Goal: Task Accomplishment & Management: Use online tool/utility

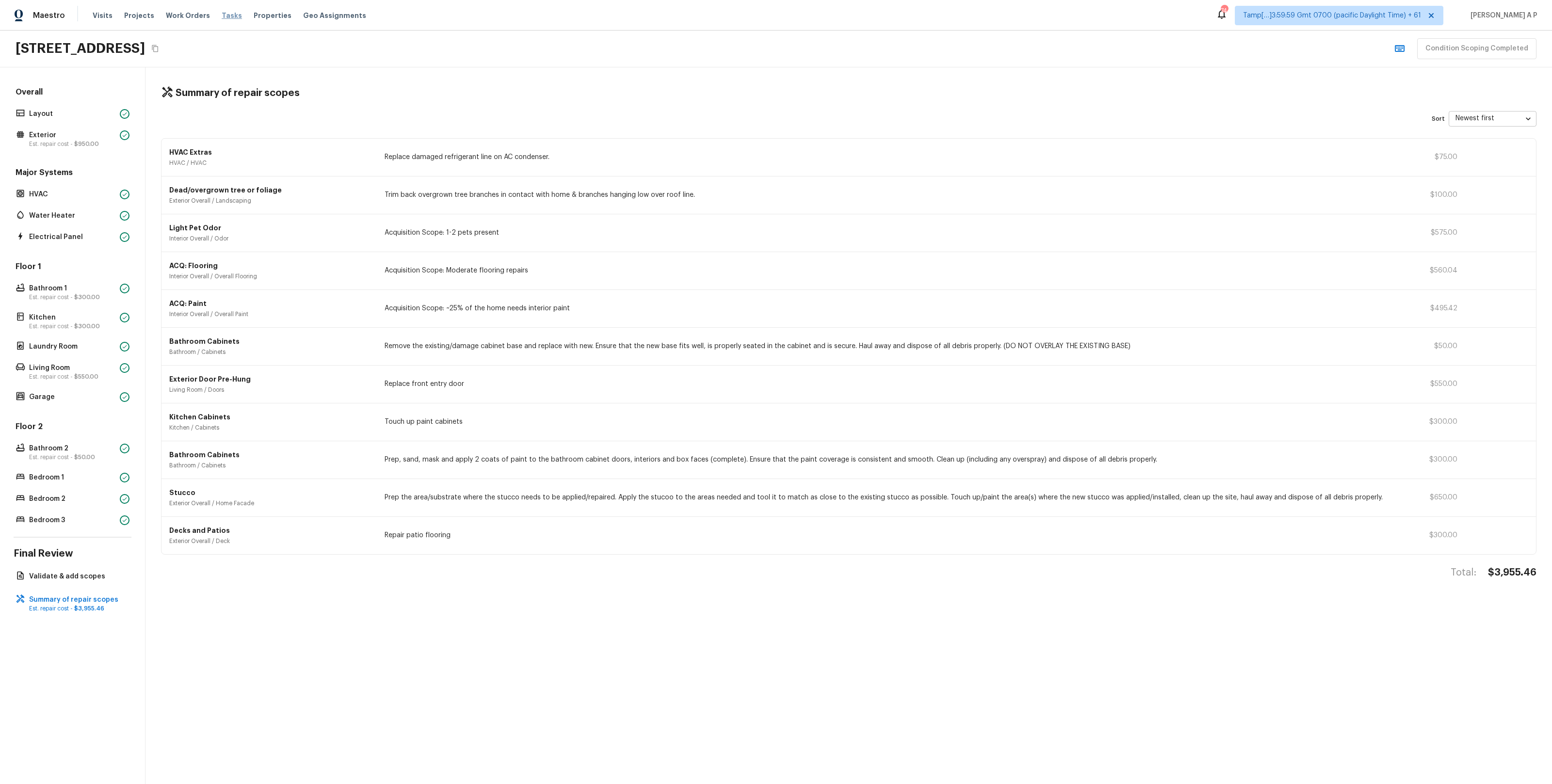
click at [222, 14] on span "Tasks" at bounding box center [232, 15] width 20 height 7
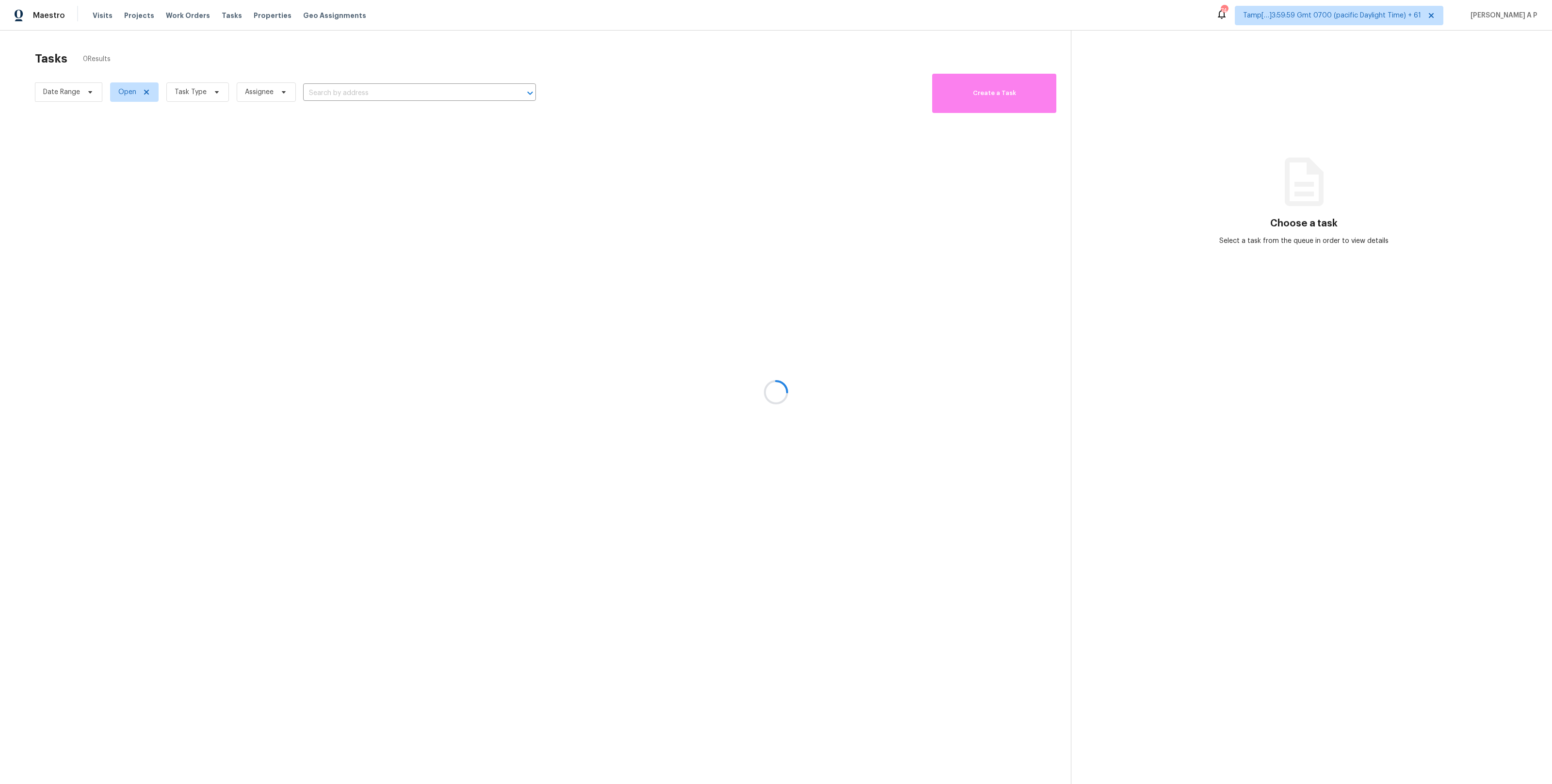
click at [86, 94] on div at bounding box center [776, 392] width 1552 height 784
click at [91, 92] on div at bounding box center [776, 392] width 1552 height 784
click at [89, 93] on div at bounding box center [776, 392] width 1552 height 784
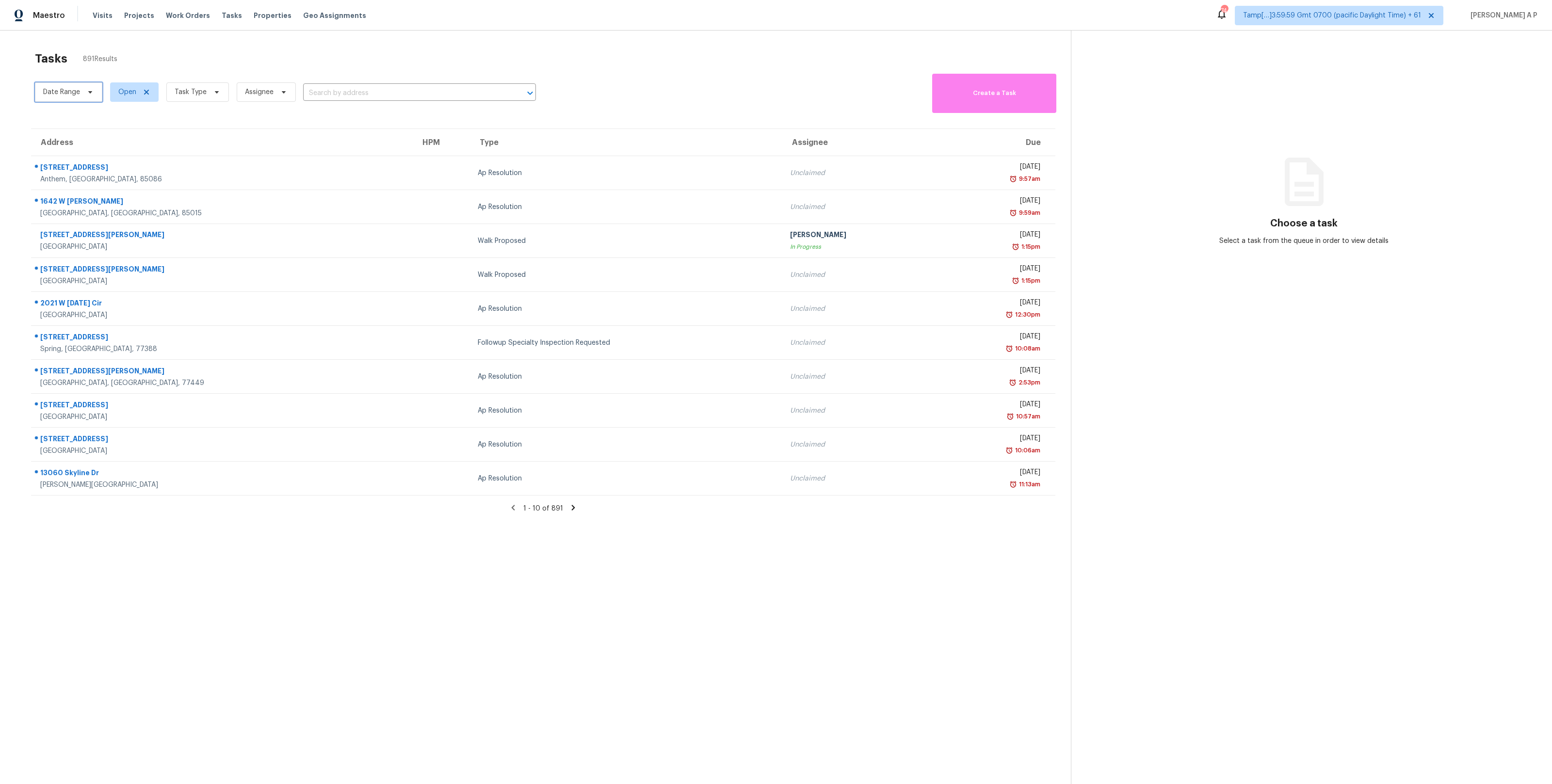
click at [89, 93] on icon at bounding box center [90, 92] width 8 height 8
click at [84, 125] on input "text" at bounding box center [89, 125] width 96 height 19
select select "9"
select select "2025"
select select "10"
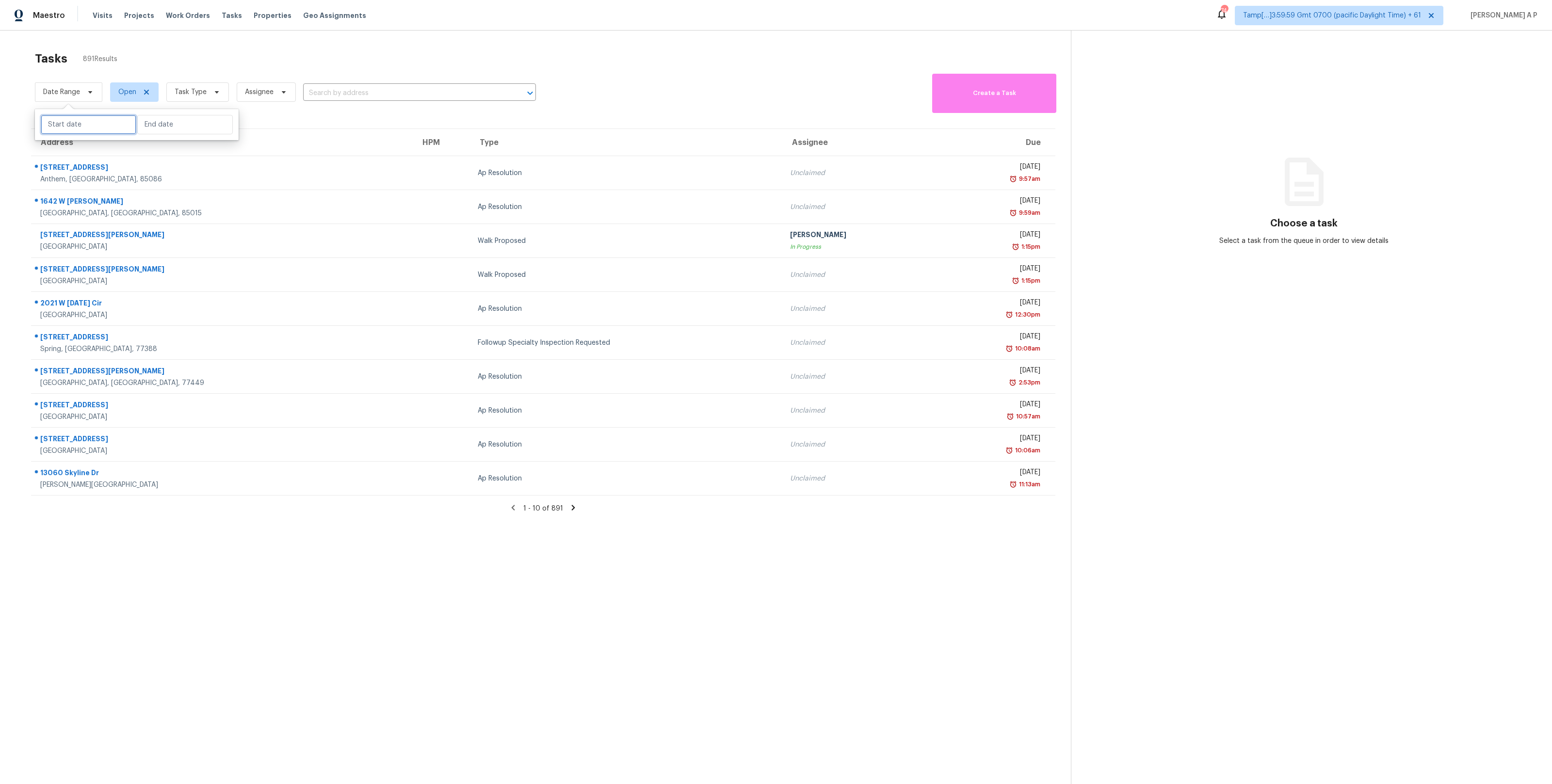
select select "2025"
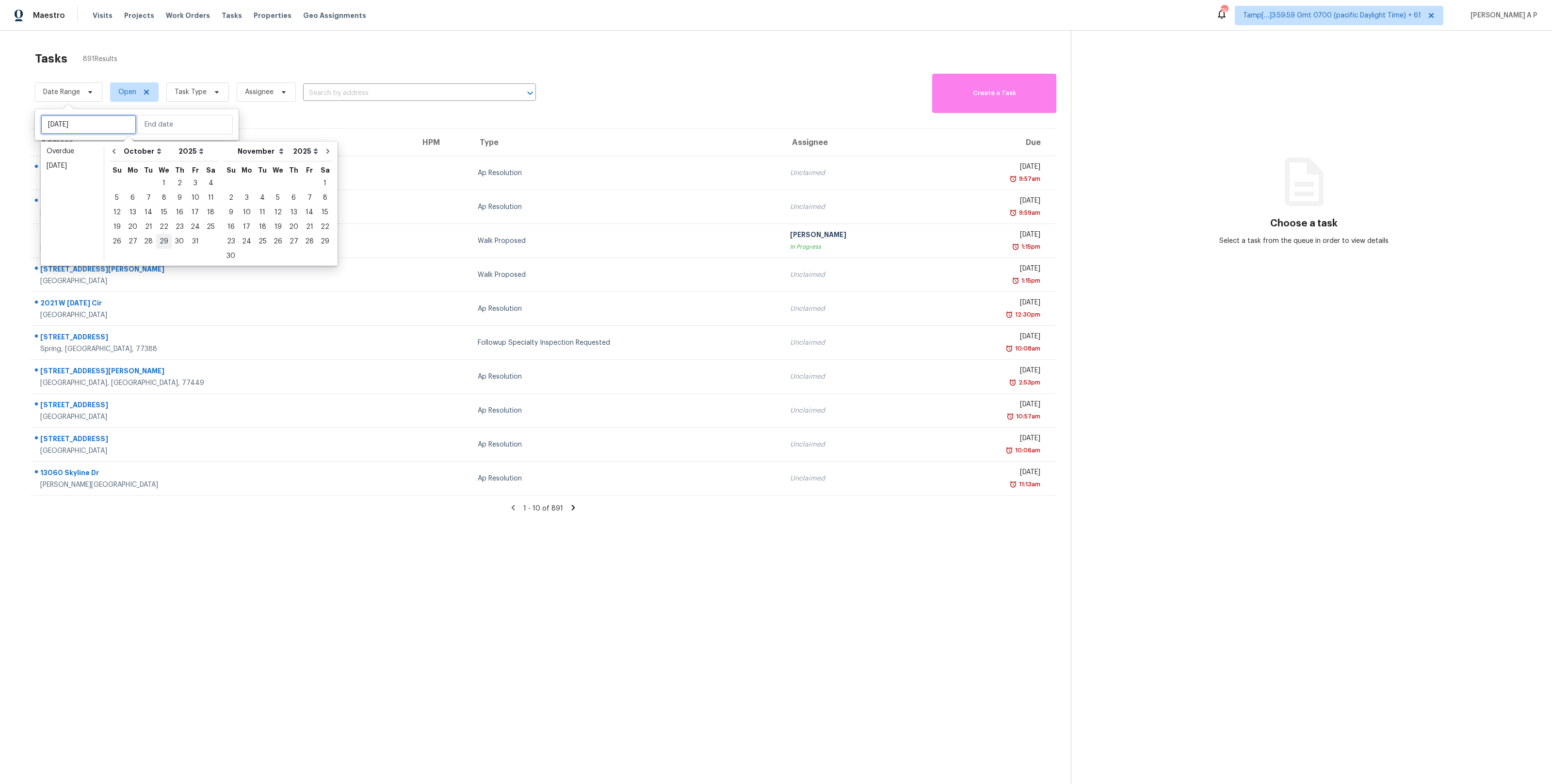
type input "Wed, Oct 29"
click at [193, 183] on div "3" at bounding box center [195, 183] width 16 height 14
type input "Fri, Oct 03"
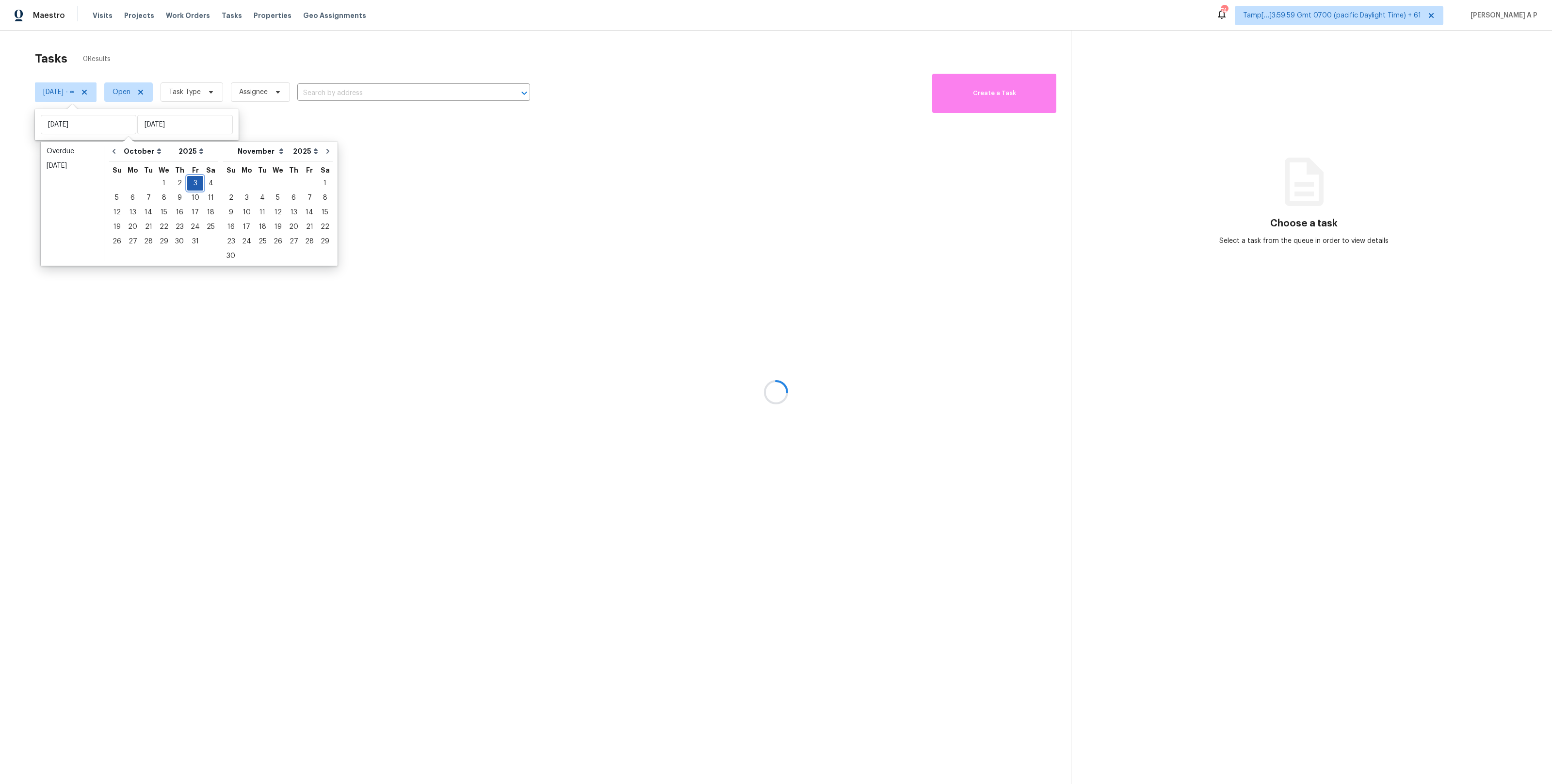
click at [195, 187] on div "3" at bounding box center [195, 183] width 16 height 14
type input "Fri, Oct 03"
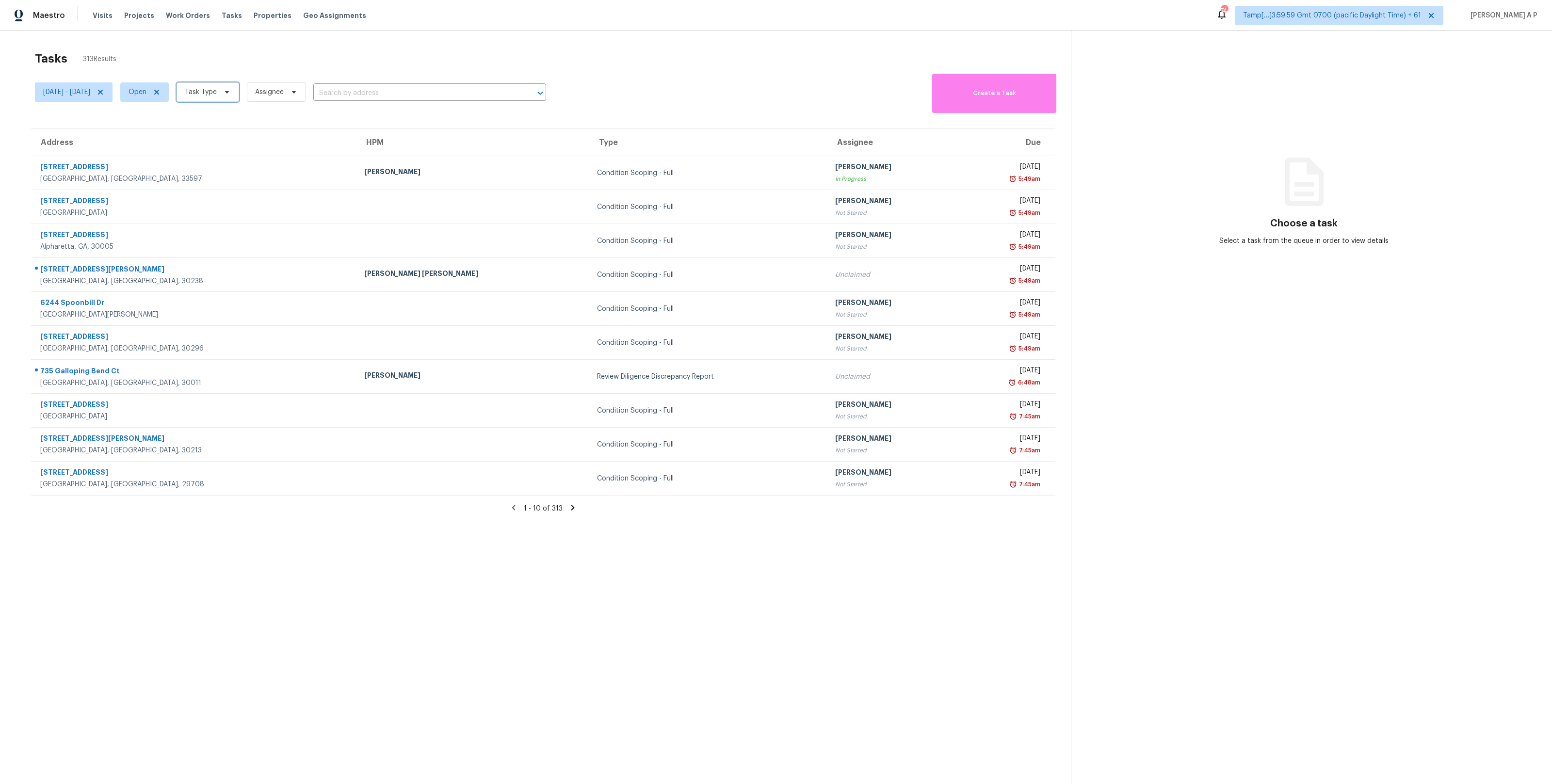
click at [217, 94] on span "Task Type" at bounding box center [201, 92] width 32 height 10
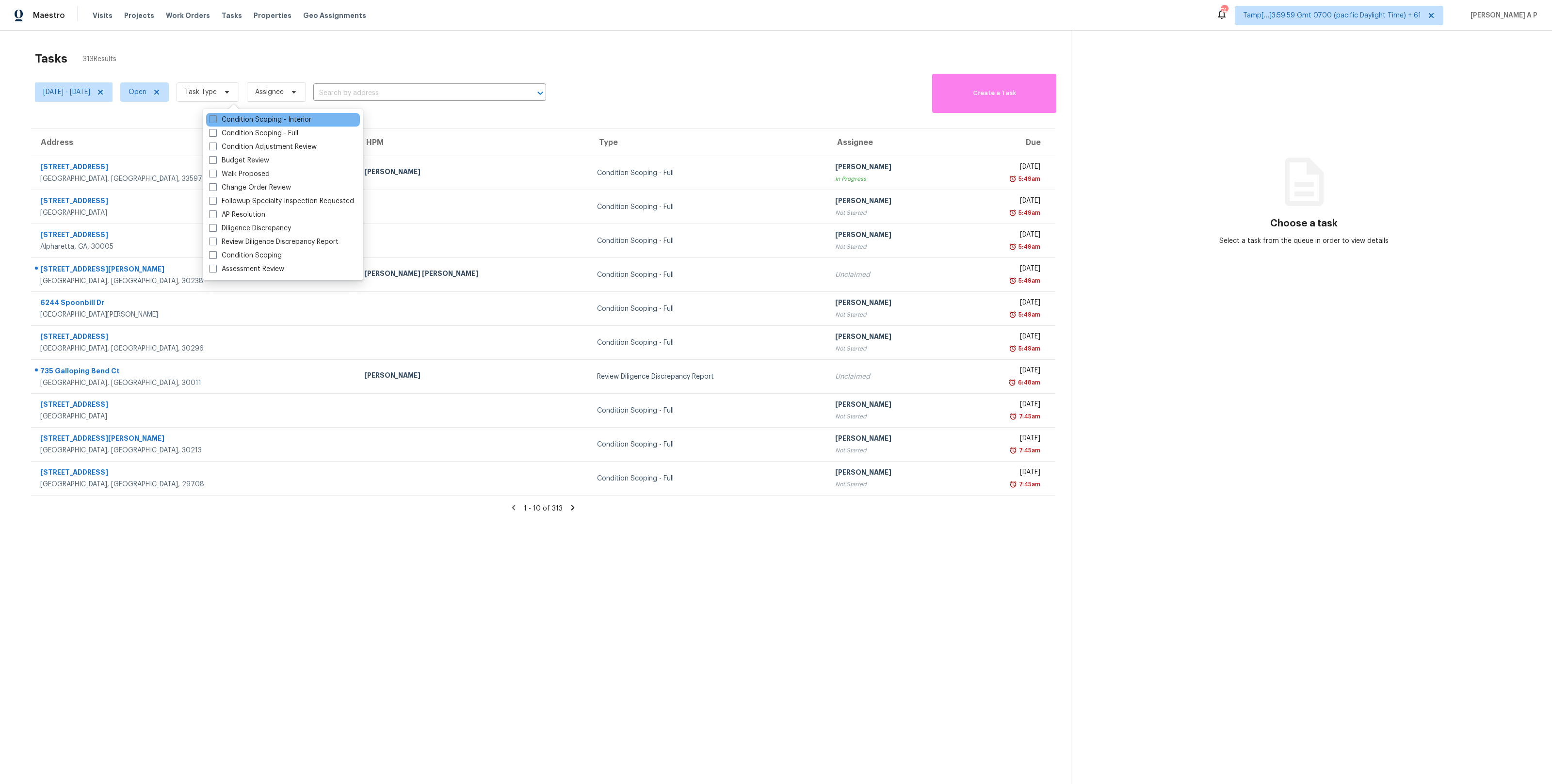
click at [248, 120] on label "Condition Scoping - Interior" at bounding box center [260, 120] width 102 height 10
click at [215, 120] on input "Condition Scoping - Interior" at bounding box center [212, 118] width 6 height 6
checkbox input "true"
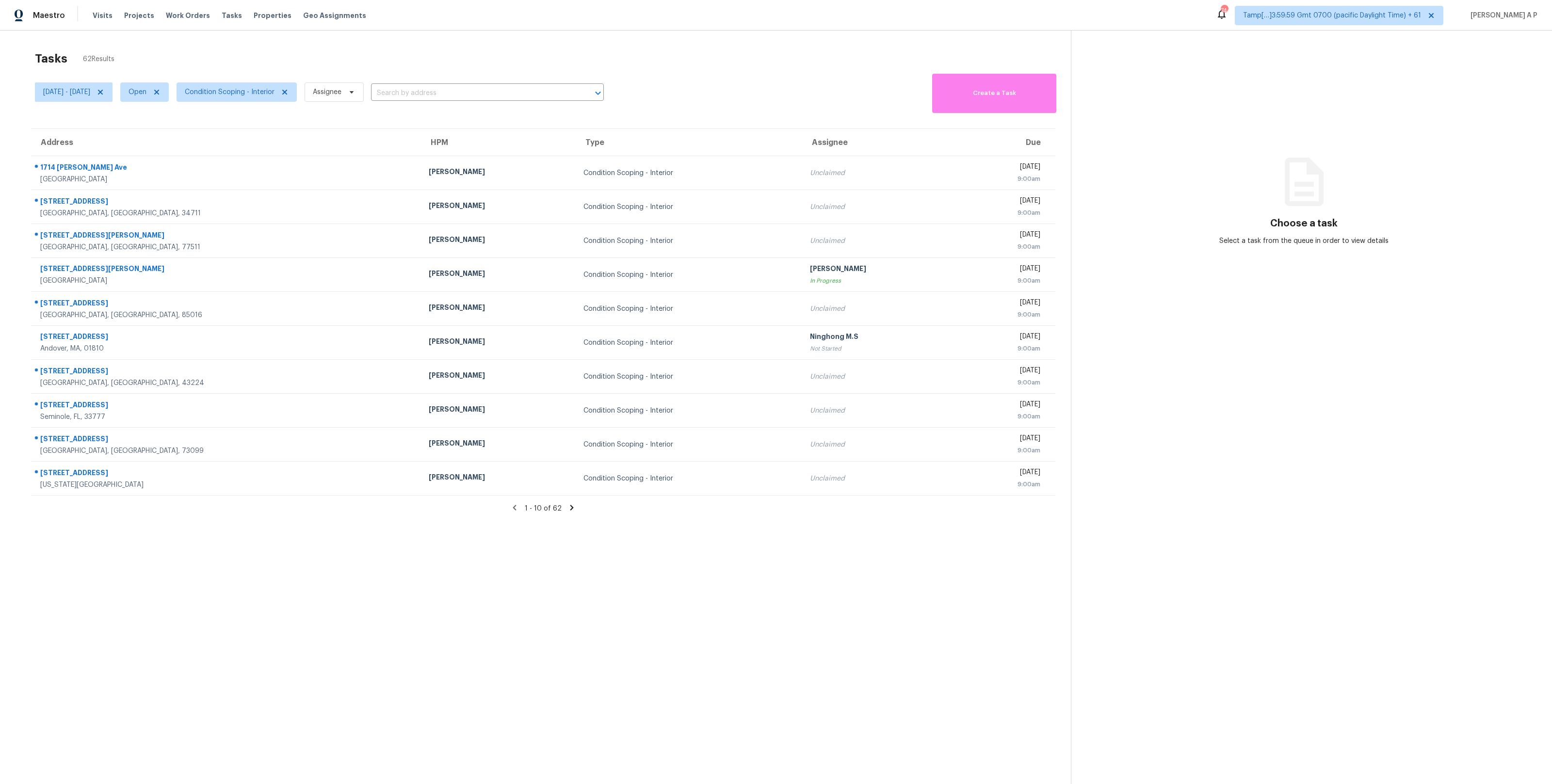
click at [439, 90] on input "text" at bounding box center [474, 93] width 205 height 15
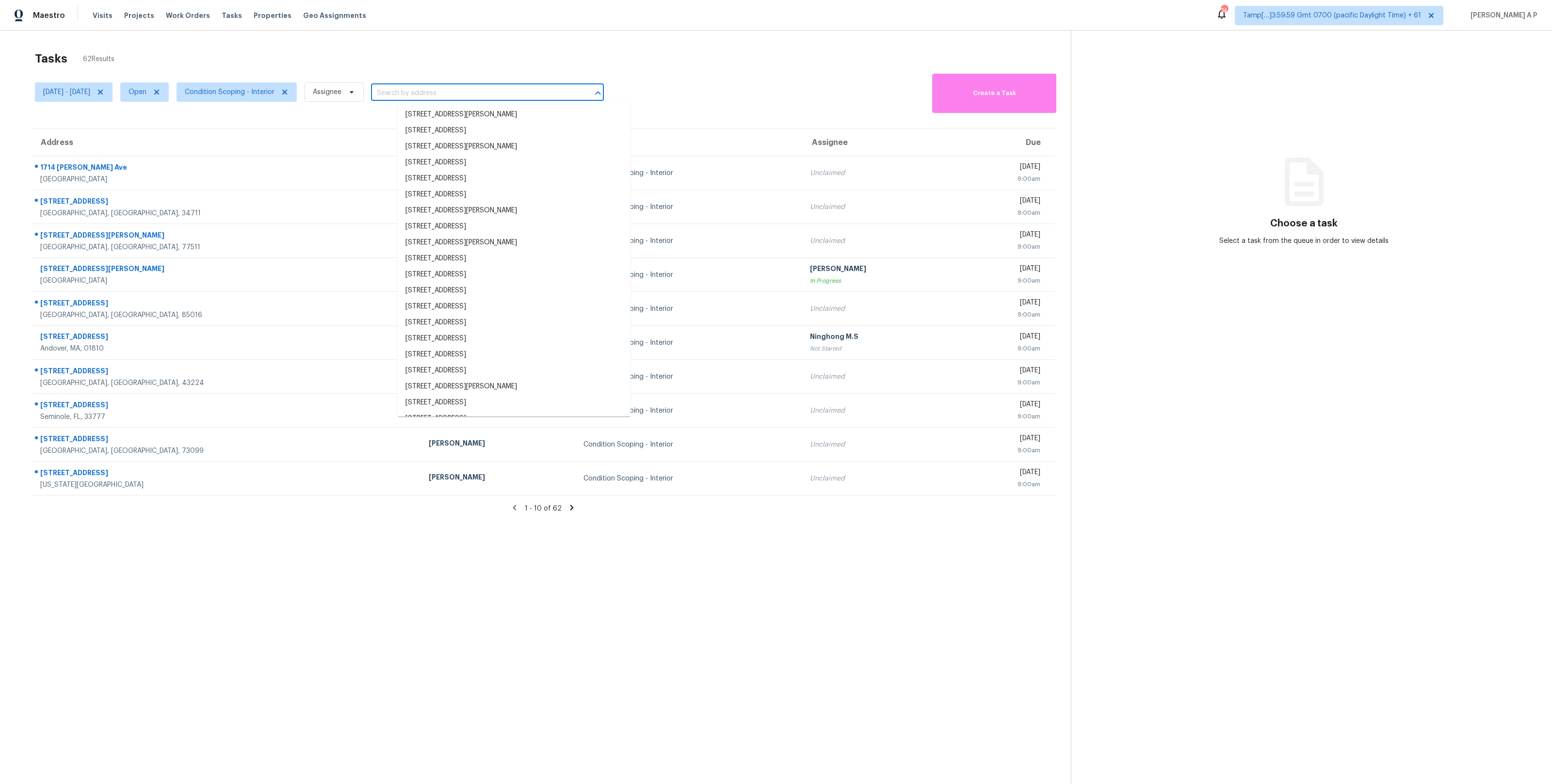
paste input "495 W 128th Dr Westminster, CO, 80234"
type input "495 W 128th Dr Westminster, CO, 80234"
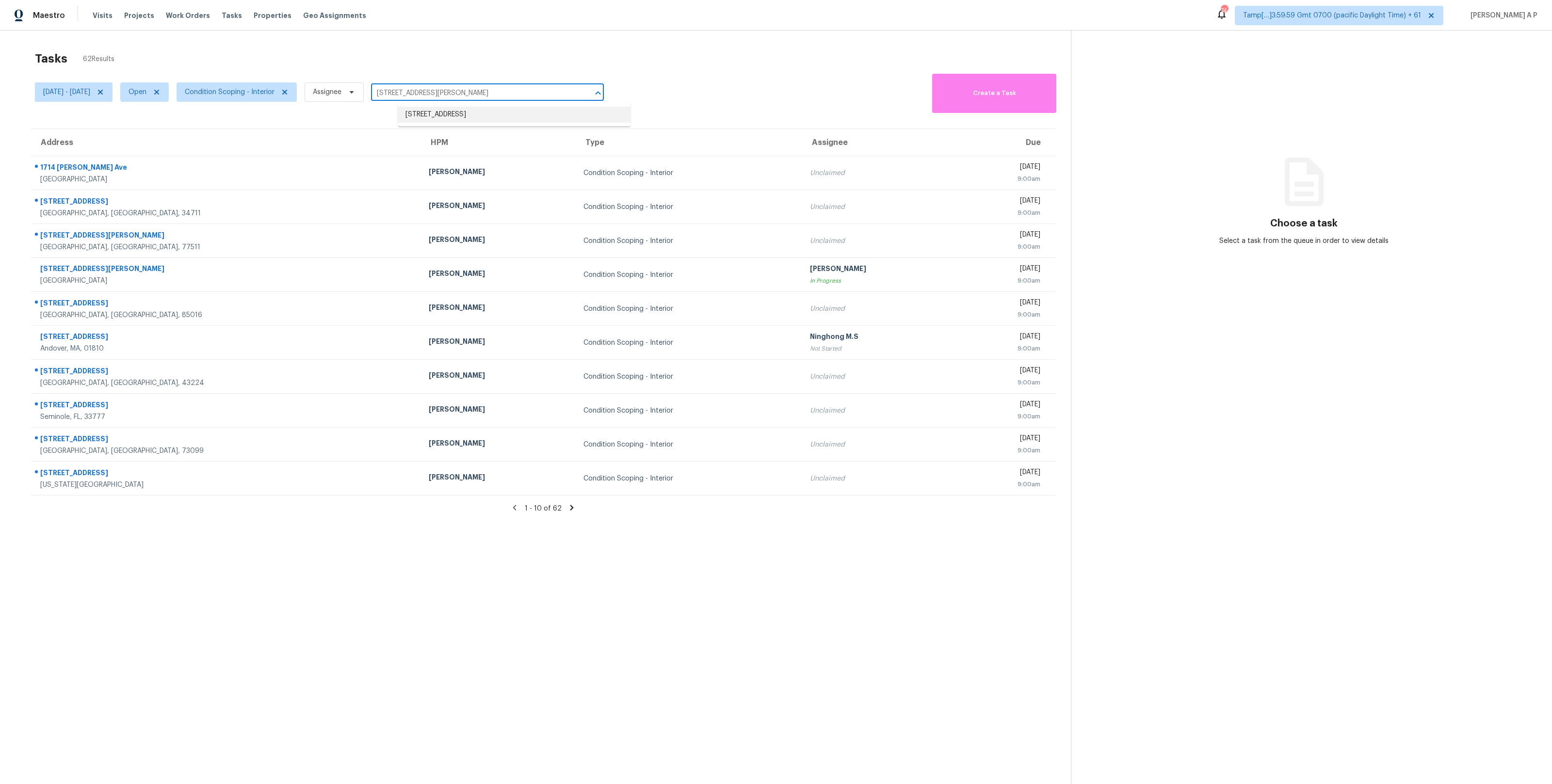
click at [440, 111] on li "495 W 128th Dr, Westminster, CO 80234" at bounding box center [514, 114] width 233 height 16
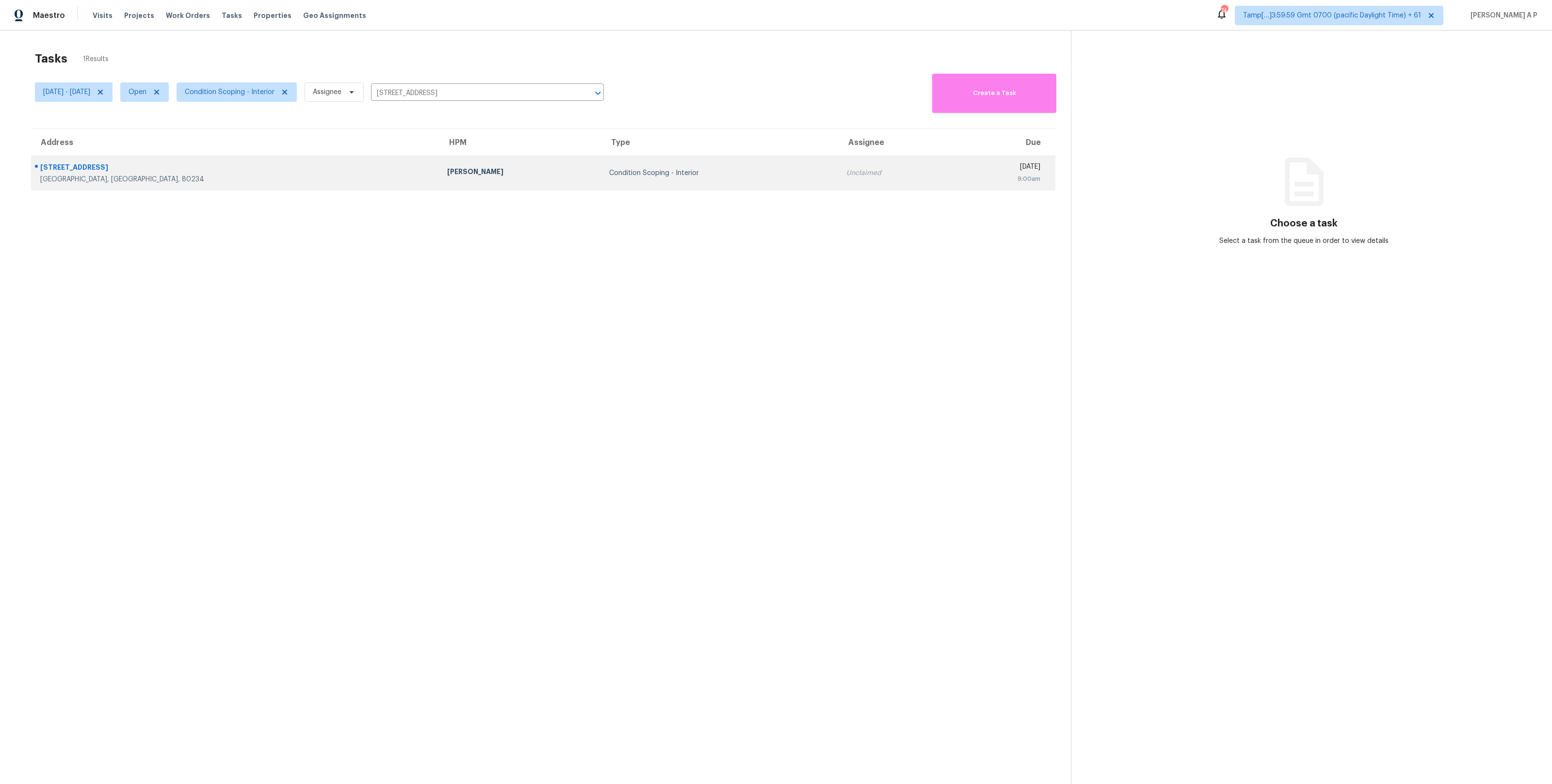
click at [609, 168] on div "Condition Scoping - Interior" at bounding box center [720, 173] width 222 height 10
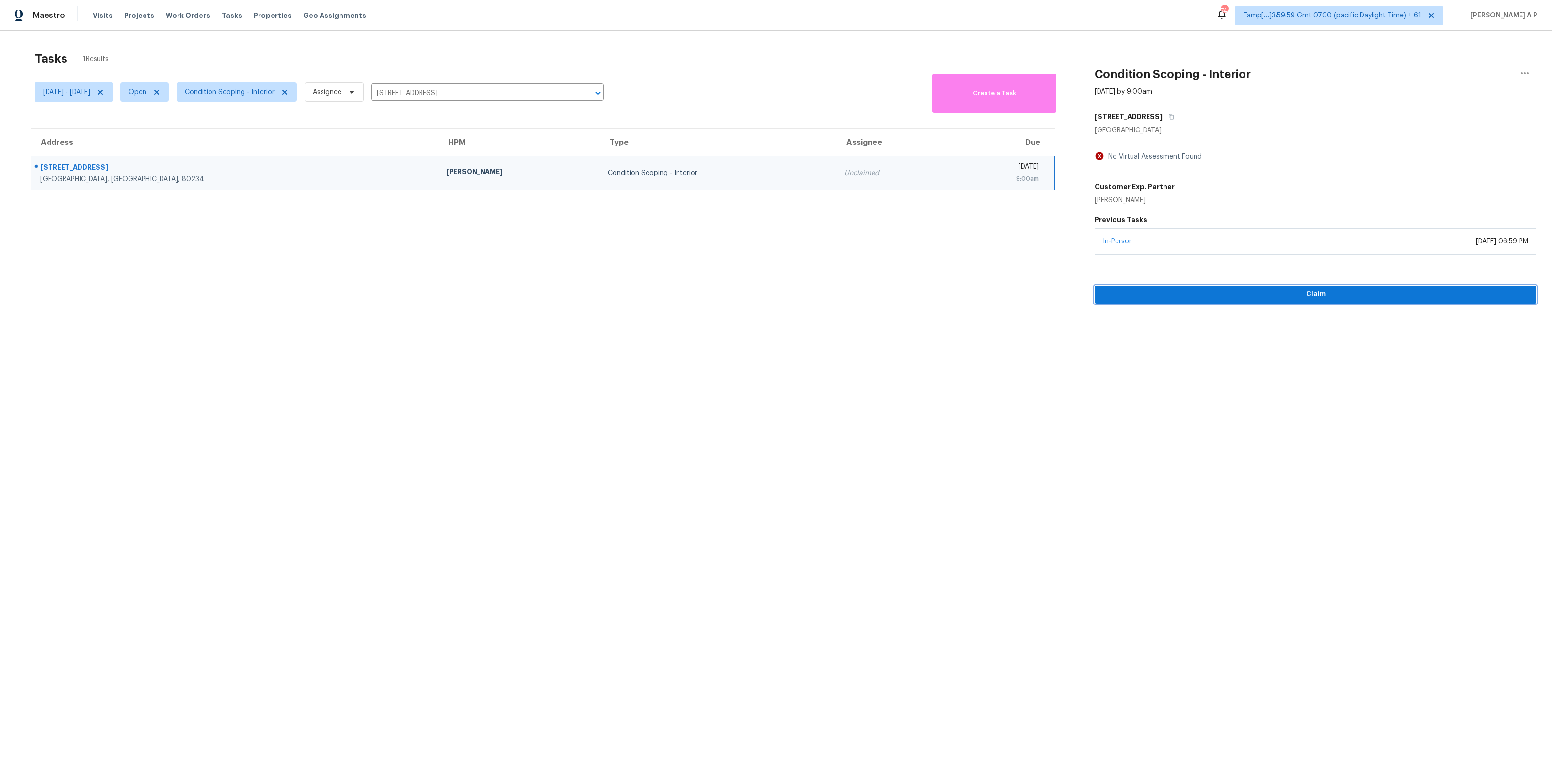
click at [1171, 294] on span "Claim" at bounding box center [1316, 294] width 427 height 12
click at [463, 91] on input "495 W 128th Dr, Westminster, CO 80234" at bounding box center [474, 93] width 205 height 15
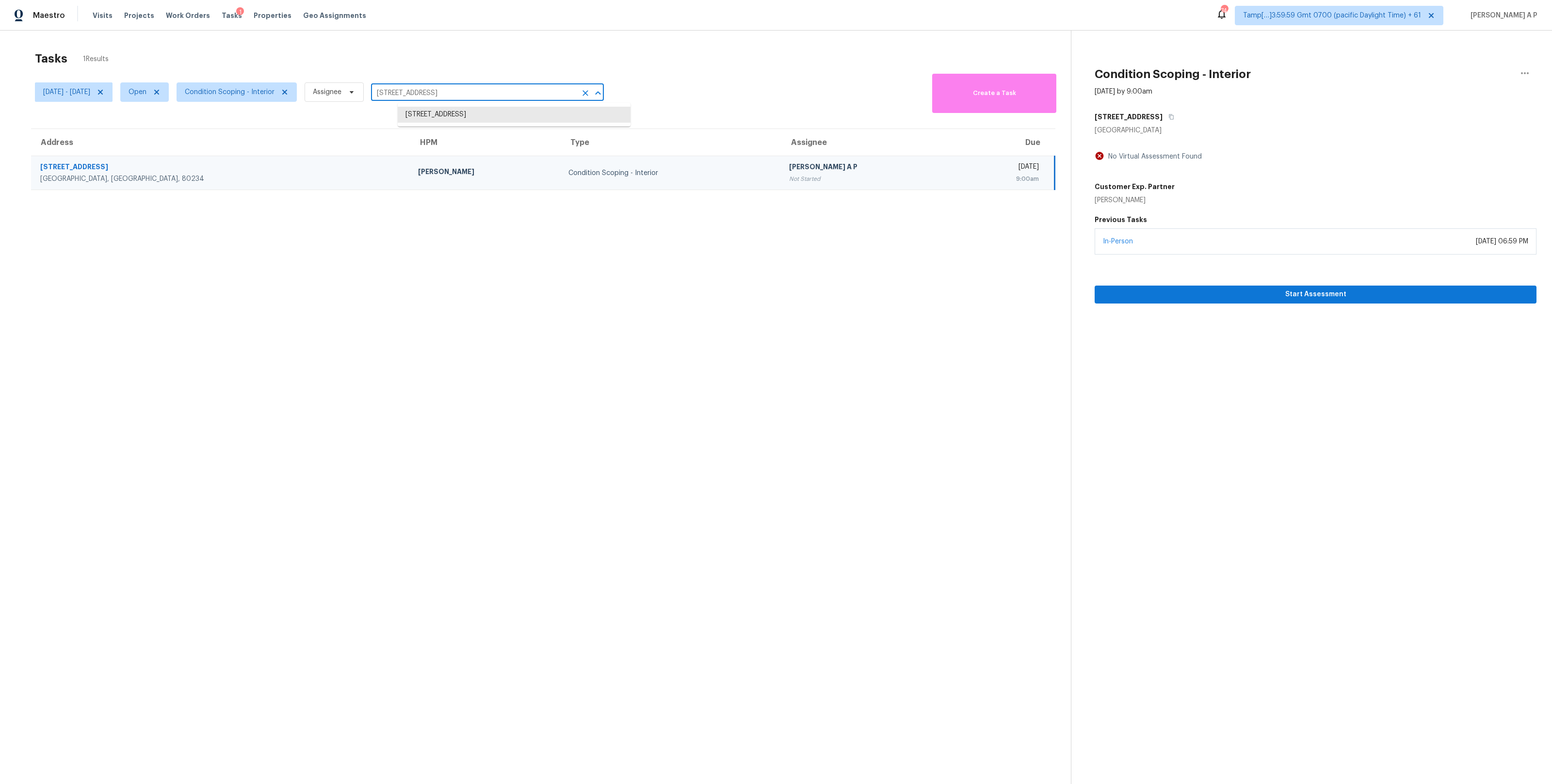
click at [463, 91] on input "495 W 128th Dr, Westminster, CO 80234" at bounding box center [474, 93] width 205 height 15
paste input "11660 Troubadour Trl San Antonio, TX, 78245"
type input "11660 Troubadour Trl San Antonio, TX, 78245"
click at [464, 113] on li "11660 Troubadour Trl, San Antonio, TX 78245" at bounding box center [514, 114] width 233 height 16
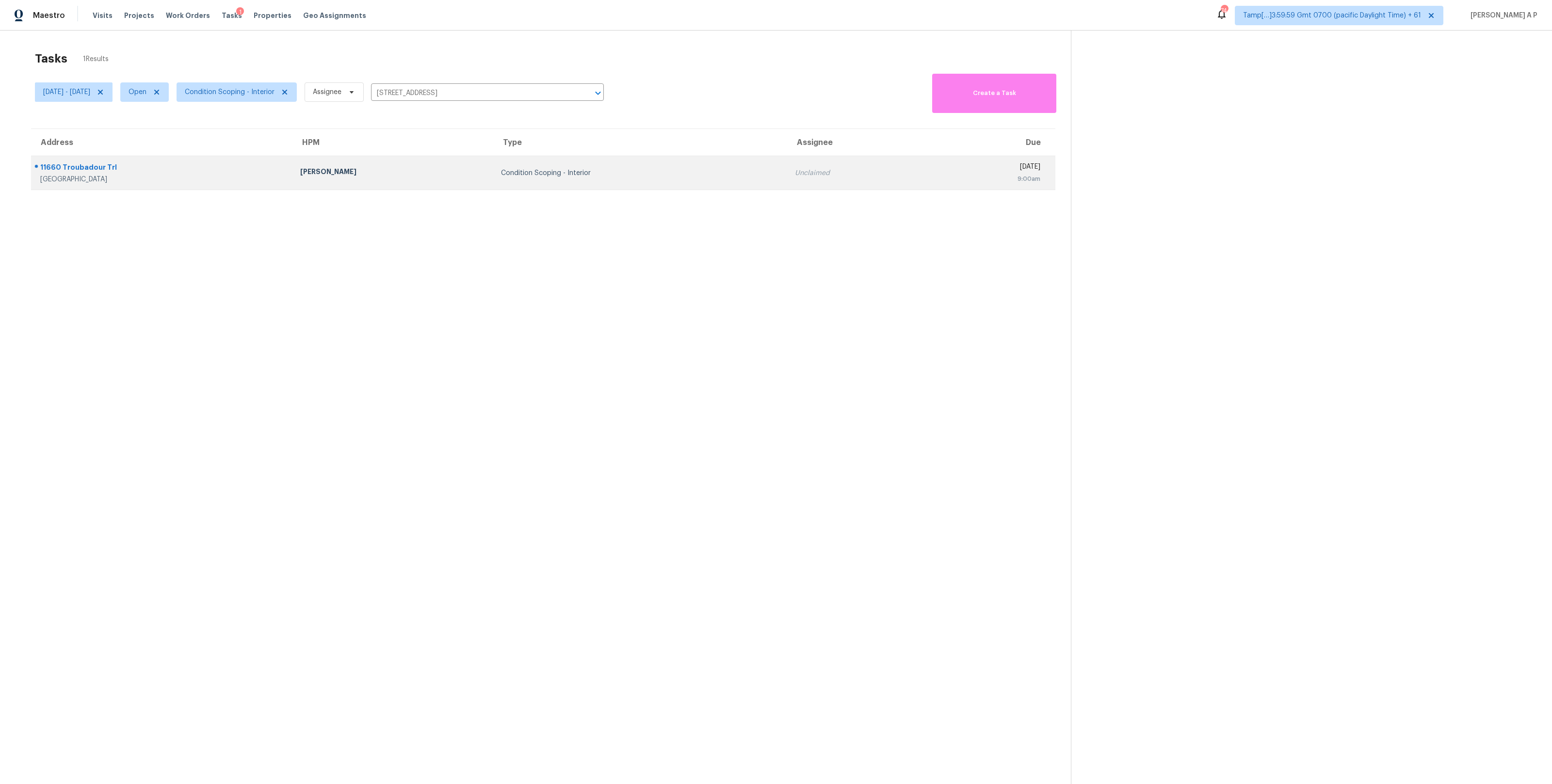
click at [501, 174] on div "Condition Scoping - Interior" at bounding box center [640, 173] width 278 height 10
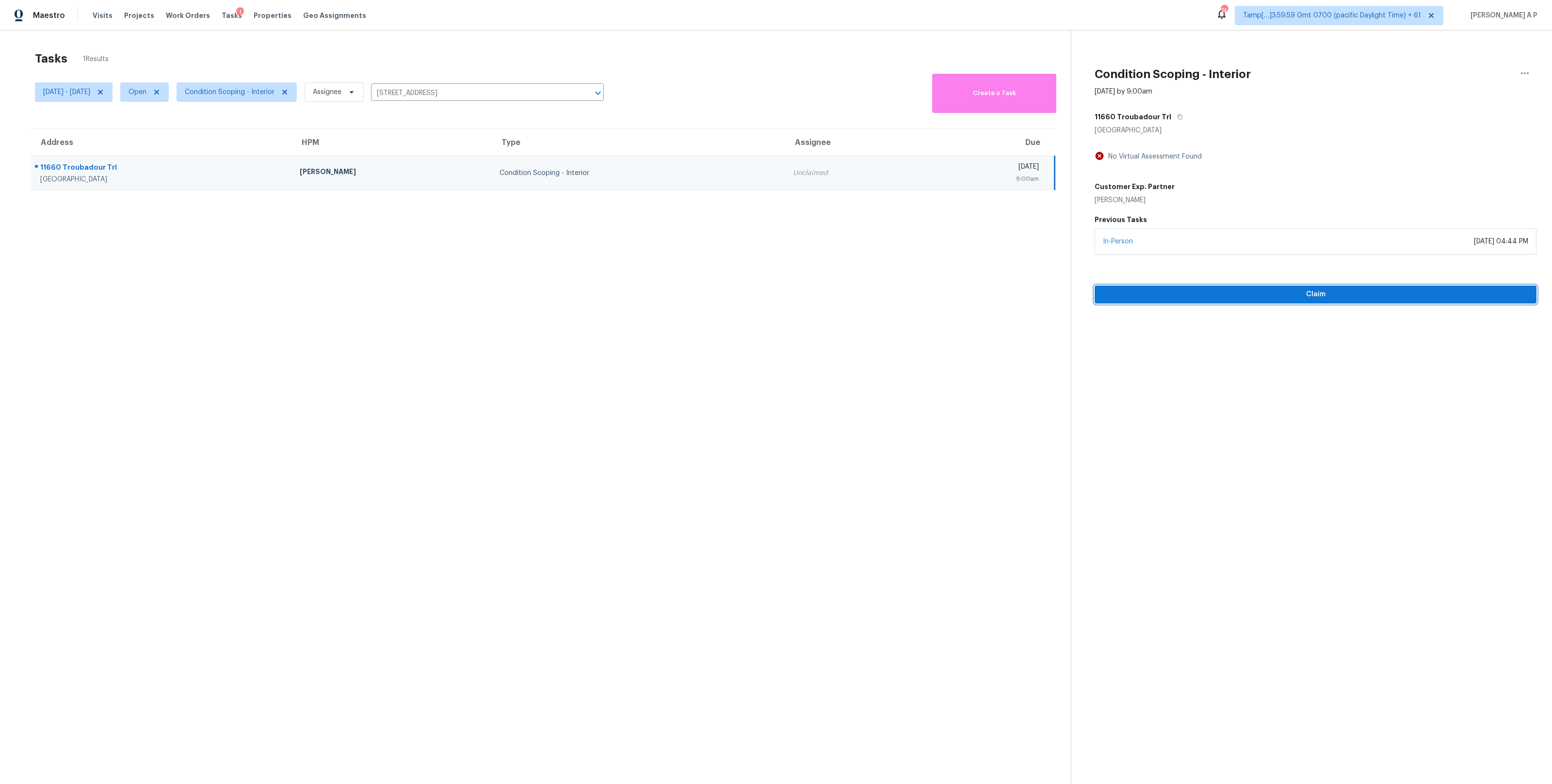
click at [1165, 295] on span "Claim" at bounding box center [1316, 294] width 427 height 12
click at [494, 98] on input "11660 Troubadour Trl, San Antonio, TX 78245" at bounding box center [474, 93] width 205 height 15
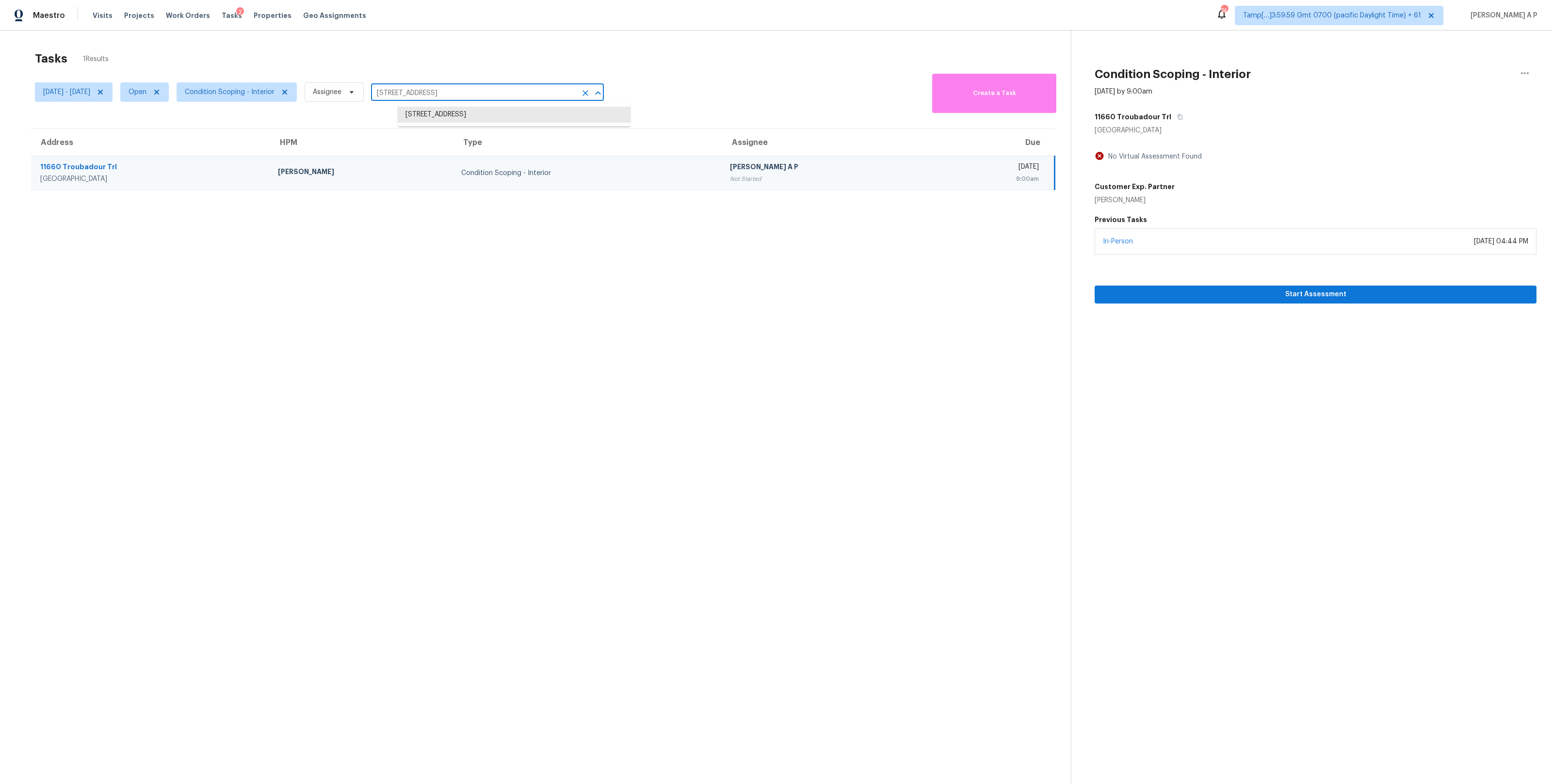
click at [494, 98] on input "11660 Troubadour Trl, San Antonio, TX 78245" at bounding box center [474, 93] width 205 height 15
paste input "5413 Rocky Mountain Rd Fort Worth, TX, 76137"
type input "5413 Rocky Mountain Rd Fort Worth, TX, 76137"
click at [487, 116] on li "5413 Rocky Mountain Rd, Fort Worth, TX 76137" at bounding box center [514, 114] width 233 height 16
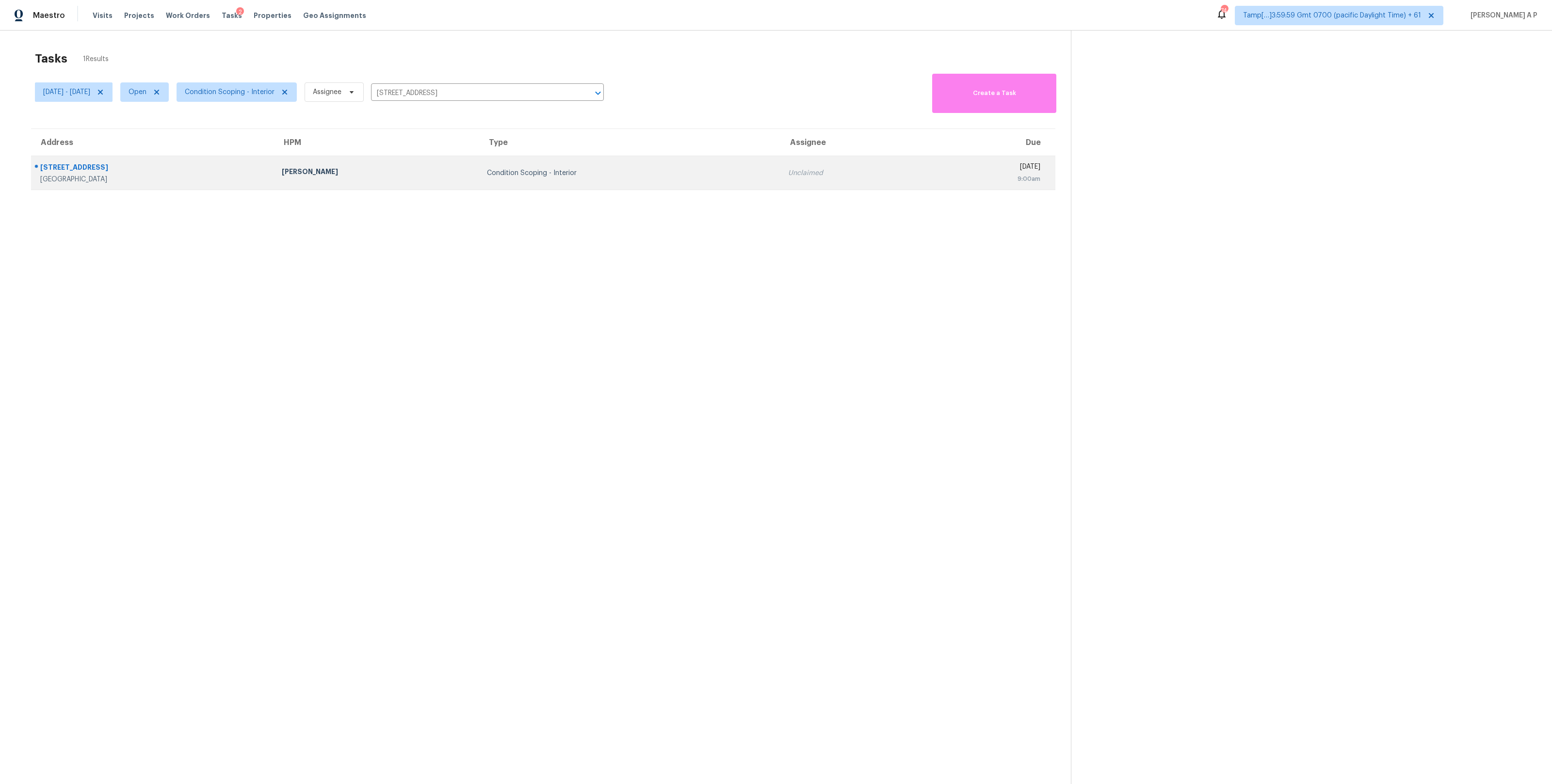
click at [511, 177] on div "Condition Scoping - Interior" at bounding box center [630, 173] width 286 height 10
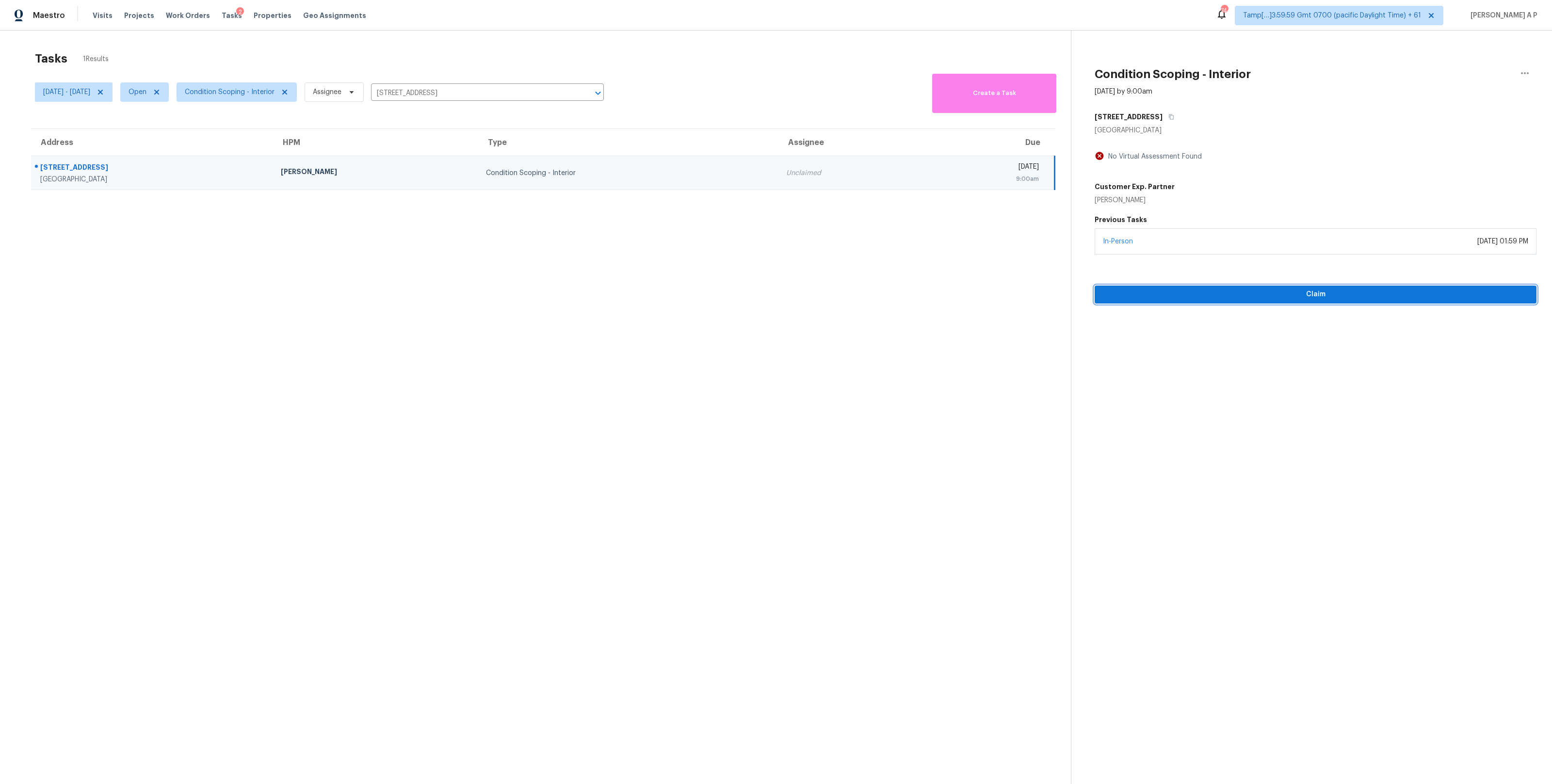
click at [1198, 299] on span "Claim" at bounding box center [1316, 294] width 427 height 12
click at [466, 87] on input "5413 Rocky Mountain Rd, Fort Worth, TX 76137" at bounding box center [474, 93] width 205 height 15
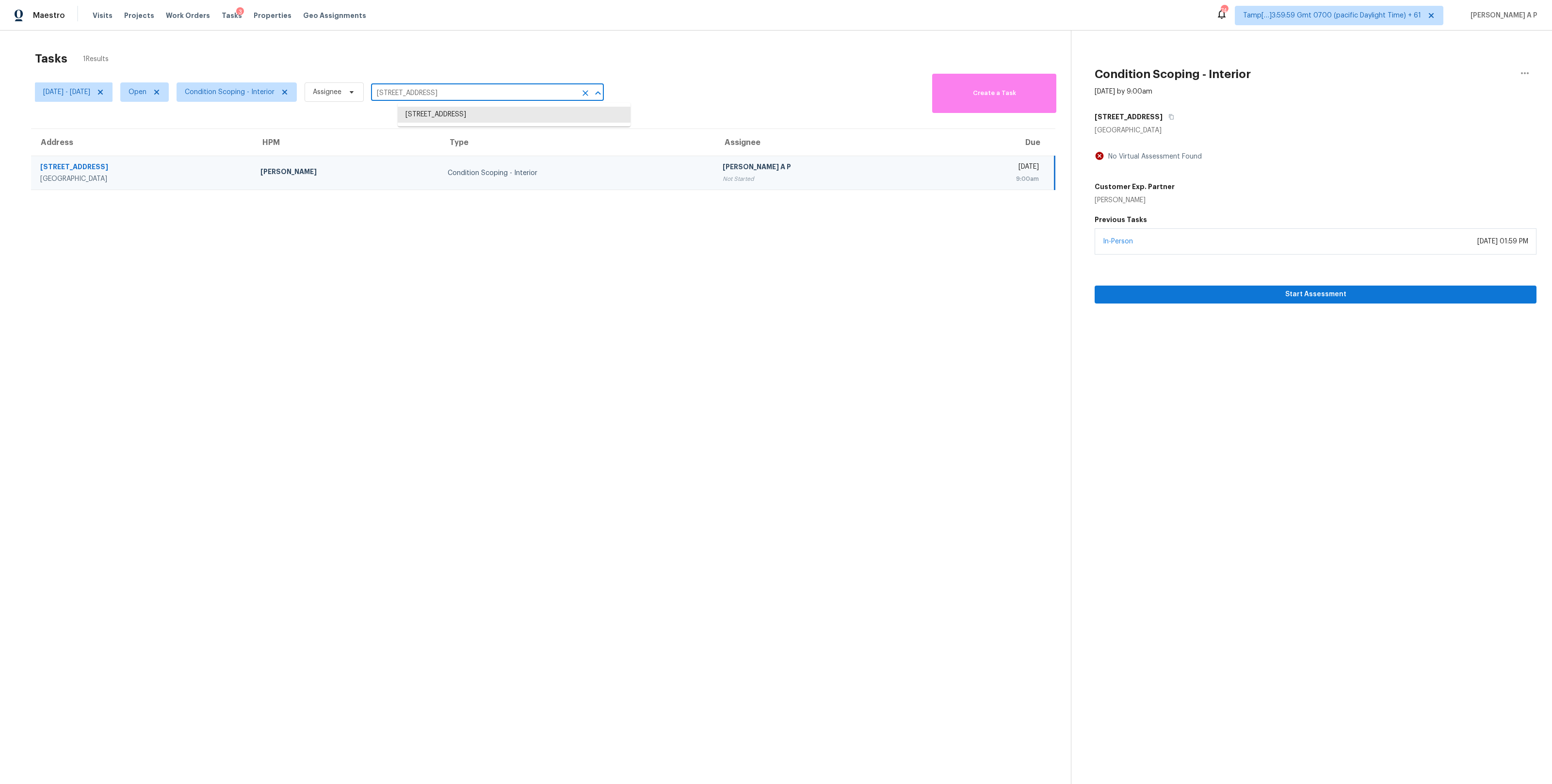
click at [466, 87] on input "5413 Rocky Mountain Rd, Fort Worth, TX 76137" at bounding box center [474, 93] width 205 height 15
paste input "[STREET_ADDRESS][PERSON_NAME]"
type input "[STREET_ADDRESS][PERSON_NAME]"
click at [475, 116] on li "[STREET_ADDRESS][PERSON_NAME]" at bounding box center [514, 114] width 233 height 16
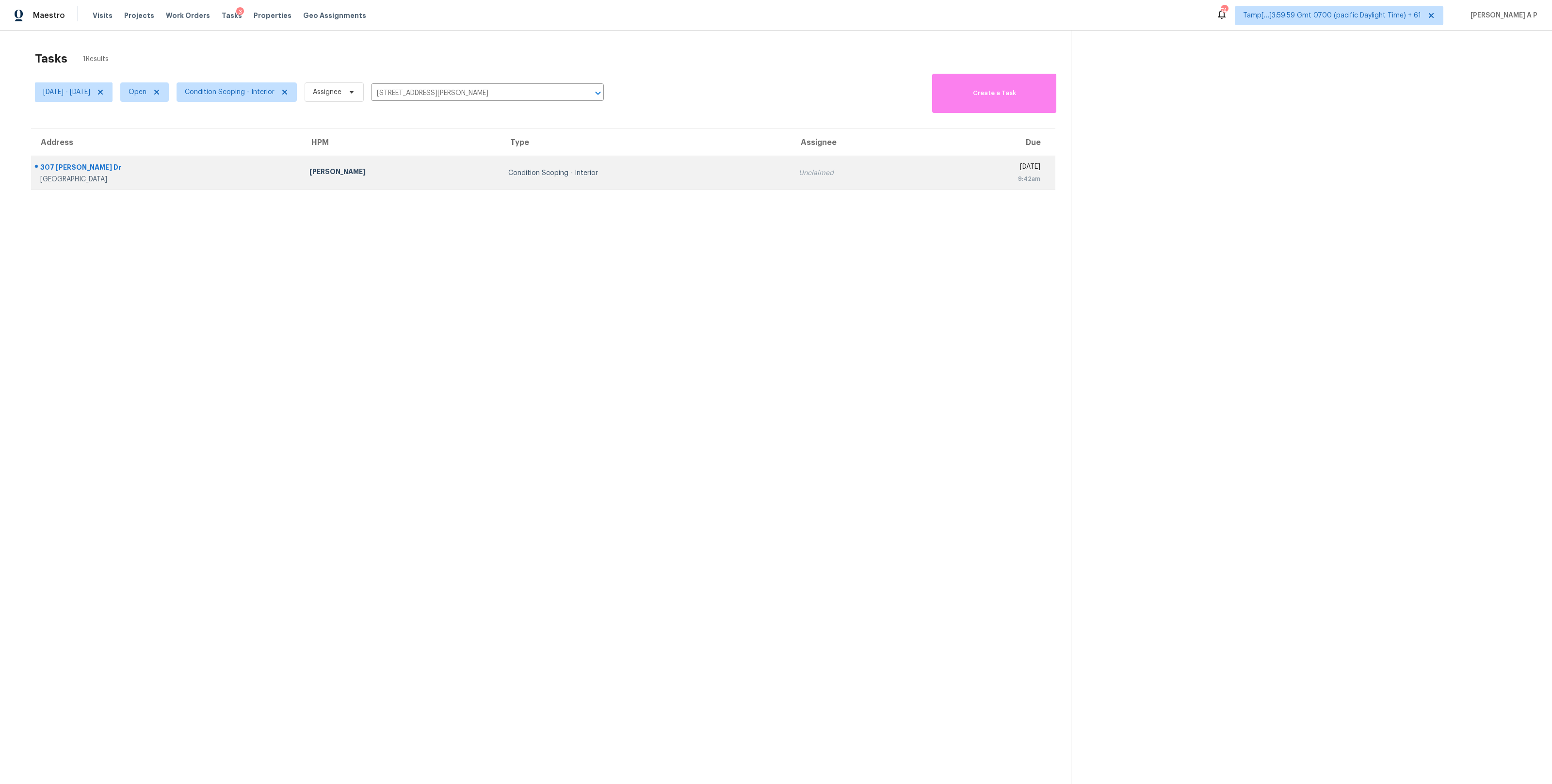
click at [799, 170] on div "Unclaimed" at bounding box center [860, 173] width 124 height 10
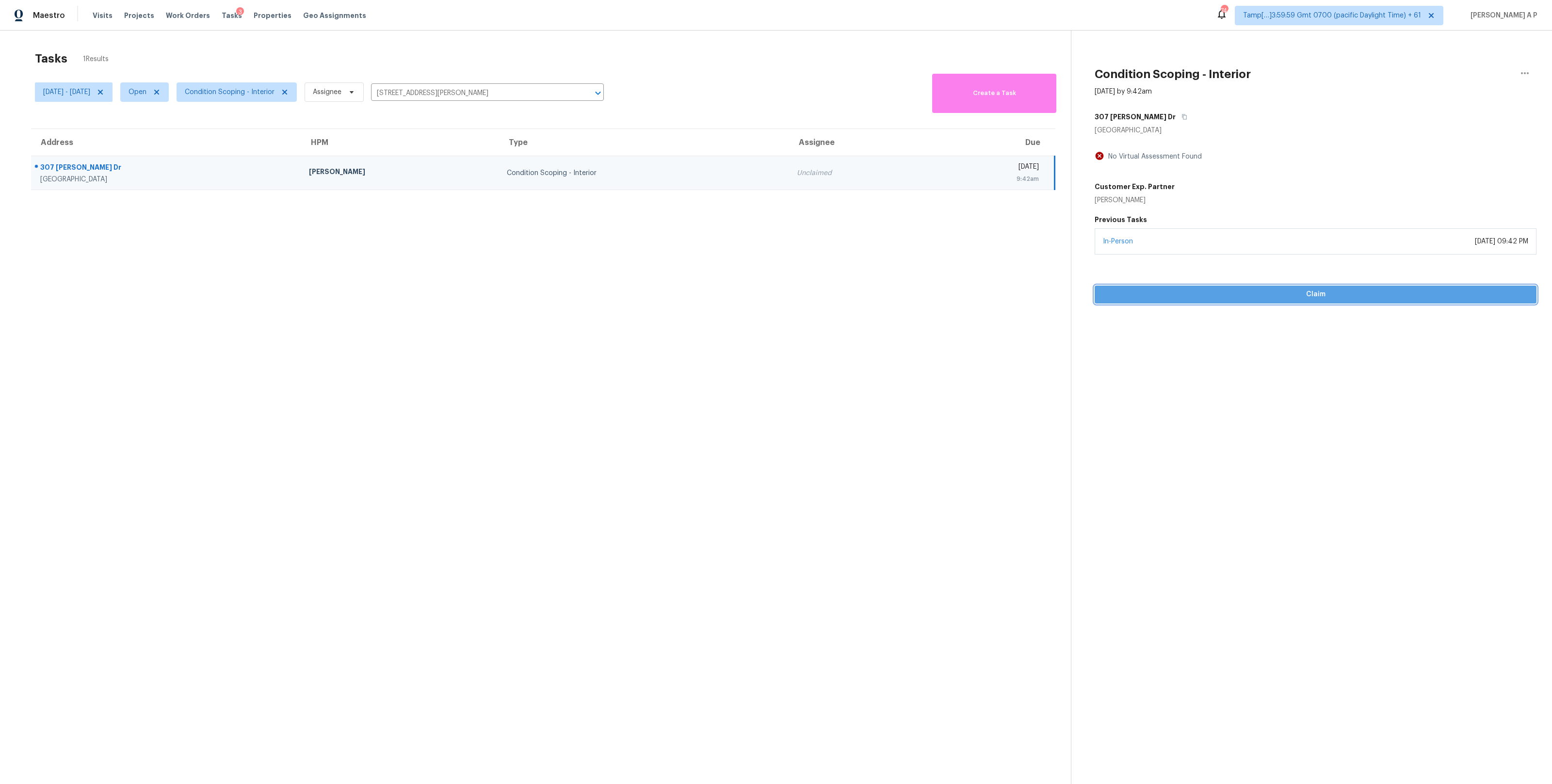
click at [1153, 290] on span "Claim" at bounding box center [1316, 294] width 427 height 12
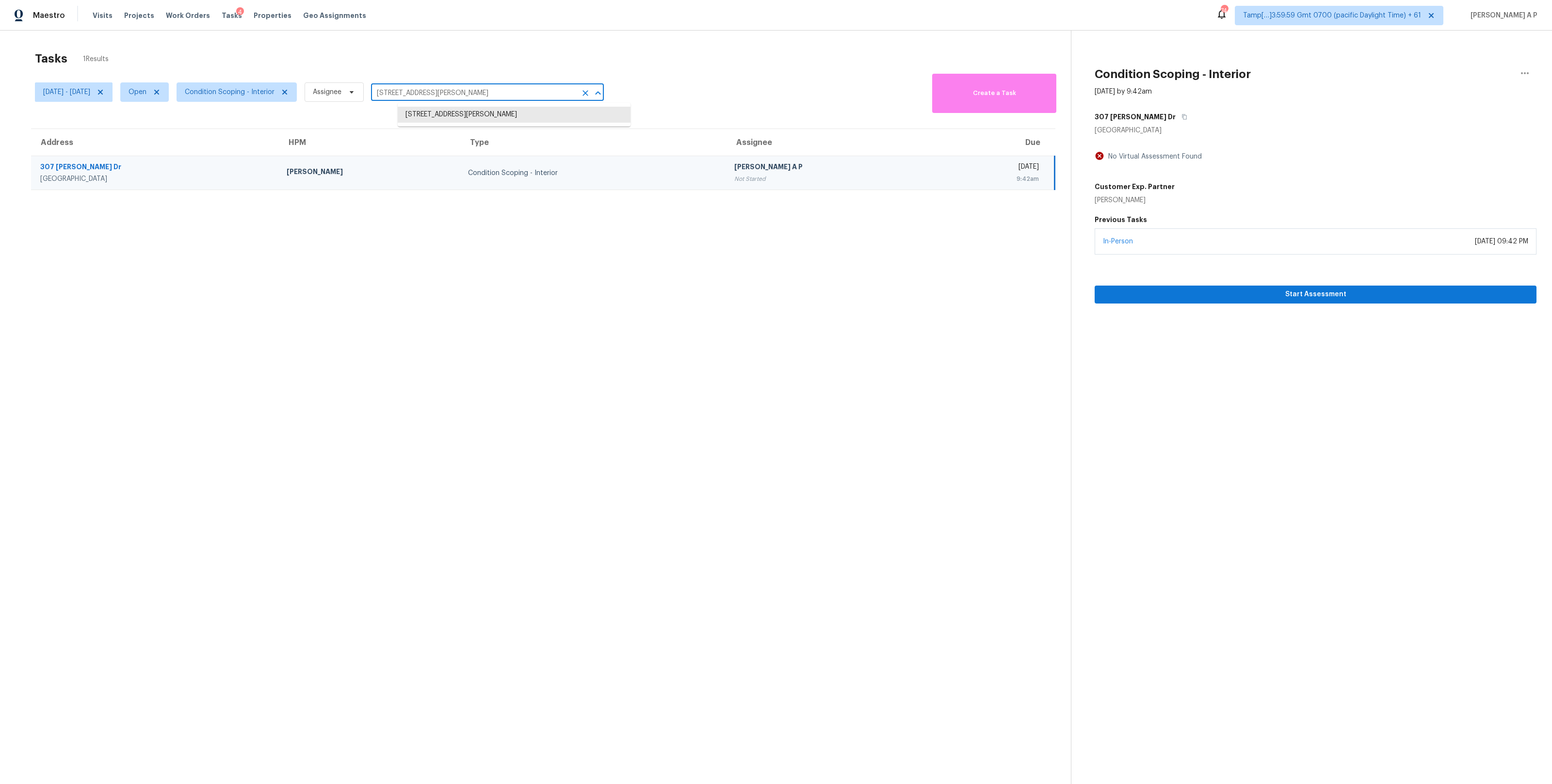
click at [437, 89] on input "[STREET_ADDRESS][PERSON_NAME]" at bounding box center [474, 93] width 205 height 15
paste input "495 W 128th Dr Westminster, CO, 80234"
type input "495 W 128th Dr Westminster, CO, 80234"
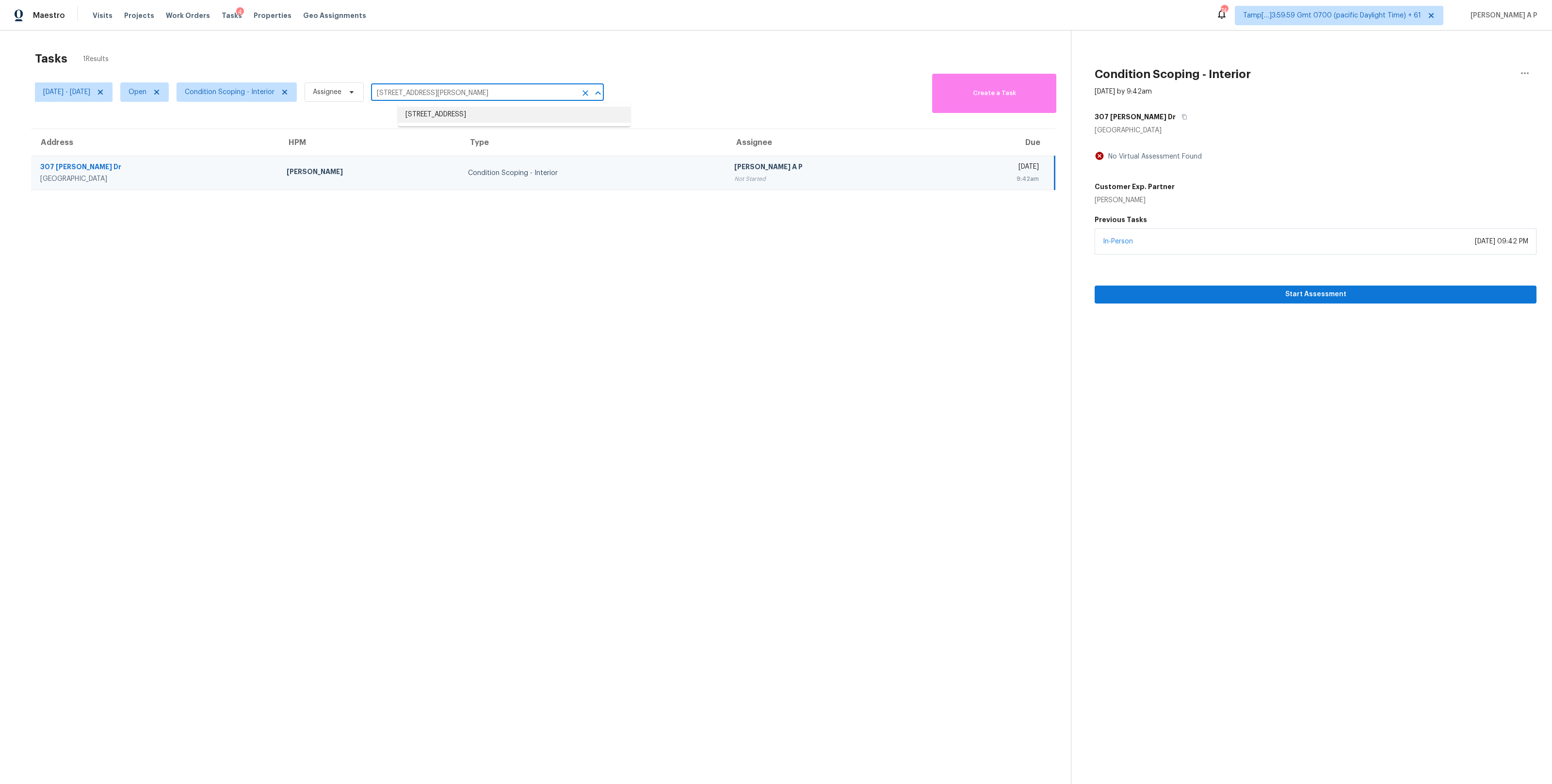
click at [436, 113] on li "495 W 128th Dr, Westminster, CO 80234" at bounding box center [514, 114] width 233 height 16
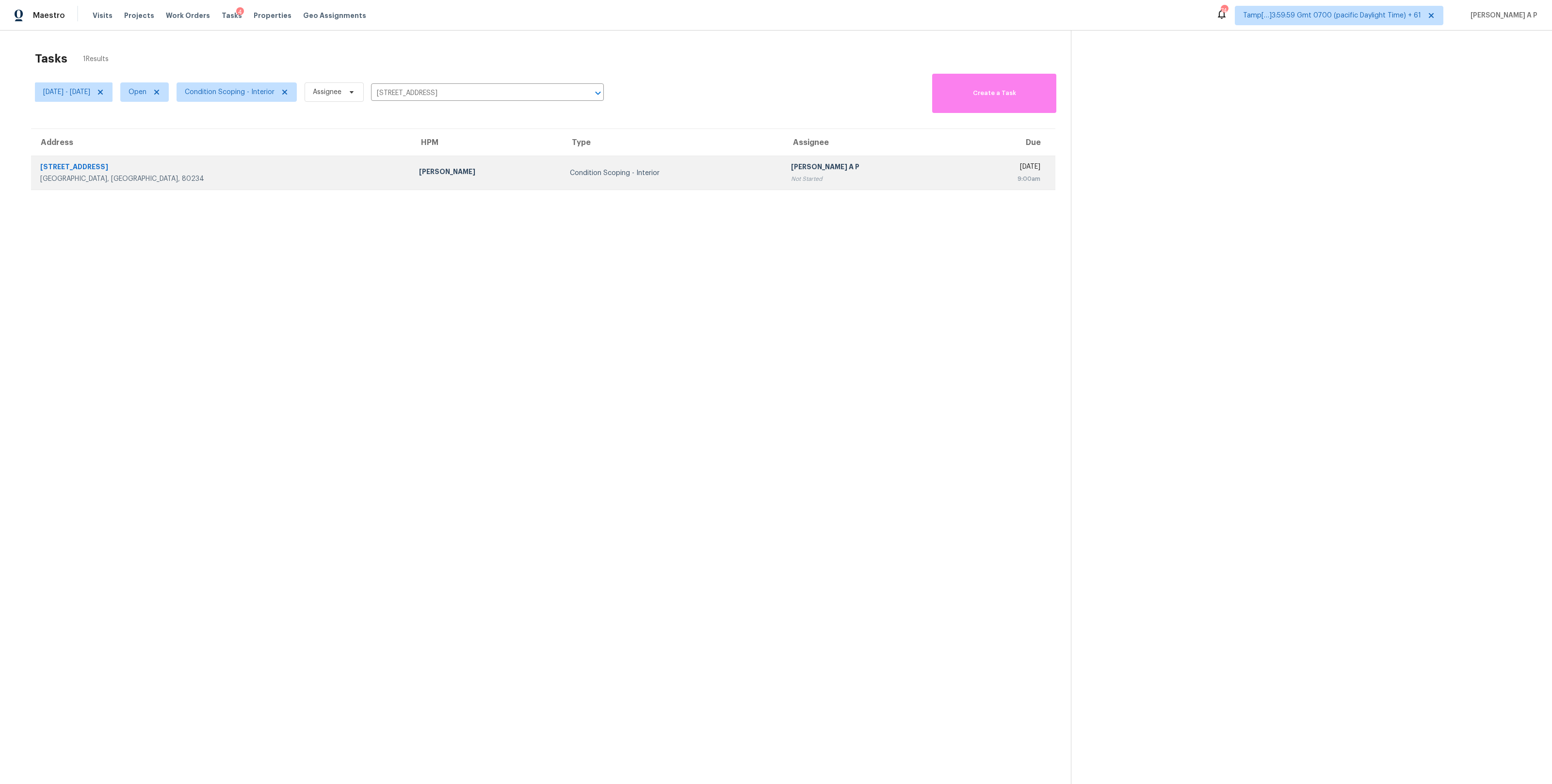
click at [440, 180] on td "Andrew McCuskey" at bounding box center [487, 173] width 151 height 34
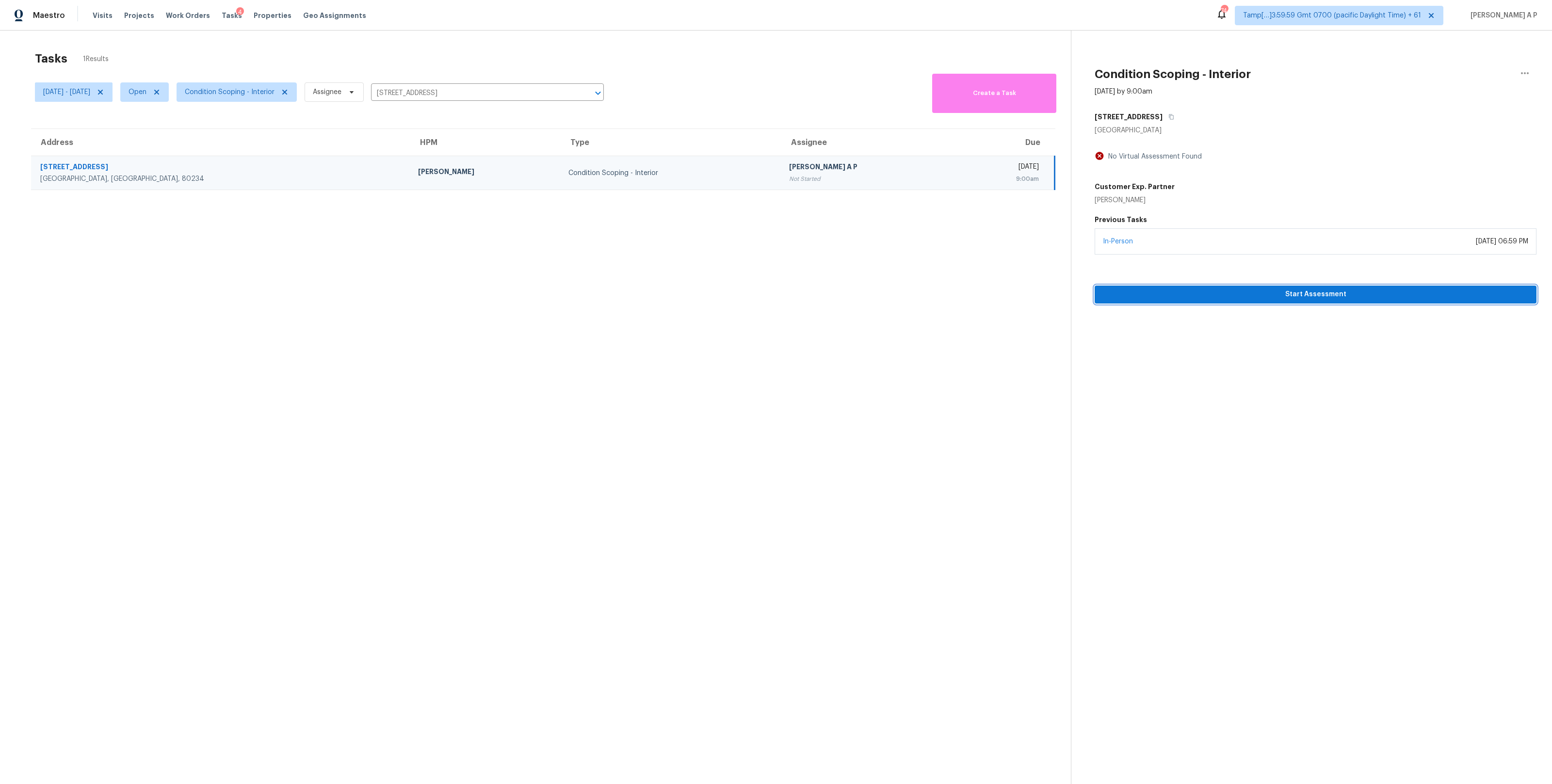
click at [1183, 287] on button "Start Assessment" at bounding box center [1315, 294] width 442 height 18
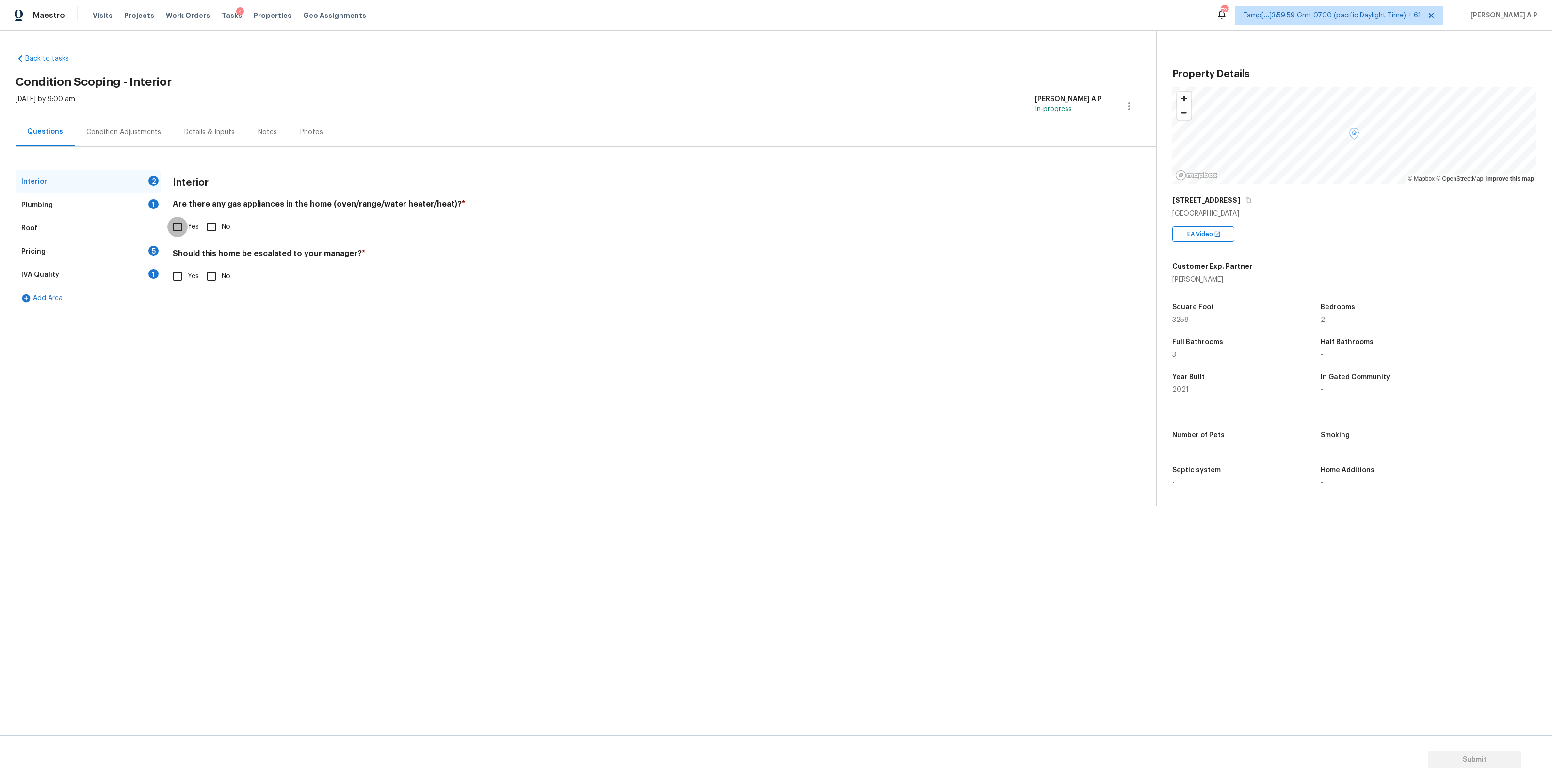
click at [173, 231] on input "Yes" at bounding box center [178, 227] width 20 height 20
checkbox input "true"
click at [124, 128] on div "Condition Adjustments" at bounding box center [124, 132] width 75 height 10
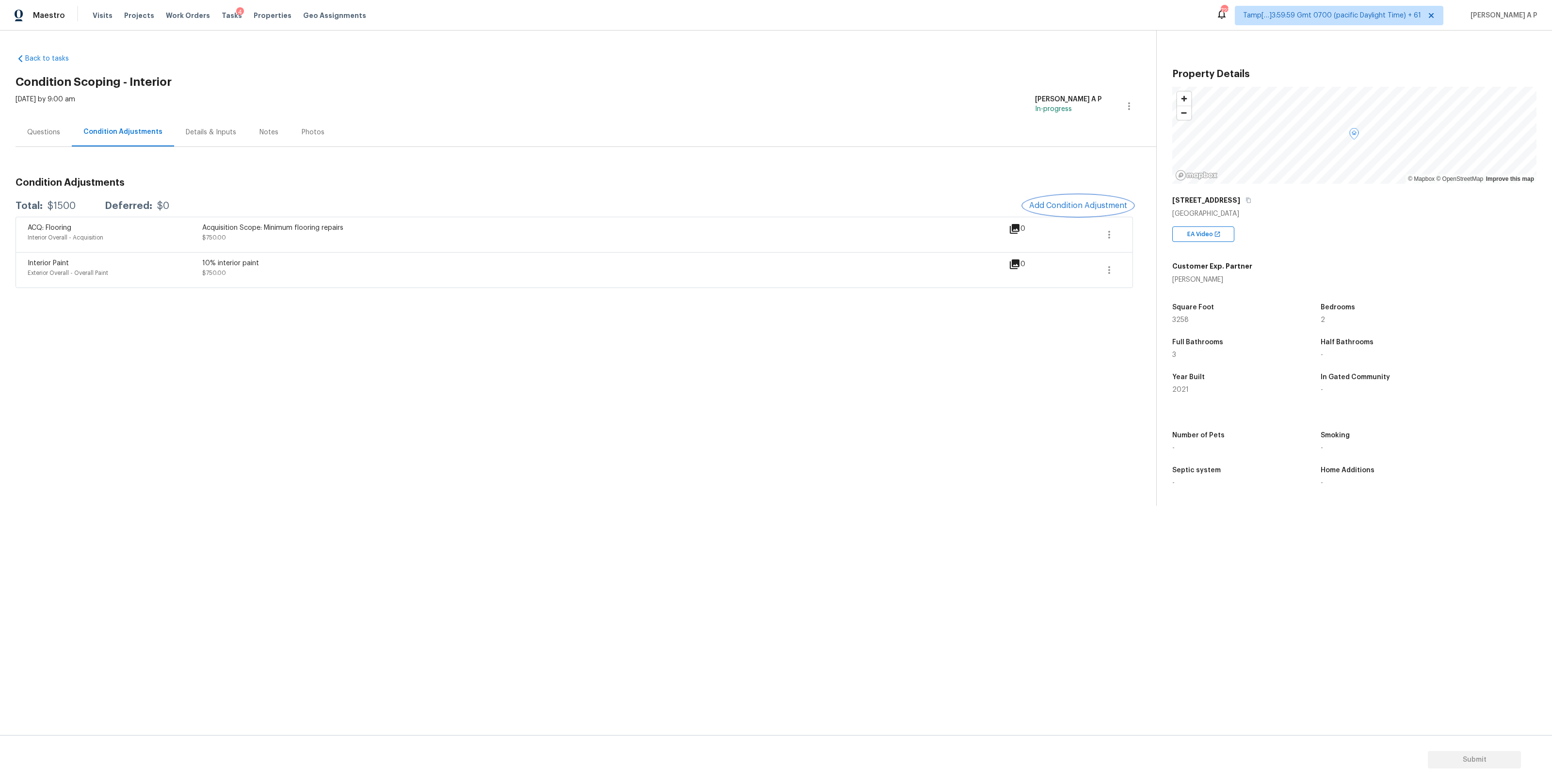
click at [1087, 208] on span "Add Condition Adjustment" at bounding box center [1078, 205] width 98 height 8
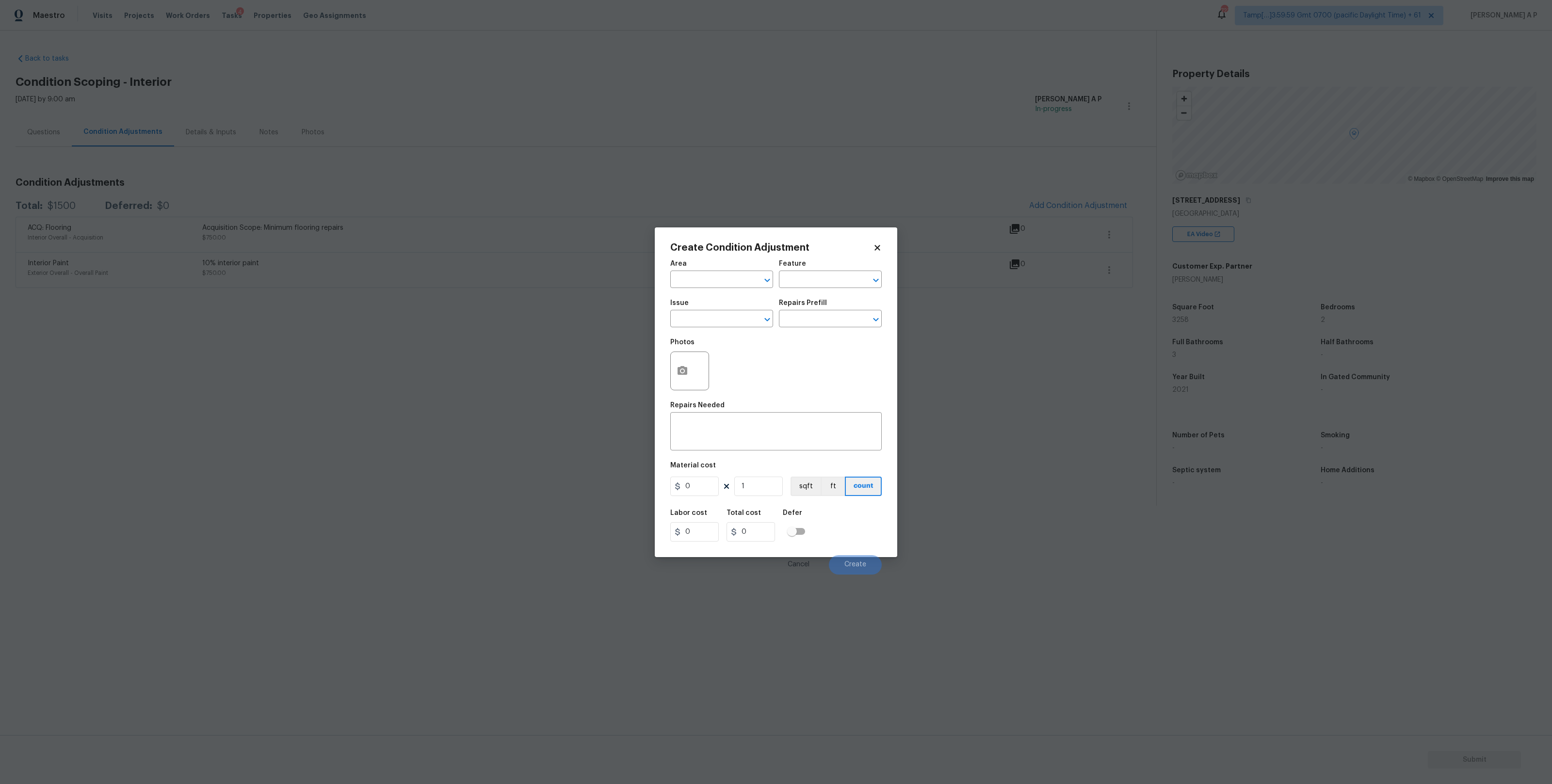
click at [735, 289] on span "Area ​" at bounding box center [722, 274] width 103 height 39
click at [735, 284] on input "text" at bounding box center [709, 280] width 76 height 15
type input "c"
type input "f"
type input "a"
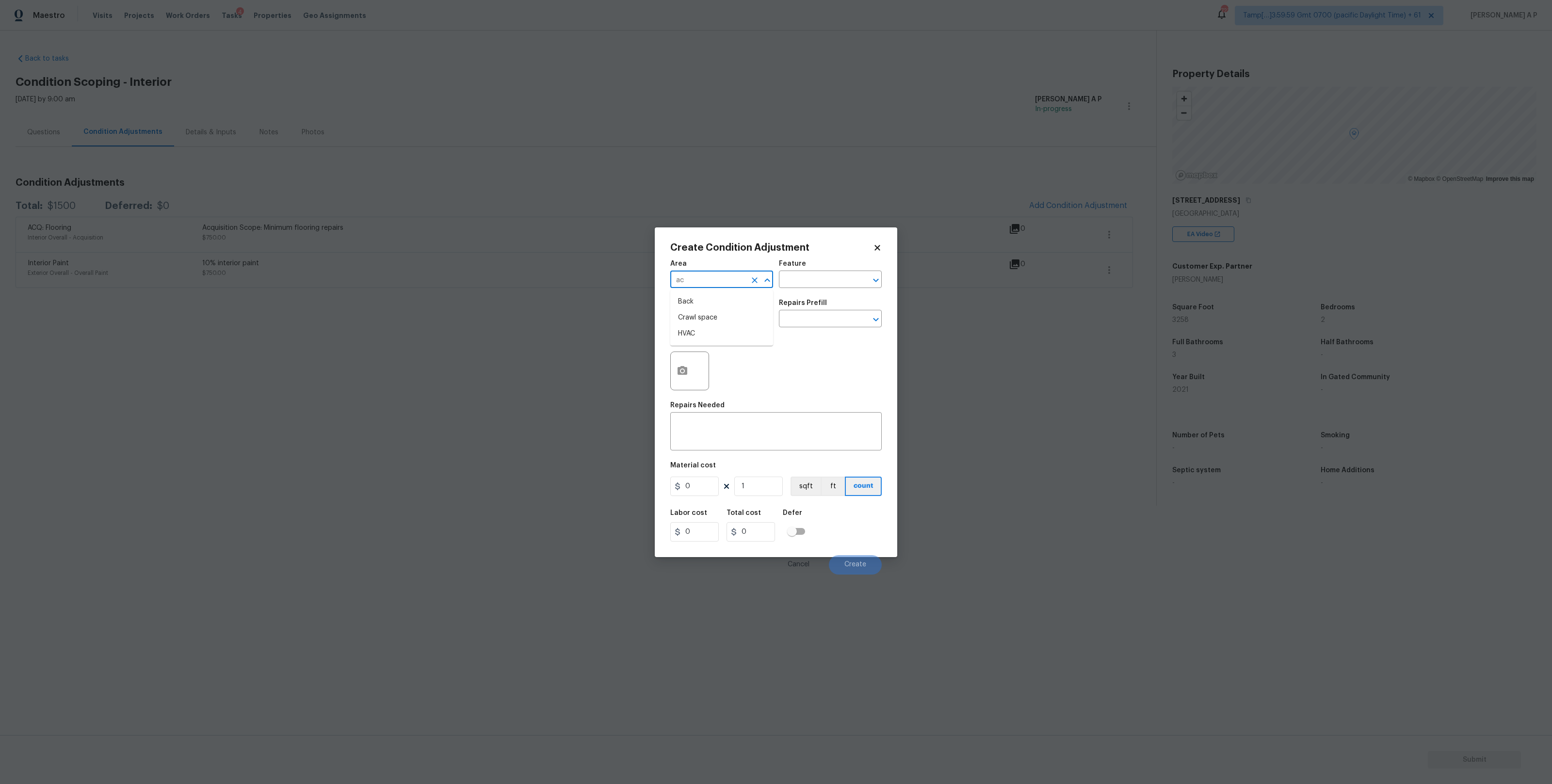
type input "a"
click at [716, 323] on li "Interior Overall" at bounding box center [722, 317] width 103 height 16
type input "Interior Overall"
click at [716, 323] on input "text" at bounding box center [709, 319] width 76 height 15
click at [712, 362] on li "ACQ: Flooring" at bounding box center [722, 364] width 103 height 16
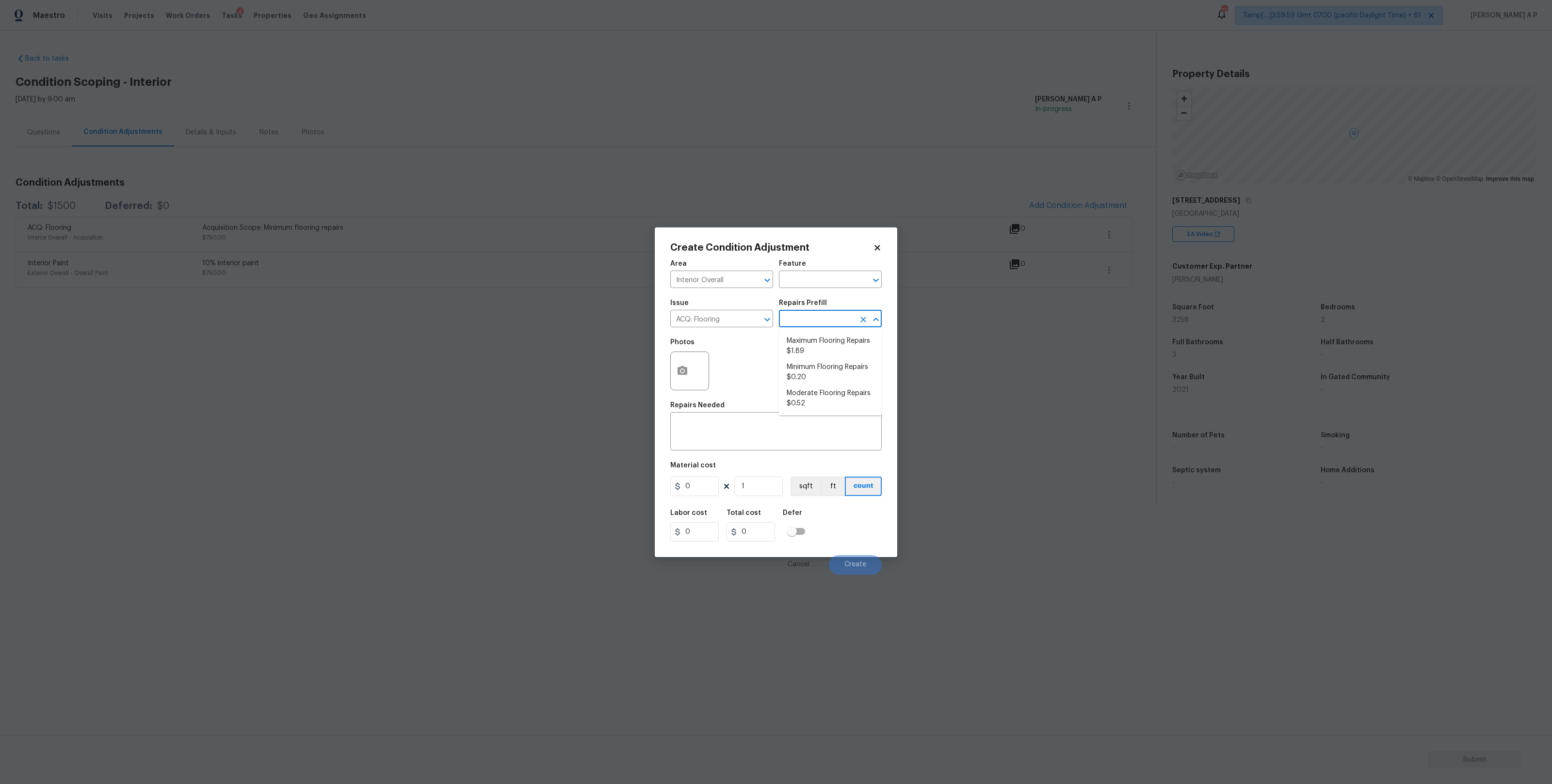
click at [821, 314] on input "text" at bounding box center [817, 319] width 76 height 15
click at [737, 319] on input "ACQ: Flooring" at bounding box center [709, 319] width 76 height 15
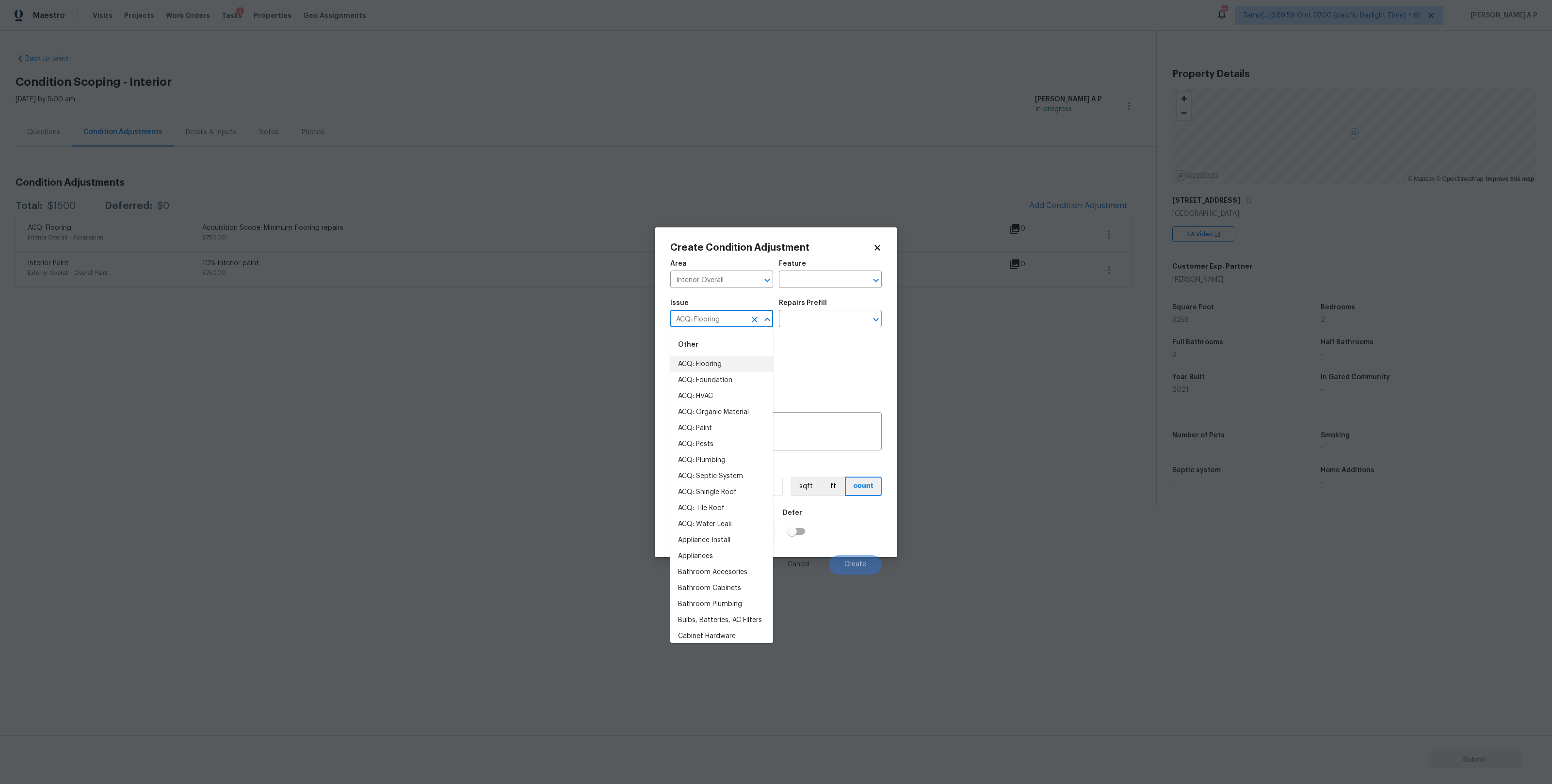
click at [737, 319] on input "ACQ: Flooring" at bounding box center [709, 319] width 76 height 15
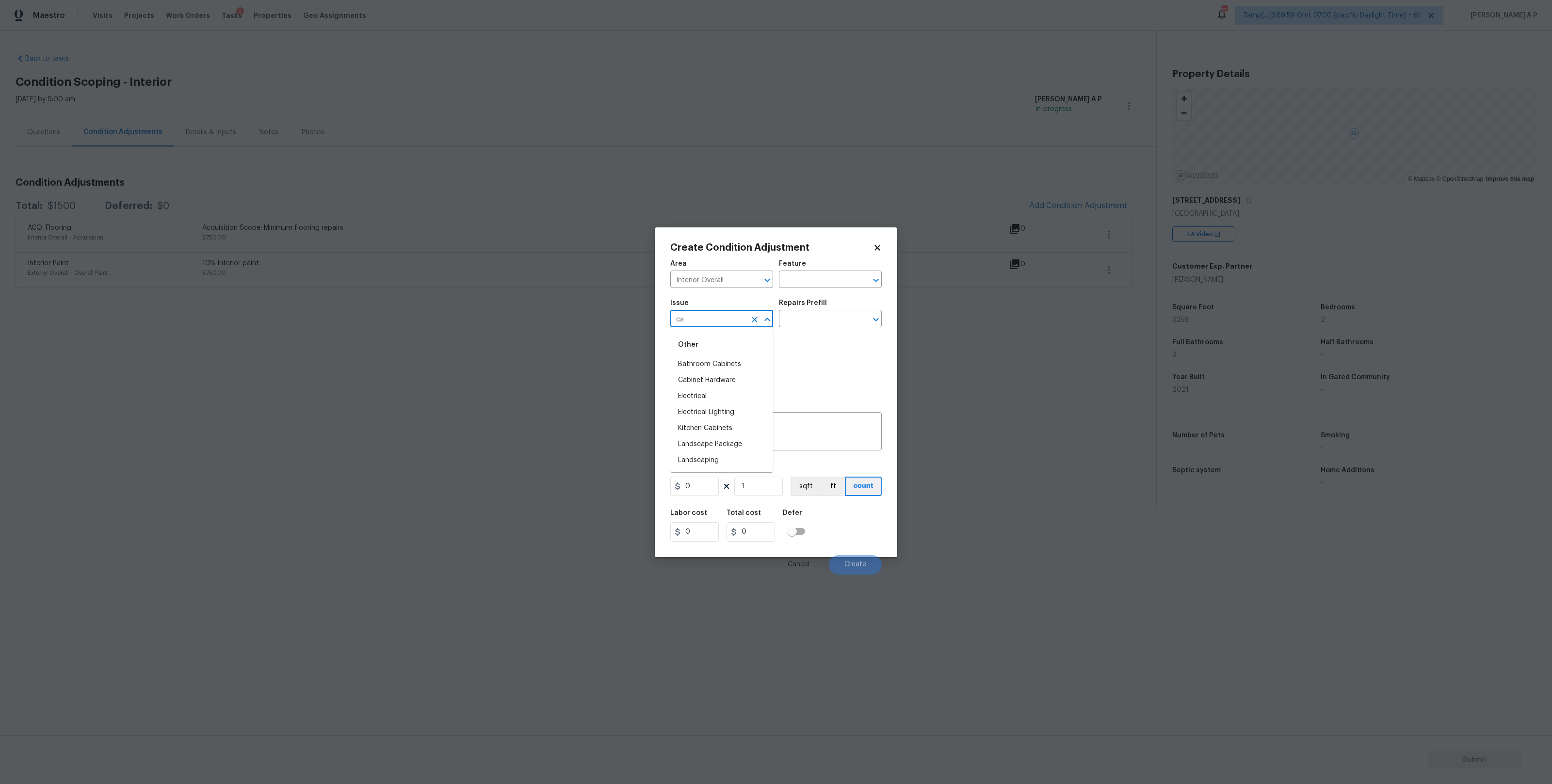
type input "c"
click at [733, 368] on li "ACQ: Flooring" at bounding box center [722, 364] width 103 height 16
click at [807, 314] on input "text" at bounding box center [817, 319] width 76 height 15
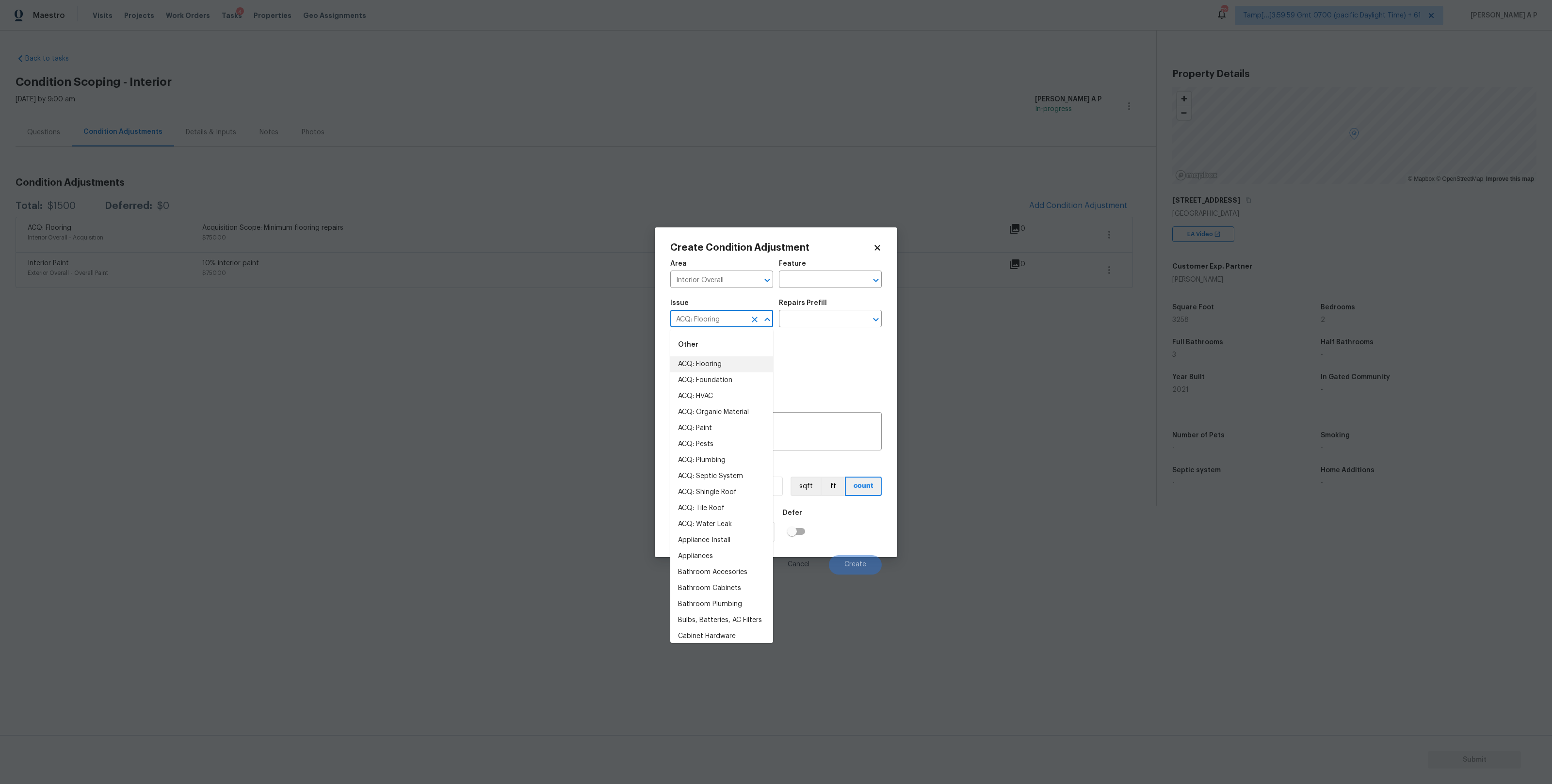
click at [745, 313] on input "ACQ: Flooring" at bounding box center [709, 319] width 76 height 15
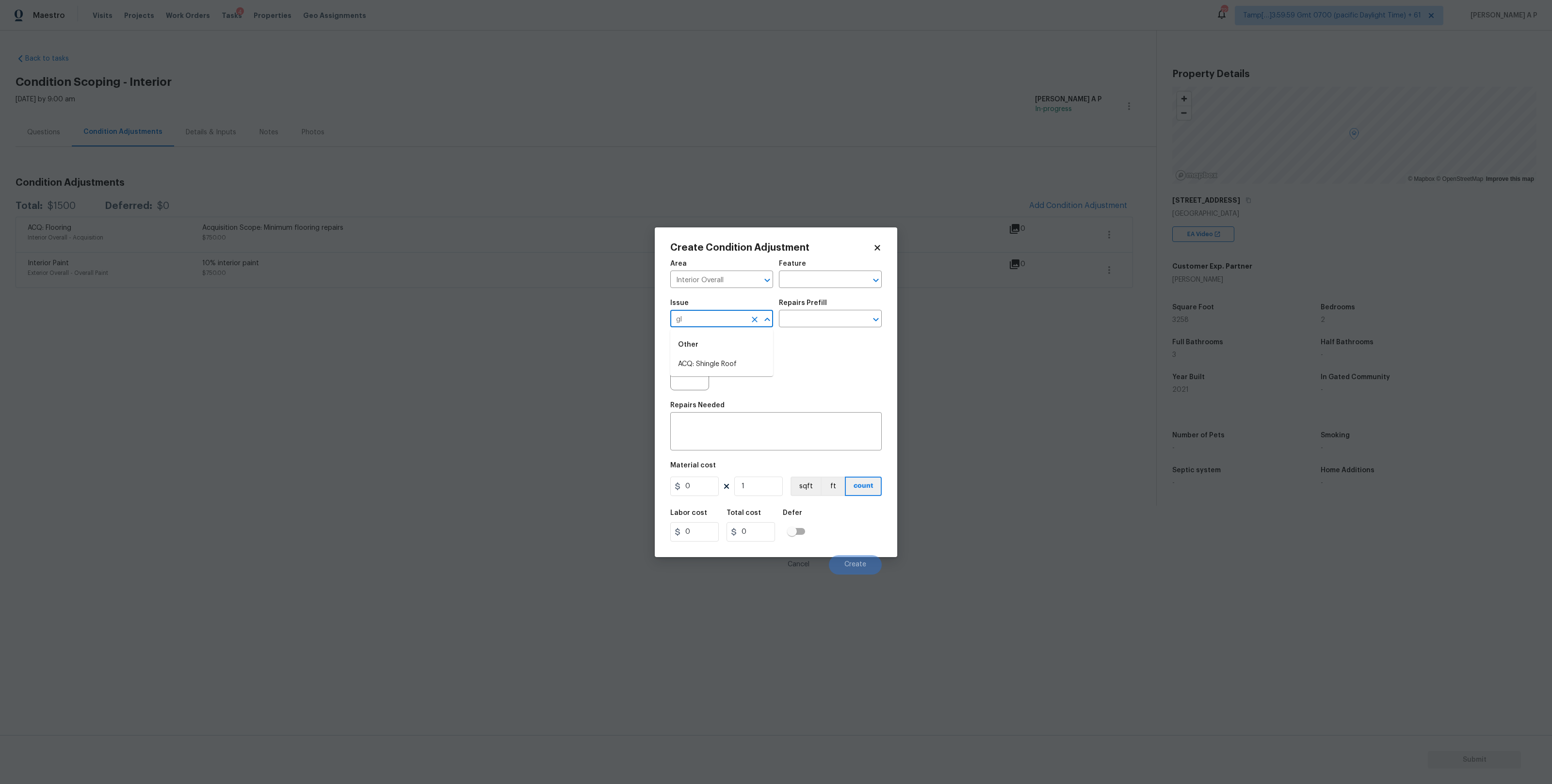
type input "g"
click at [725, 384] on li "Flooring Extras" at bounding box center [722, 380] width 103 height 16
click at [735, 316] on input "Flooring Extras" at bounding box center [709, 319] width 76 height 15
click at [719, 325] on input "Flooring Extras" at bounding box center [709, 319] width 76 height 15
click at [727, 317] on input "Flooring Extras" at bounding box center [709, 319] width 76 height 15
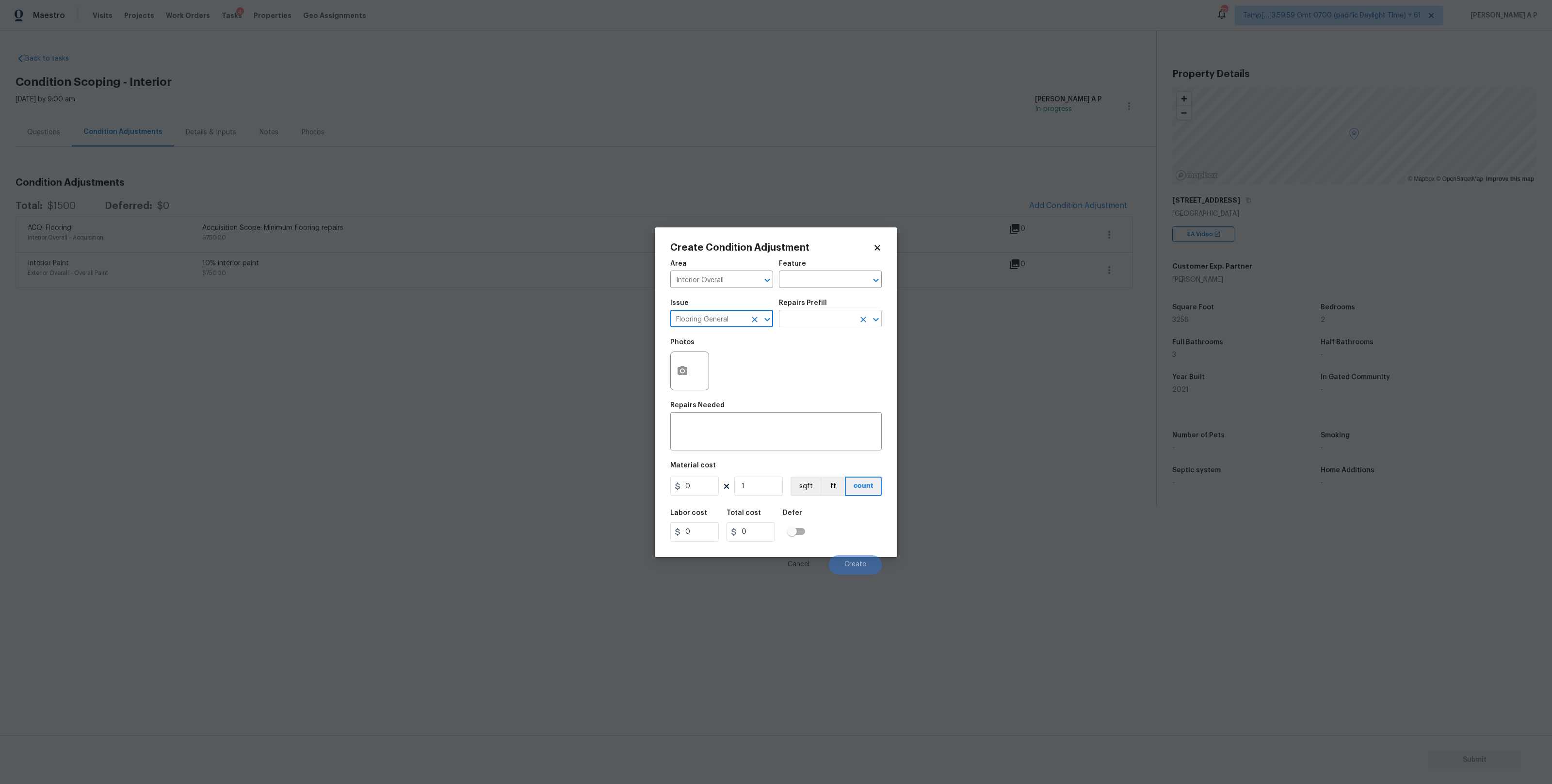
type input "Flooring General"
click at [840, 317] on input "text" at bounding box center [817, 319] width 76 height 15
type input "carp"
click at [841, 352] on li "Carpet LVL 1 - Bodenger Way (Beige) $1.45" at bounding box center [830, 346] width 103 height 26
type input "Overall Flooring"
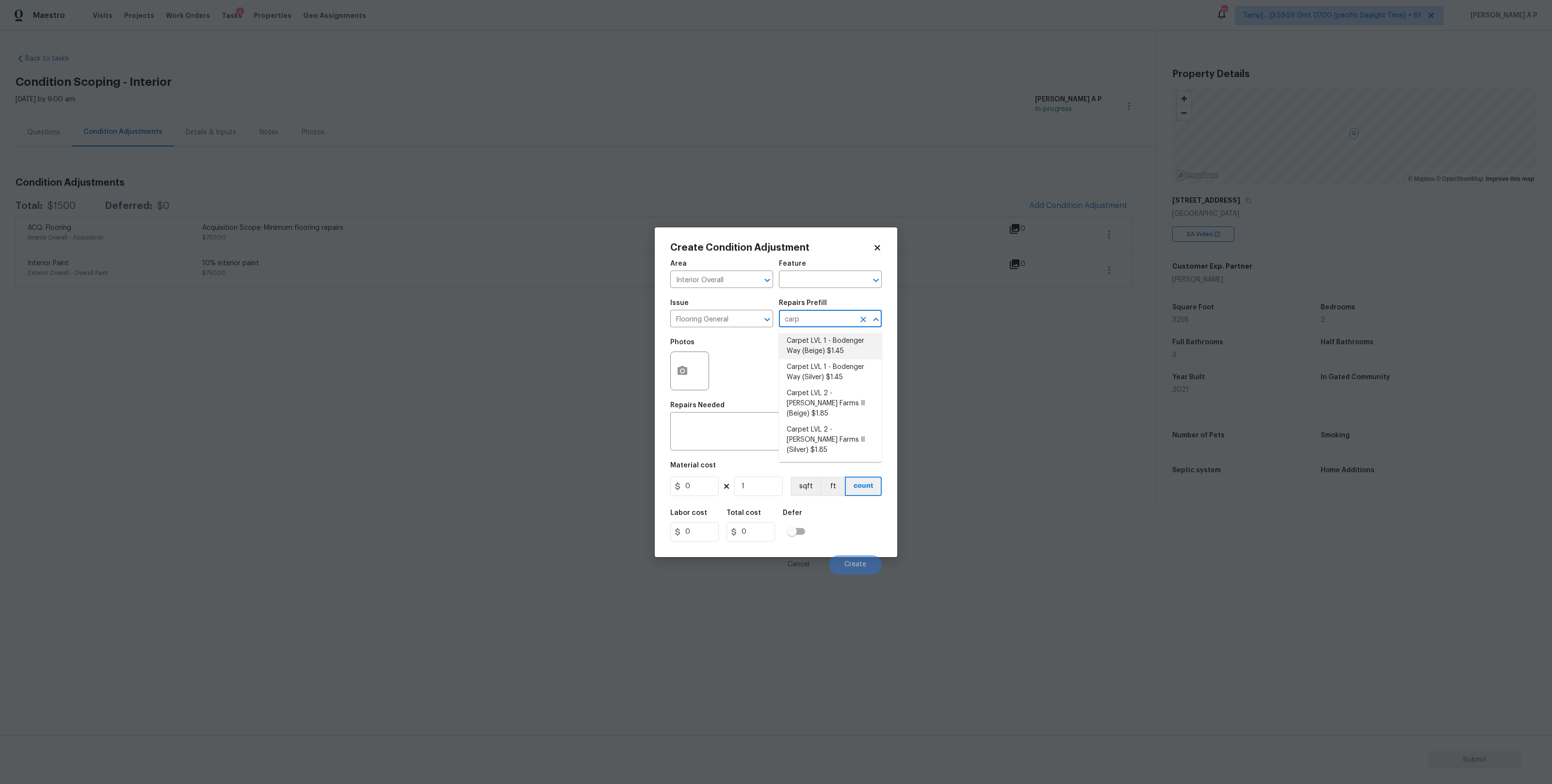
type textarea "Install new carpet. (Bodenger Way 749 Bird Bath, Beige) at all previously carpe…"
type input "1.45"
click at [757, 484] on input "1" at bounding box center [759, 486] width 48 height 19
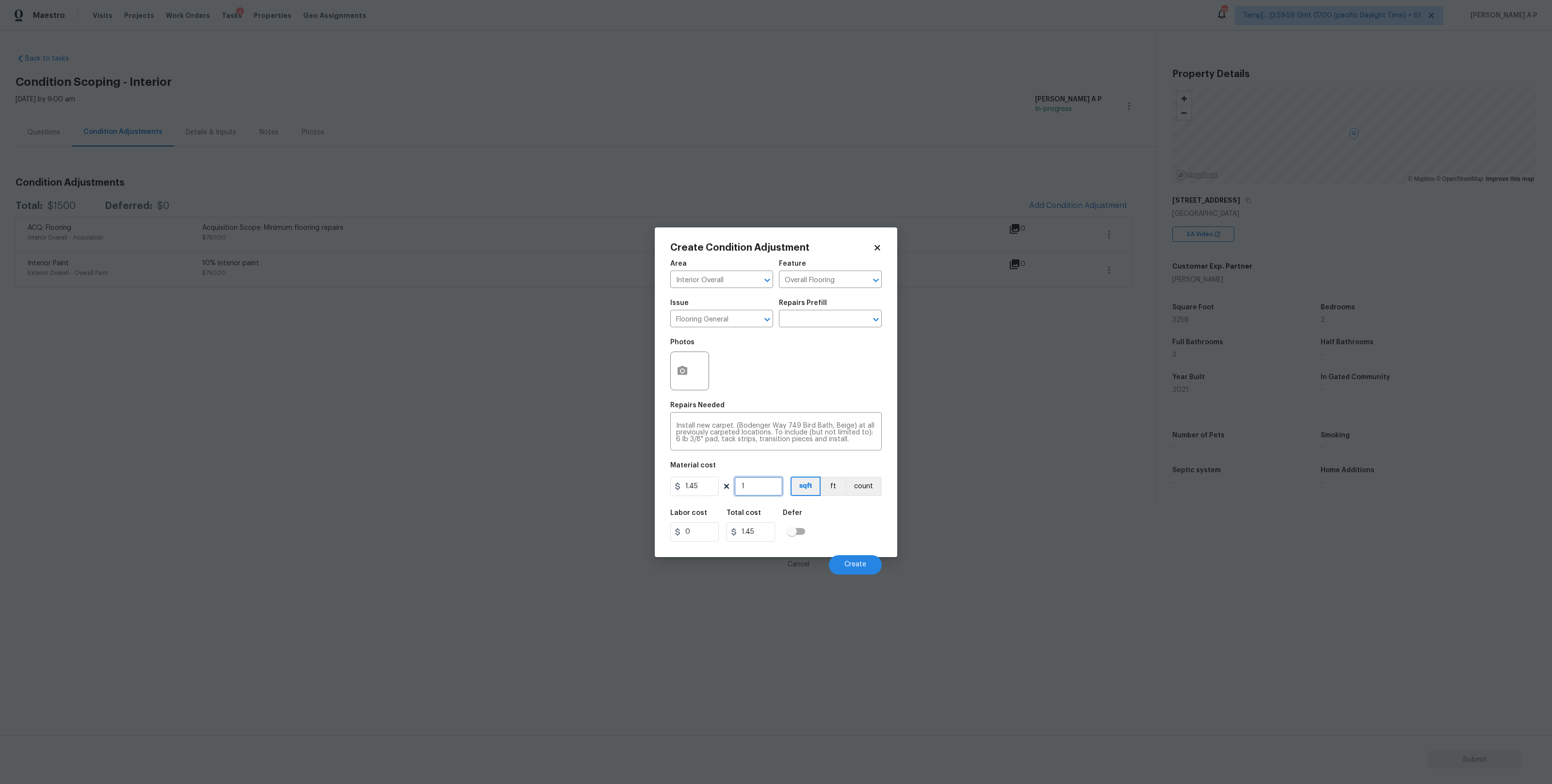
type input "11"
type input "15.95"
type input "1"
type input "1.45"
type input "15"
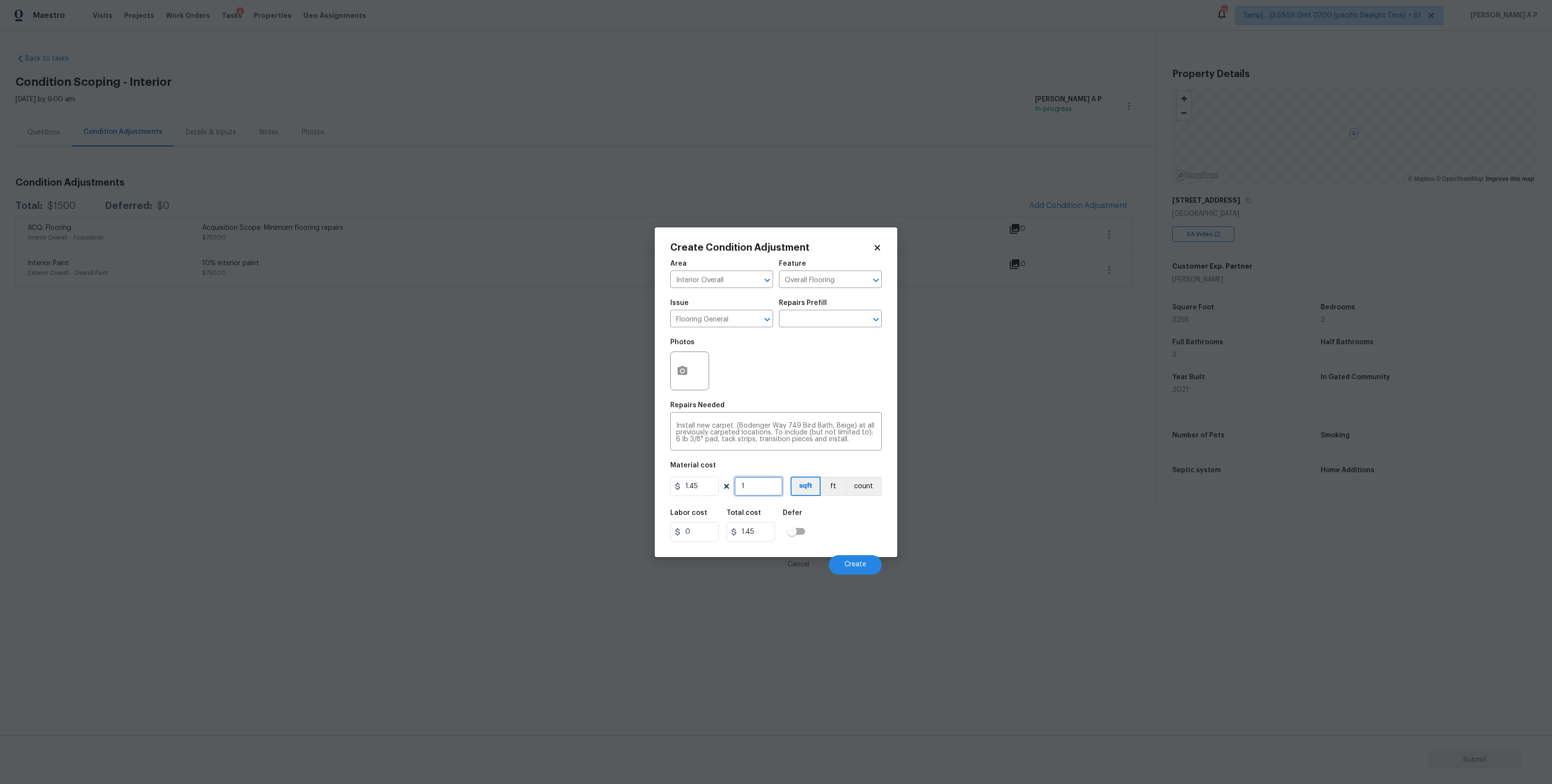
type input "21.75"
type input "150"
type input "217.5"
type input "1500"
type input "2175"
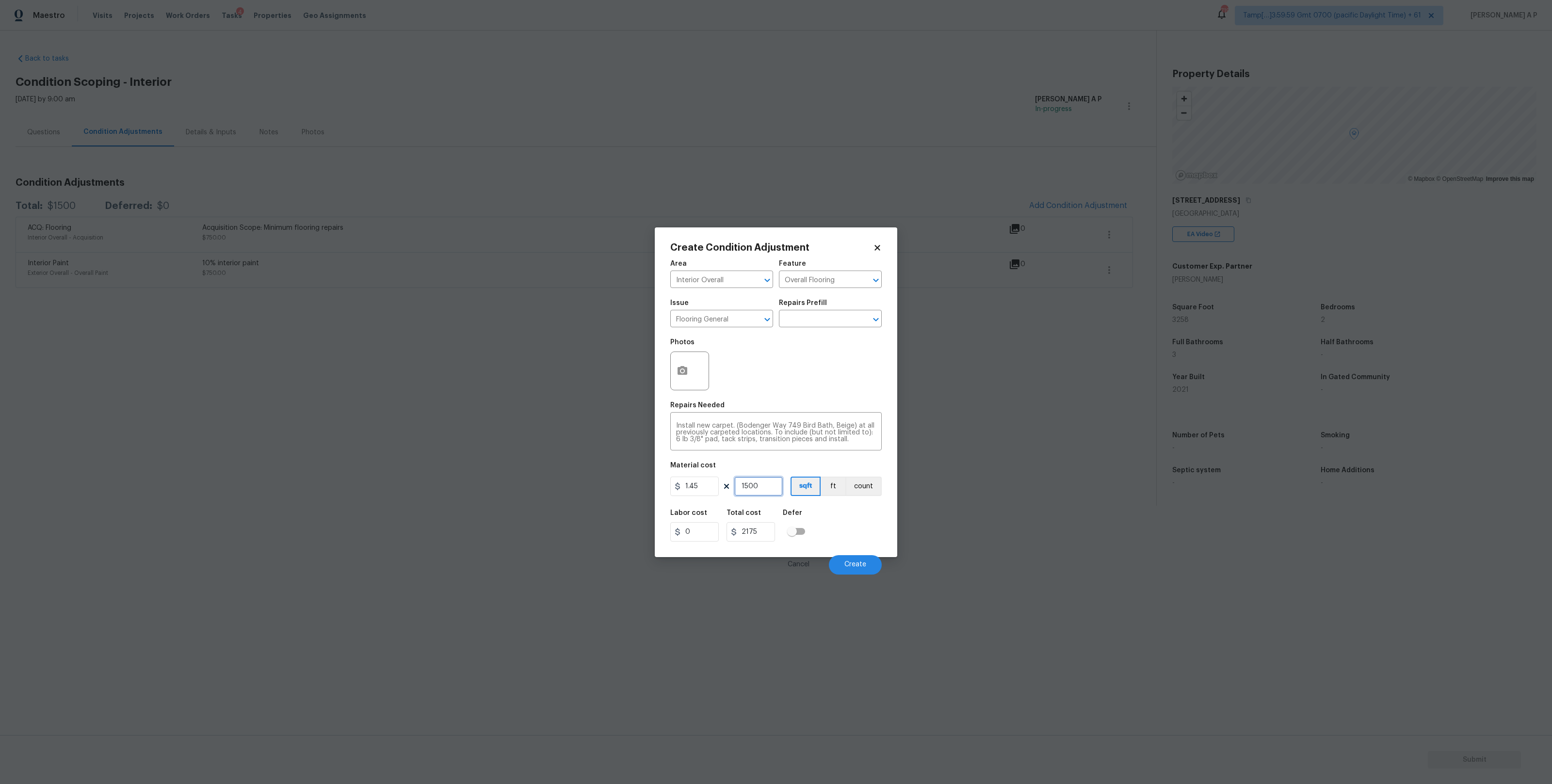
type input "1500"
click at [689, 370] on button "button" at bounding box center [682, 370] width 23 height 38
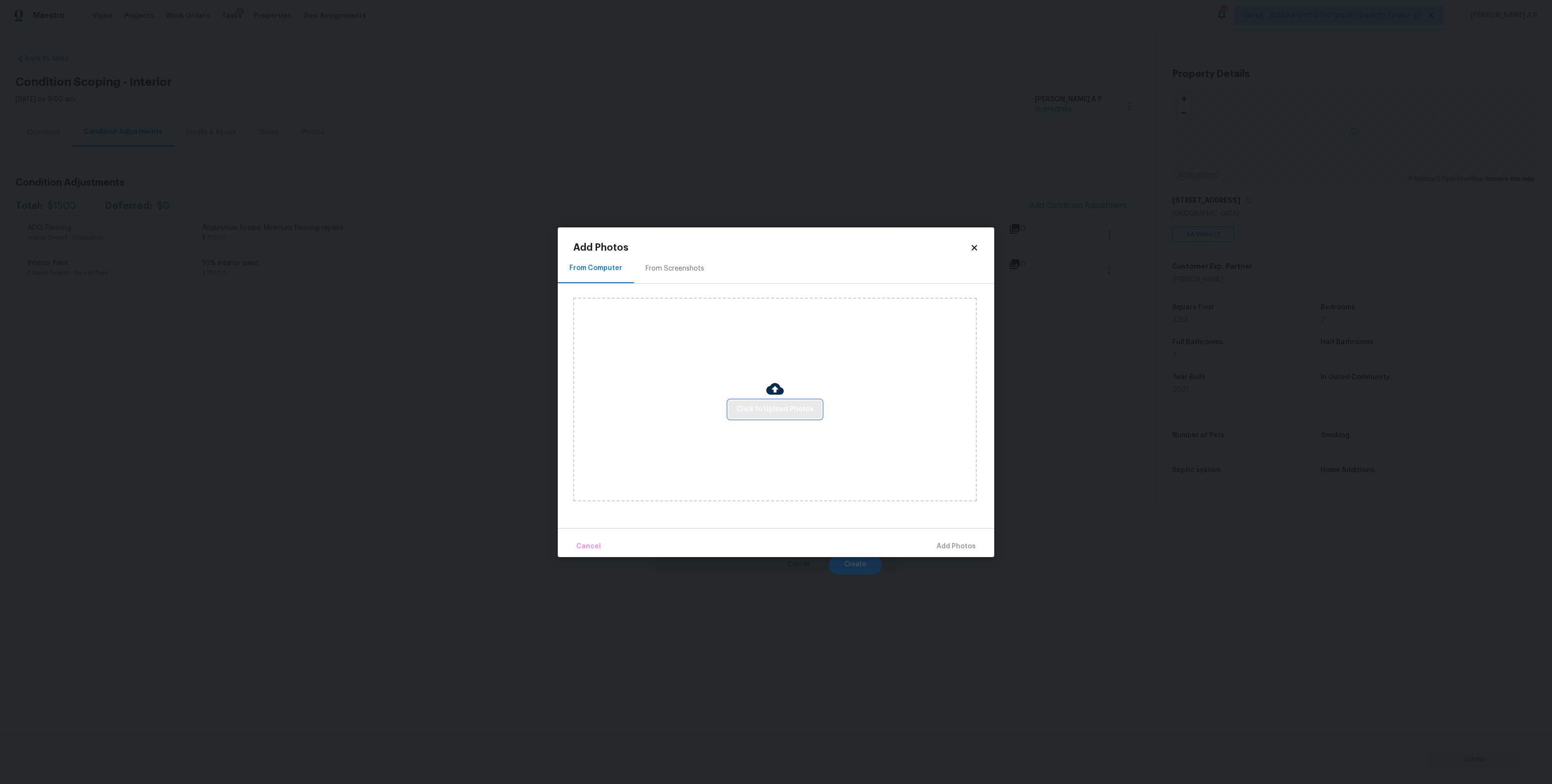
click at [794, 407] on span "Click to Upload Photos" at bounding box center [775, 409] width 78 height 12
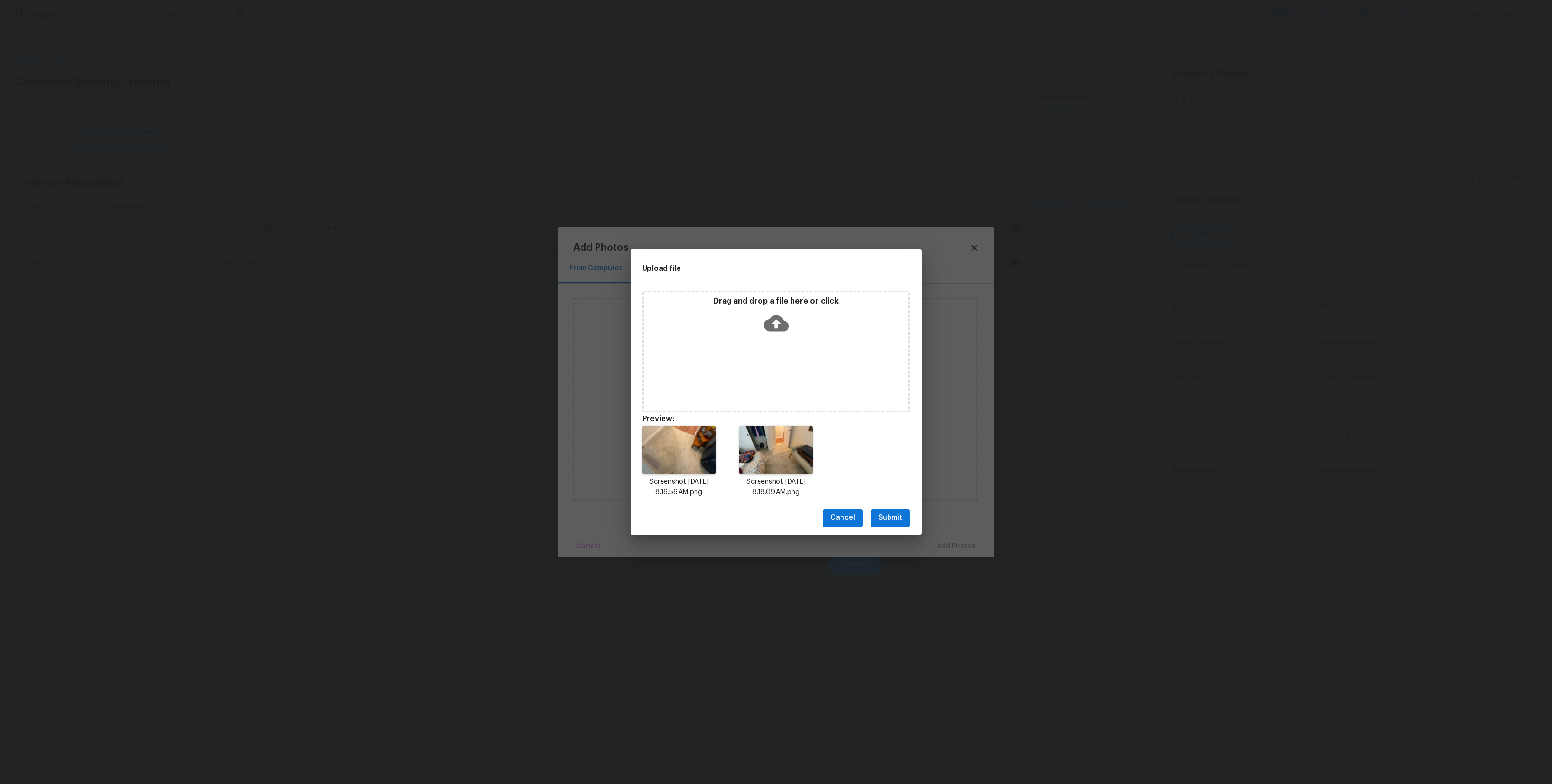
click at [1103, 529] on div "Upload file Drag and drop a file here or click Preview: Screenshot 2025-10-03 a…" at bounding box center [776, 392] width 1552 height 784
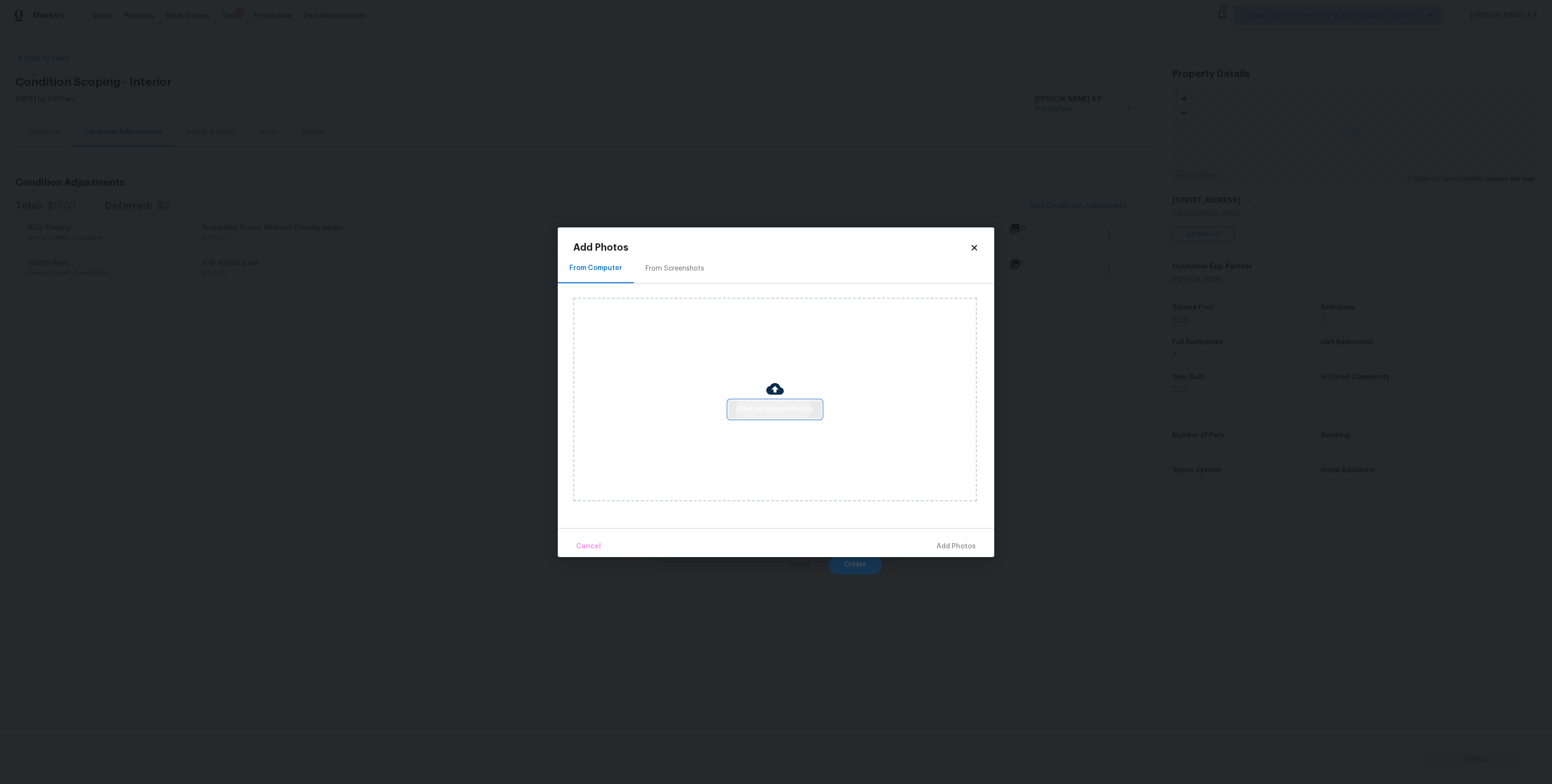
click at [787, 409] on span "Click to Upload Photos" at bounding box center [775, 409] width 78 height 12
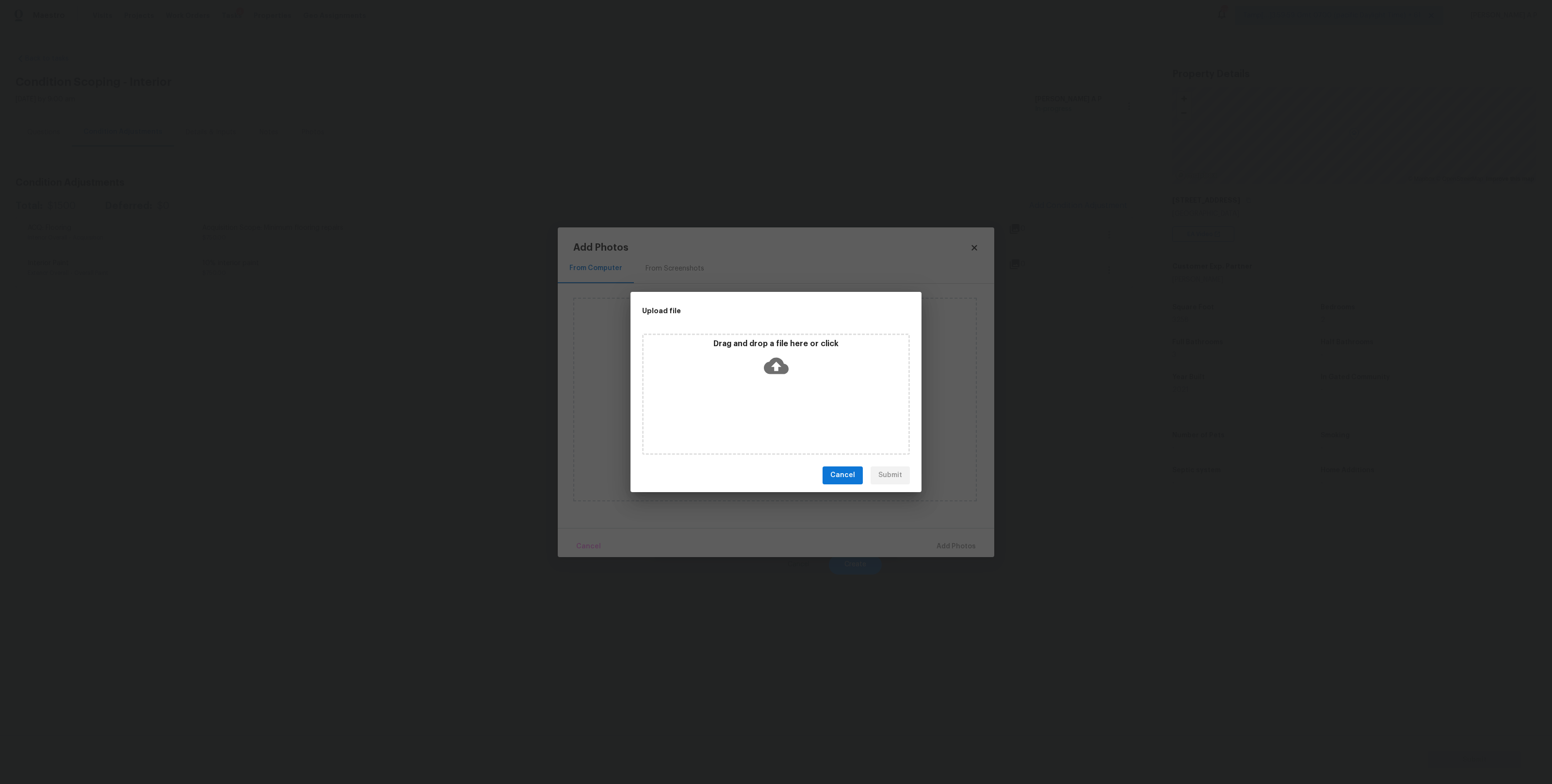
click at [792, 391] on div "Drag and drop a file here or click" at bounding box center [776, 394] width 268 height 121
click at [840, 476] on span "Cancel" at bounding box center [842, 475] width 25 height 12
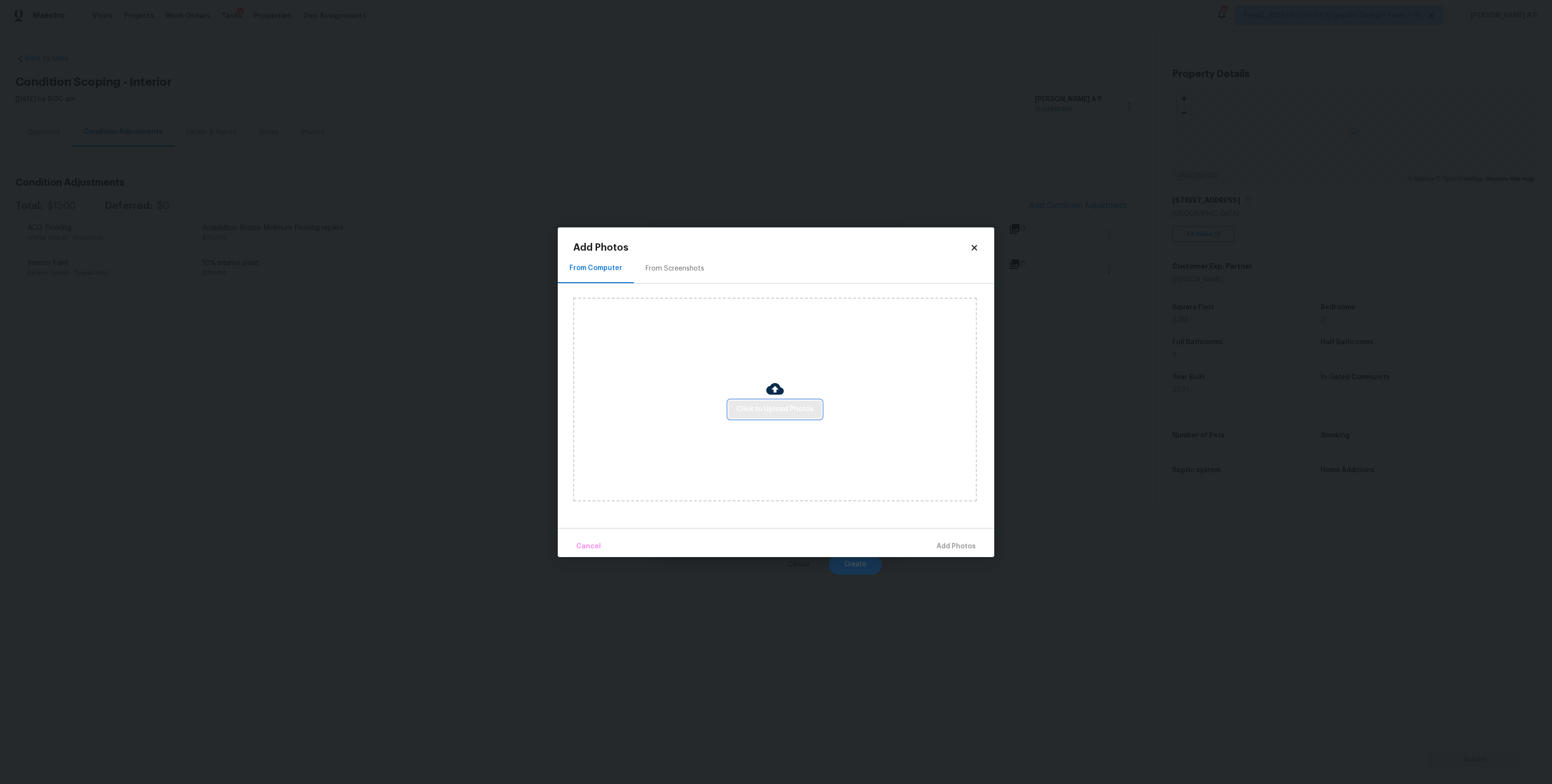
click at [782, 416] on button "Click to Upload Photos" at bounding box center [775, 409] width 93 height 18
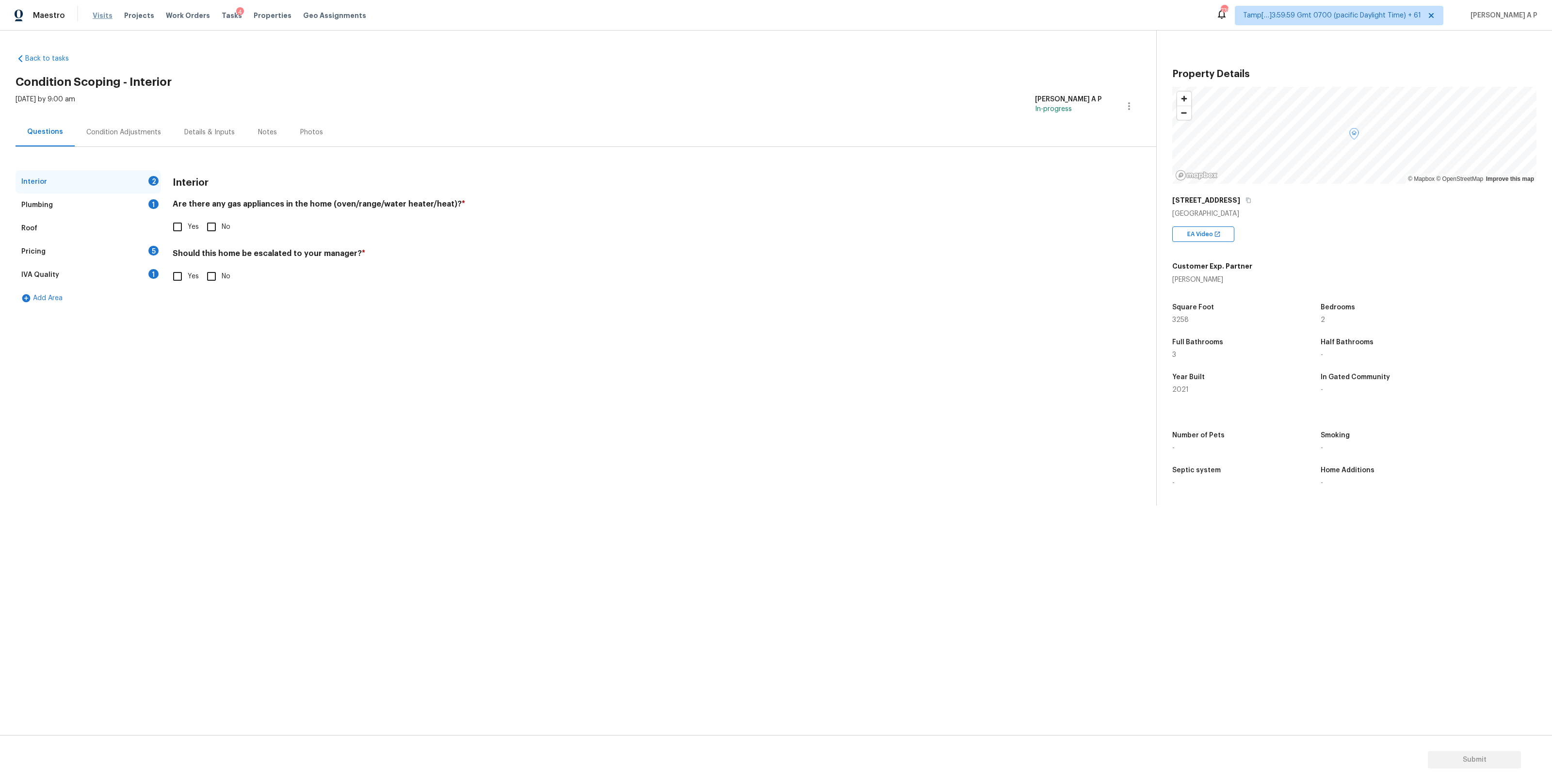
click at [104, 14] on span "Visits" at bounding box center [102, 16] width 20 height 10
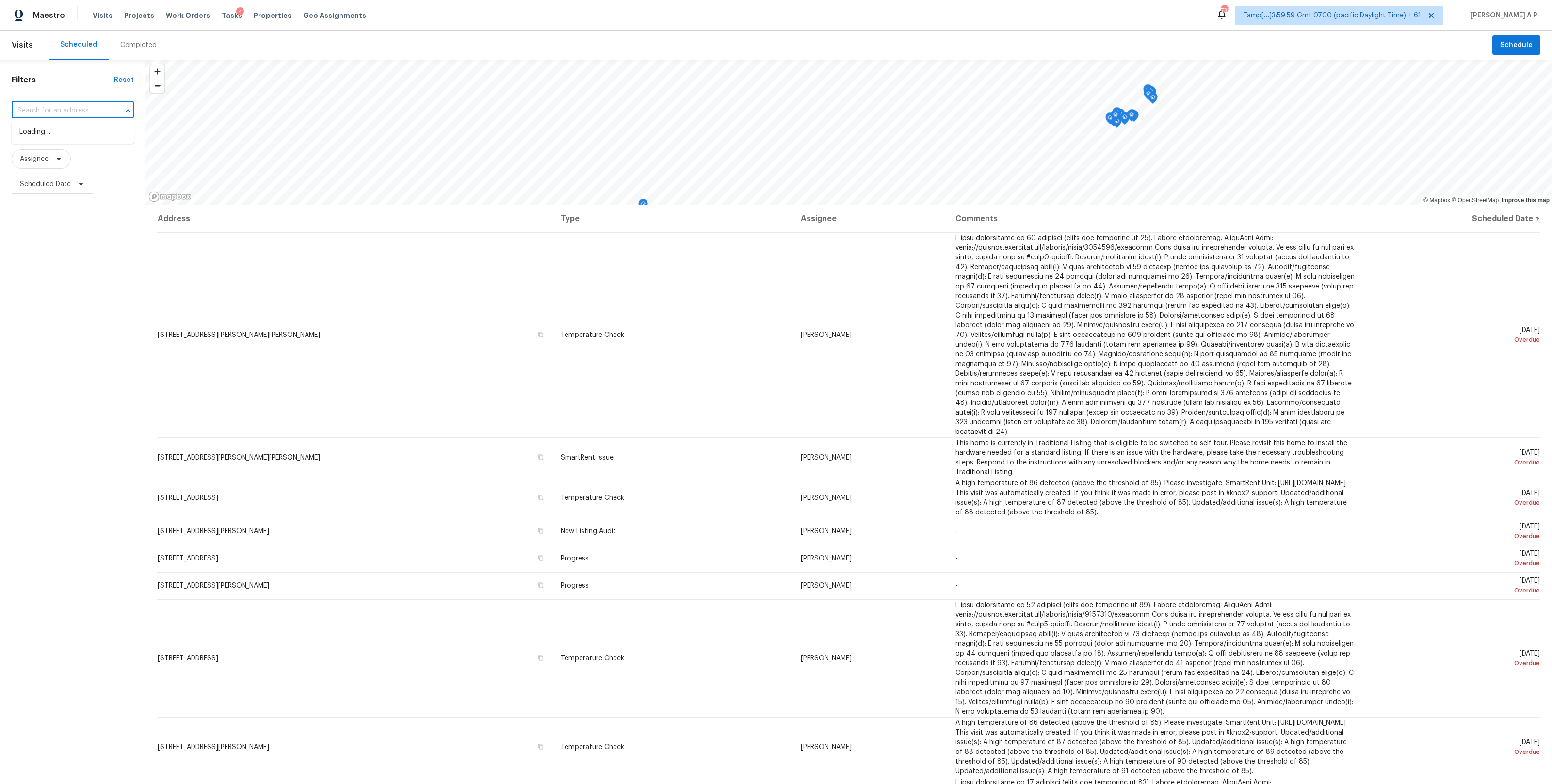
click at [103, 104] on input "text" at bounding box center [59, 110] width 95 height 15
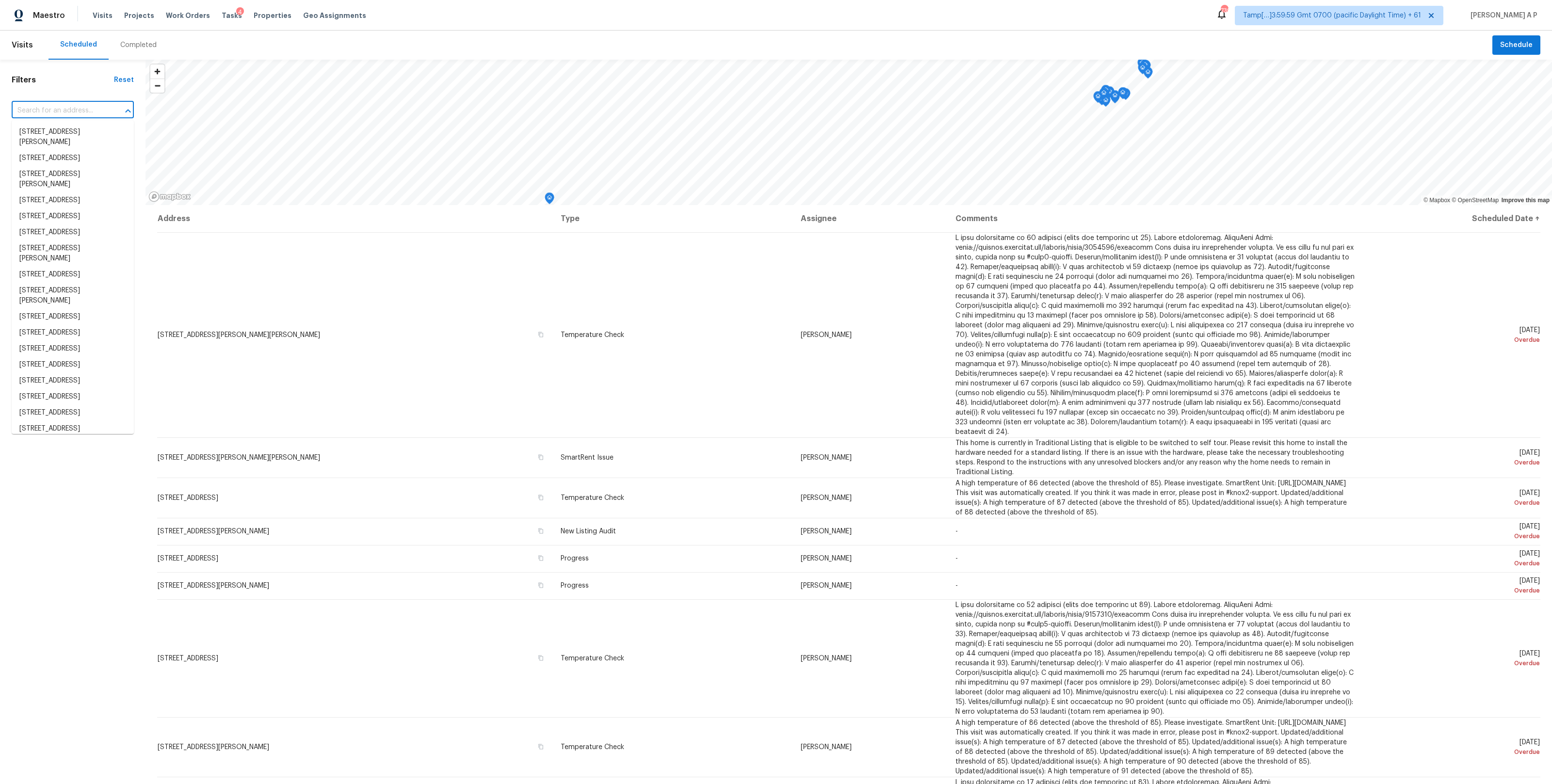
paste input "495 W 128th Dr Westminster, CO, 80234"
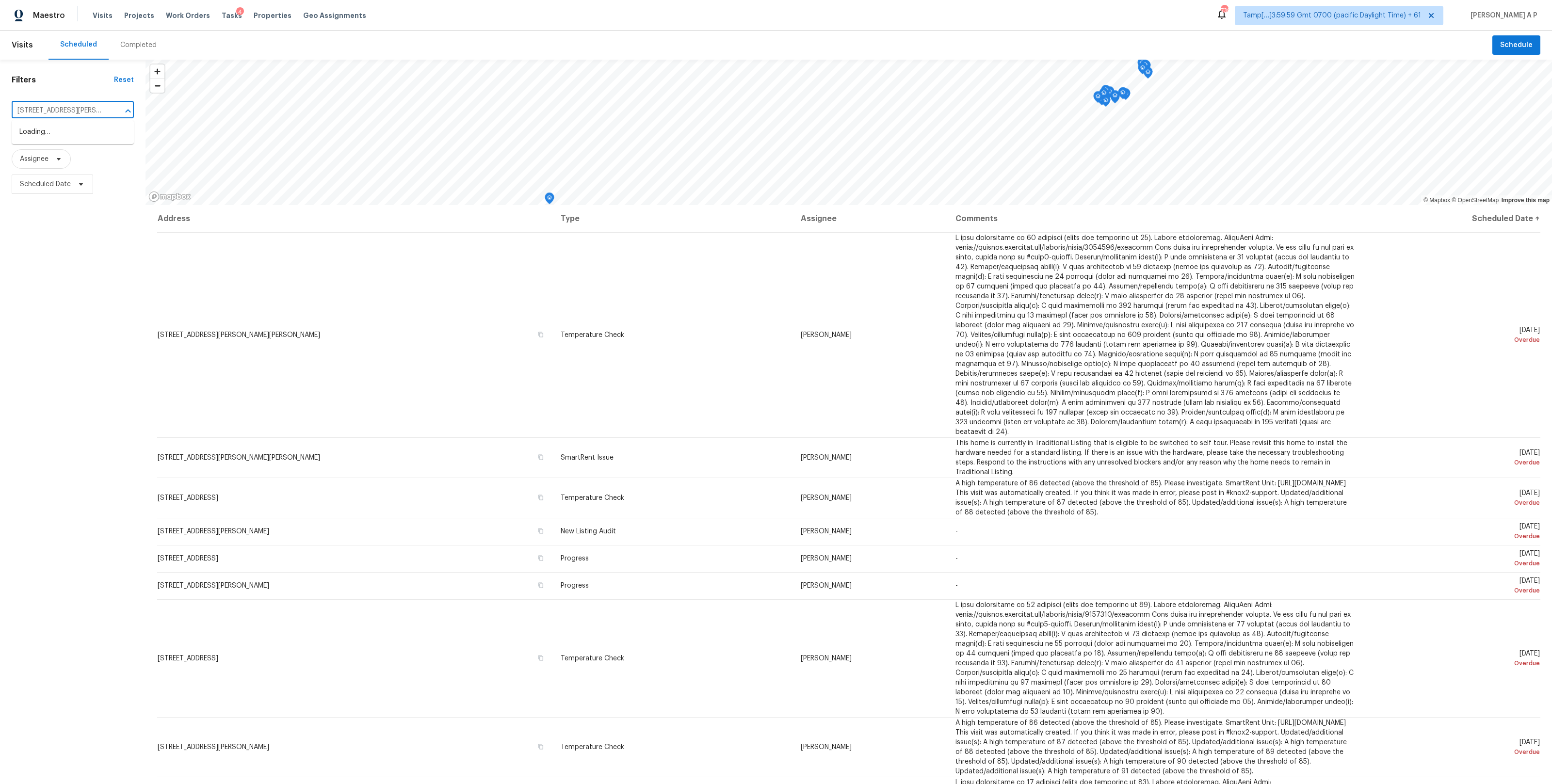
type input "495 W 128th Dr Westminster, CO, 80234"
click at [89, 134] on li "495 W 128th Dr, Westminster, CO 80234" at bounding box center [72, 132] width 122 height 16
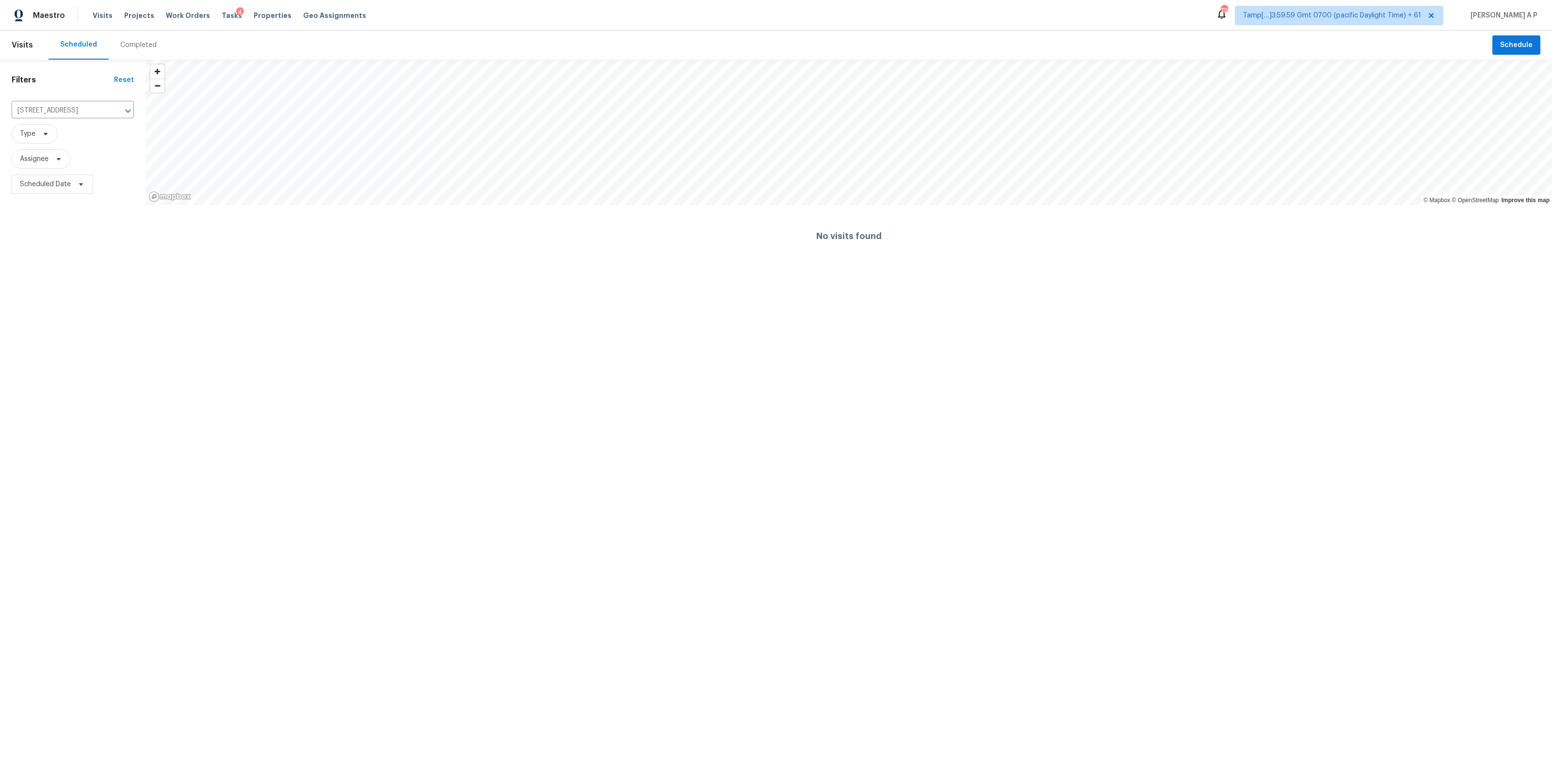
click at [142, 50] on div "Completed" at bounding box center [138, 45] width 60 height 29
click at [104, 107] on div at bounding box center [776, 392] width 1552 height 784
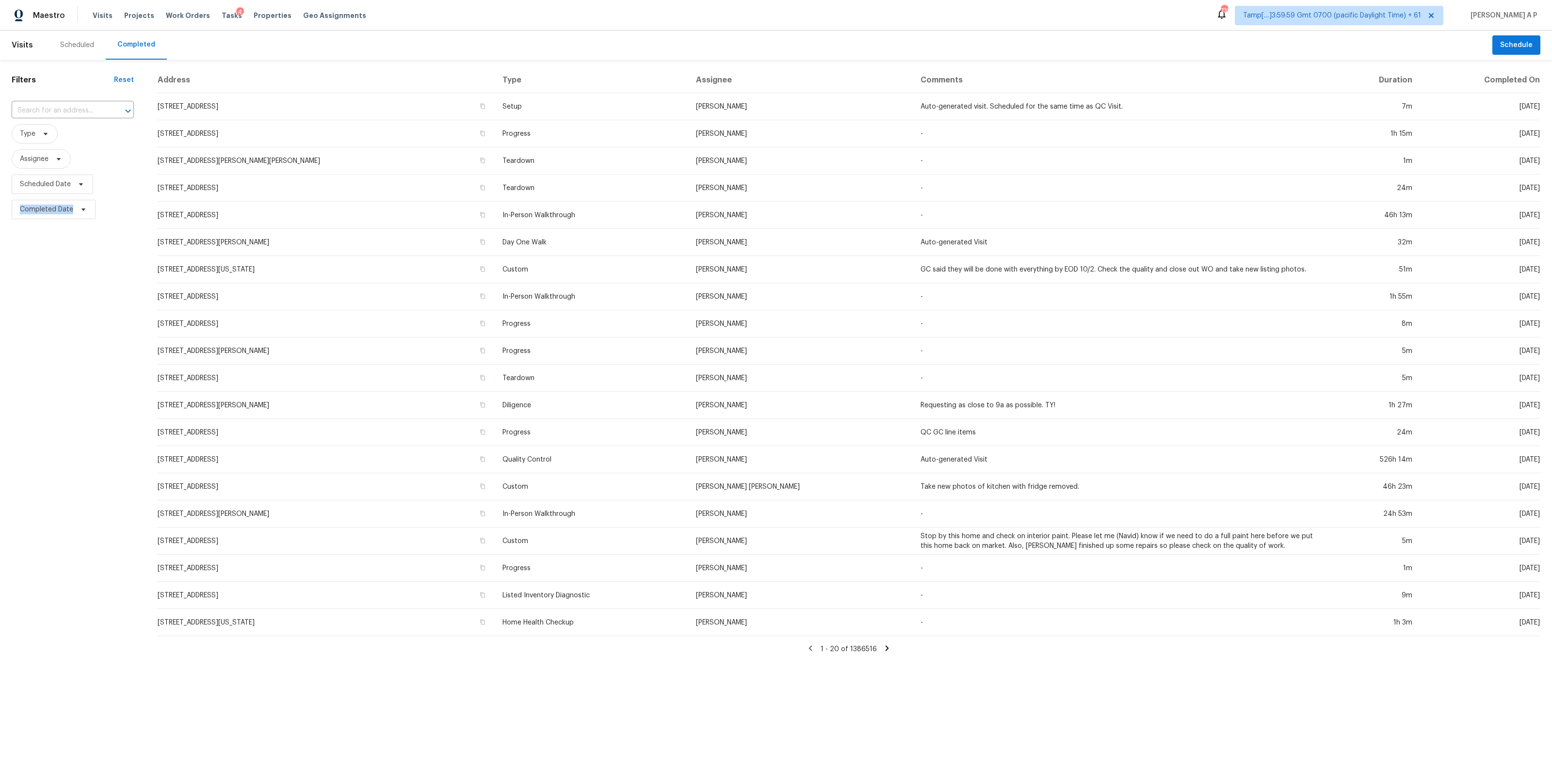
click at [104, 107] on input "text" at bounding box center [59, 110] width 95 height 15
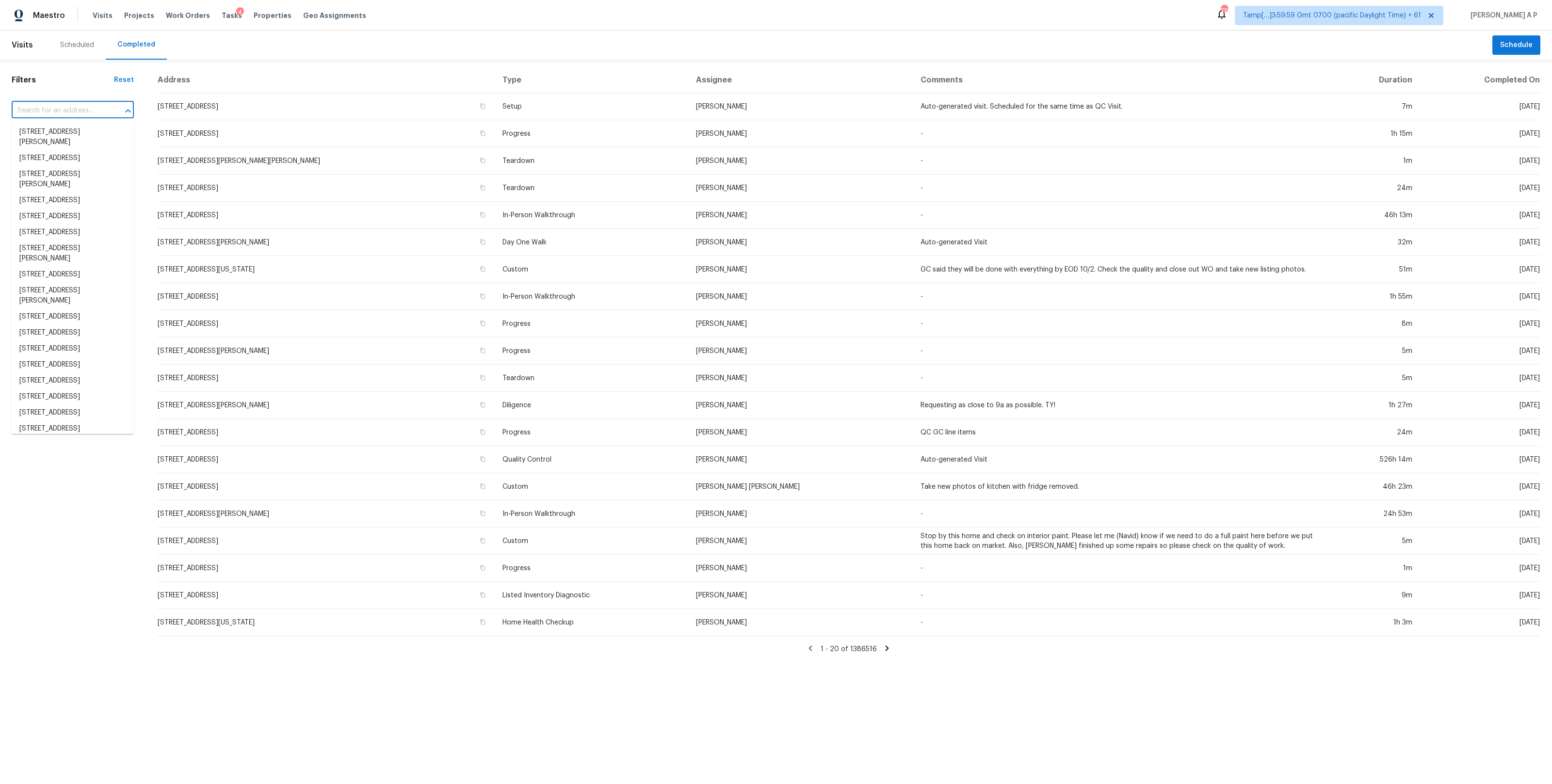
paste input "495 W 128th Dr Westminster, CO, 80234"
type input "495 W 128th Dr Westminster, CO, 80234"
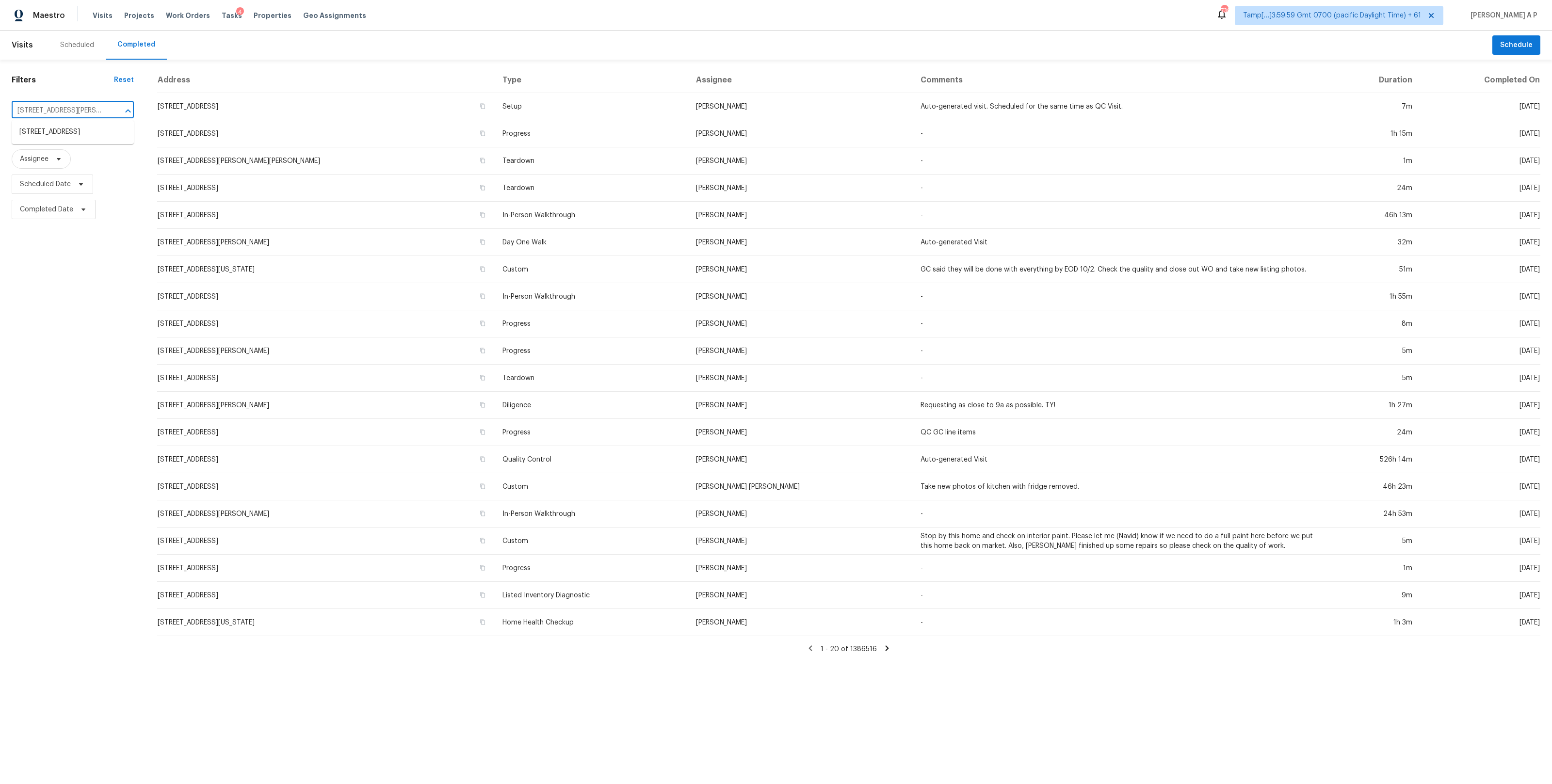
scroll to position [0, 38]
click at [93, 133] on li "495 W 128th Dr, Westminster, CO 80234" at bounding box center [72, 132] width 122 height 16
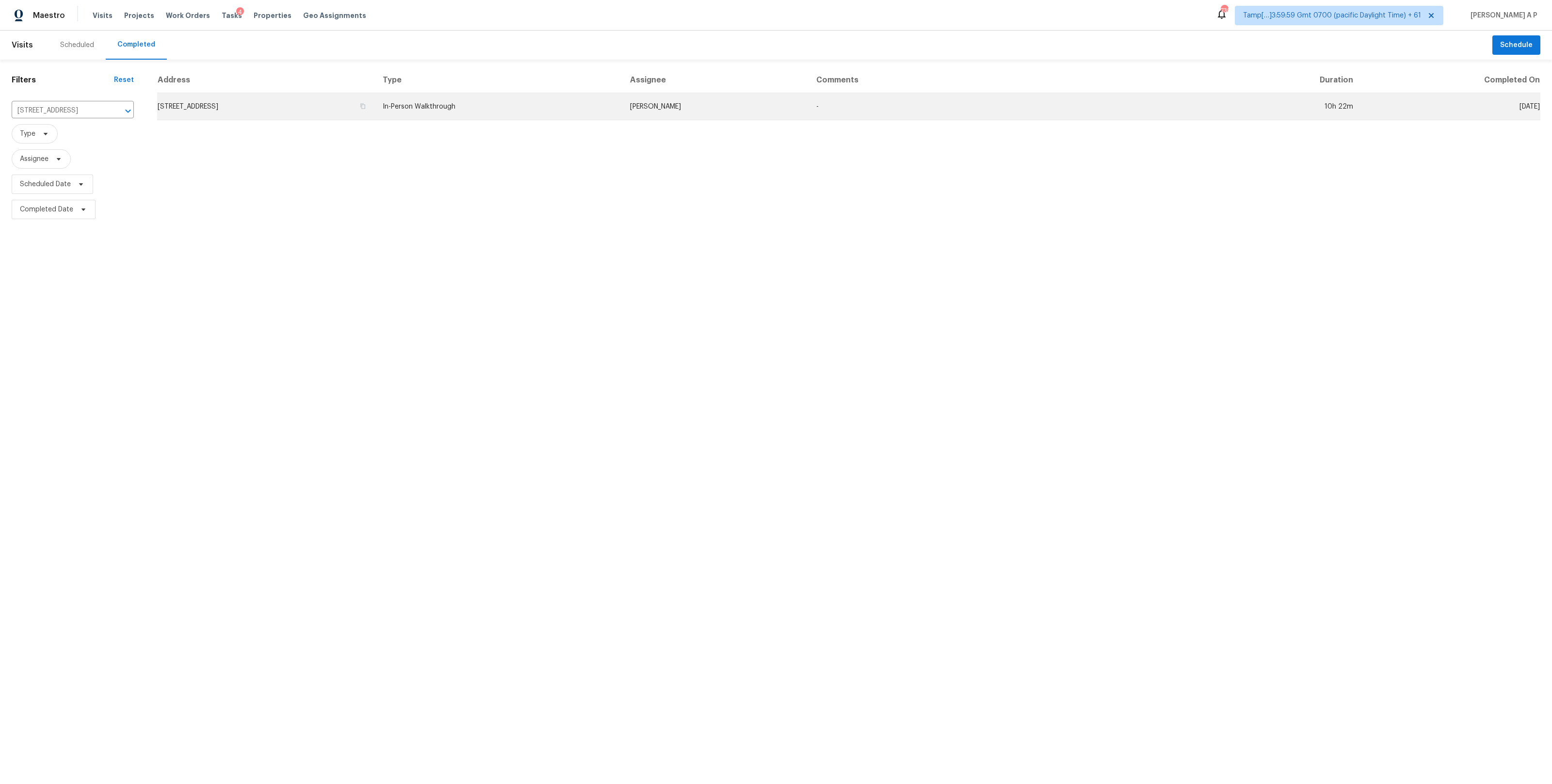
click at [375, 110] on td "495 W 128th Dr, Westminster, CO 80234" at bounding box center [266, 107] width 217 height 27
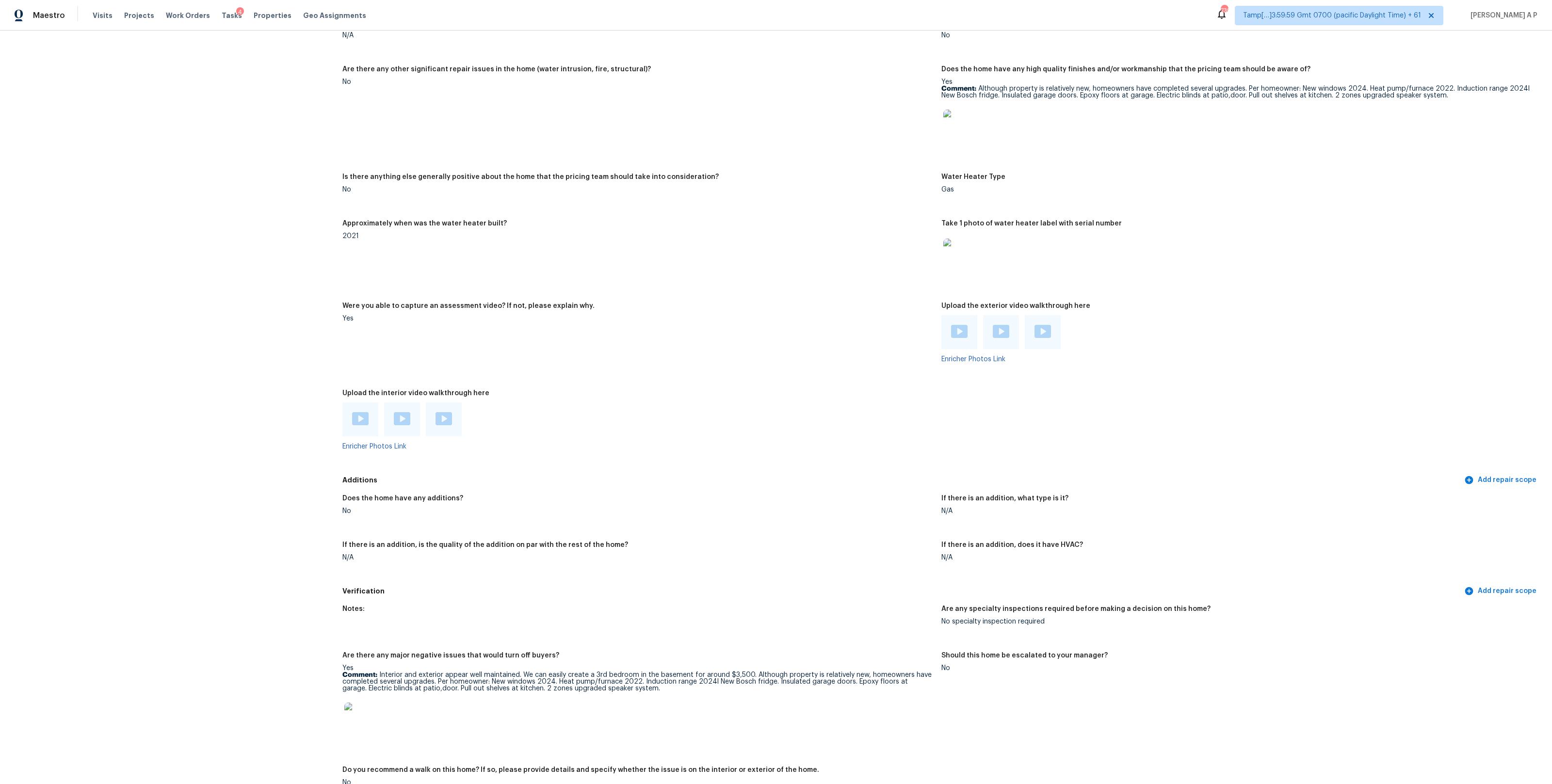
scroll to position [1946, 0]
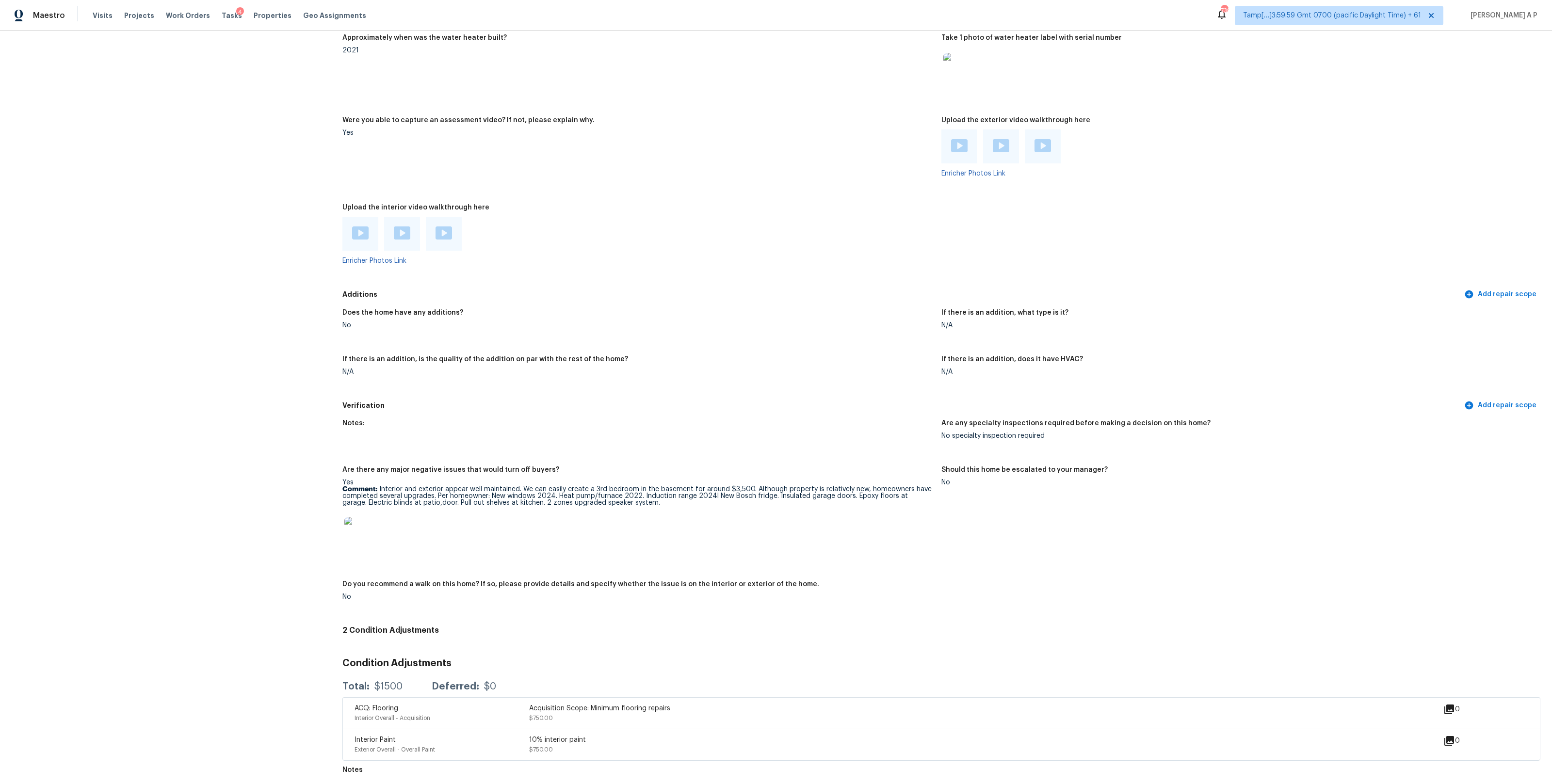
click at [362, 231] on img at bounding box center [360, 233] width 16 height 13
click at [402, 232] on img at bounding box center [402, 233] width 16 height 13
click at [444, 228] on img at bounding box center [443, 233] width 16 height 13
drag, startPoint x: 522, startPoint y: 487, endPoint x: 749, endPoint y: 486, distance: 227.0
click at [749, 486] on p "Comment: Interior and exterior appear well maintained. We can easily create a 3…" at bounding box center [637, 496] width 591 height 20
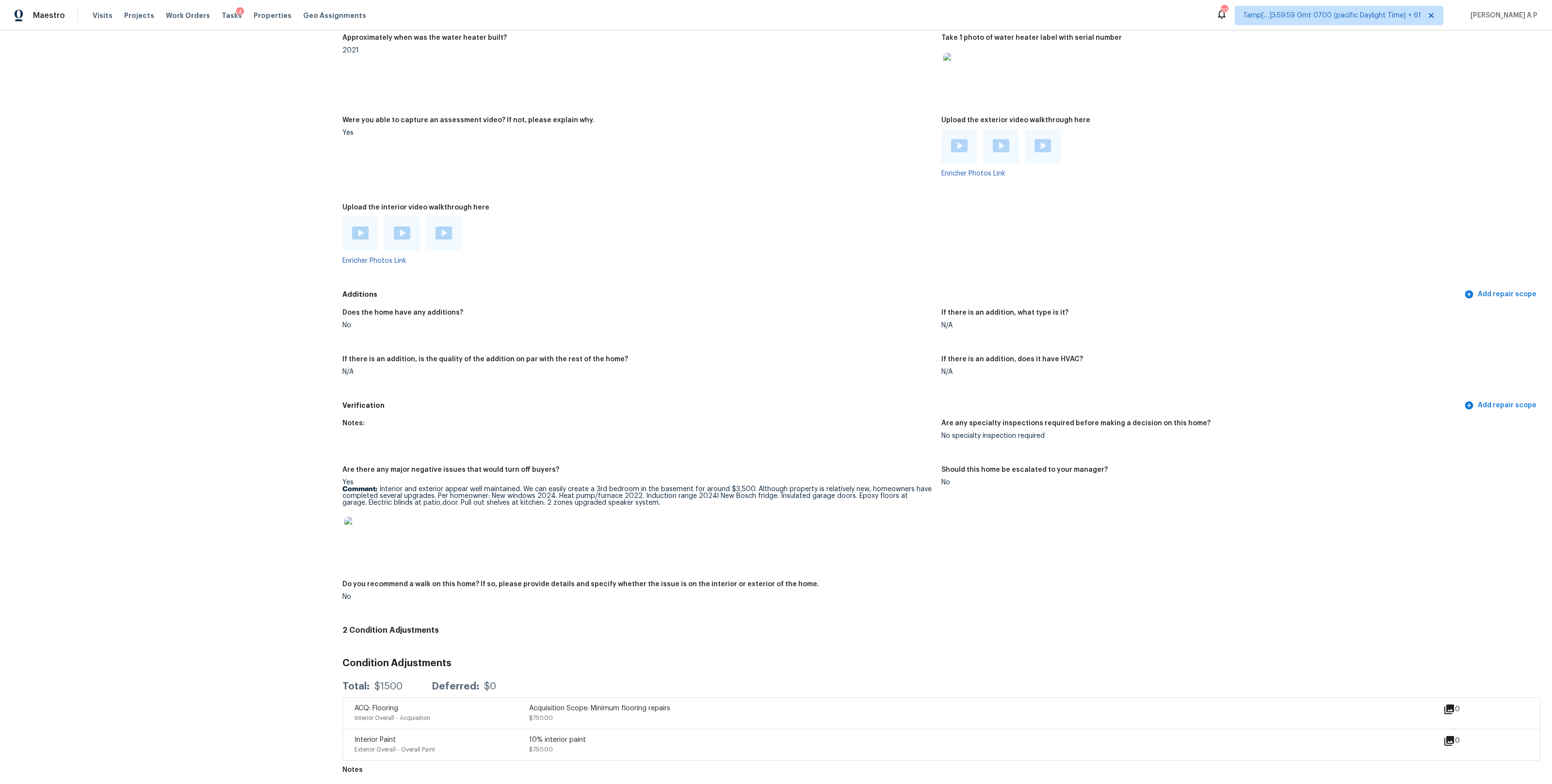
click at [534, 432] on figure "Notes:" at bounding box center [642, 437] width 599 height 35
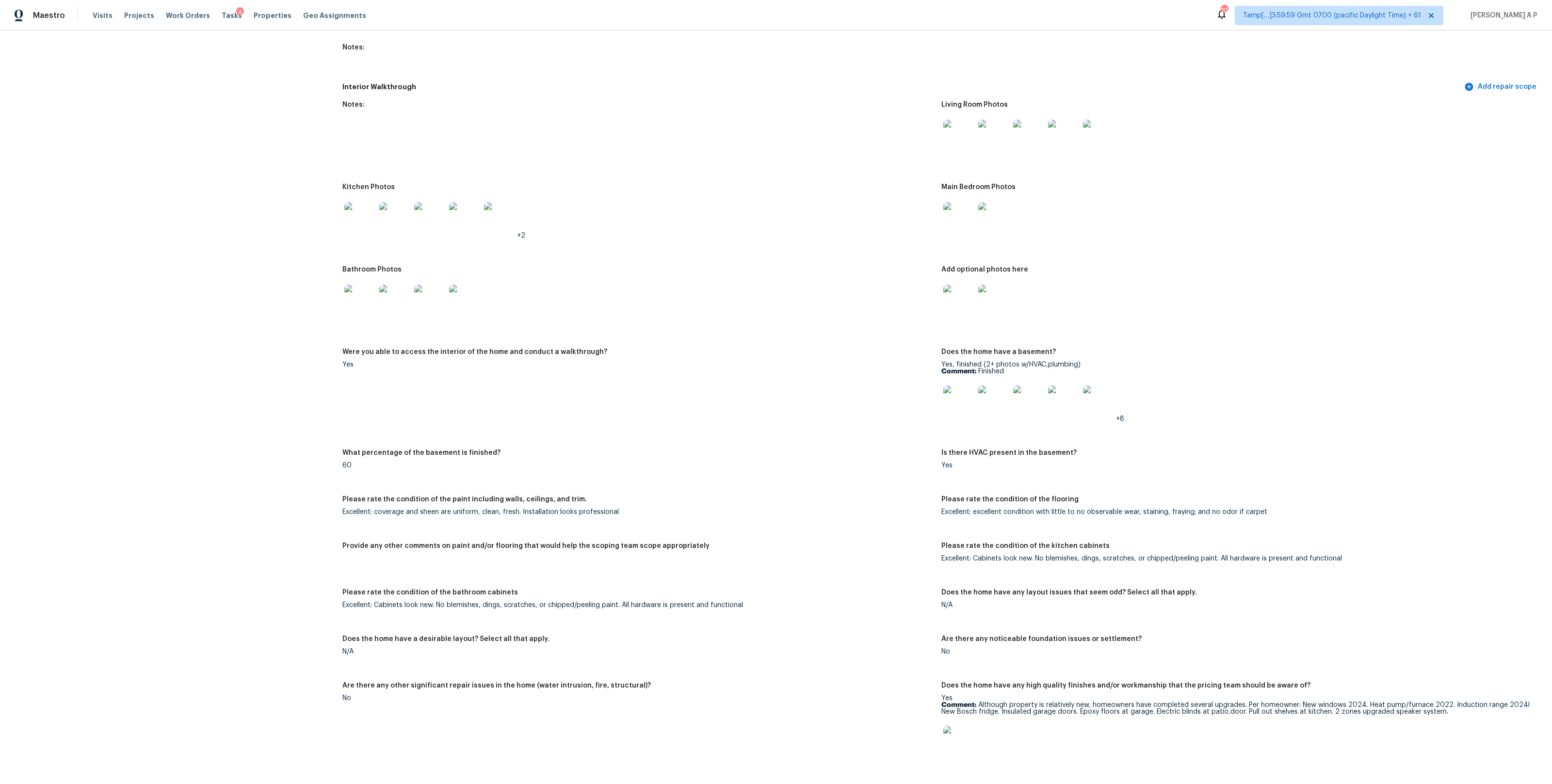
scroll to position [1139, 0]
click at [962, 405] on img at bounding box center [959, 406] width 31 height 31
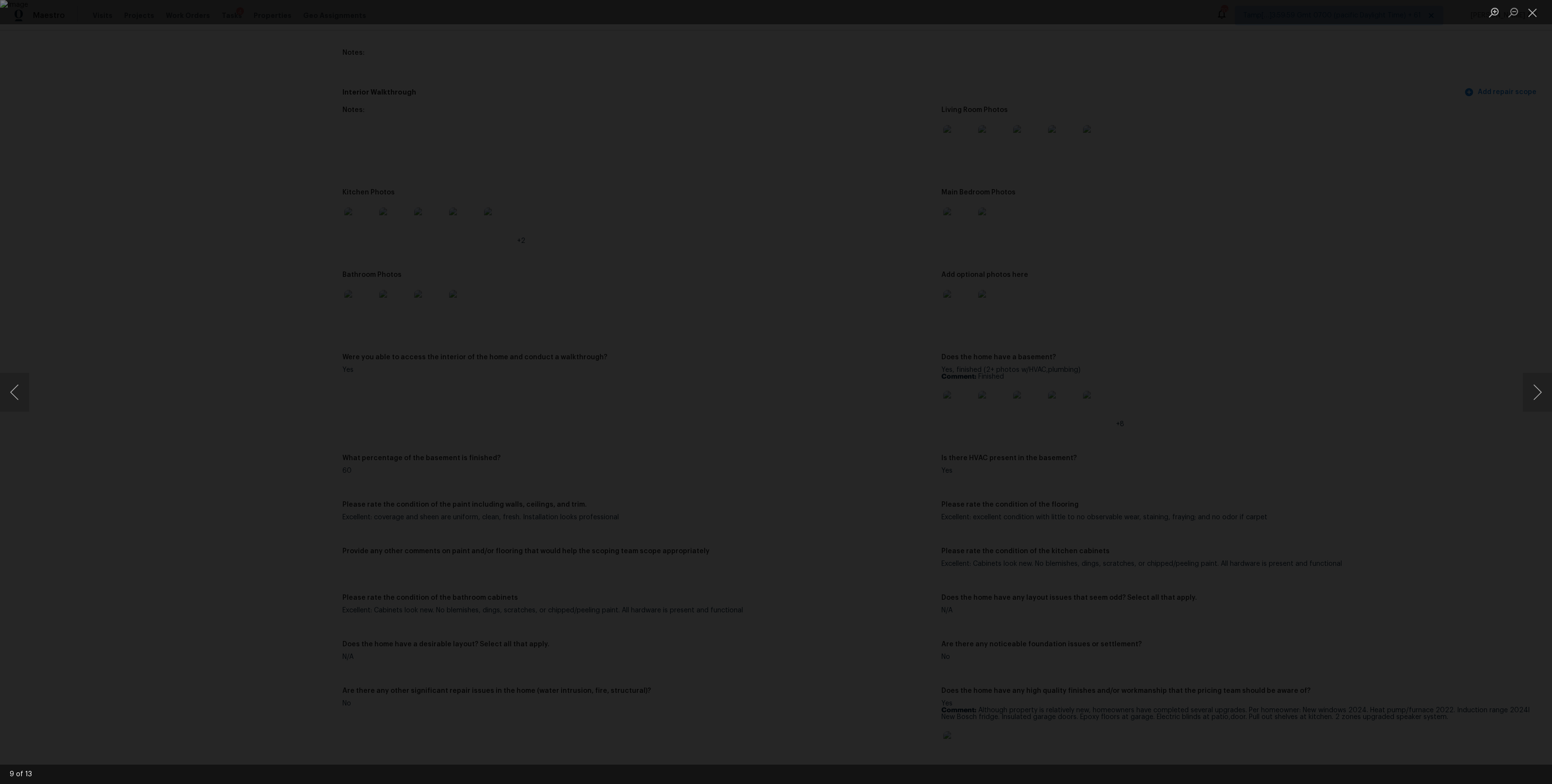
click at [380, 182] on div "Lightbox" at bounding box center [776, 392] width 1552 height 784
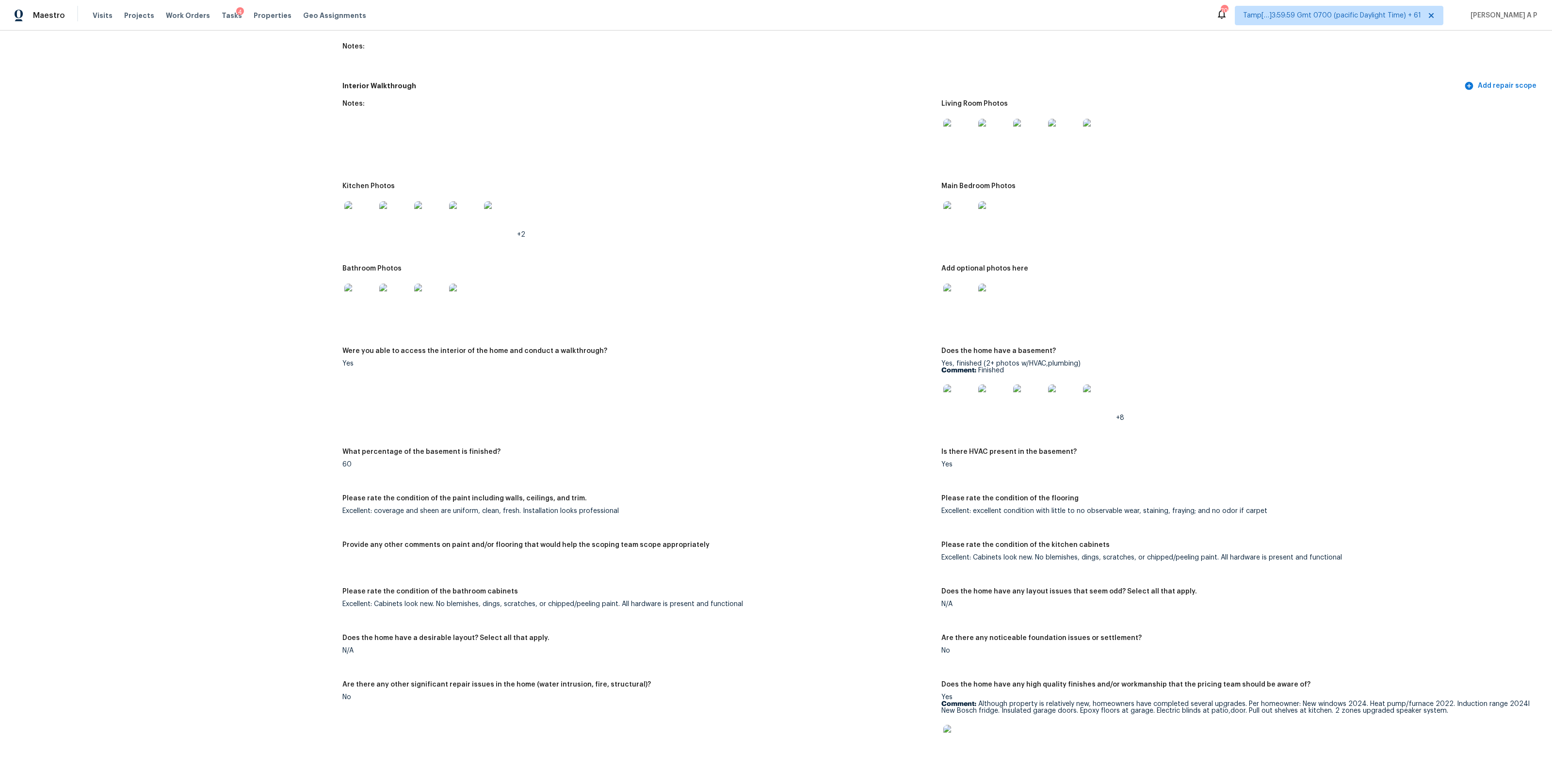
scroll to position [1145, 0]
click at [96, 10] on div "Visits Projects Work Orders Tasks 4 Properties Geo Assignments" at bounding box center [235, 16] width 285 height 19
click at [96, 14] on span "Visits" at bounding box center [102, 16] width 20 height 10
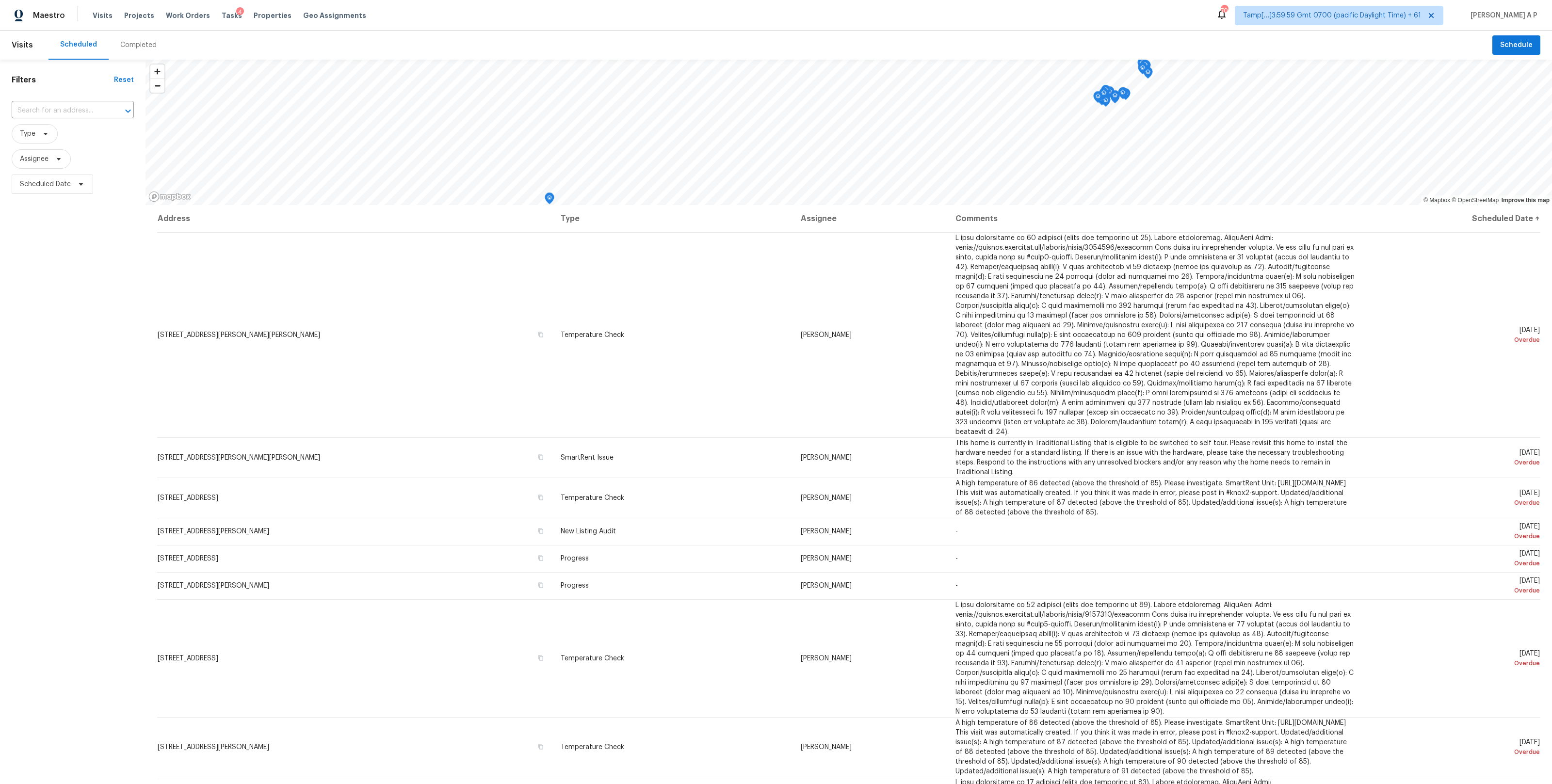
click at [134, 46] on div "Completed" at bounding box center [139, 45] width 36 height 10
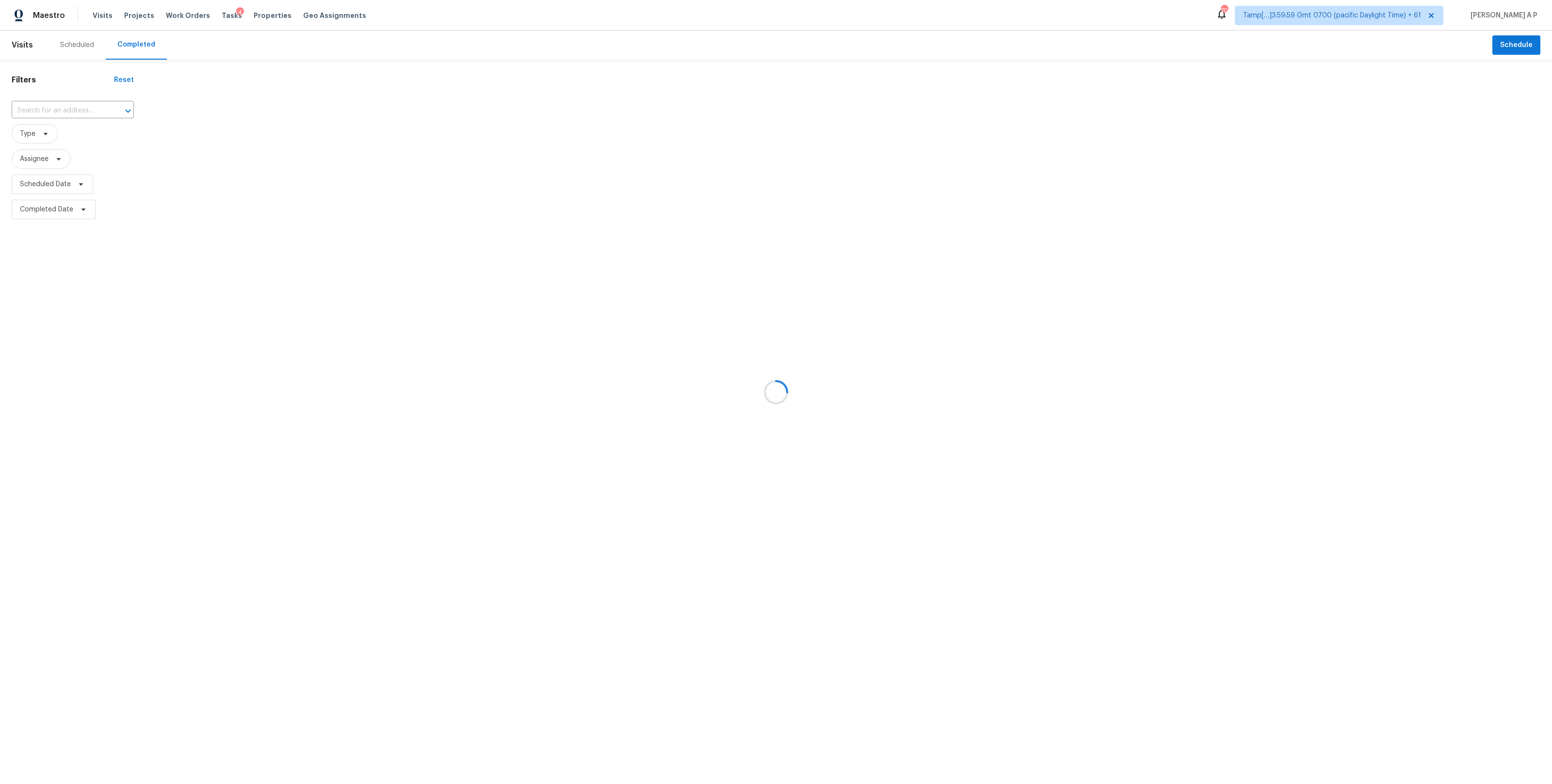
click at [75, 114] on div at bounding box center [776, 392] width 1552 height 784
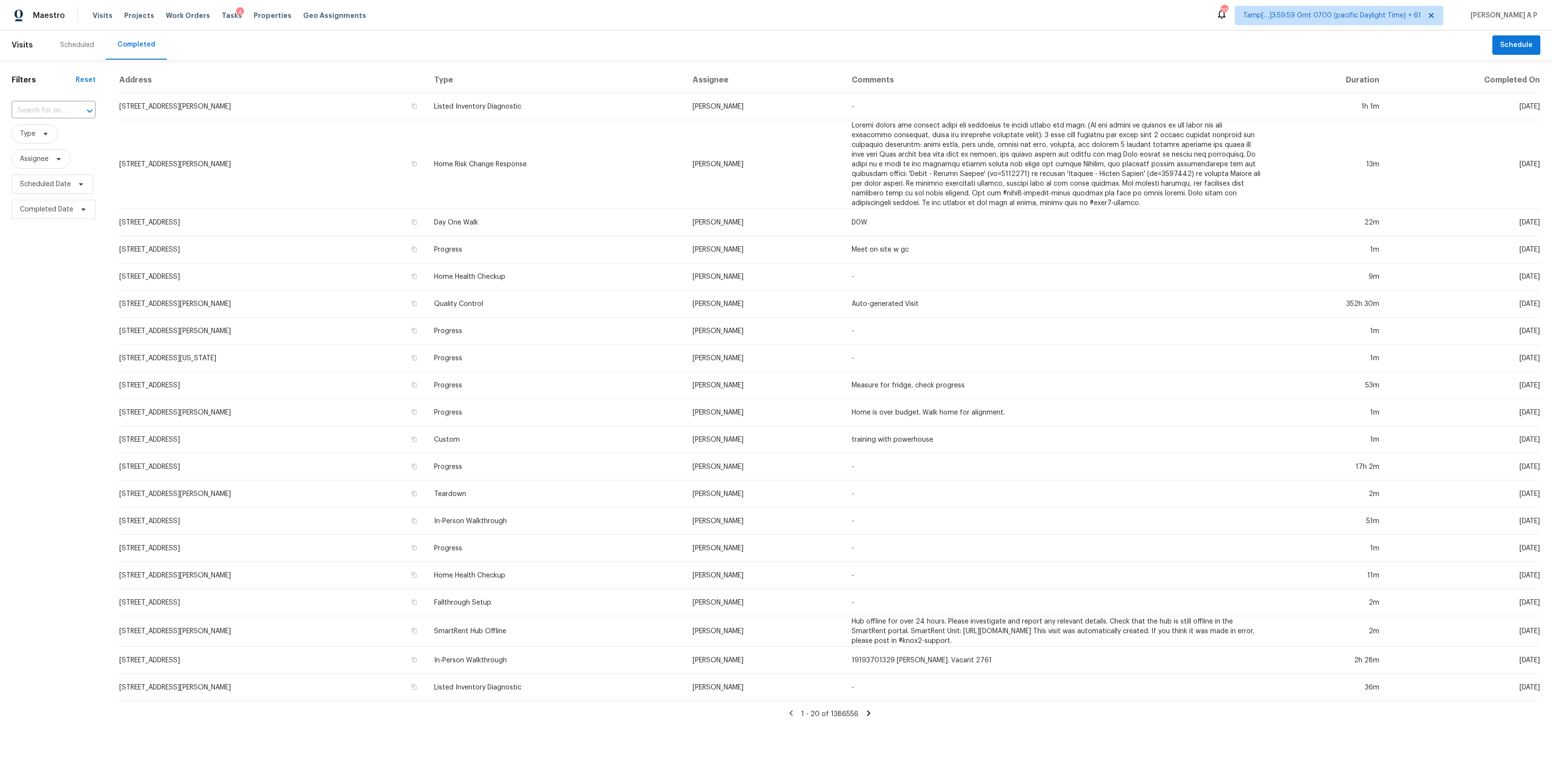
click at [76, 111] on div at bounding box center [83, 111] width 25 height 14
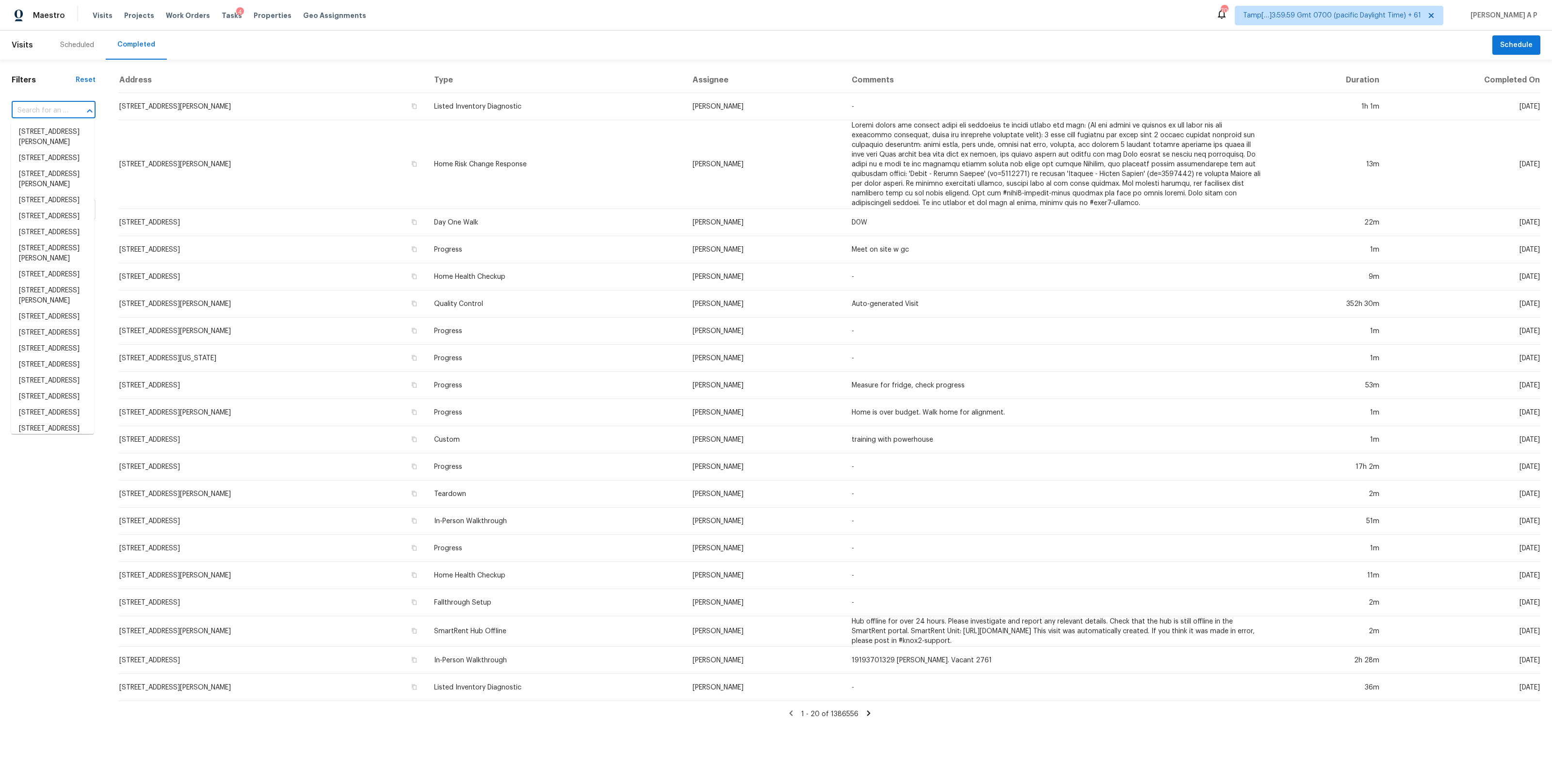
paste input "11660 Troubadour Trl San Antonio, TX, 78245"
type input "11660 Troubadour Trl San Antonio, TX, 78245"
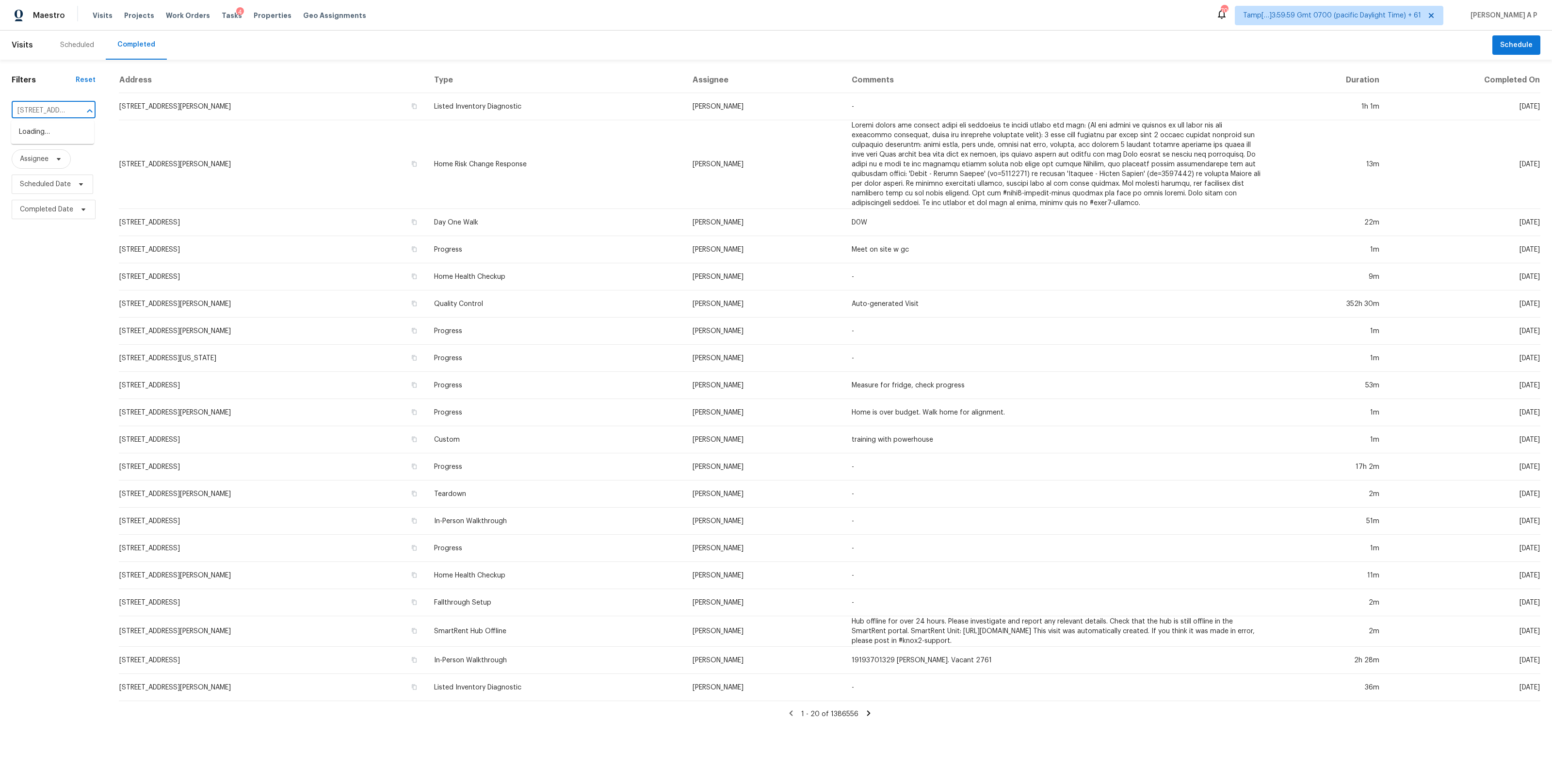
scroll to position [0, 92]
click at [68, 135] on li "11660 Troubadour Trl, San Antonio, TX 78245" at bounding box center [53, 132] width 83 height 16
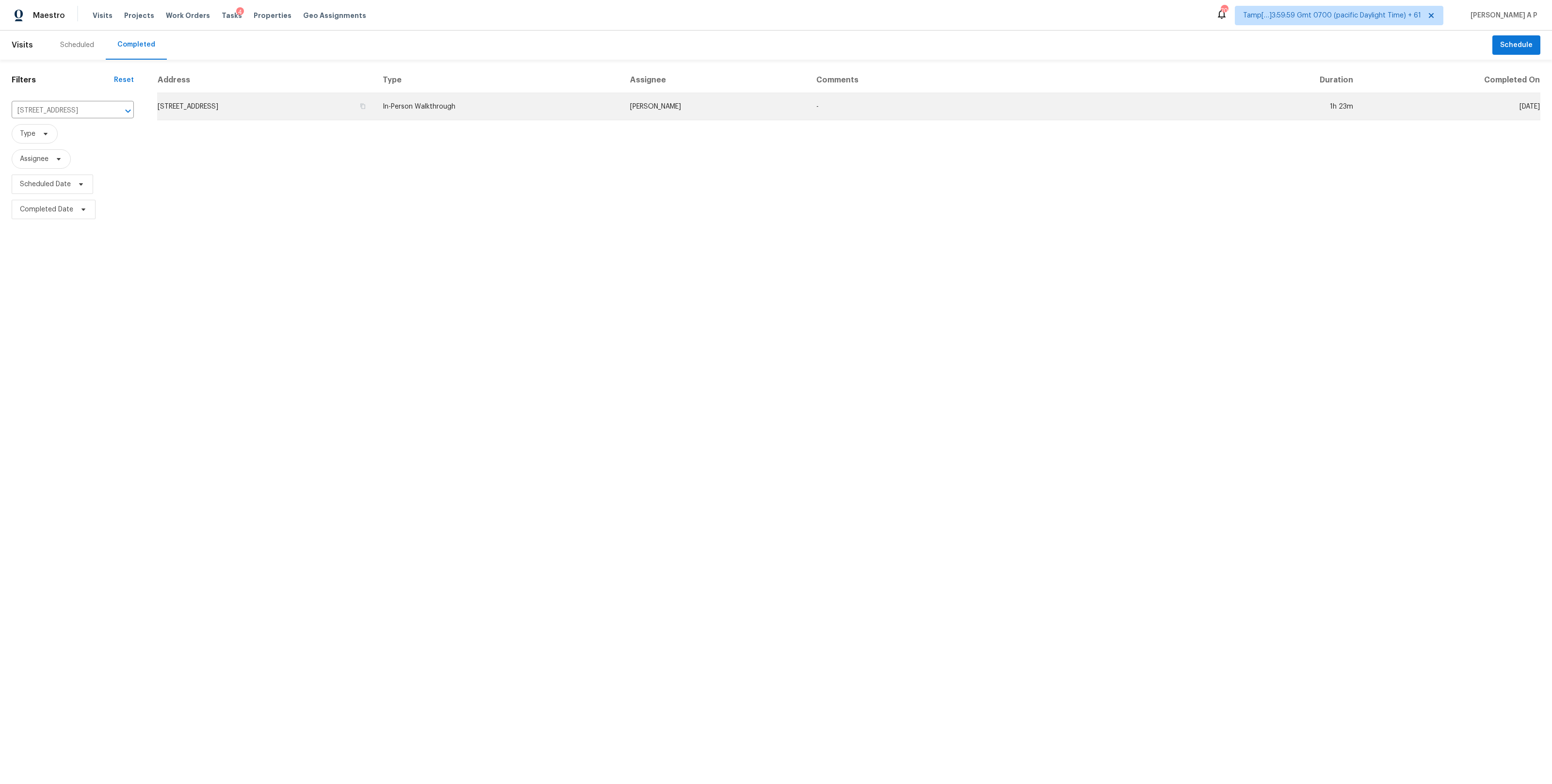
click at [375, 99] on td "11660 Troubadour Trl, San Antonio, TX 78245" at bounding box center [266, 107] width 217 height 27
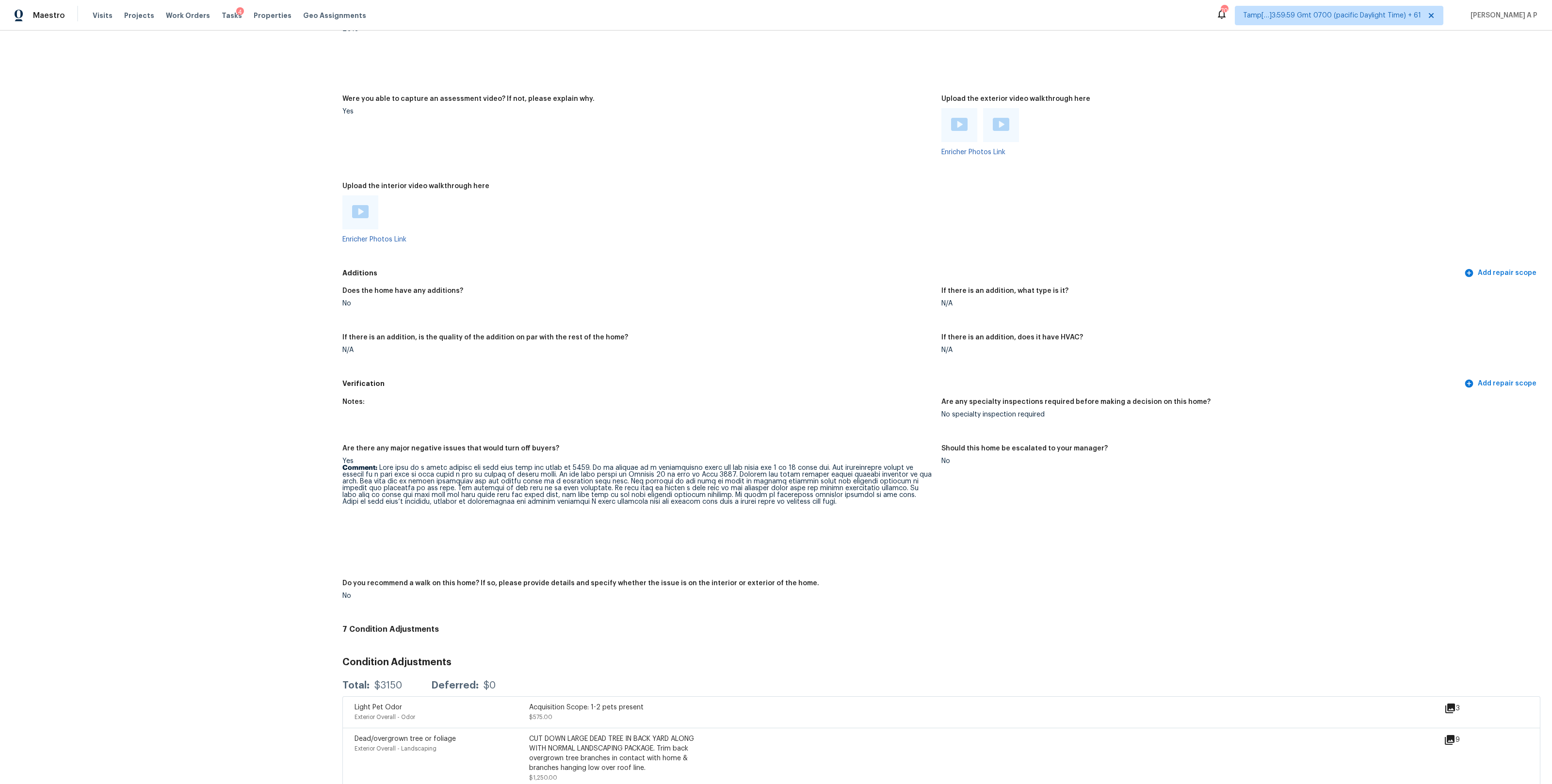
scroll to position [1705, 0]
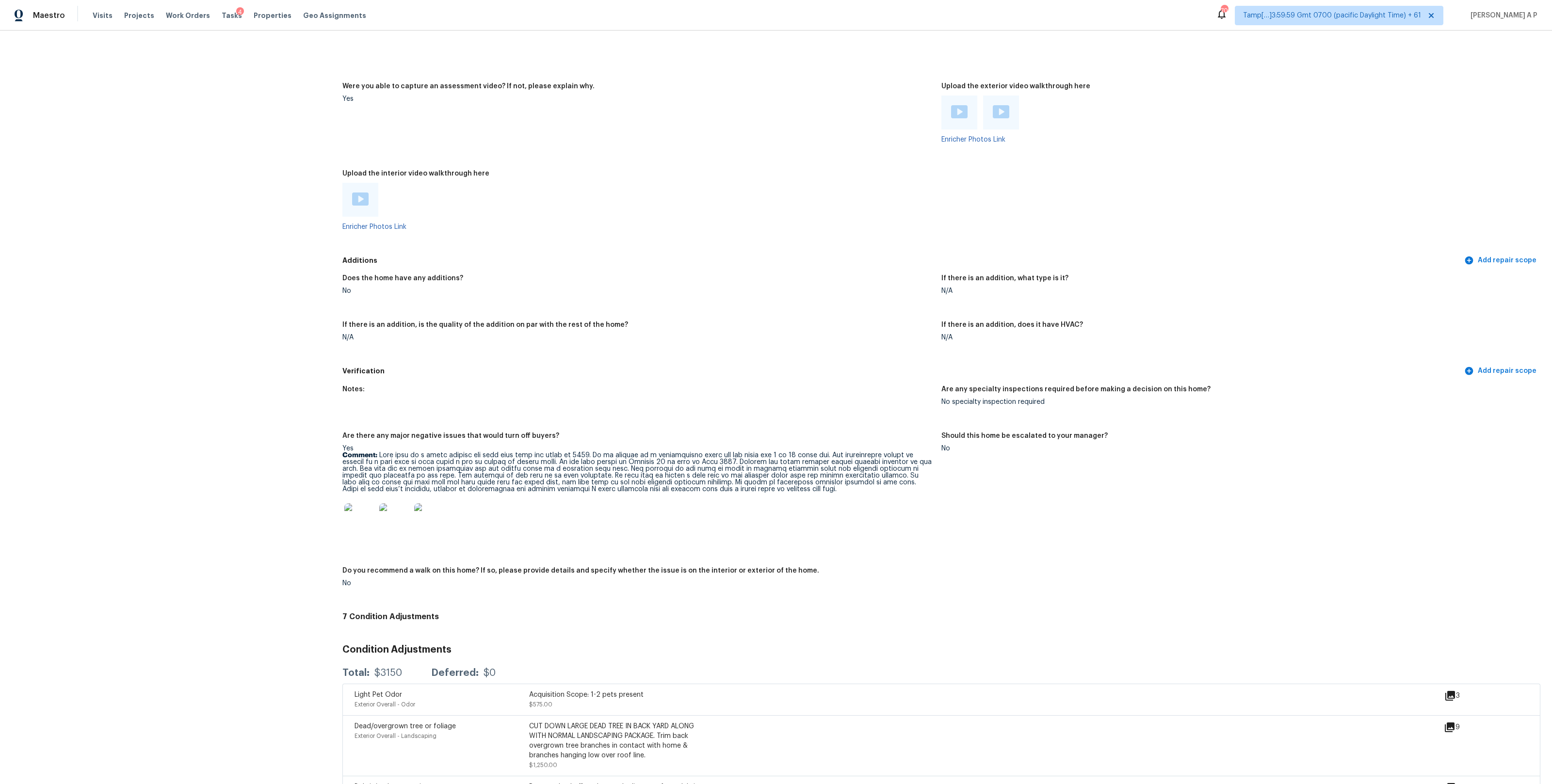
click at [359, 196] on img at bounding box center [360, 199] width 16 height 13
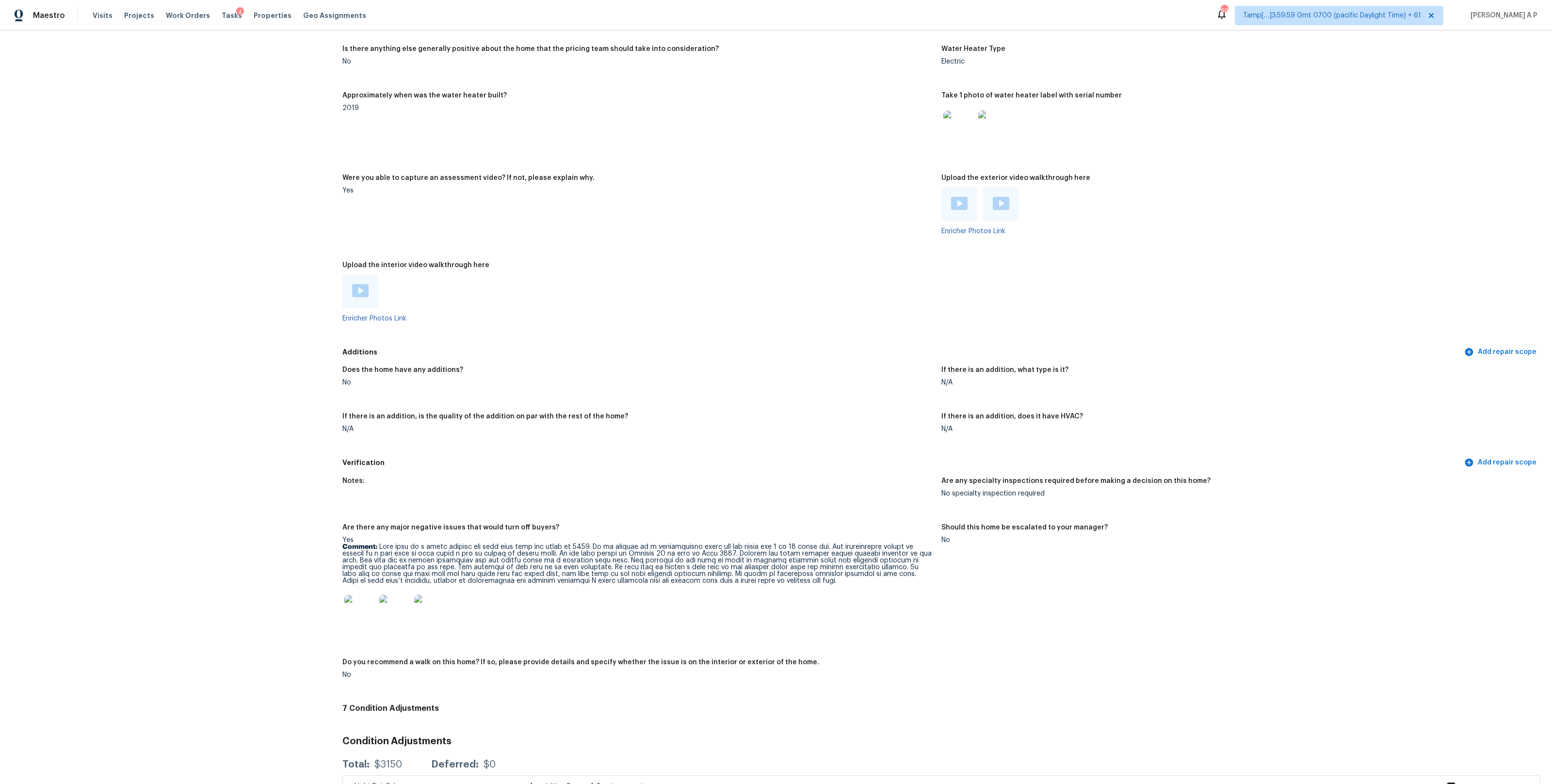
scroll to position [1613, 0]
click at [467, 361] on div "Does the home have any additions? No If there is an addition, what type is it? …" at bounding box center [941, 407] width 1198 height 93
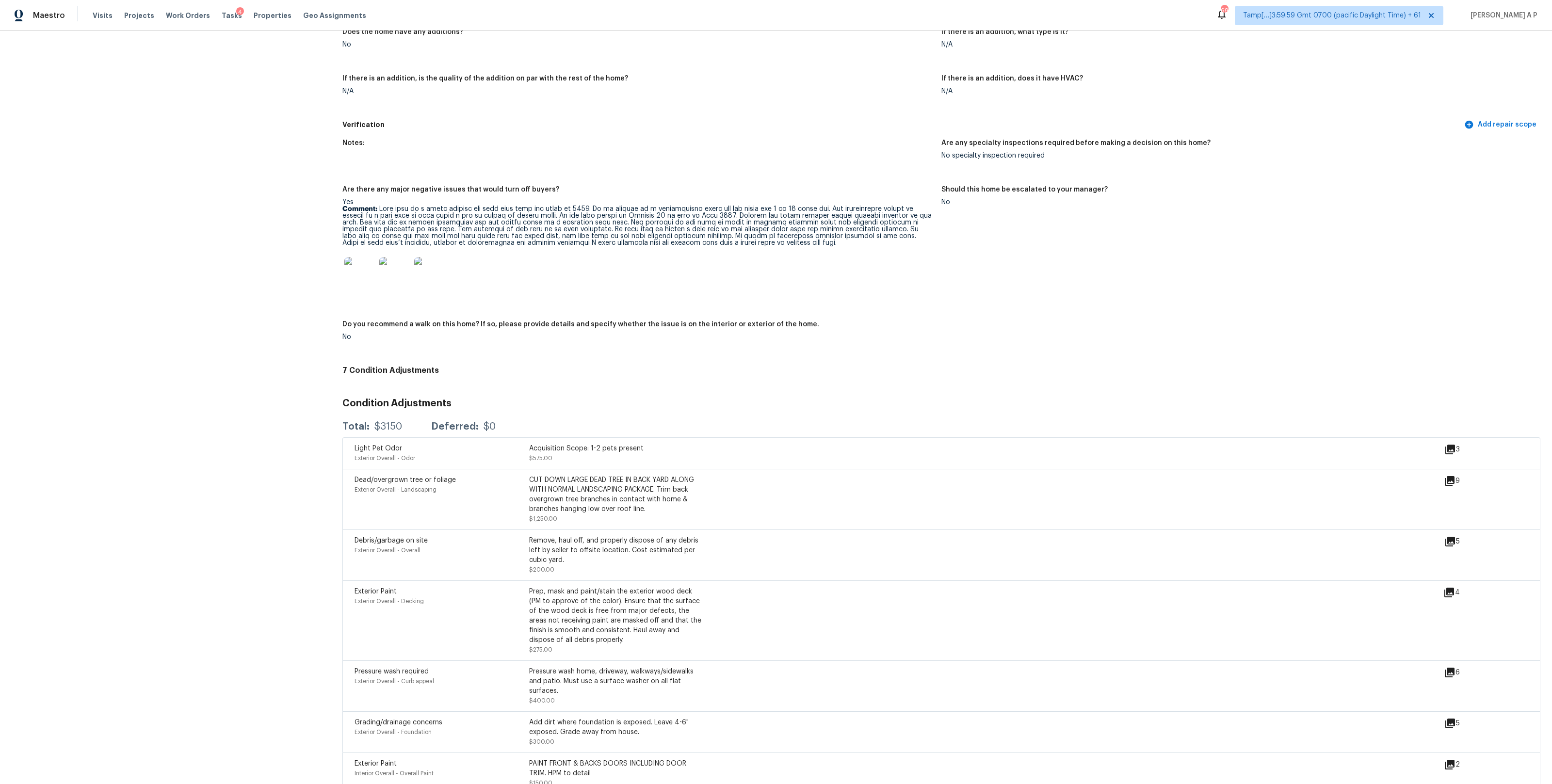
scroll to position [1985, 0]
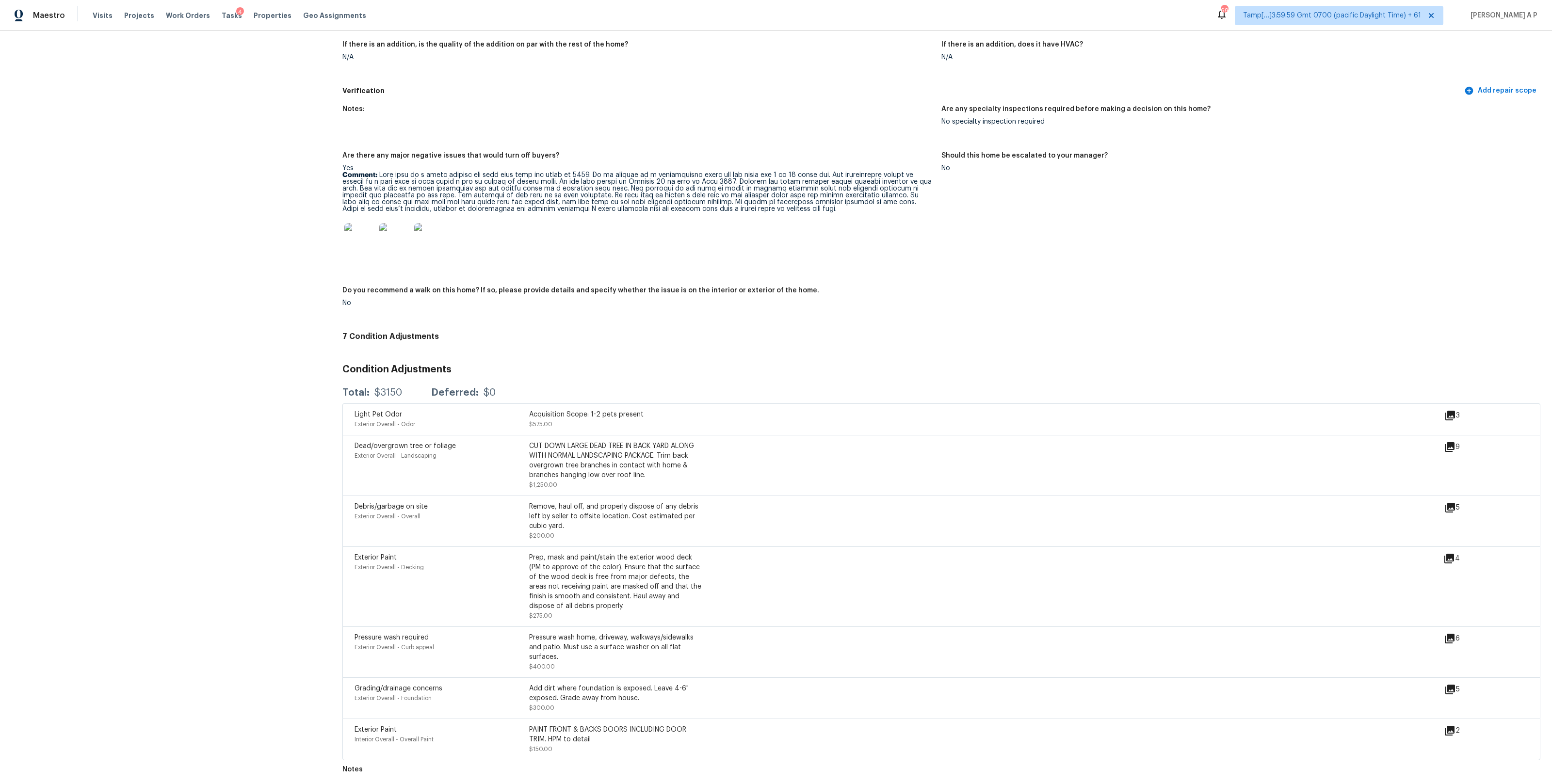
click at [390, 201] on p "Comment:" at bounding box center [637, 192] width 591 height 41
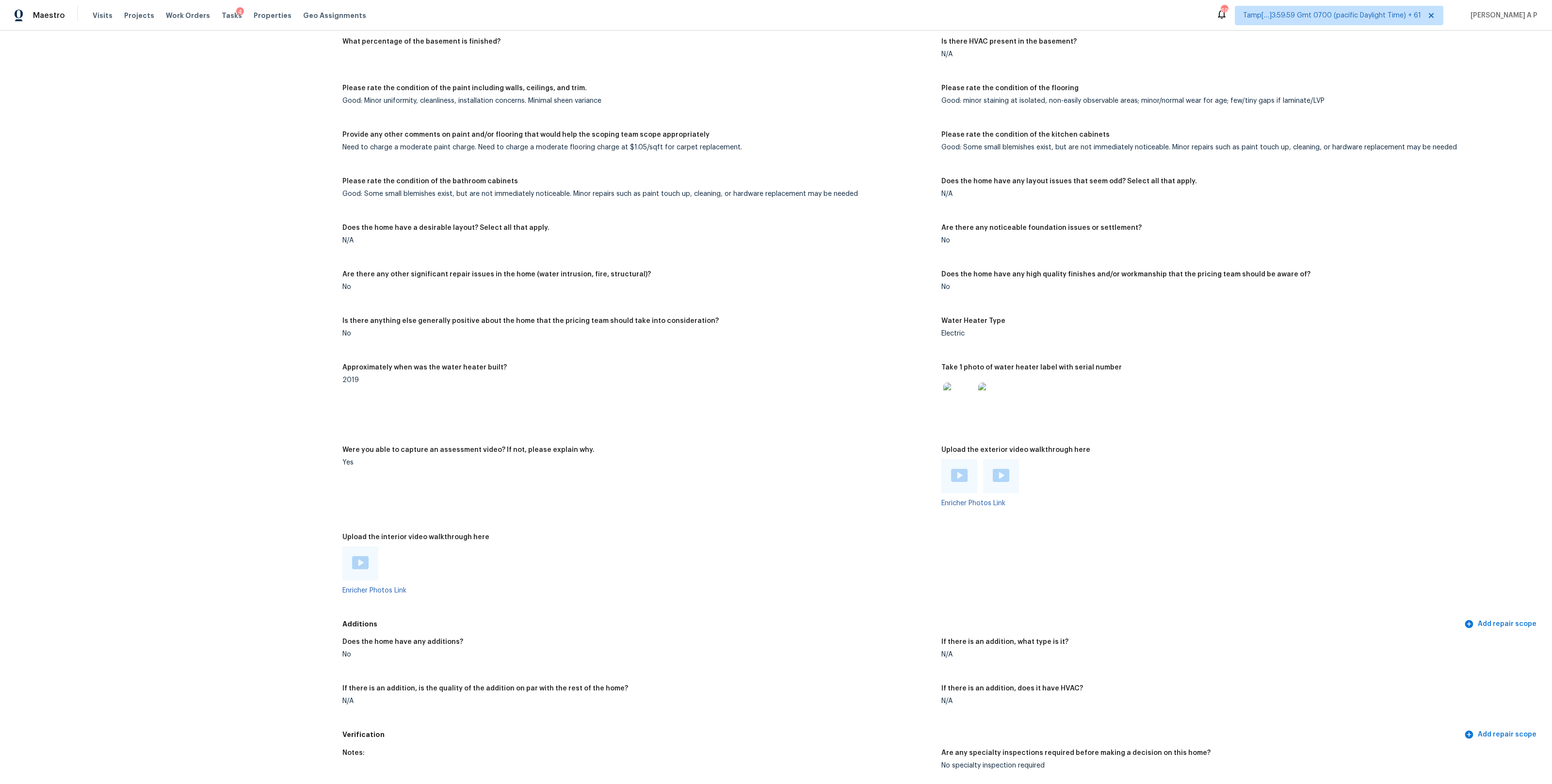
scroll to position [1244, 0]
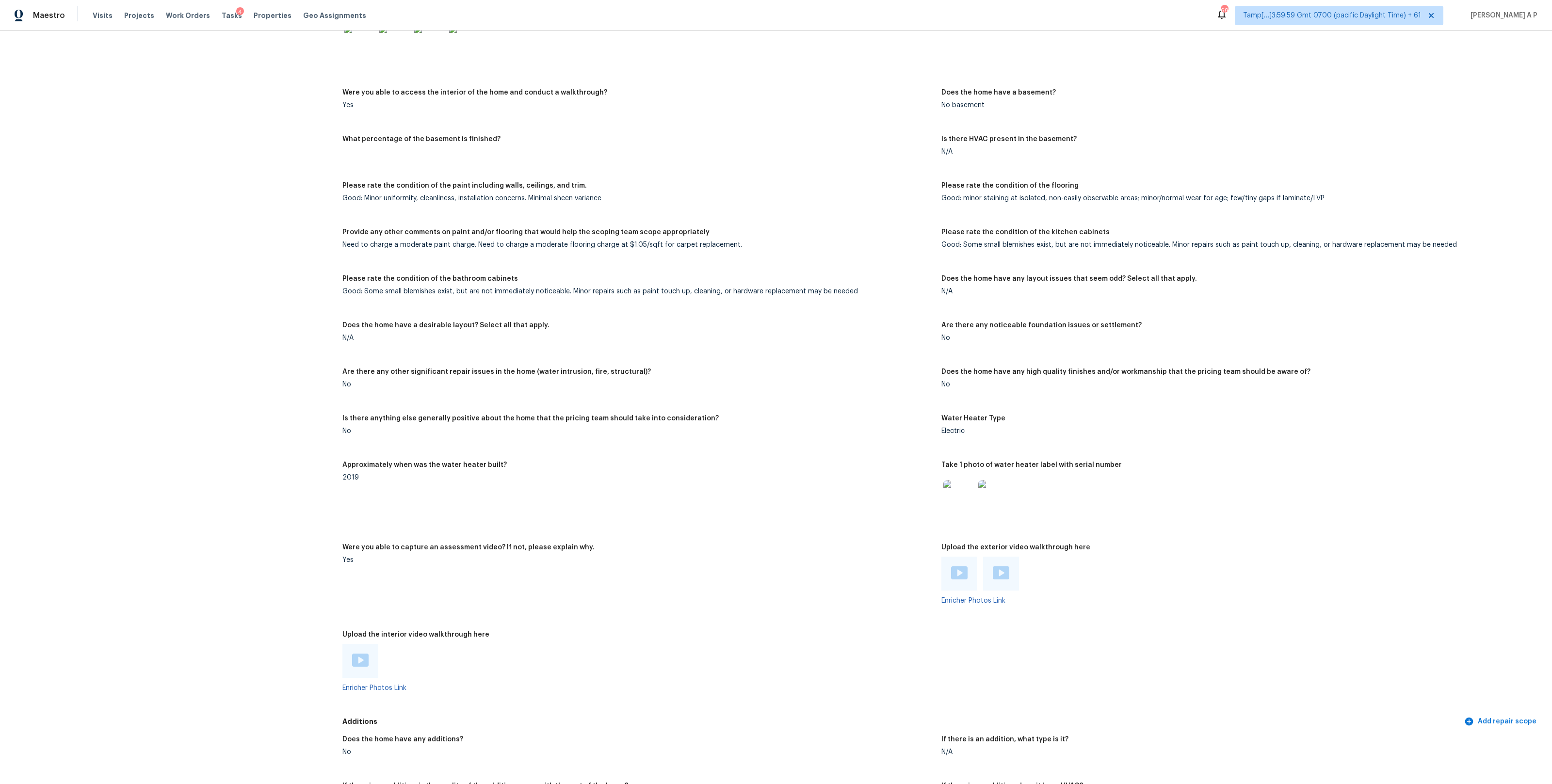
click at [407, 241] on div "Need to charge a moderate paint charge. Need to charge a moderate flooring char…" at bounding box center [637, 244] width 591 height 7
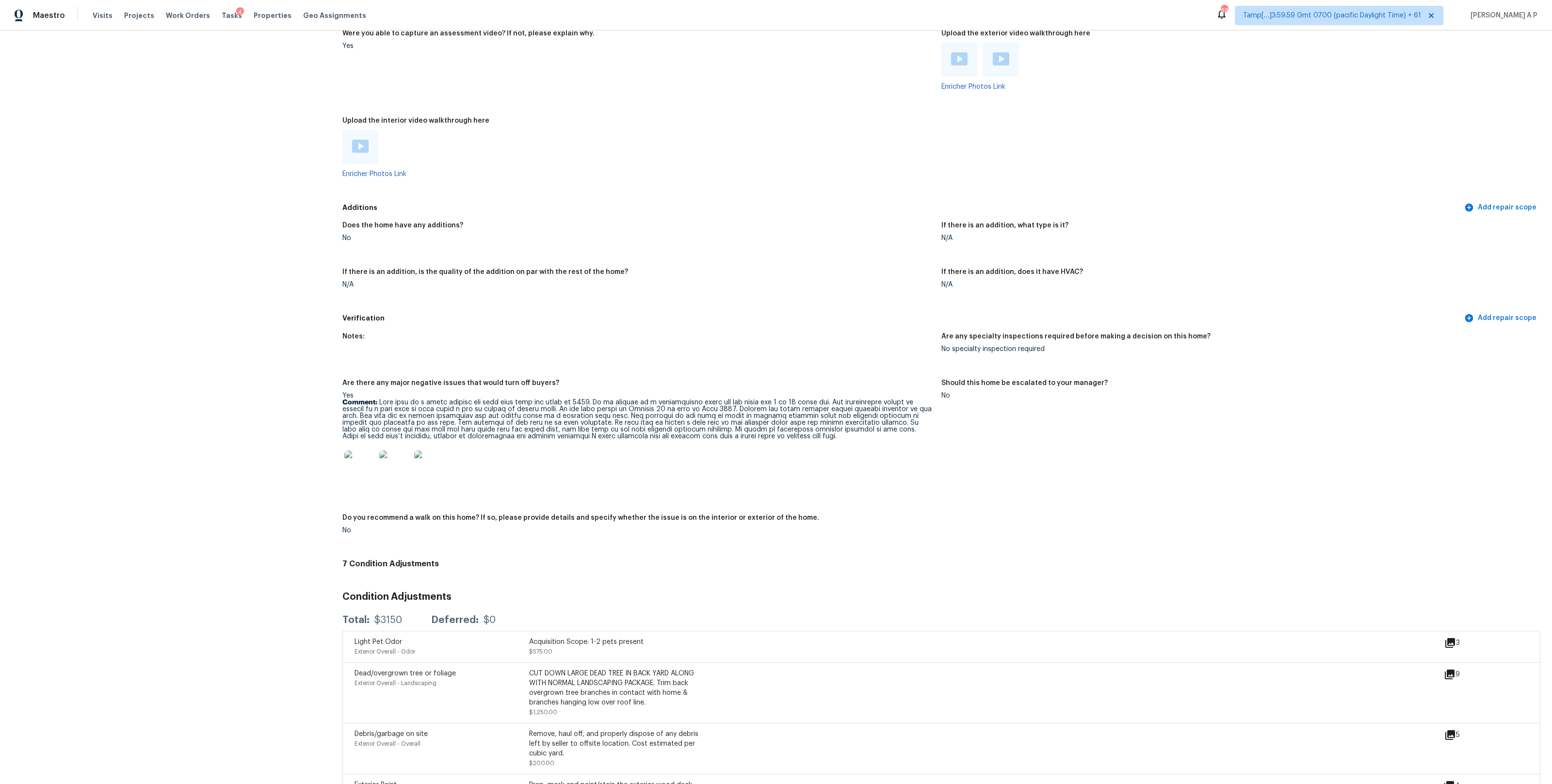
scroll to position [1788, 0]
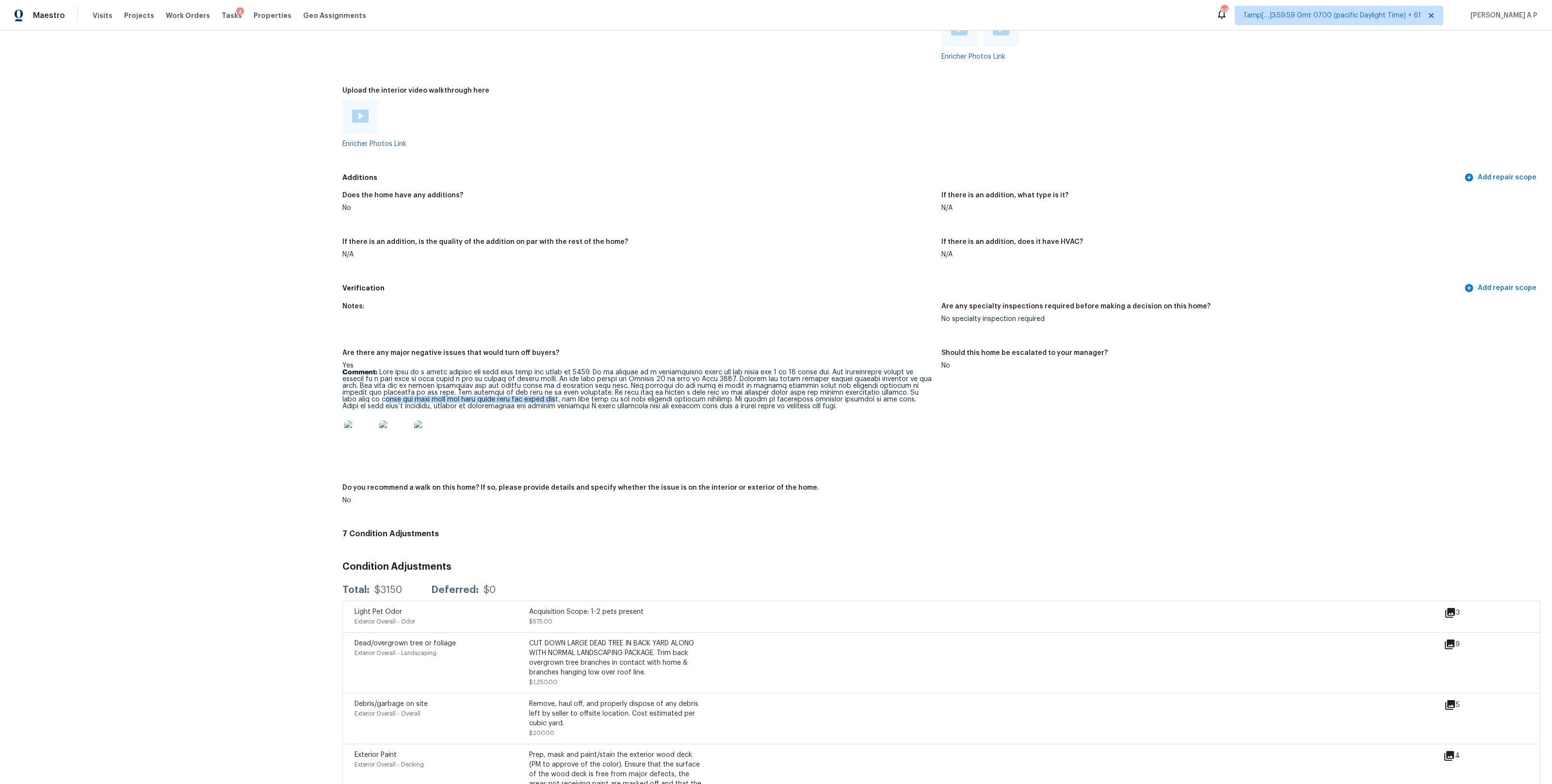
drag, startPoint x: 345, startPoint y: 399, endPoint x: 512, endPoint y: 397, distance: 167.0
click at [512, 397] on p "Comment:" at bounding box center [637, 390] width 591 height 41
click at [433, 321] on figure "Notes:" at bounding box center [642, 320] width 599 height 35
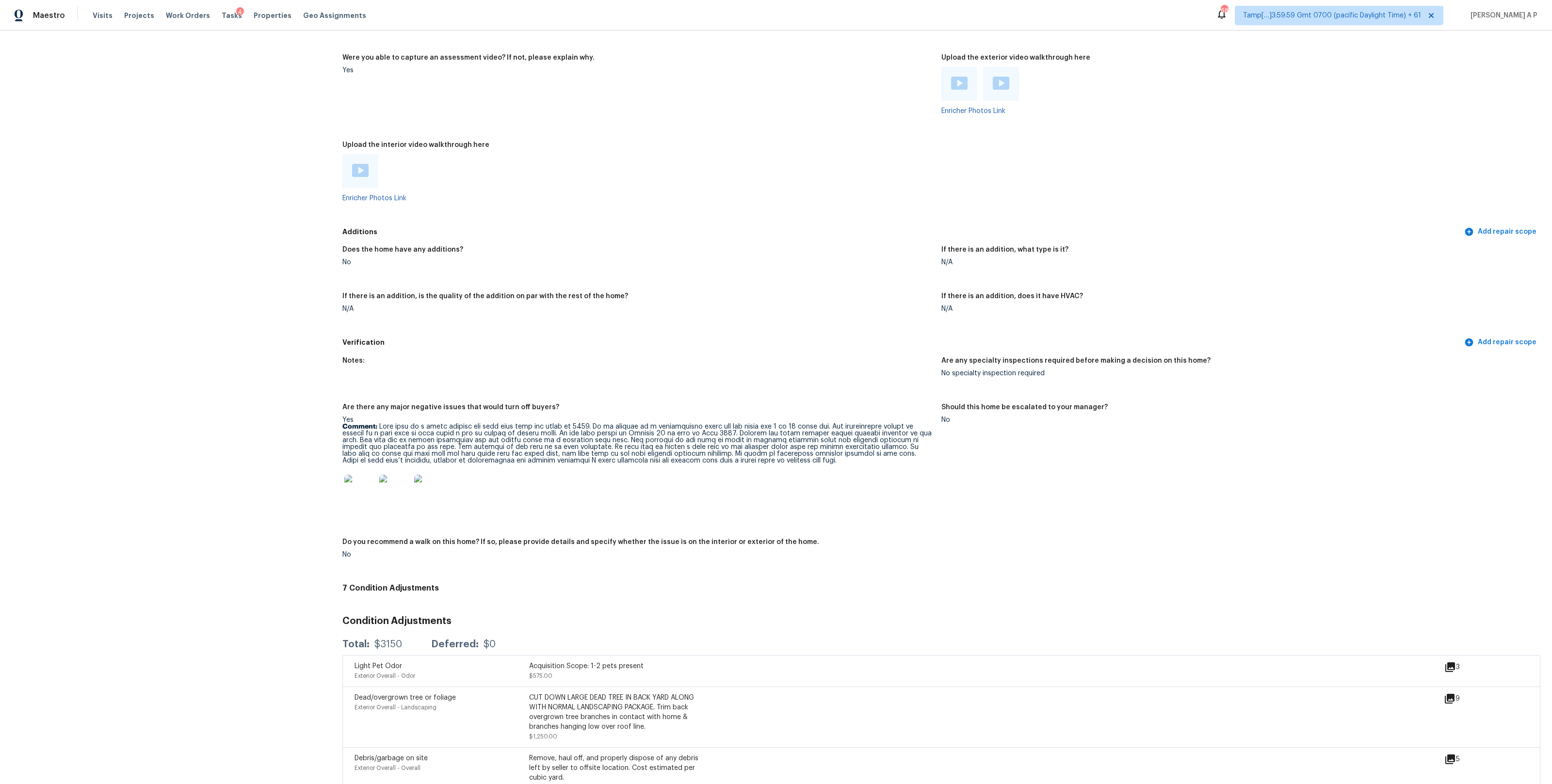
scroll to position [1753, 0]
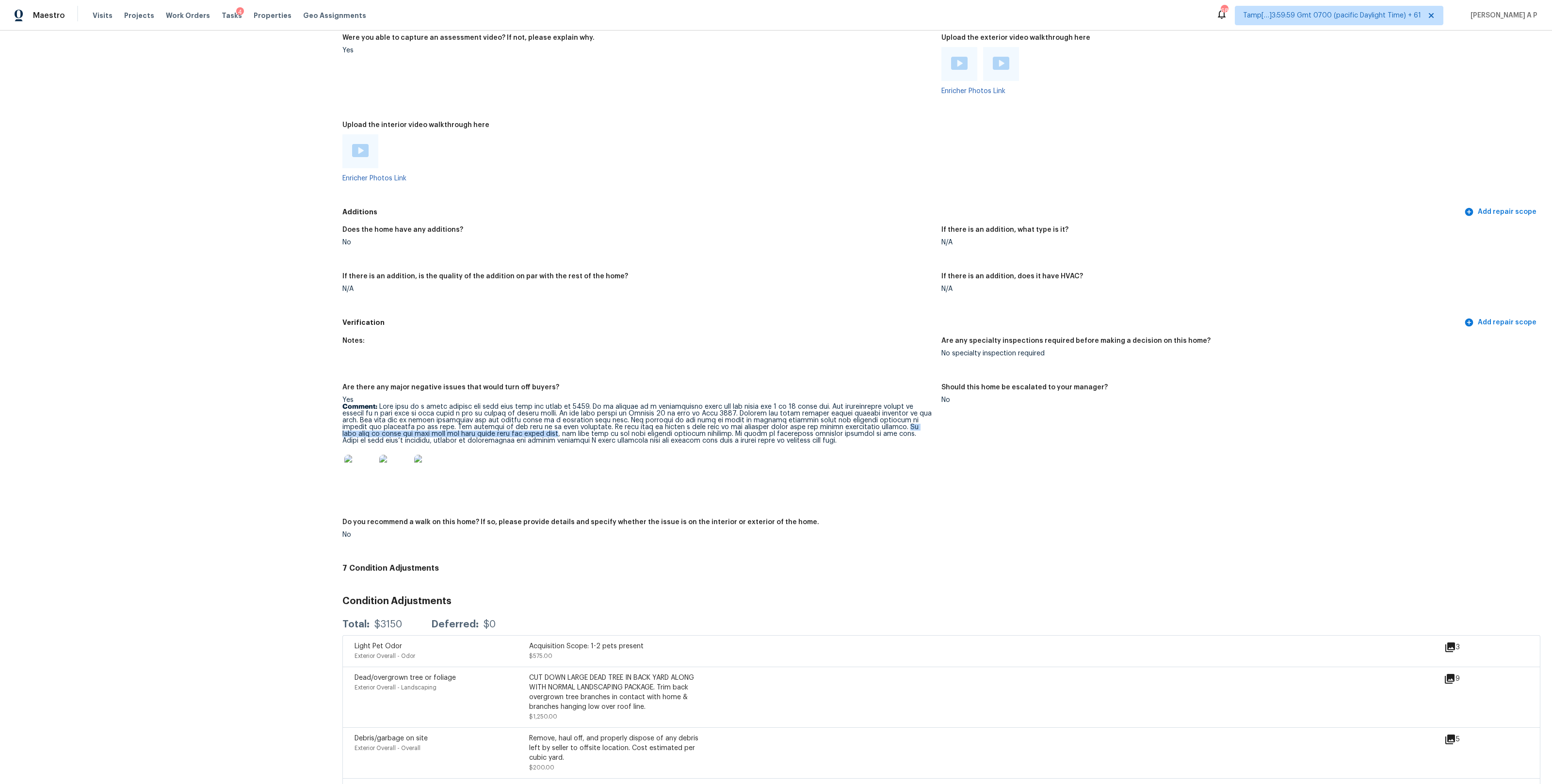
drag, startPoint x: 871, startPoint y: 426, endPoint x: 515, endPoint y: 431, distance: 356.0
click at [515, 431] on p "Comment:" at bounding box center [637, 424] width 591 height 41
copy p "We will need to paint the back door and trim along with the front door,"
click at [98, 9] on div "Visits Projects Work Orders Tasks 4 Properties Geo Assignments" at bounding box center [235, 16] width 285 height 19
click at [98, 17] on span "Visits" at bounding box center [102, 16] width 20 height 10
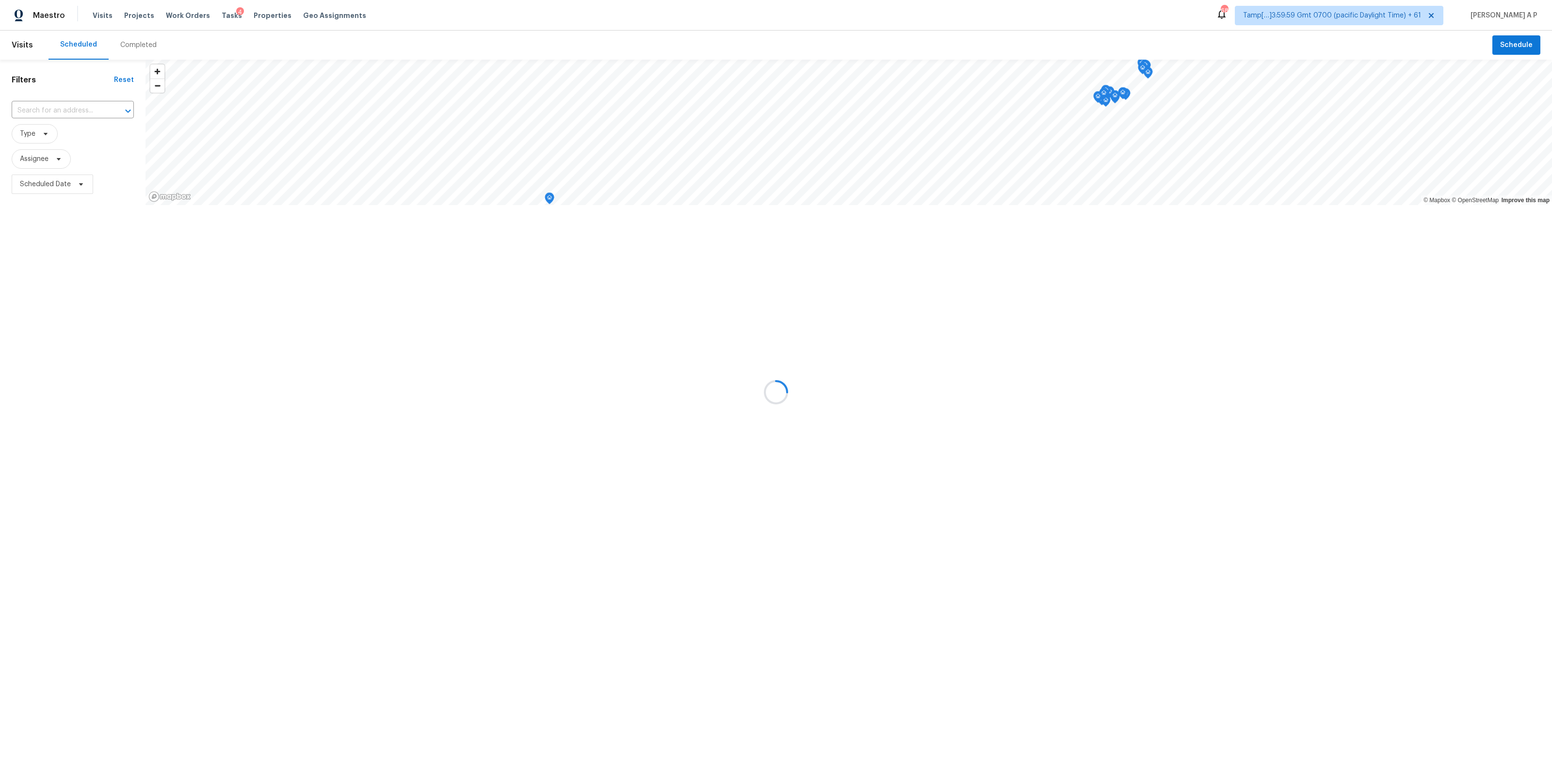
click at [75, 113] on input "text" at bounding box center [59, 110] width 95 height 15
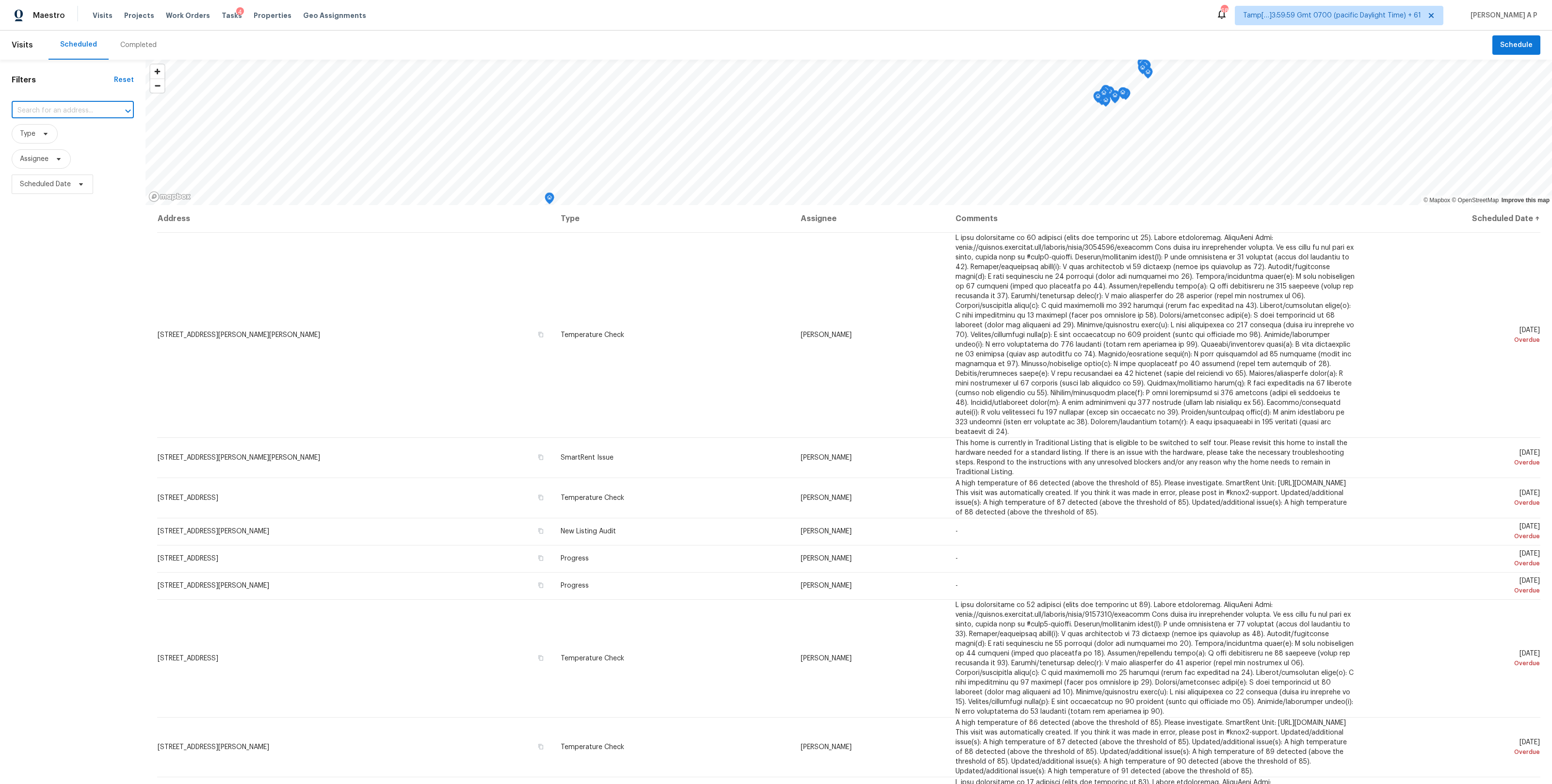
click at [75, 113] on input "text" at bounding box center [59, 110] width 95 height 15
paste input "https://maestro.ops.opendoor.com/tasks/cb005640-360c-4747-9c76-c590c0fbe8aa?tab…"
type input "https://maestro.ops.opendoor.com/tasks/cb005640-360c-4747-9c76-c590c0fbe8aa?tab…"
click at [75, 113] on input "text" at bounding box center [59, 110] width 95 height 15
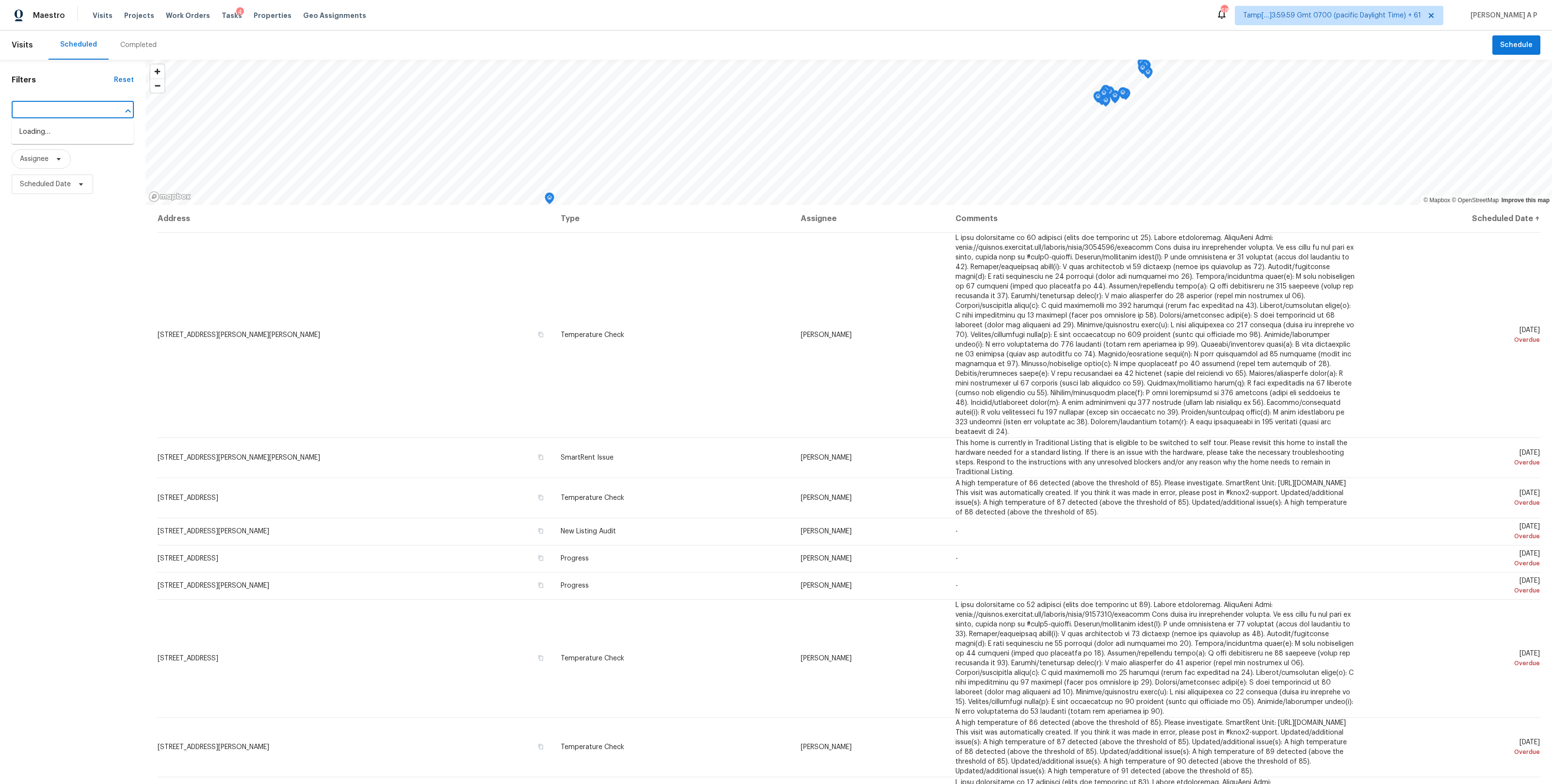
click at [75, 113] on input "text" at bounding box center [59, 110] width 95 height 15
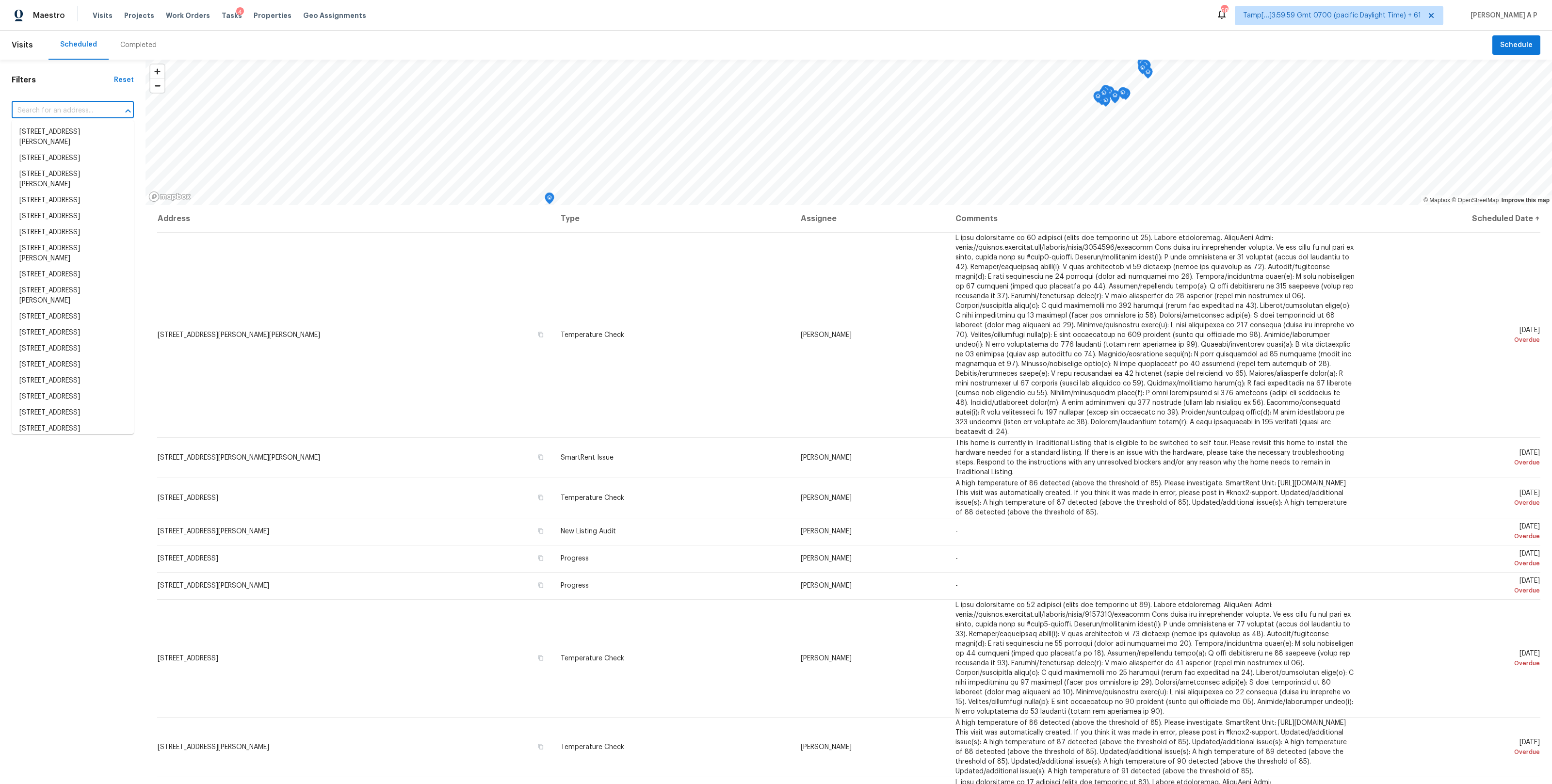
scroll to position [0, 0]
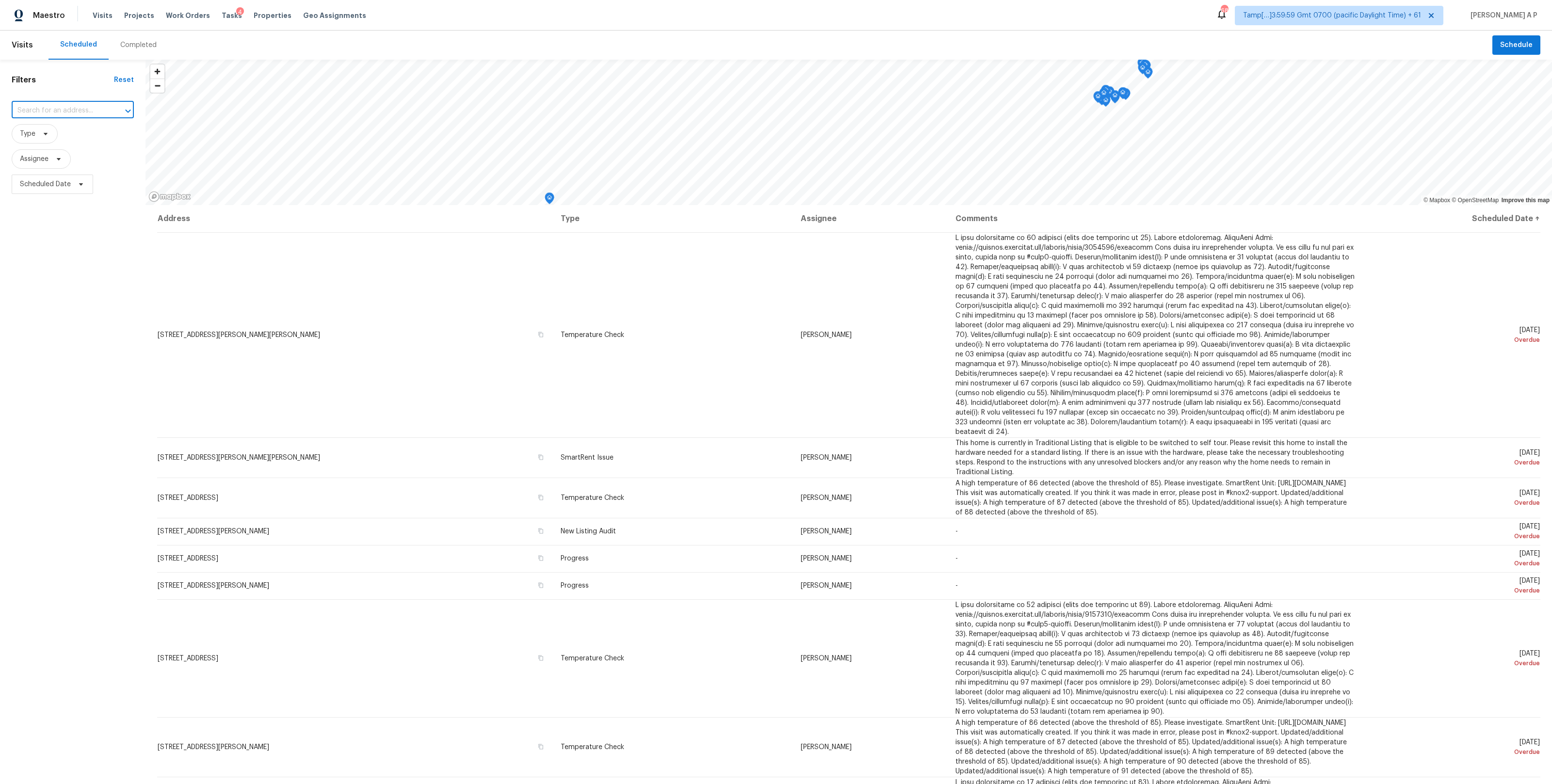
click at [70, 113] on input "text" at bounding box center [59, 110] width 95 height 15
paste input "5413 Rocky Mountain Rd, Fort Worth, TX 76137"
type input "5413 Rocky Mountain Rd, Fort Worth, TX 76137"
click at [66, 139] on li "5413 Rocky Mountain Rd, Fort Worth, TX 76137" at bounding box center [72, 132] width 122 height 16
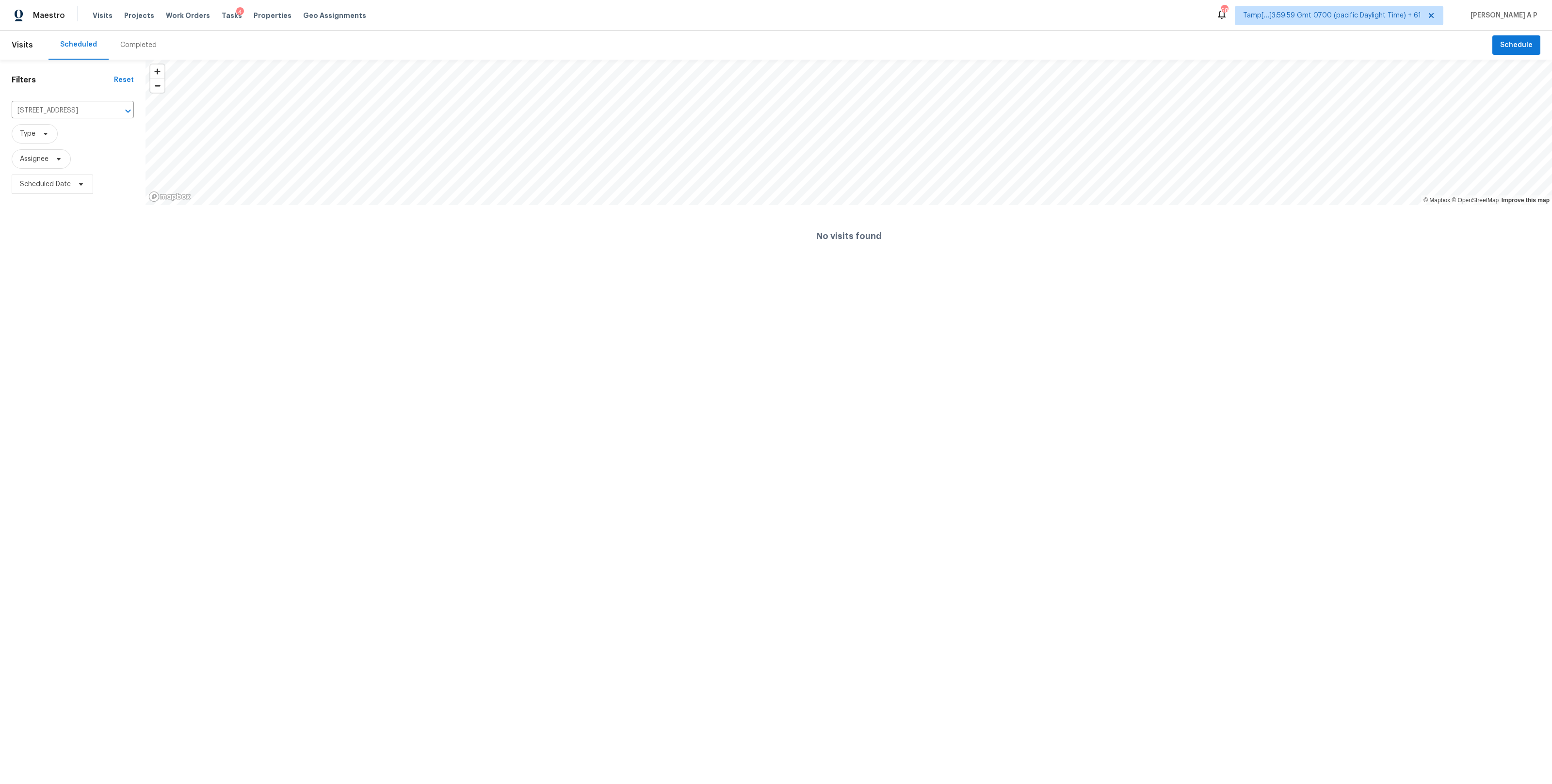
click at [140, 46] on div "Completed" at bounding box center [139, 45] width 36 height 10
click at [97, 113] on div at bounding box center [776, 392] width 1552 height 784
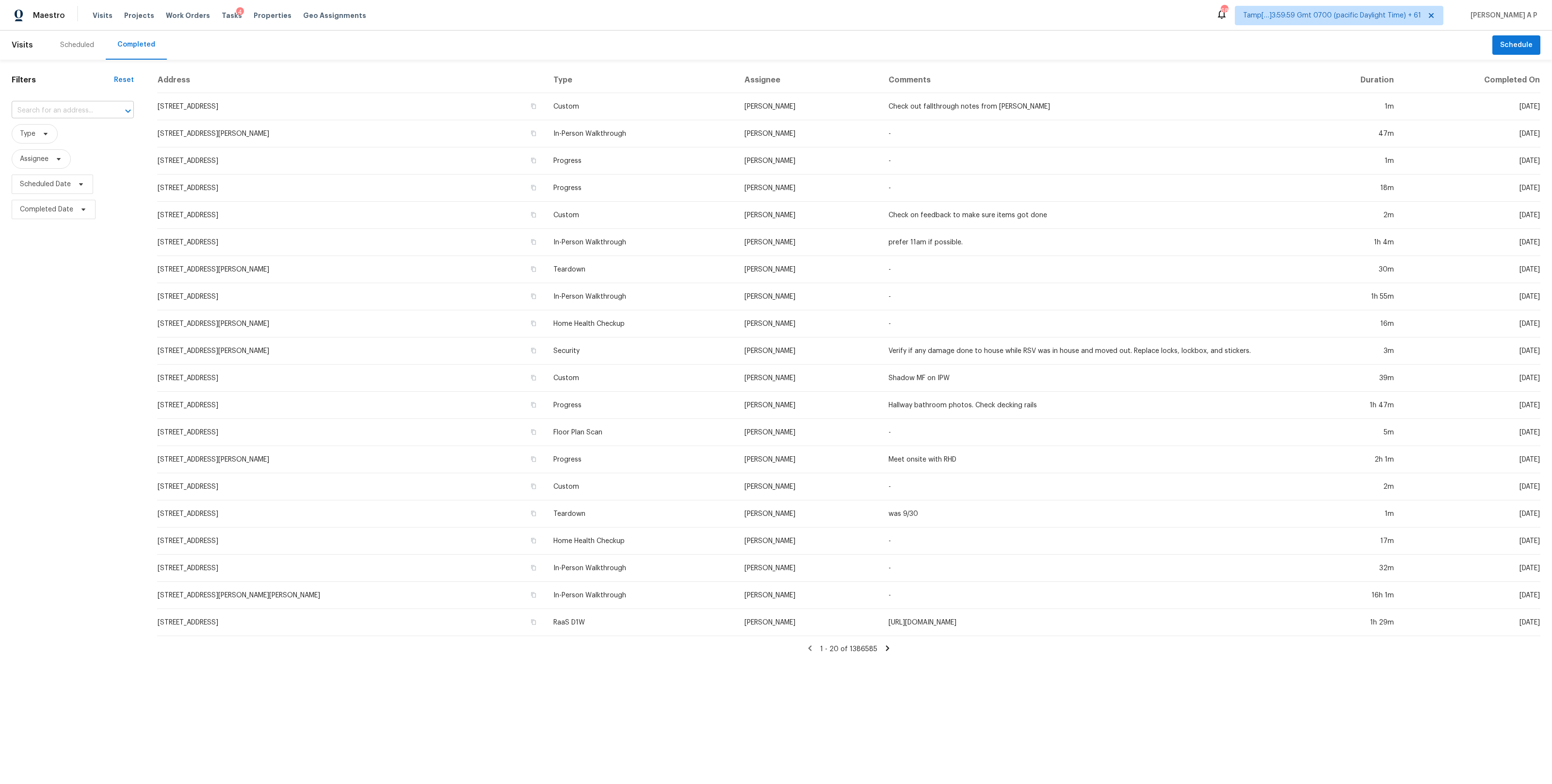
click at [91, 110] on input "text" at bounding box center [59, 110] width 95 height 15
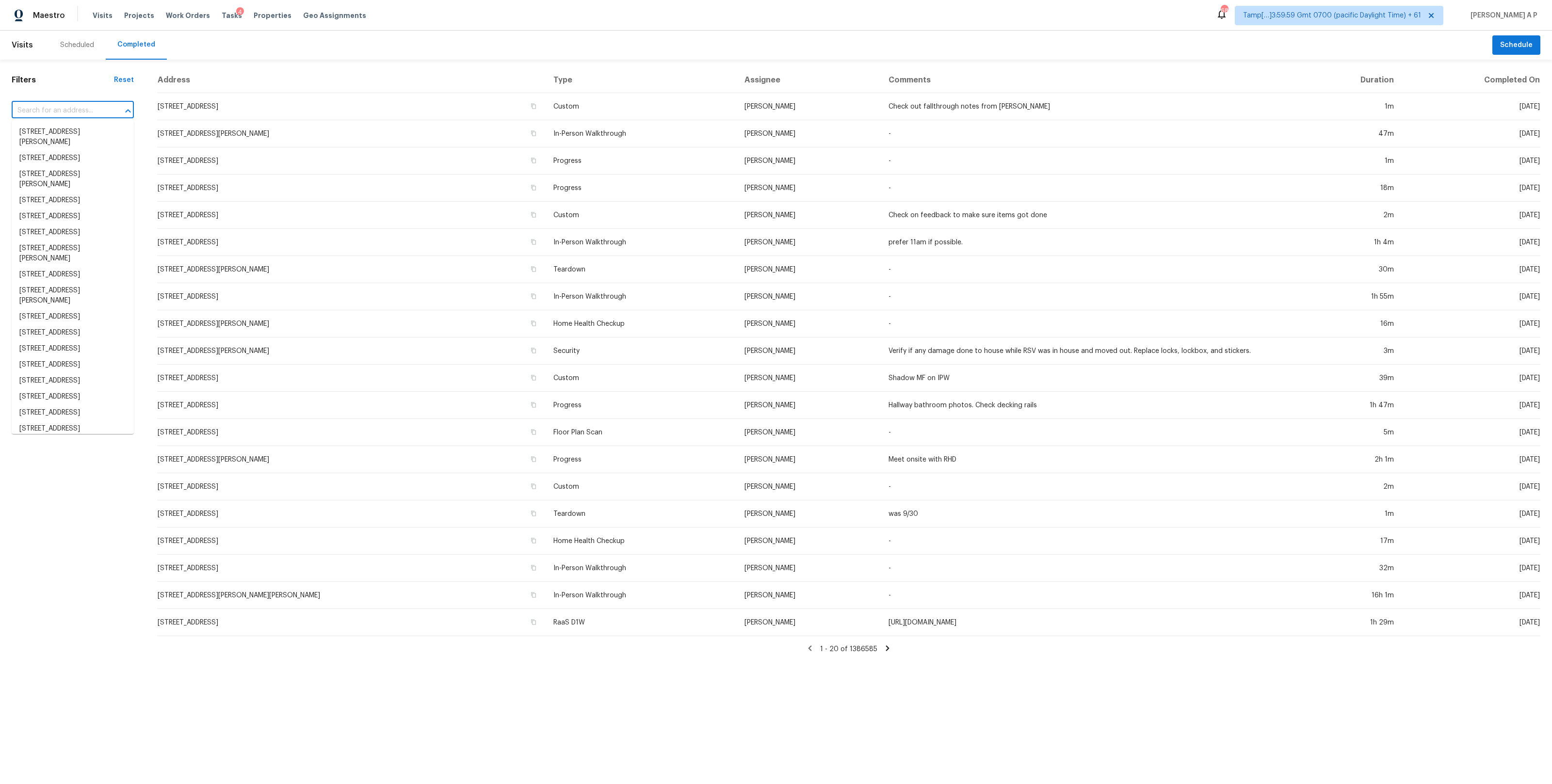
paste input "5413 Rocky Mountain Rd, Fort Worth, TX 76137"
type input "5413 Rocky Mountain Rd, Fort Worth, TX 76137"
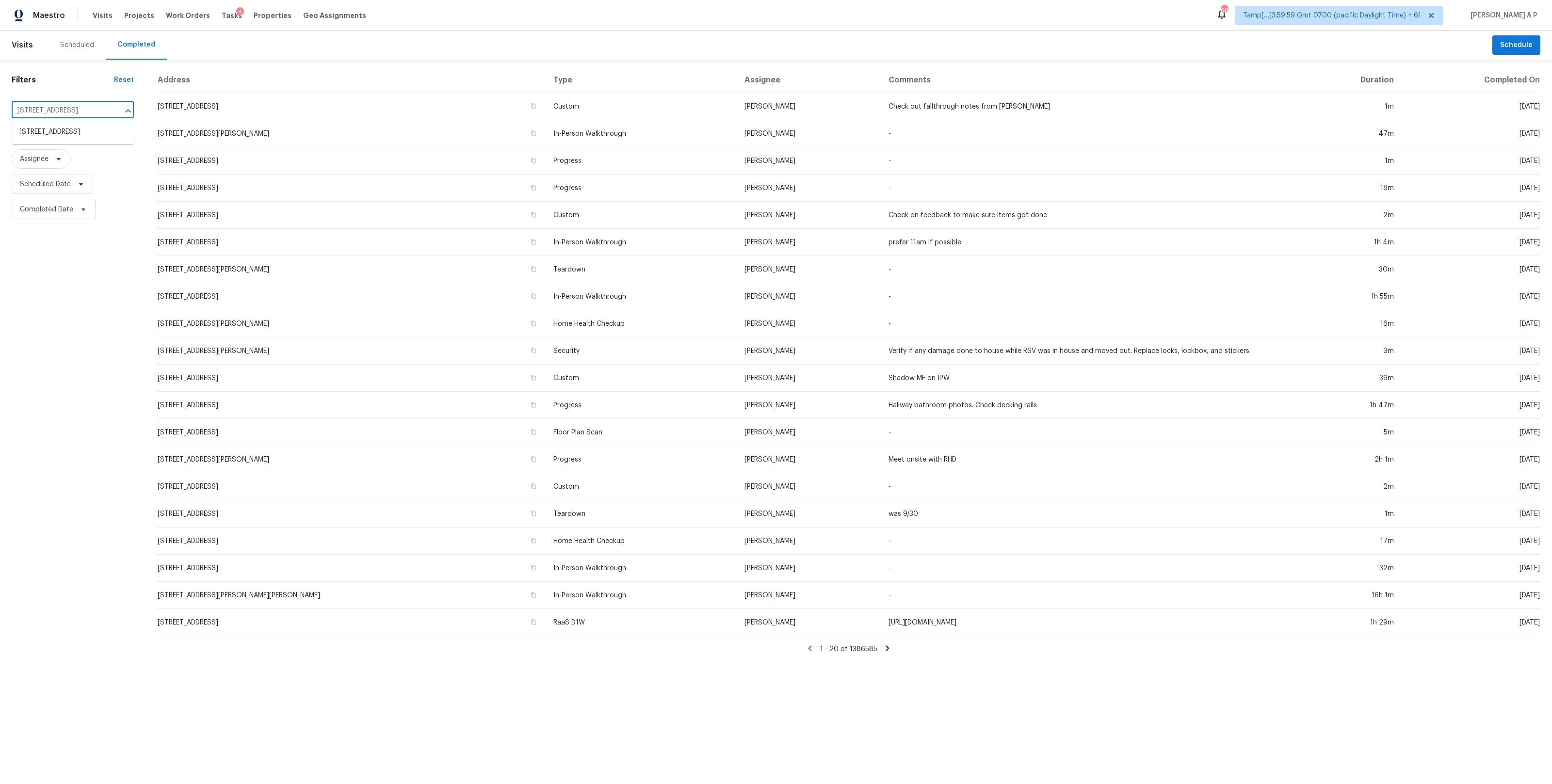
scroll to position [0, 57]
click at [86, 135] on li "5413 Rocky Mountain Rd, Fort Worth, TX 76137" at bounding box center [72, 132] width 122 height 16
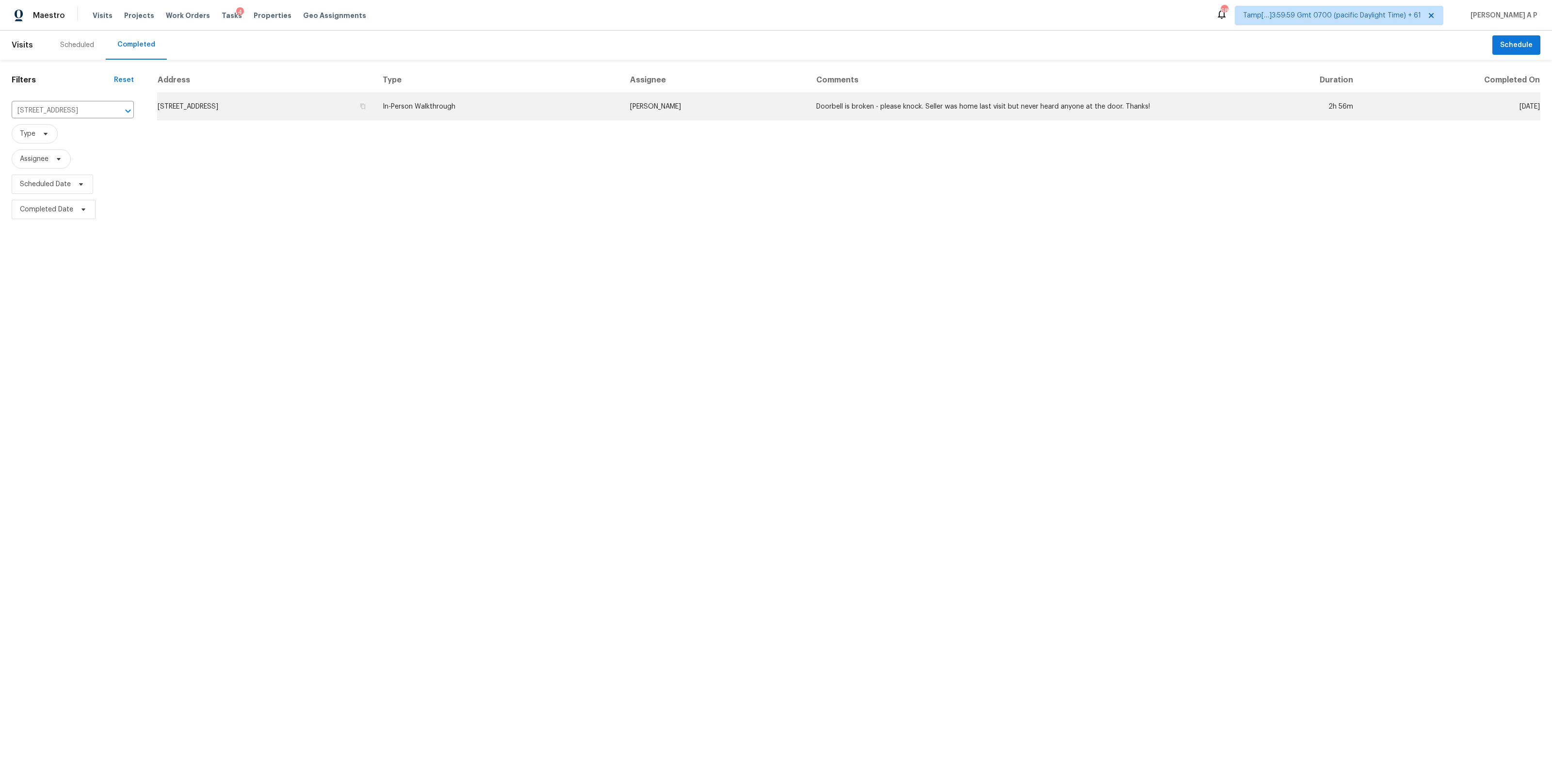
click at [375, 116] on td "5413 Rocky Mountain Rd, Fort Worth, TX 76137" at bounding box center [266, 107] width 217 height 27
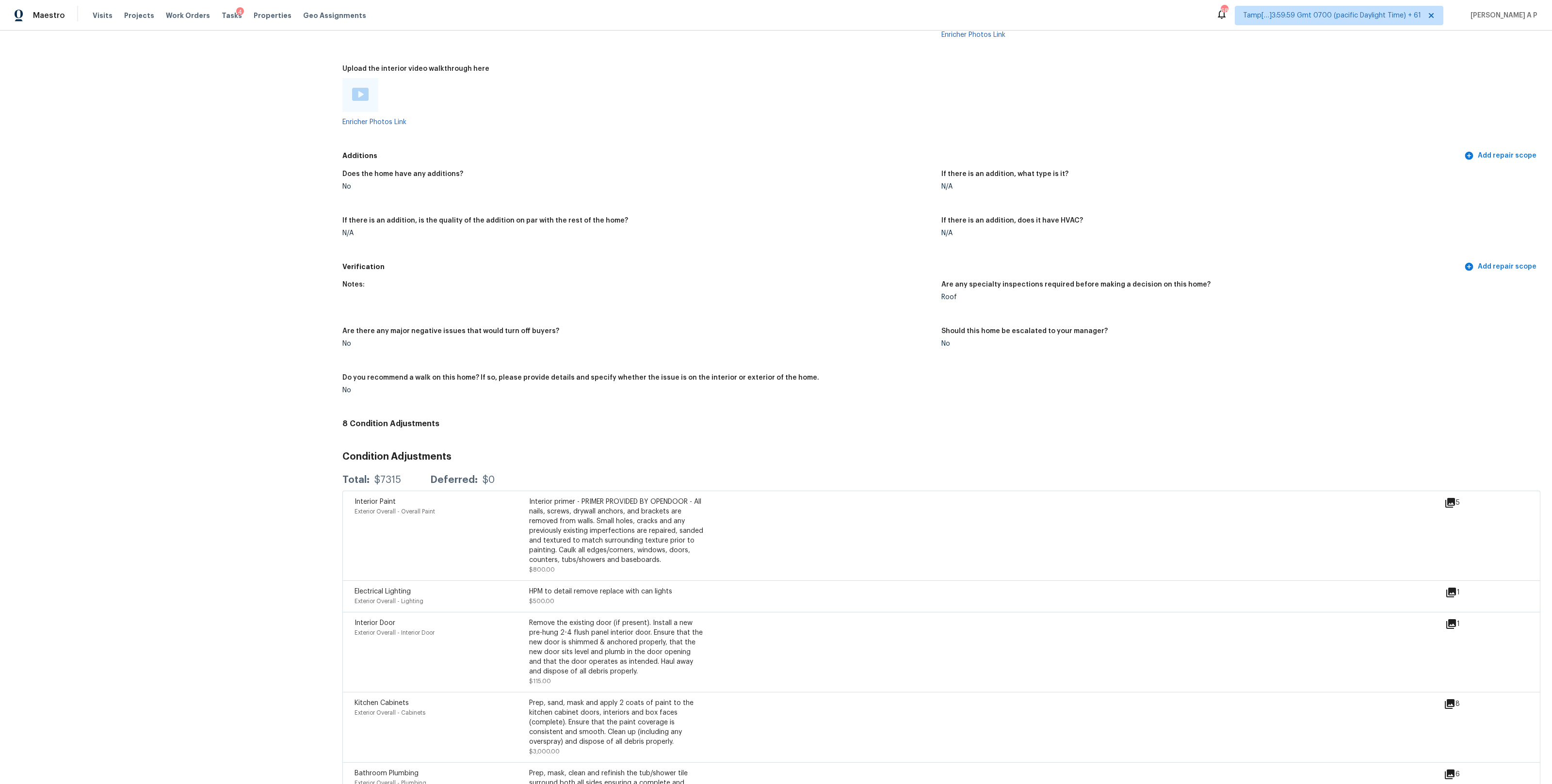
scroll to position [1745, 0]
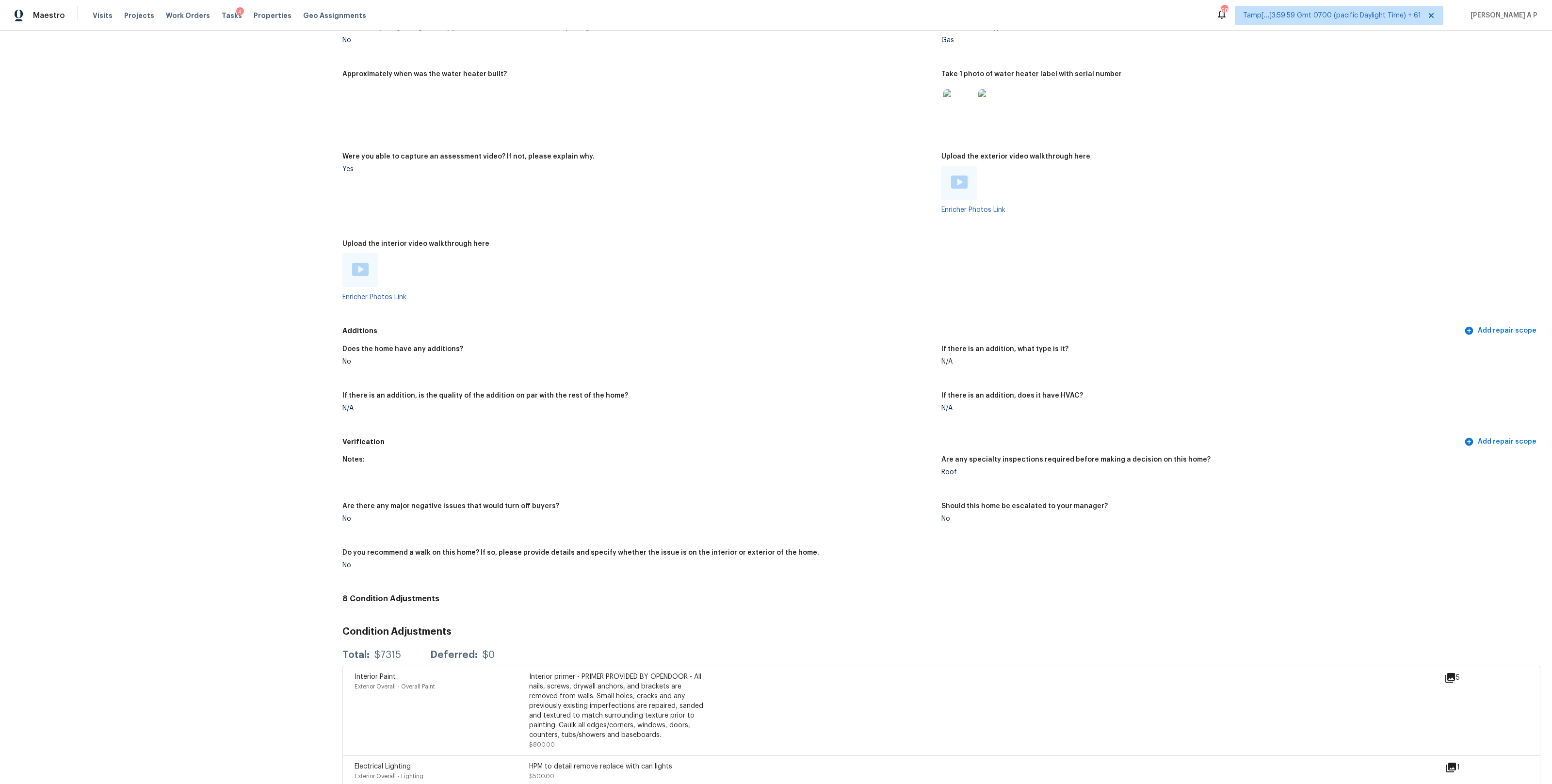
click at [368, 270] on img at bounding box center [360, 269] width 16 height 13
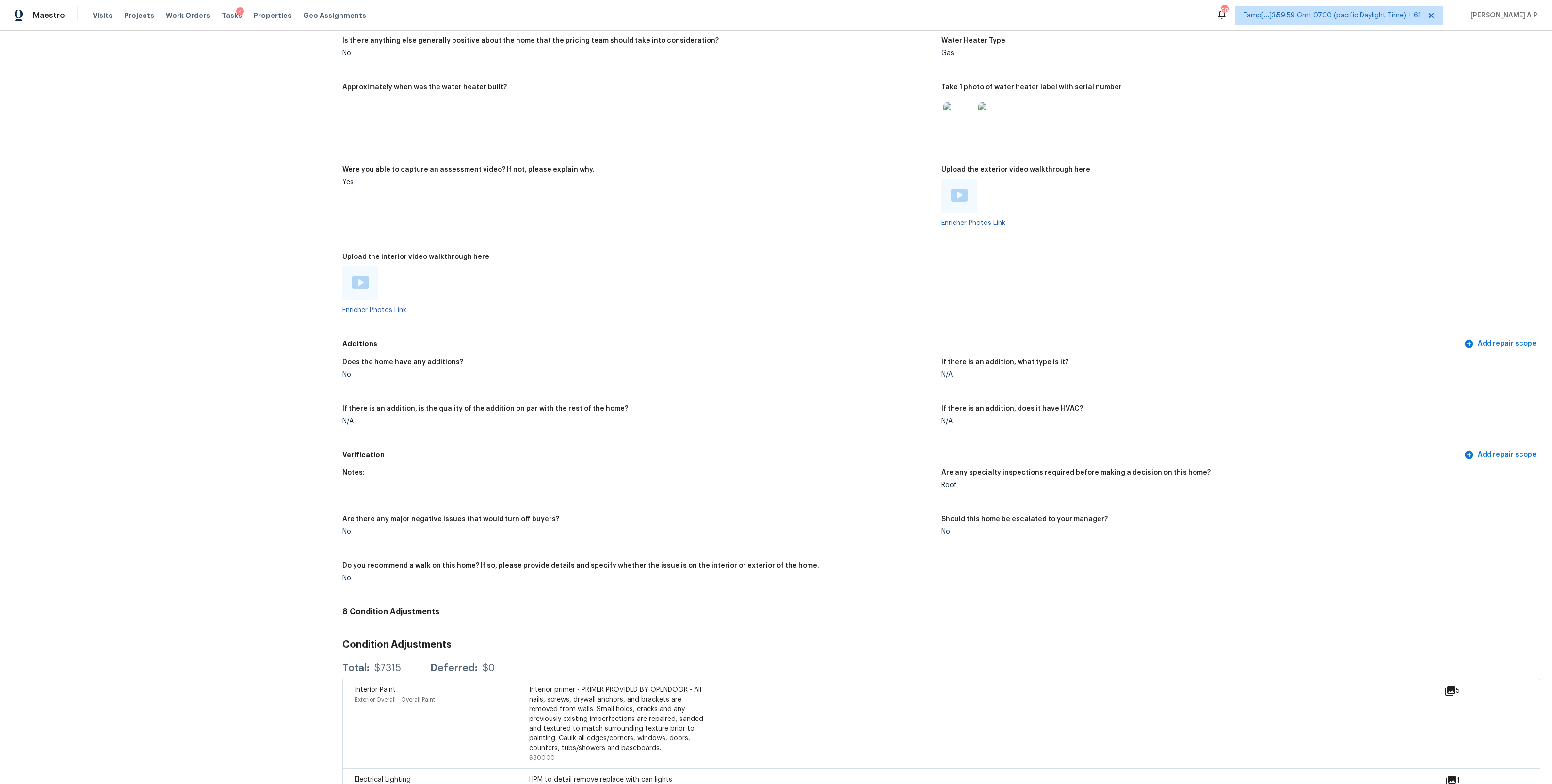
scroll to position [2182, 0]
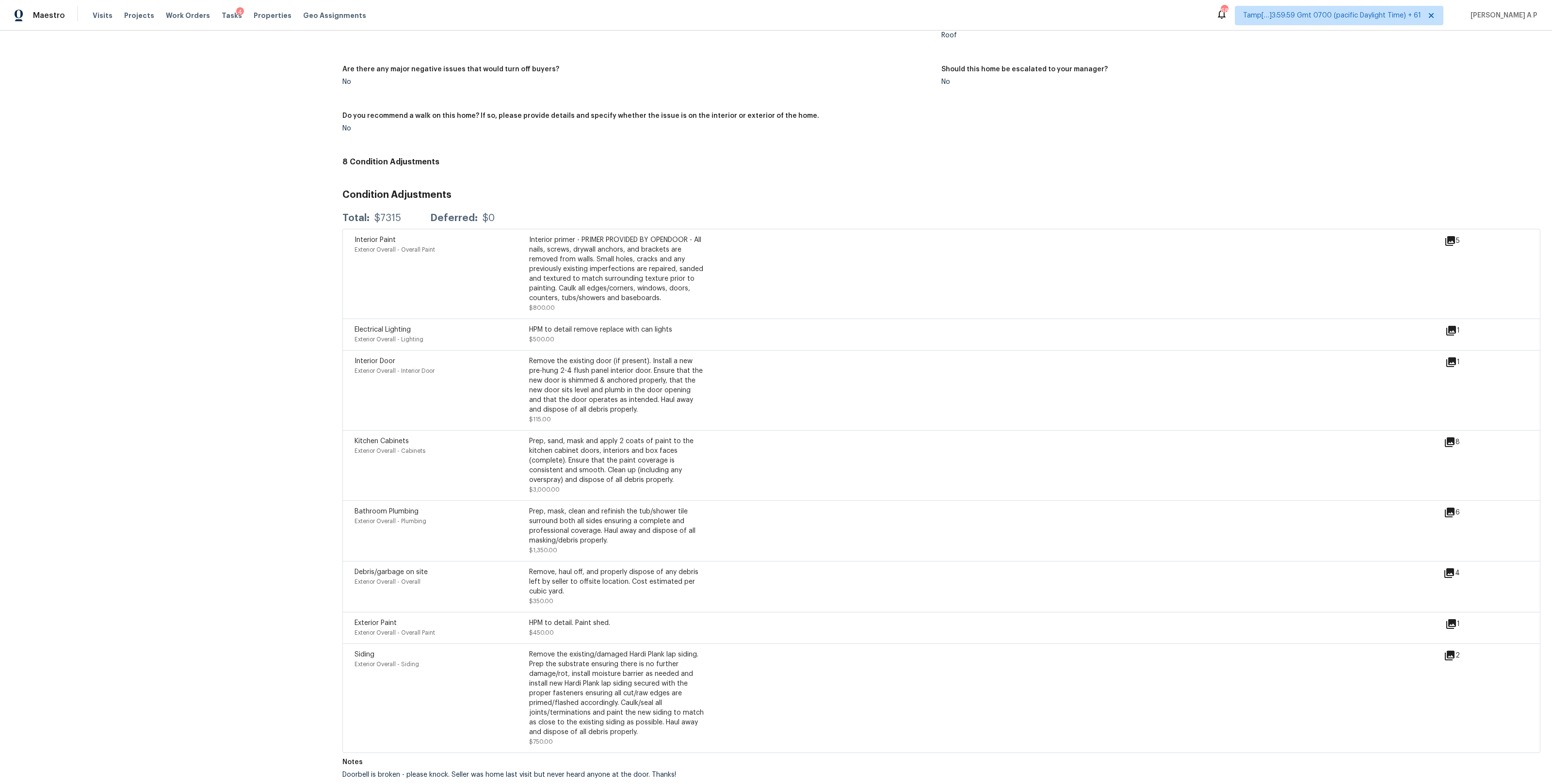
click at [1451, 364] on icon at bounding box center [1451, 362] width 10 height 10
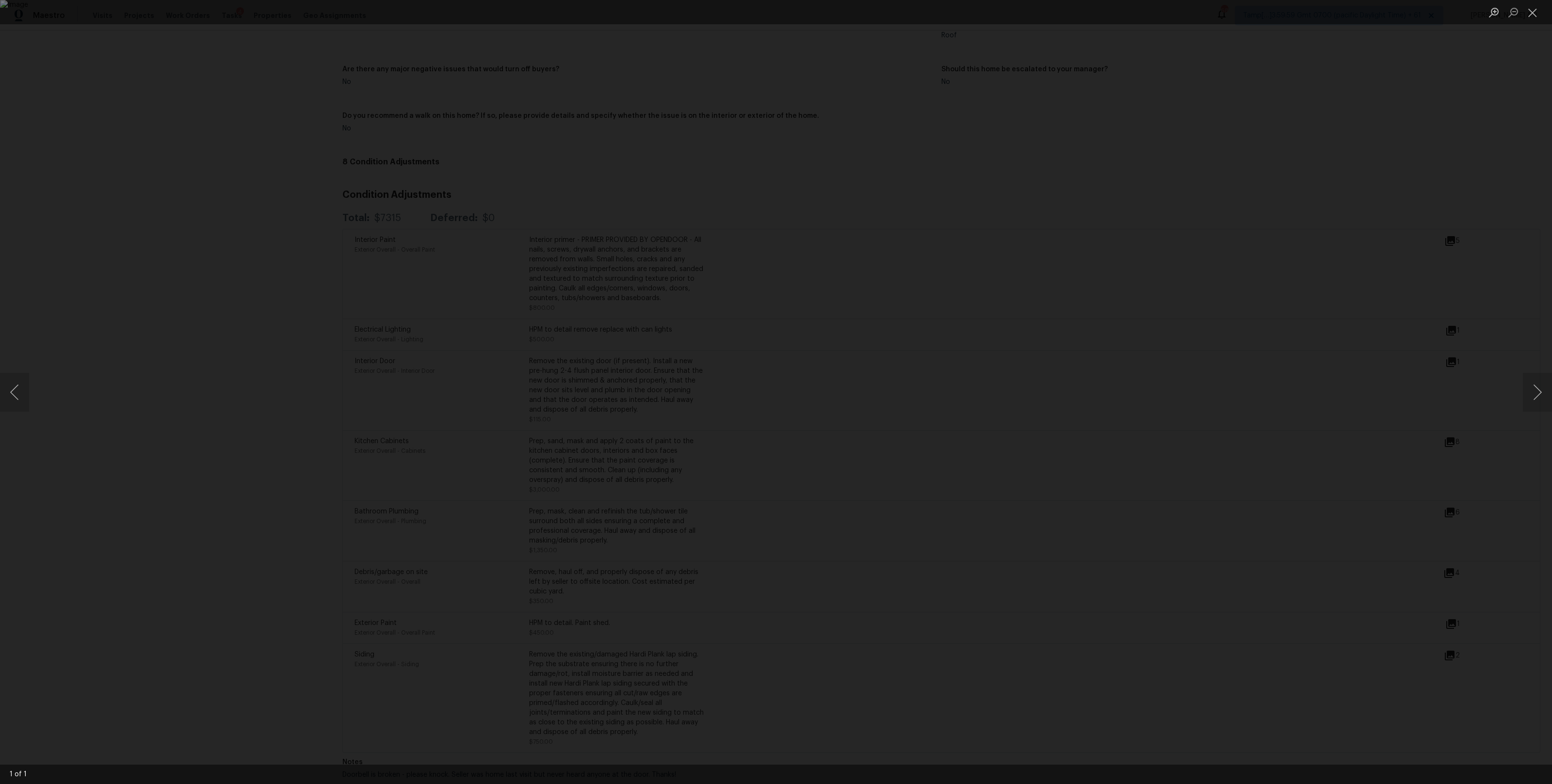
click at [1349, 372] on div "Lightbox" at bounding box center [776, 392] width 1552 height 784
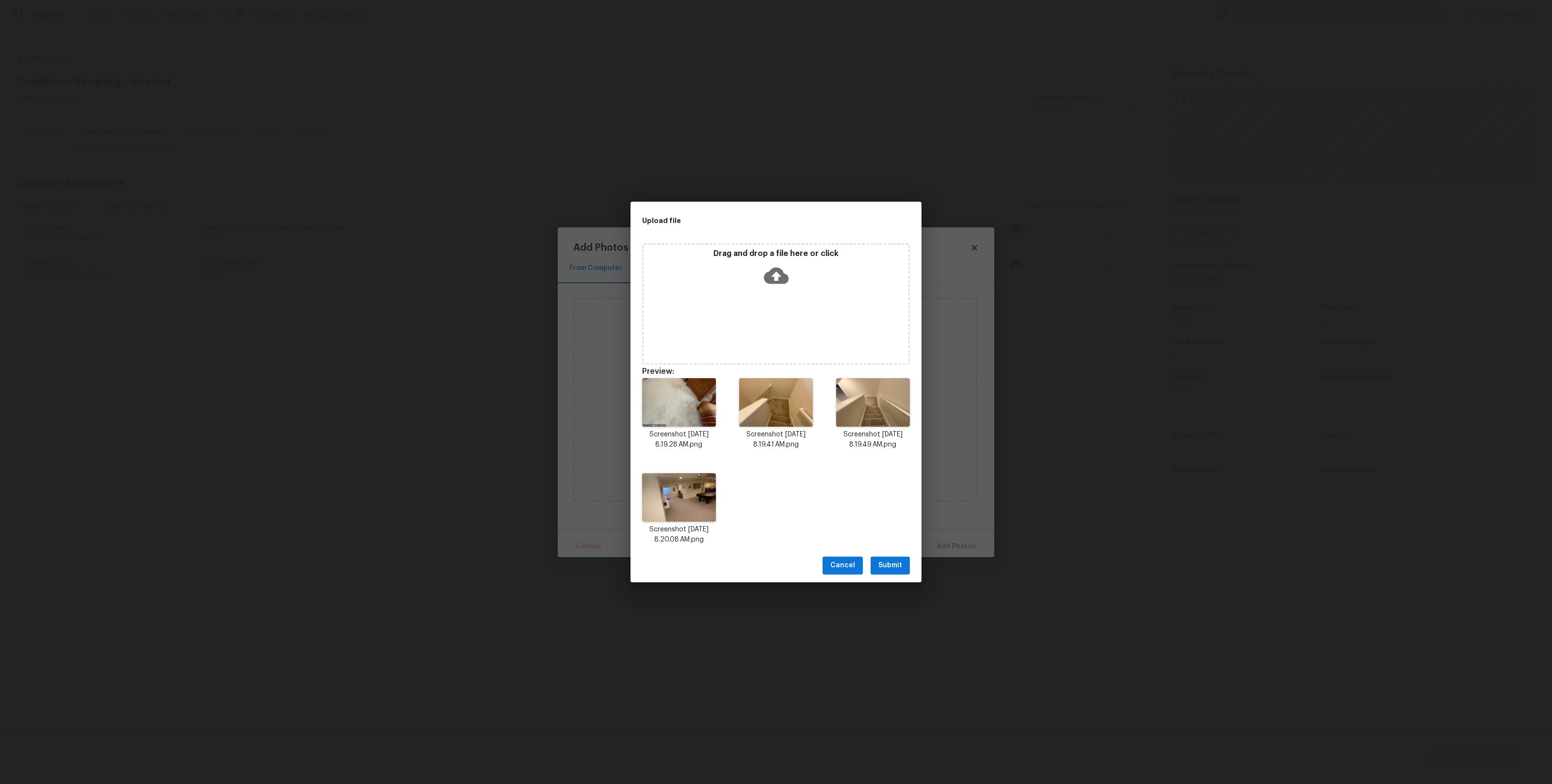
drag, startPoint x: 908, startPoint y: 556, endPoint x: 810, endPoint y: 343, distance: 234.5
click at [810, 343] on div "Upload file Drag and drop a file here or click Preview: Screenshot 2025-10-03 a…" at bounding box center [776, 392] width 1552 height 784
click at [980, 435] on div "Upload file Drag and drop a file here or click Preview: Screenshot 2025-10-03 a…" at bounding box center [776, 392] width 1552 height 784
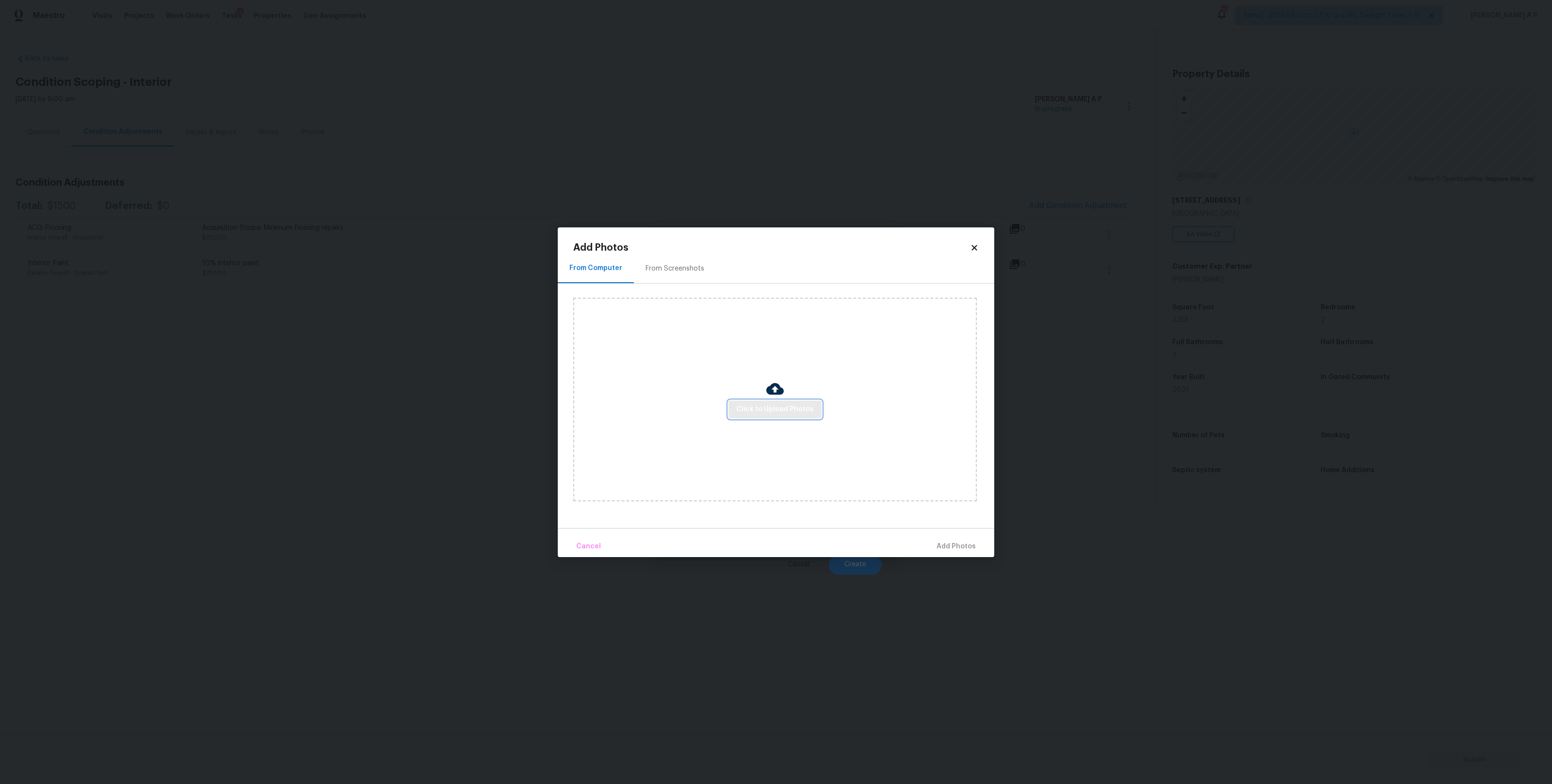
click at [799, 412] on span "Click to Upload Photos" at bounding box center [775, 409] width 78 height 12
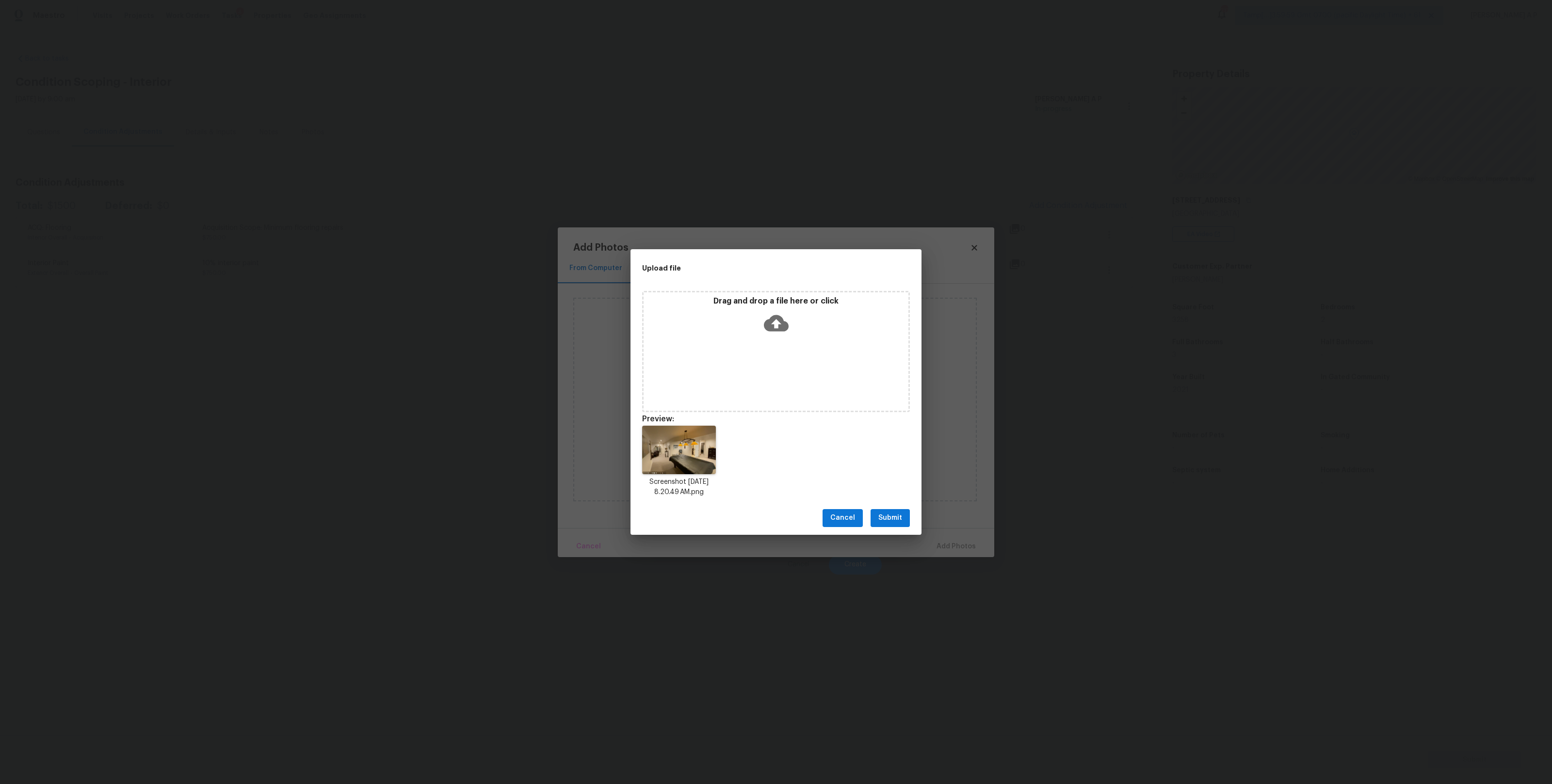
click at [900, 521] on span "Submit" at bounding box center [890, 518] width 23 height 12
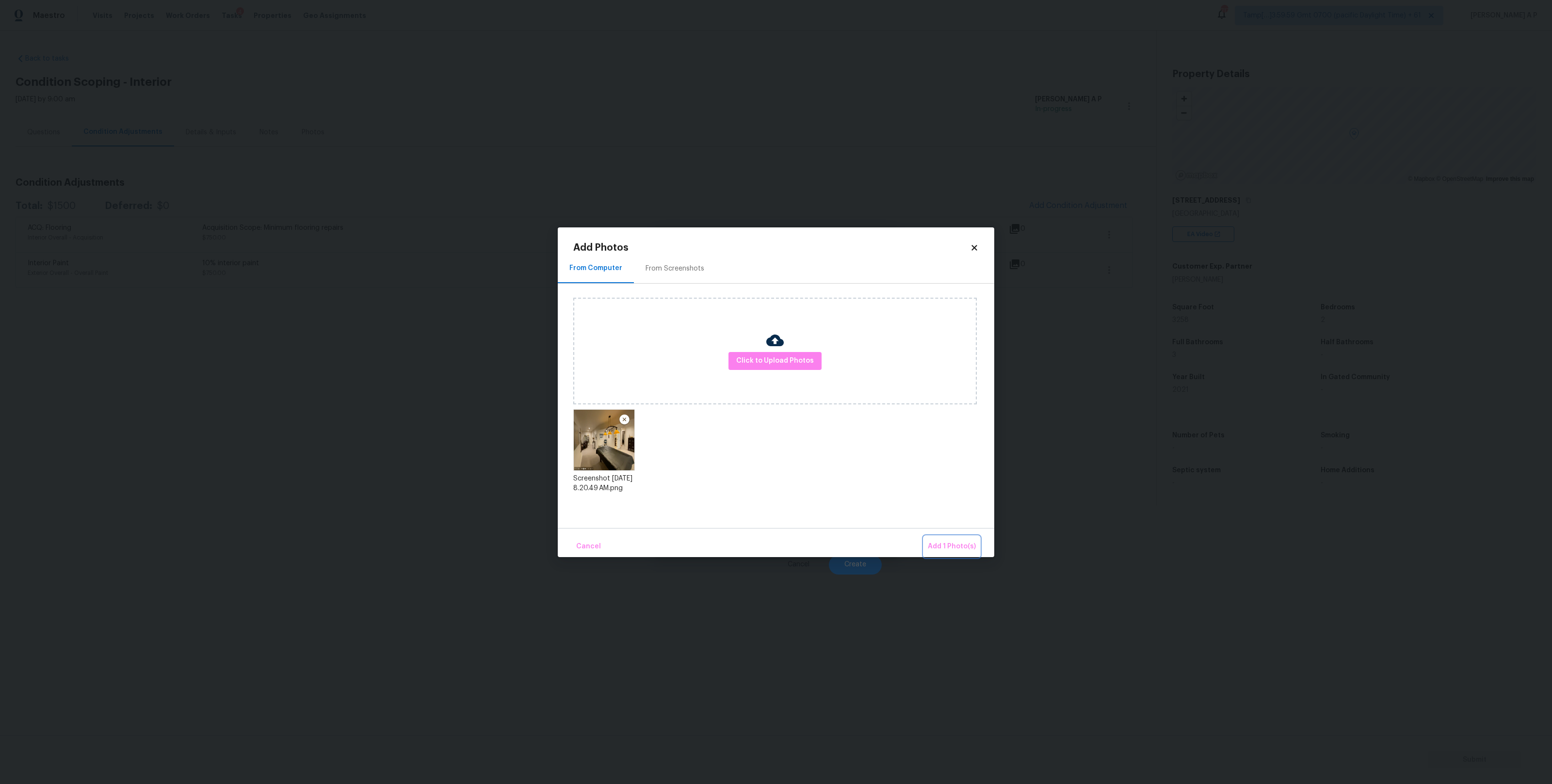
click at [959, 548] on span "Add 1 Photo(s)" at bounding box center [952, 547] width 48 height 12
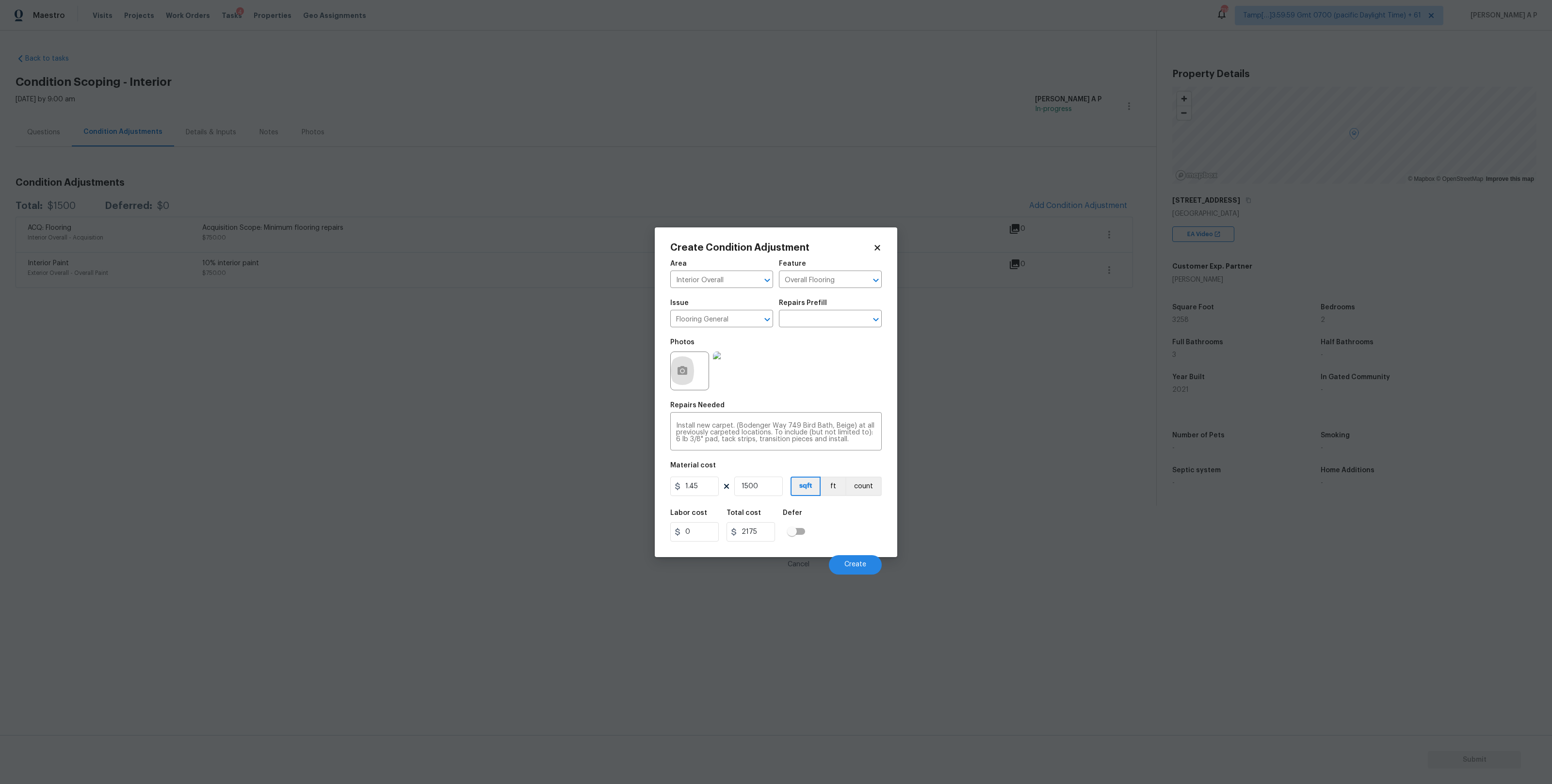
click at [677, 370] on icon "button" at bounding box center [682, 370] width 11 height 11
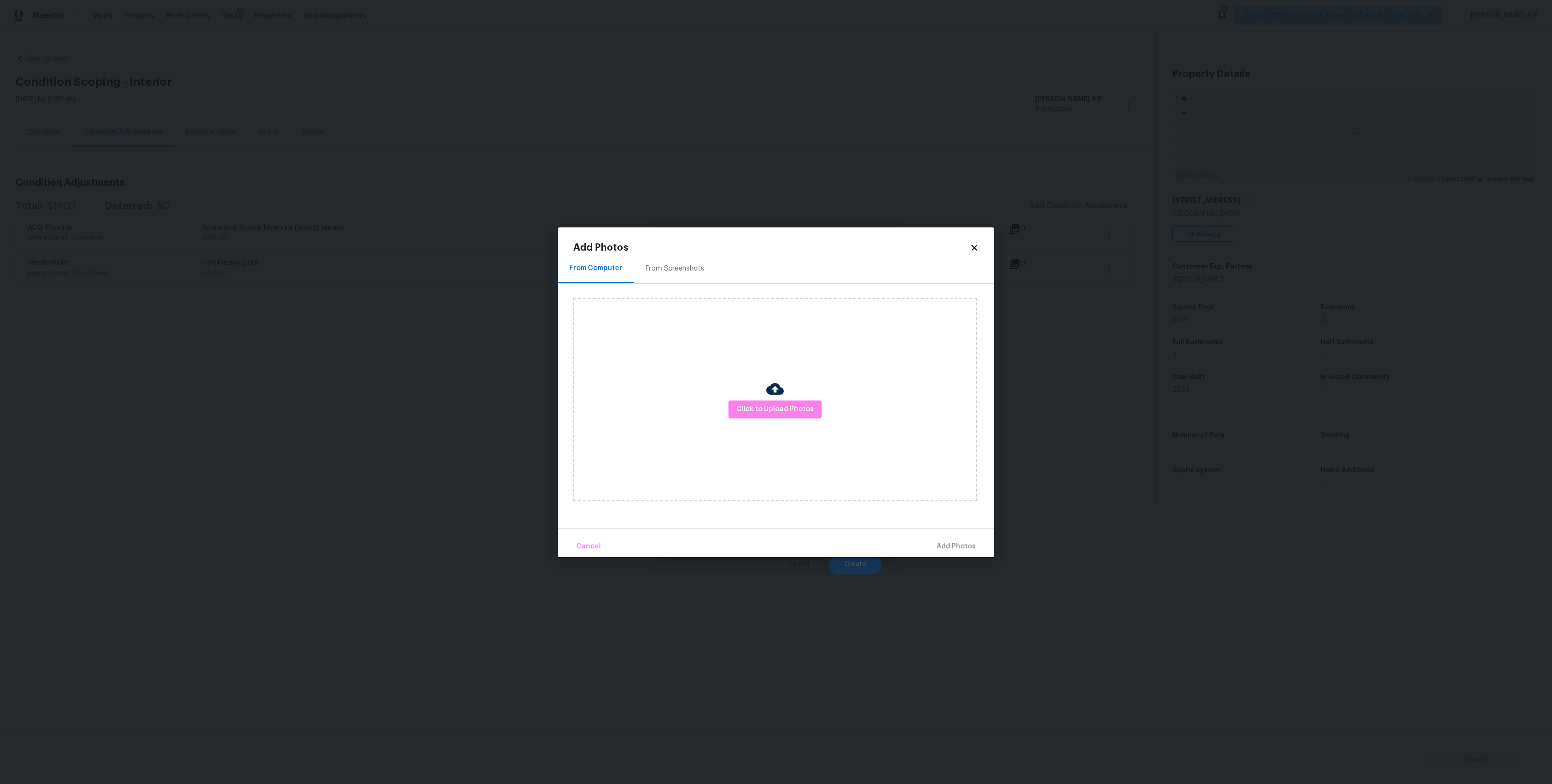
click at [793, 418] on div "Click to Upload Photos" at bounding box center [775, 399] width 404 height 204
click at [794, 413] on span "Click to Upload Photos" at bounding box center [775, 409] width 78 height 12
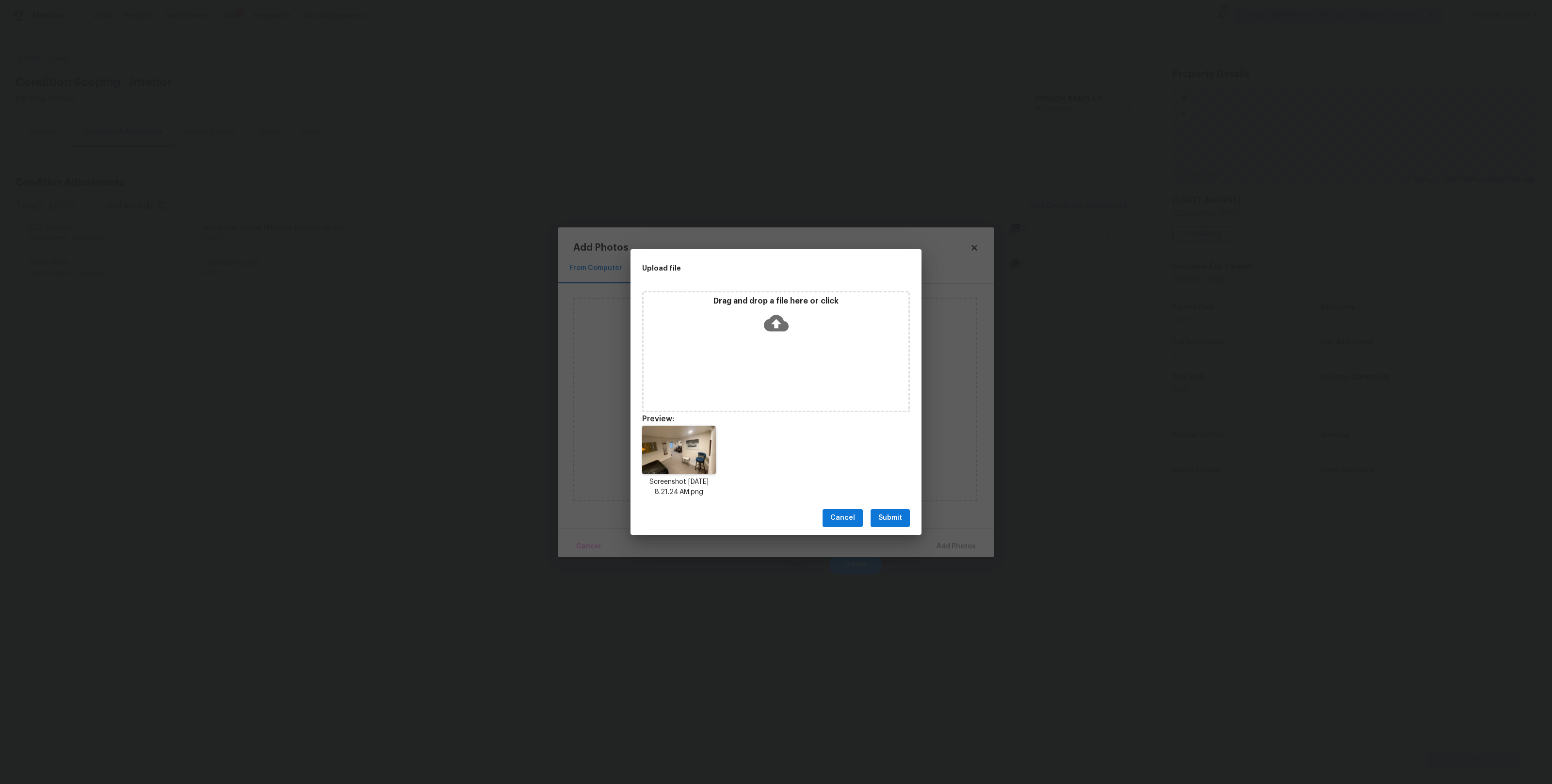
click at [887, 521] on span "Submit" at bounding box center [890, 518] width 23 height 12
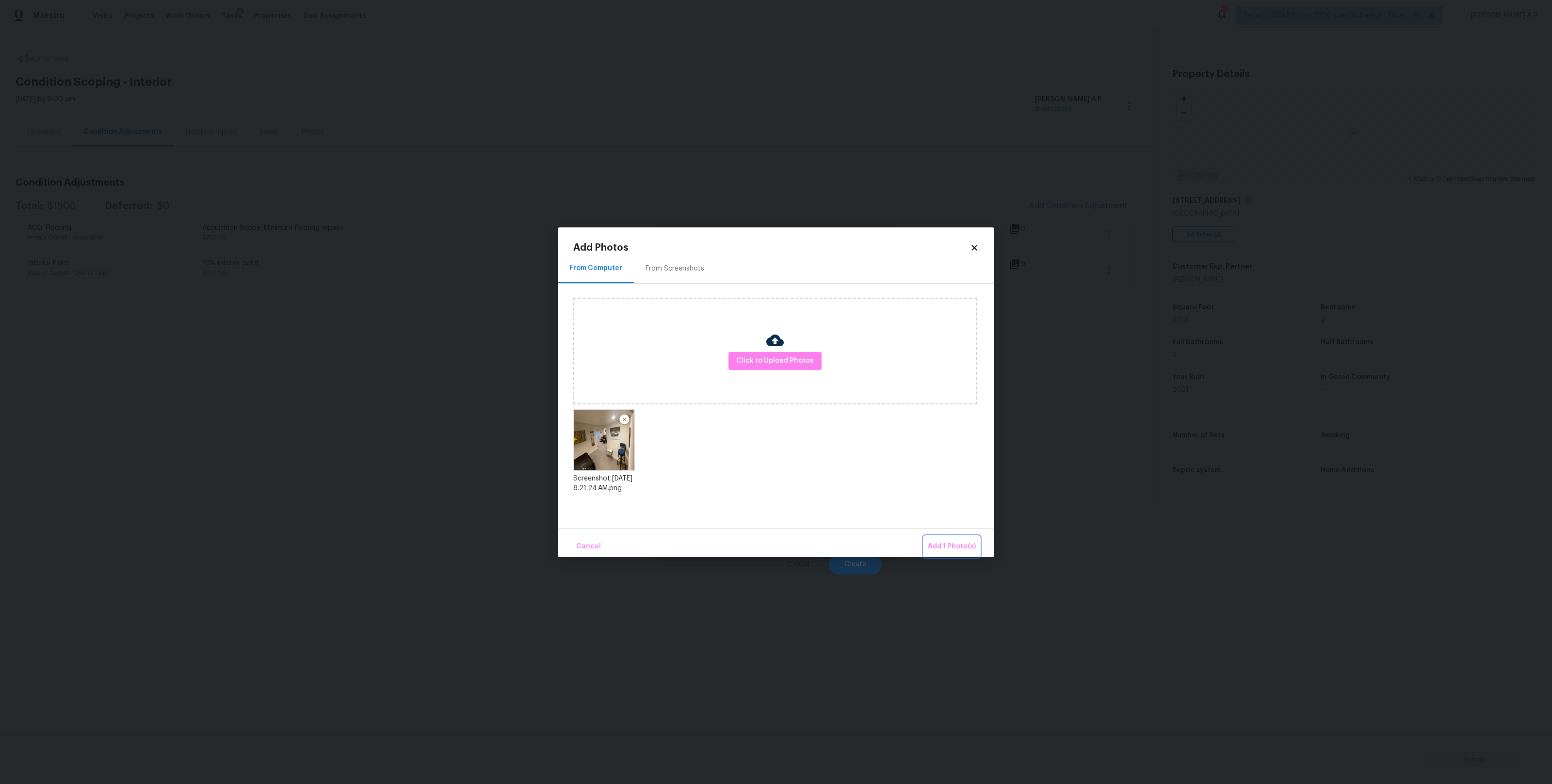
click at [948, 543] on span "Add 1 Photo(s)" at bounding box center [952, 547] width 48 height 12
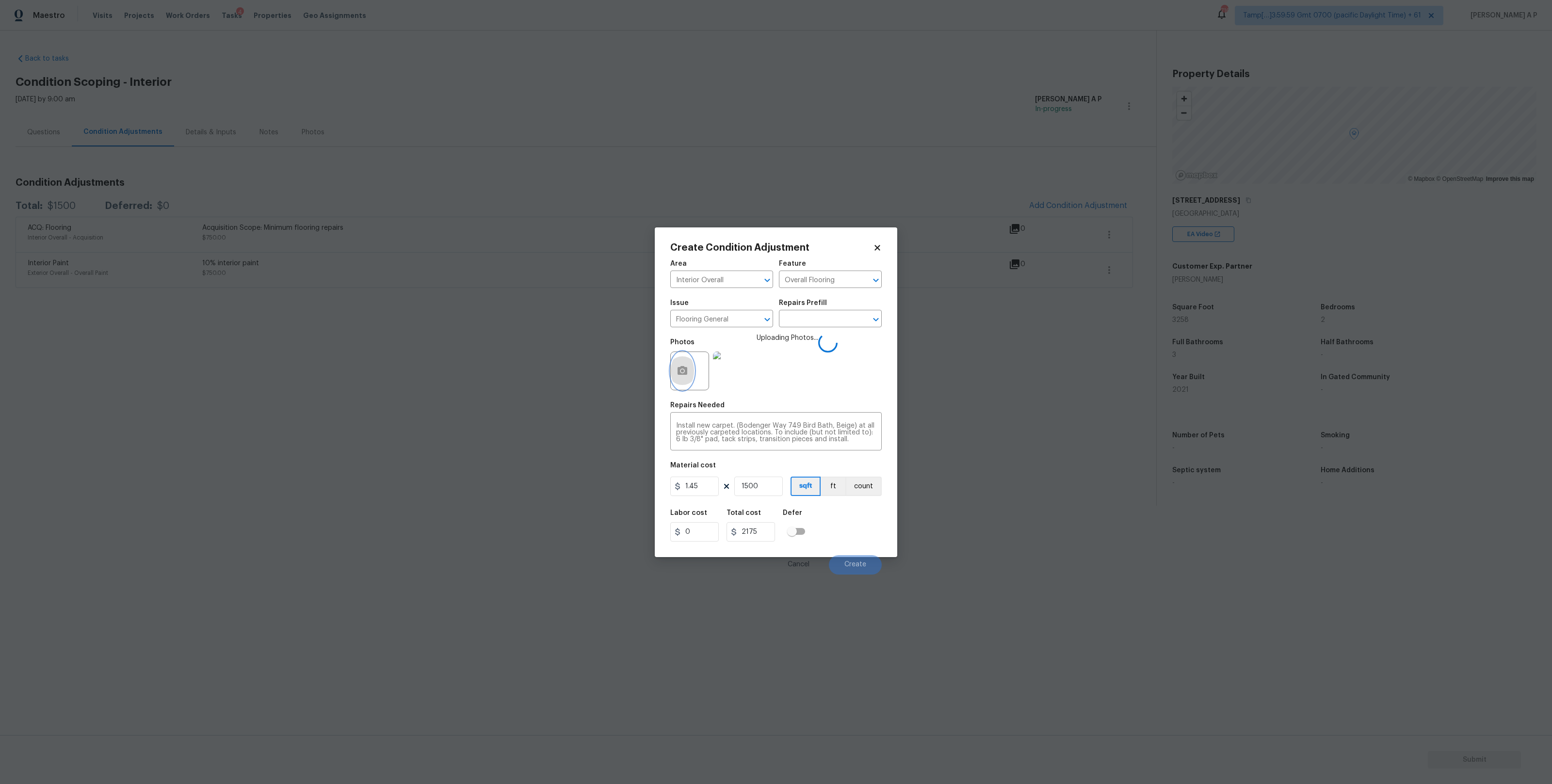
click at [686, 374] on icon "button" at bounding box center [683, 370] width 10 height 8
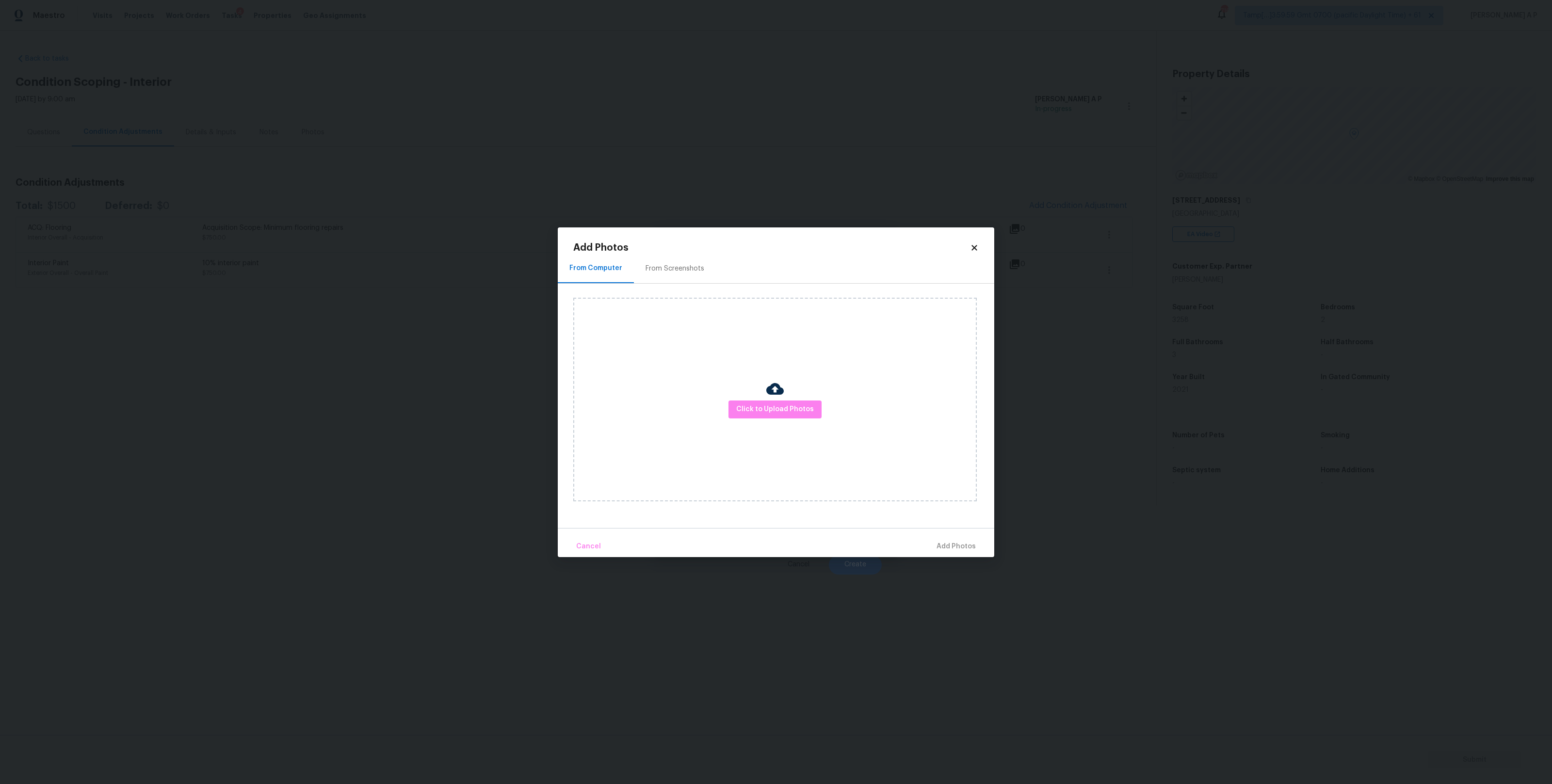
click at [978, 255] on div "From Computer From Screenshots" at bounding box center [776, 269] width 436 height 29
click at [974, 245] on icon at bounding box center [974, 247] width 8 height 8
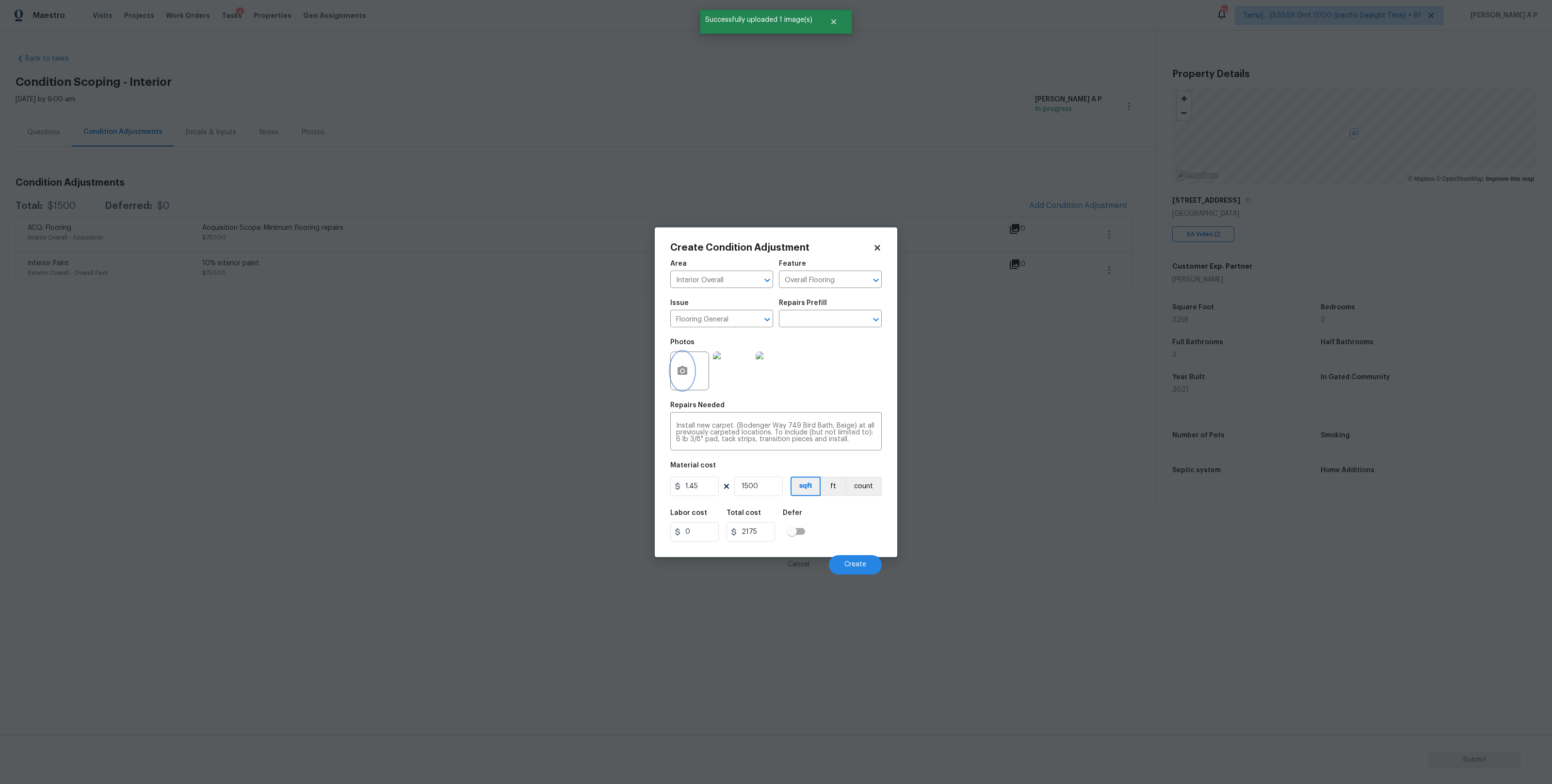
click at [685, 372] on icon "button" at bounding box center [683, 370] width 10 height 8
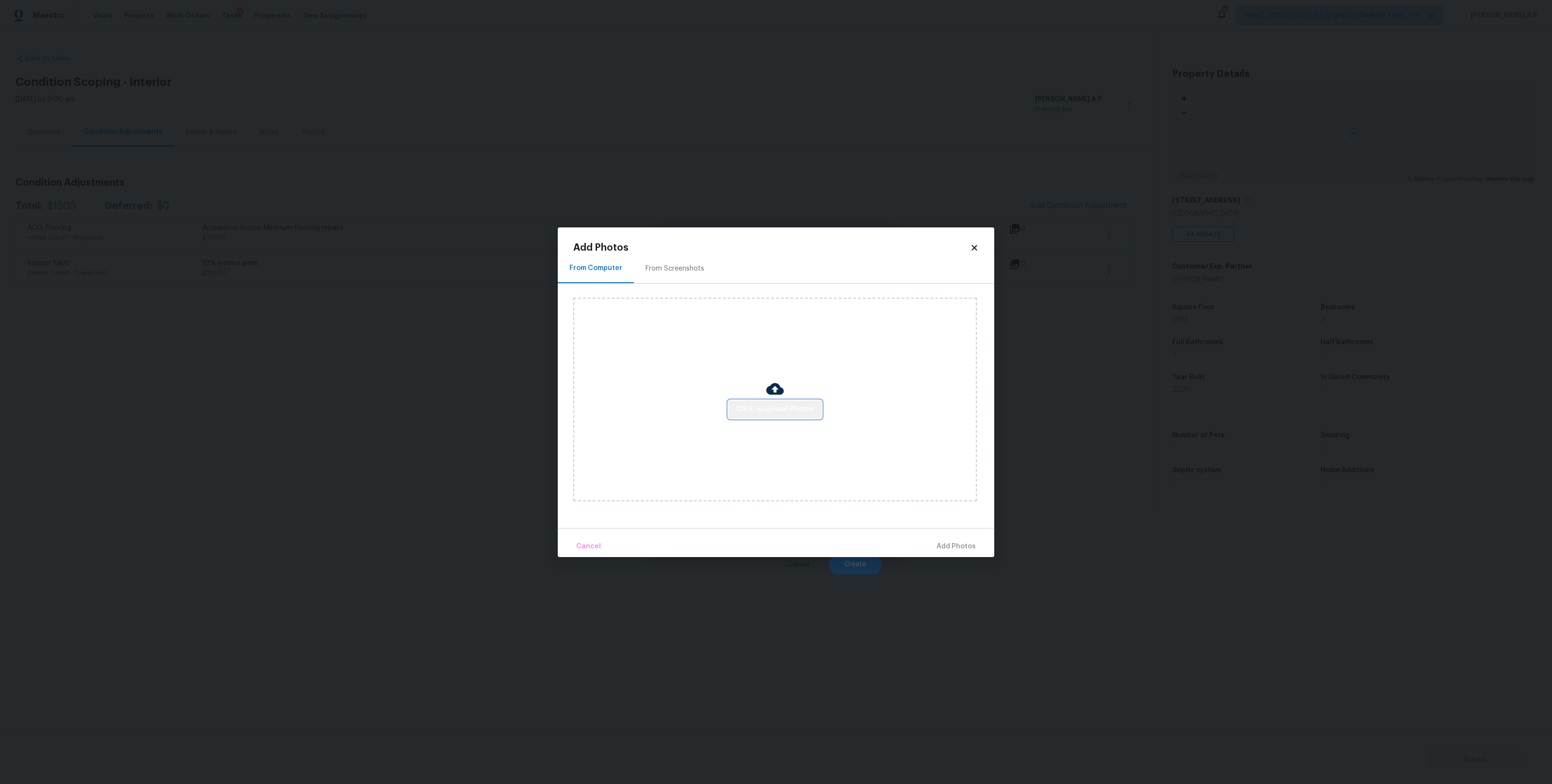
click at [777, 414] on span "Click to Upload Photos" at bounding box center [775, 409] width 78 height 12
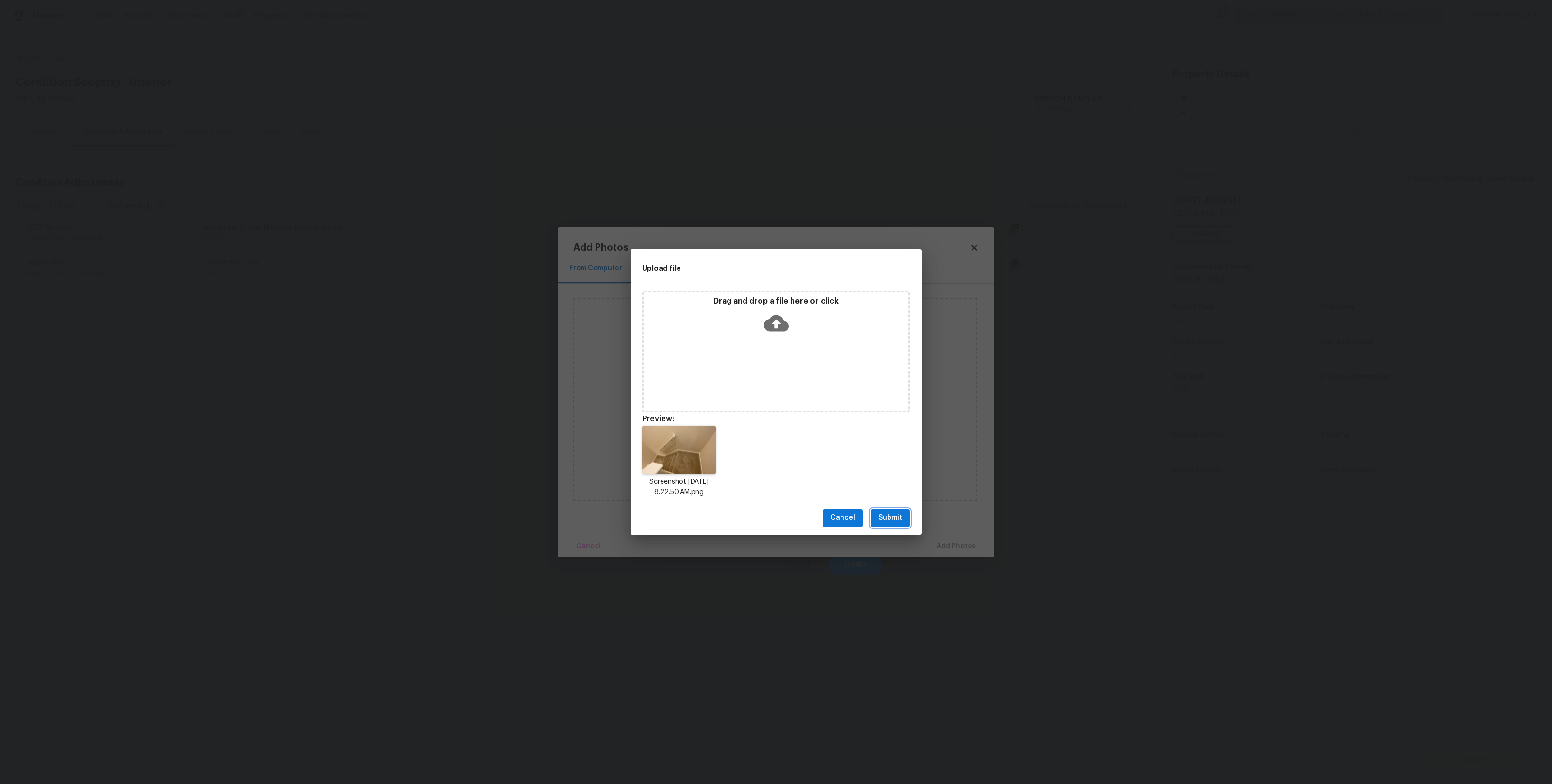
click at [884, 517] on span "Submit" at bounding box center [890, 518] width 23 height 12
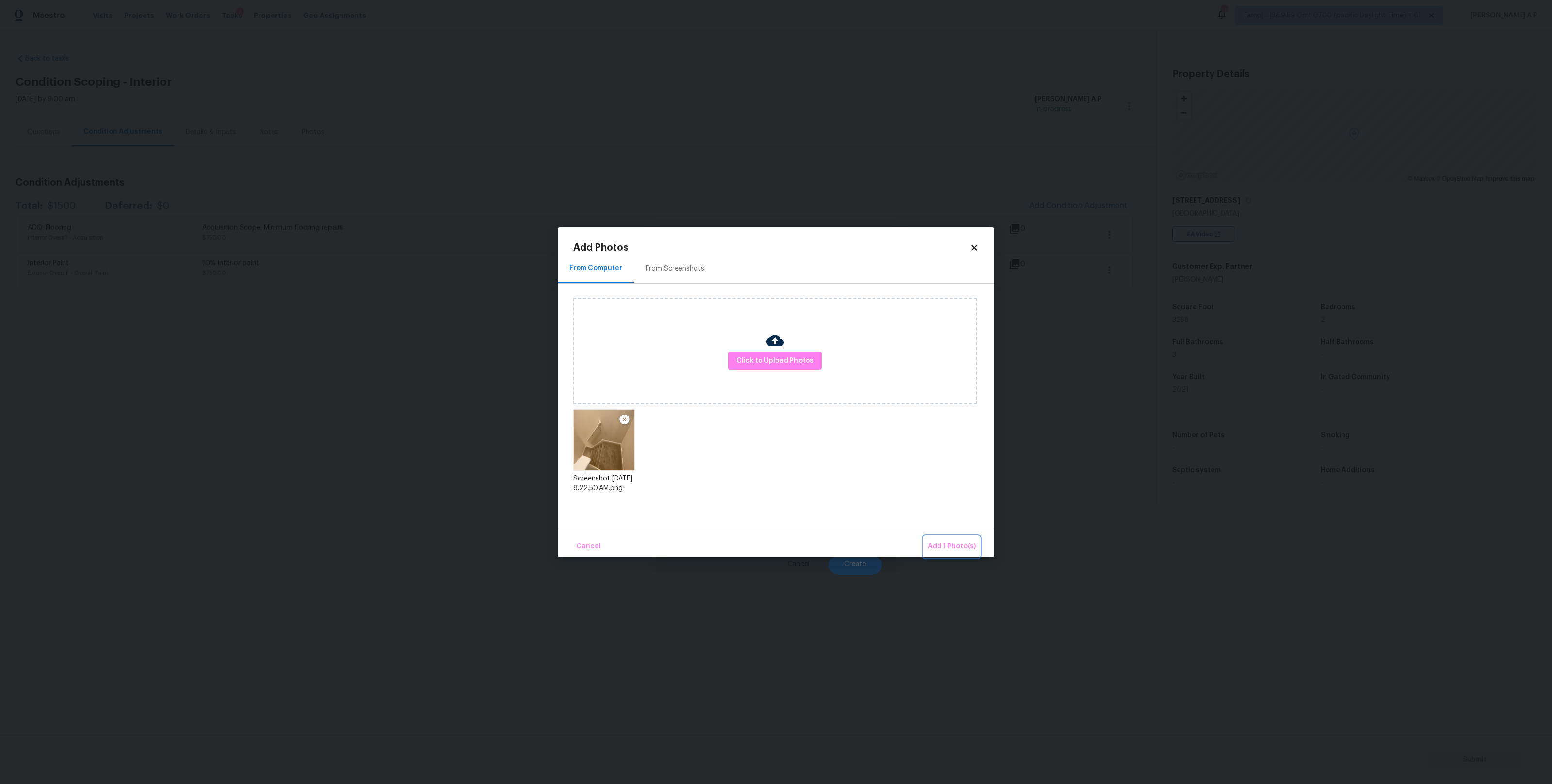
click at [971, 552] on span "Add 1 Photo(s)" at bounding box center [952, 547] width 48 height 12
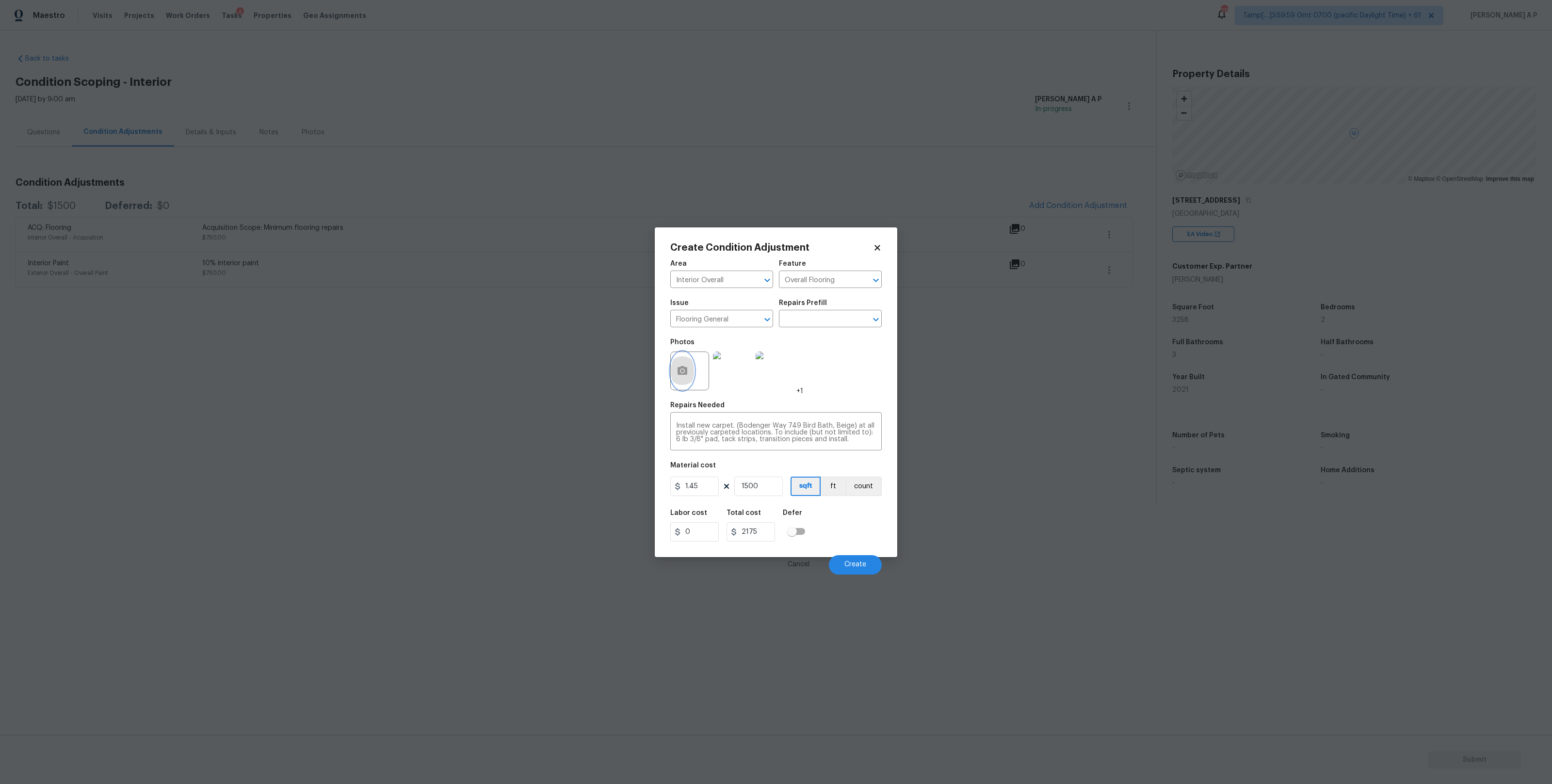
click at [683, 365] on icon "button" at bounding box center [682, 370] width 11 height 11
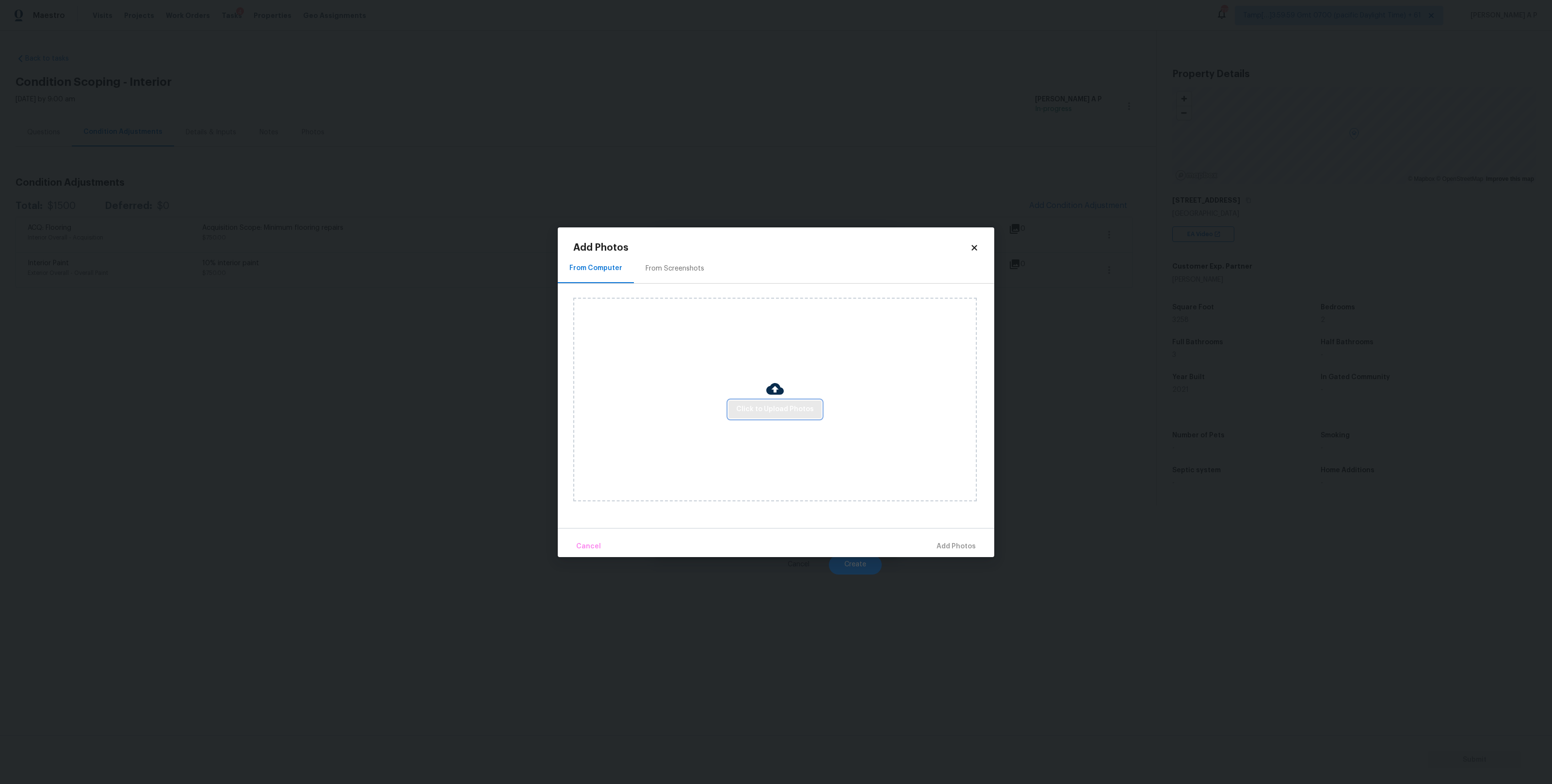
click at [789, 406] on span "Click to Upload Photos" at bounding box center [775, 409] width 78 height 12
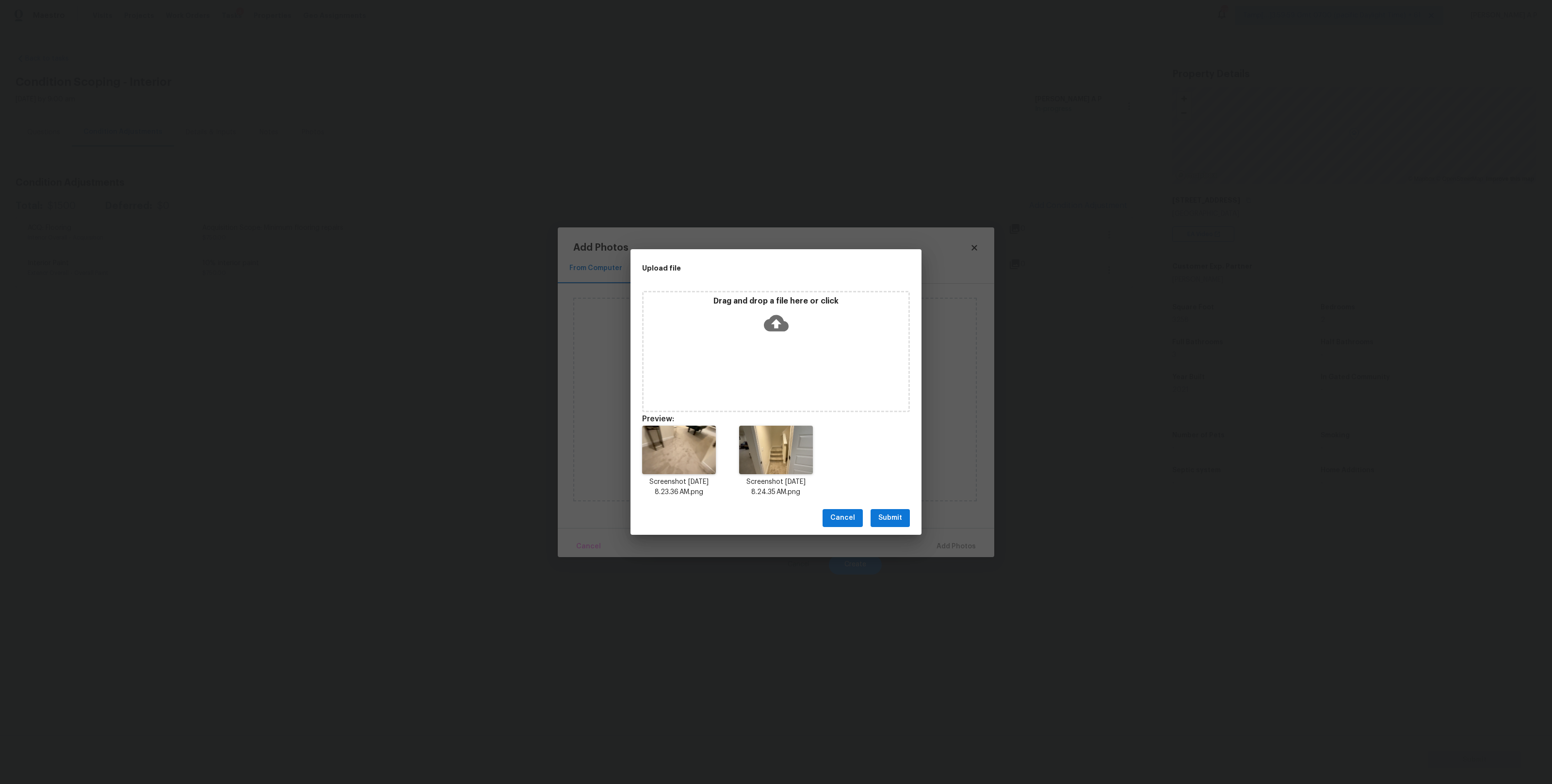
click at [883, 517] on span "Submit" at bounding box center [890, 518] width 23 height 12
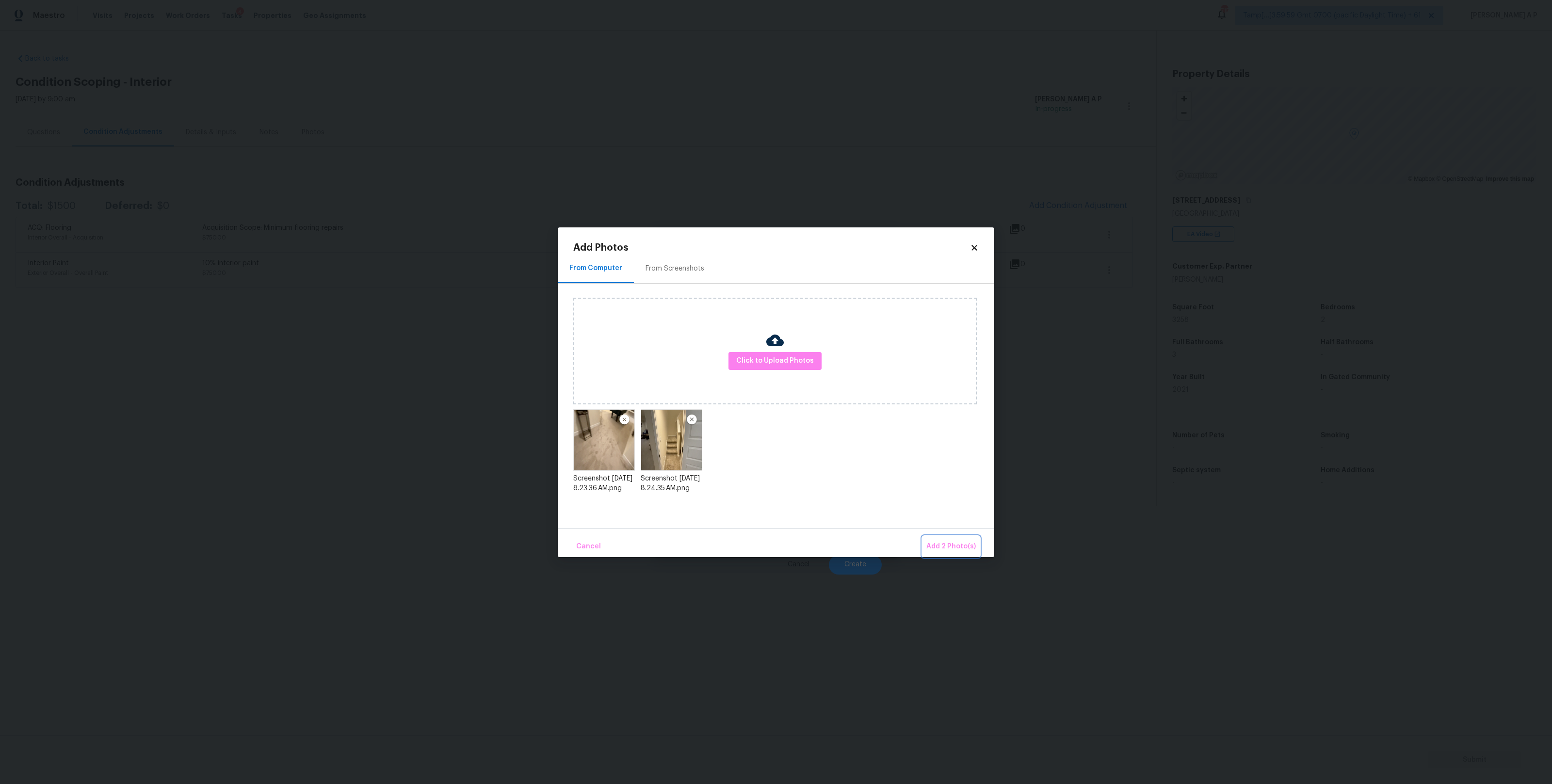
click at [951, 543] on span "Add 2 Photo(s)" at bounding box center [951, 547] width 49 height 12
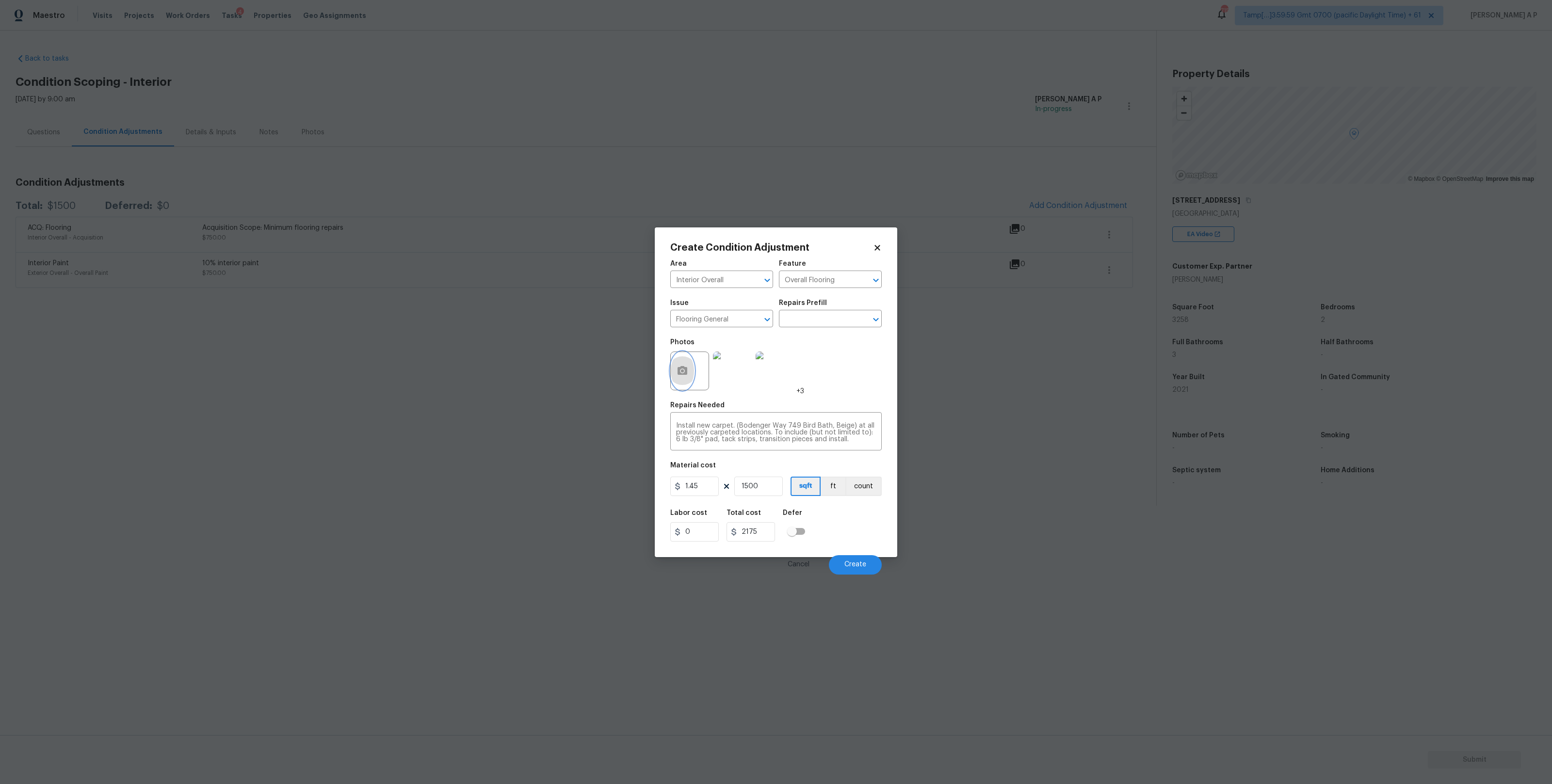
click at [691, 370] on button "button" at bounding box center [682, 370] width 23 height 38
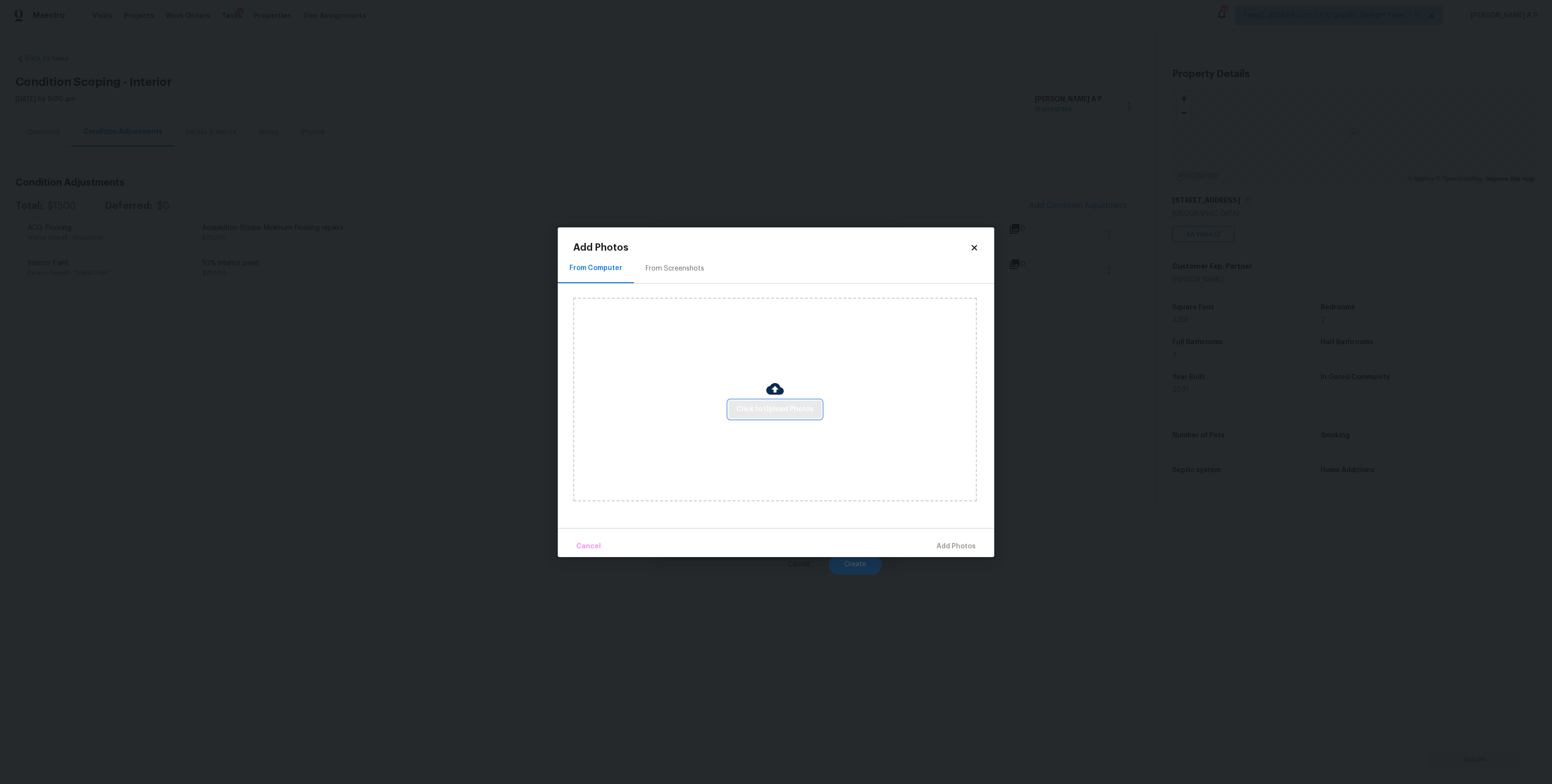
click at [777, 408] on span "Click to Upload Photos" at bounding box center [775, 409] width 78 height 12
click at [802, 415] on span "Click to Upload Photos" at bounding box center [775, 409] width 78 height 12
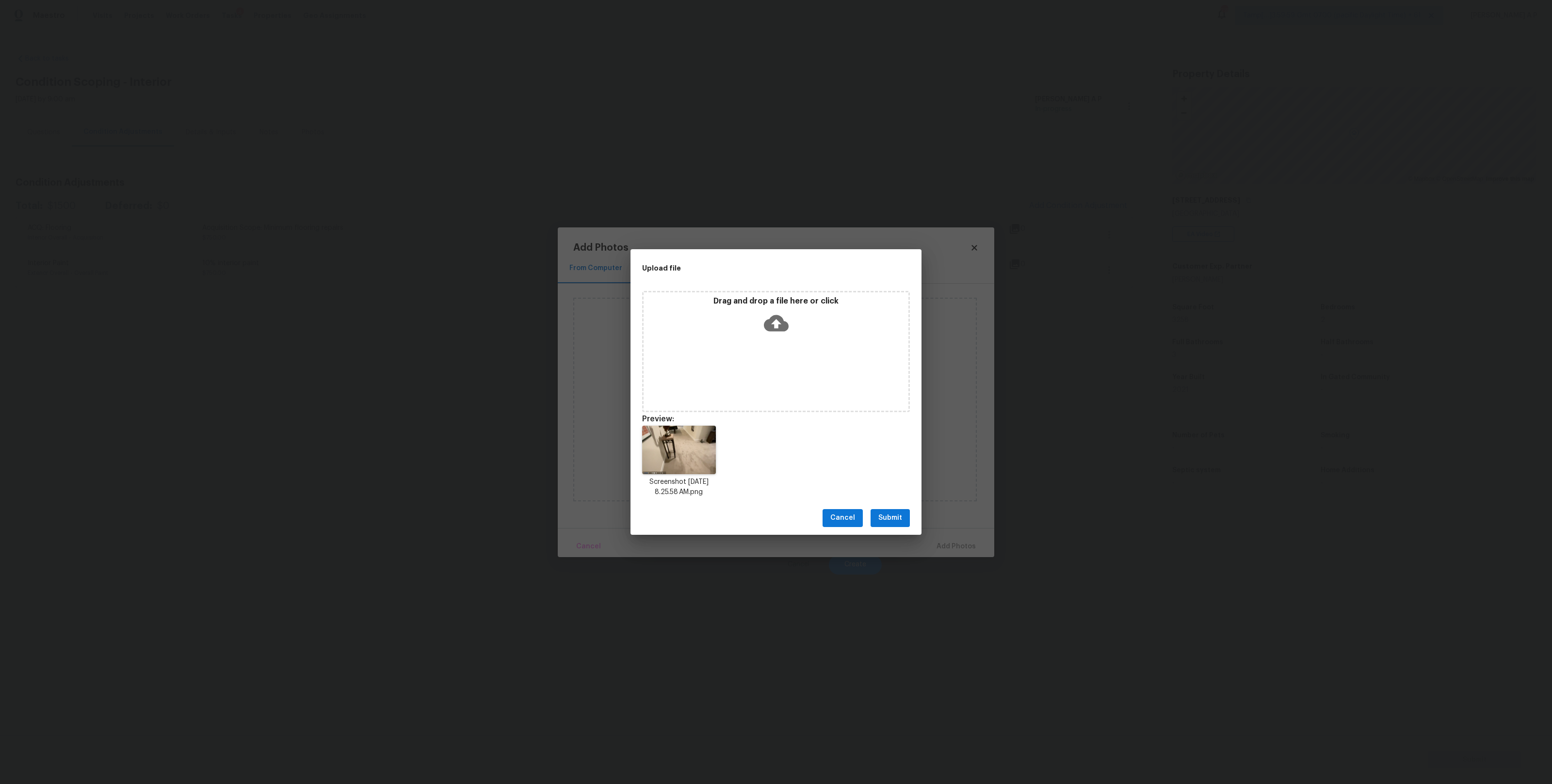
click at [894, 513] on span "Submit" at bounding box center [890, 518] width 23 height 12
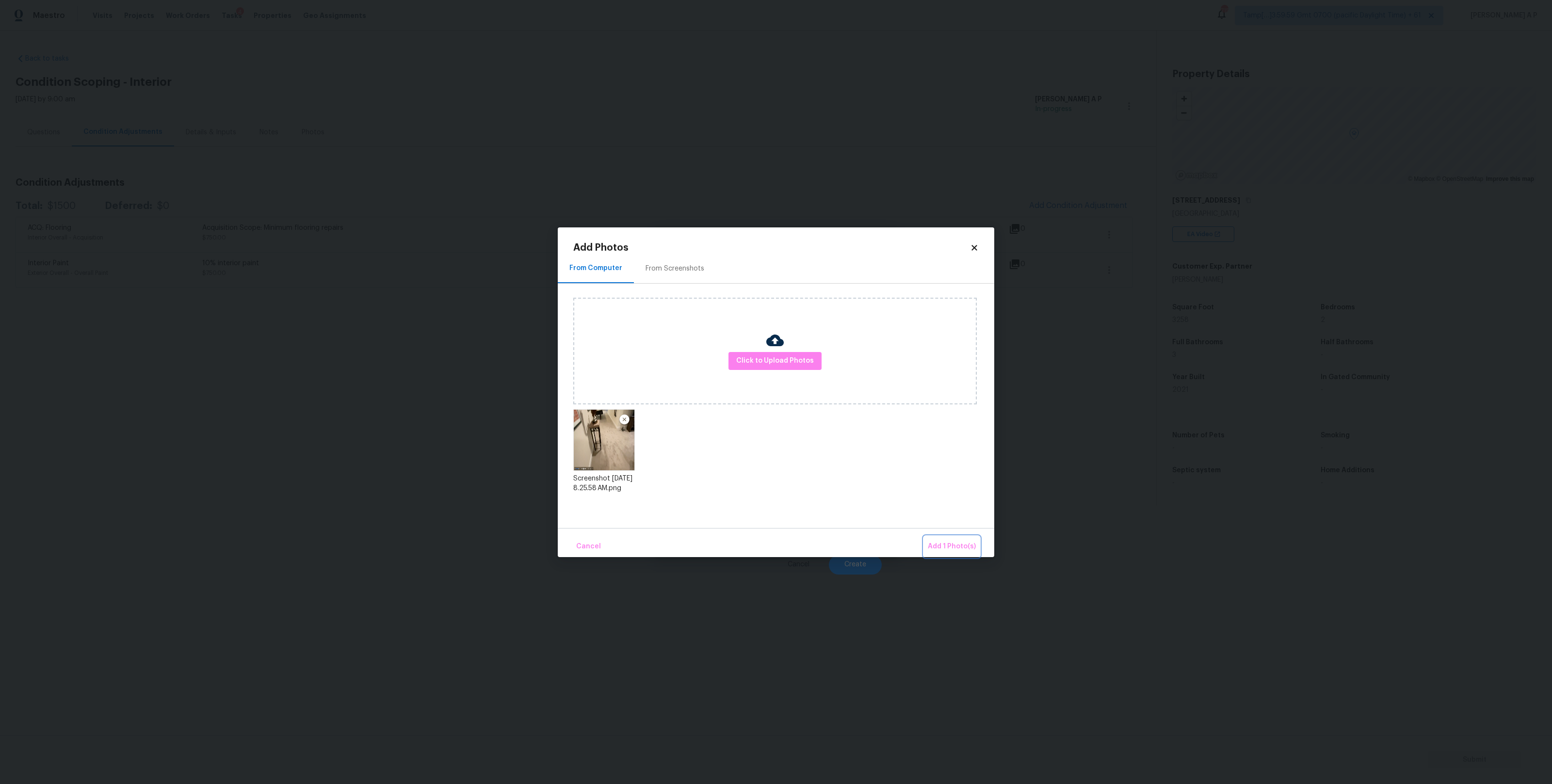
click at [975, 537] on button "Add 1 Photo(s)" at bounding box center [952, 546] width 56 height 21
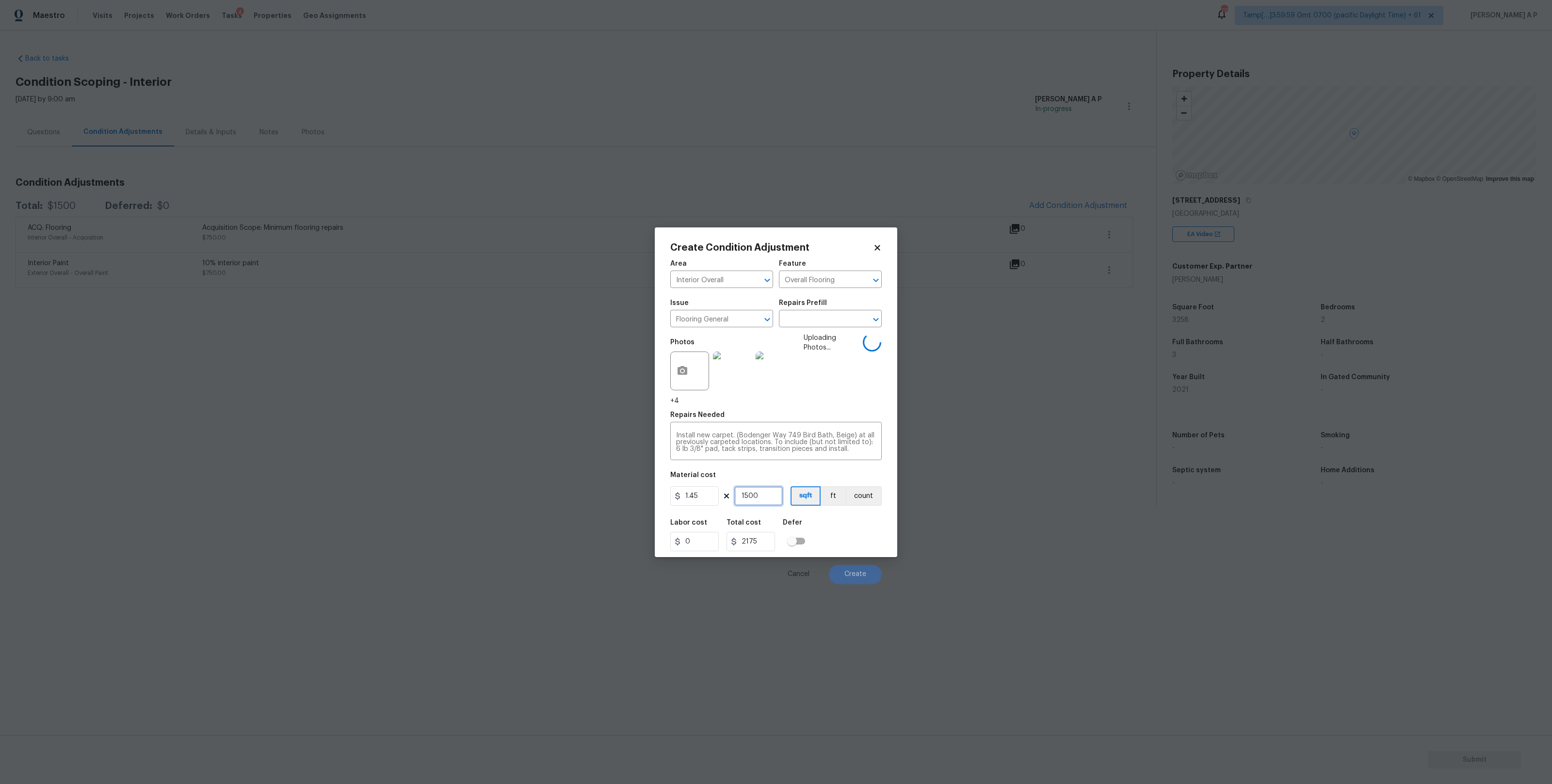
click at [754, 500] on input "1500" at bounding box center [759, 496] width 48 height 19
type input "100"
type input "145"
type input "0"
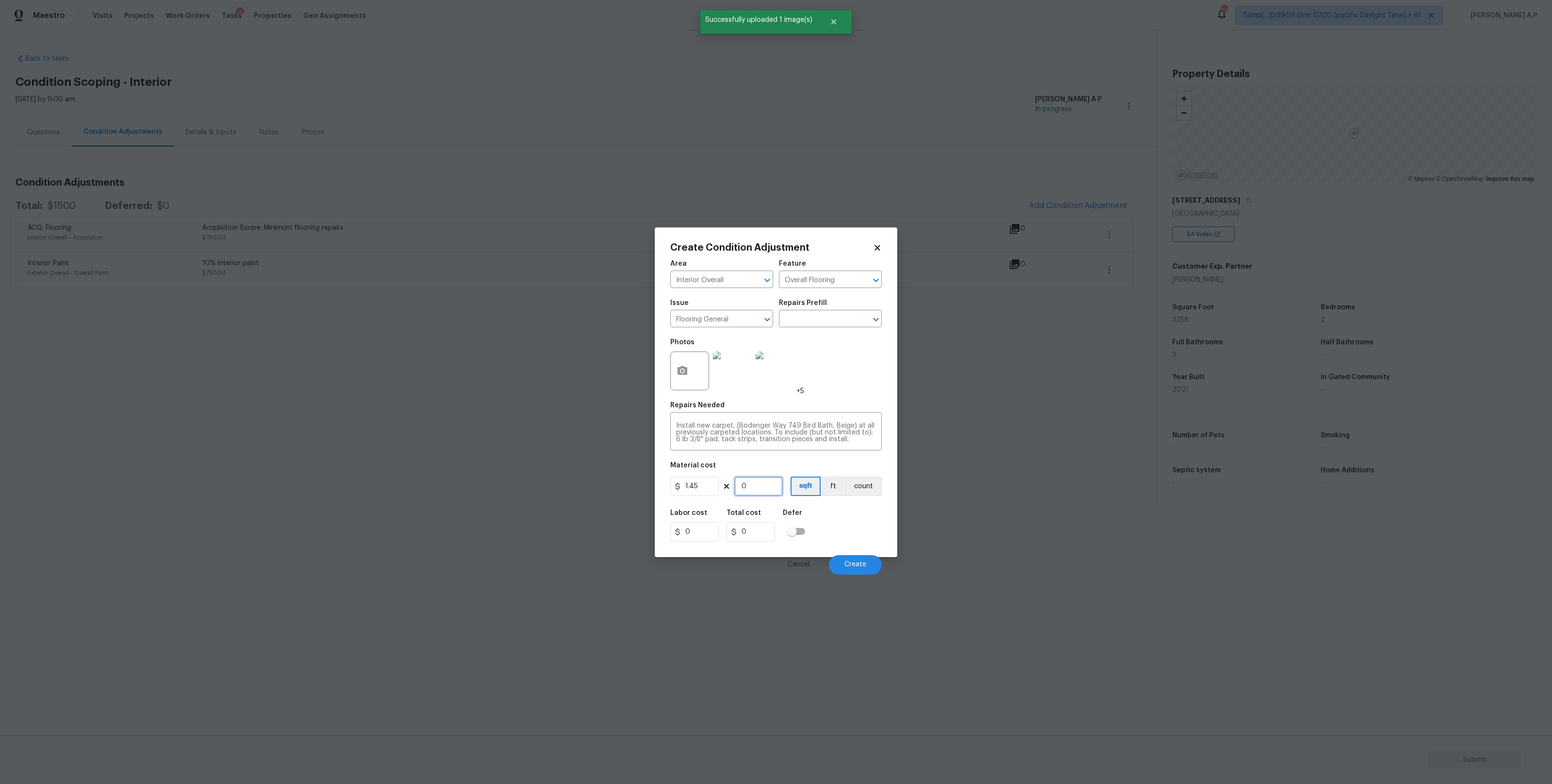
type input "2"
type input "2.9"
type input "20"
type input "29"
type input "200"
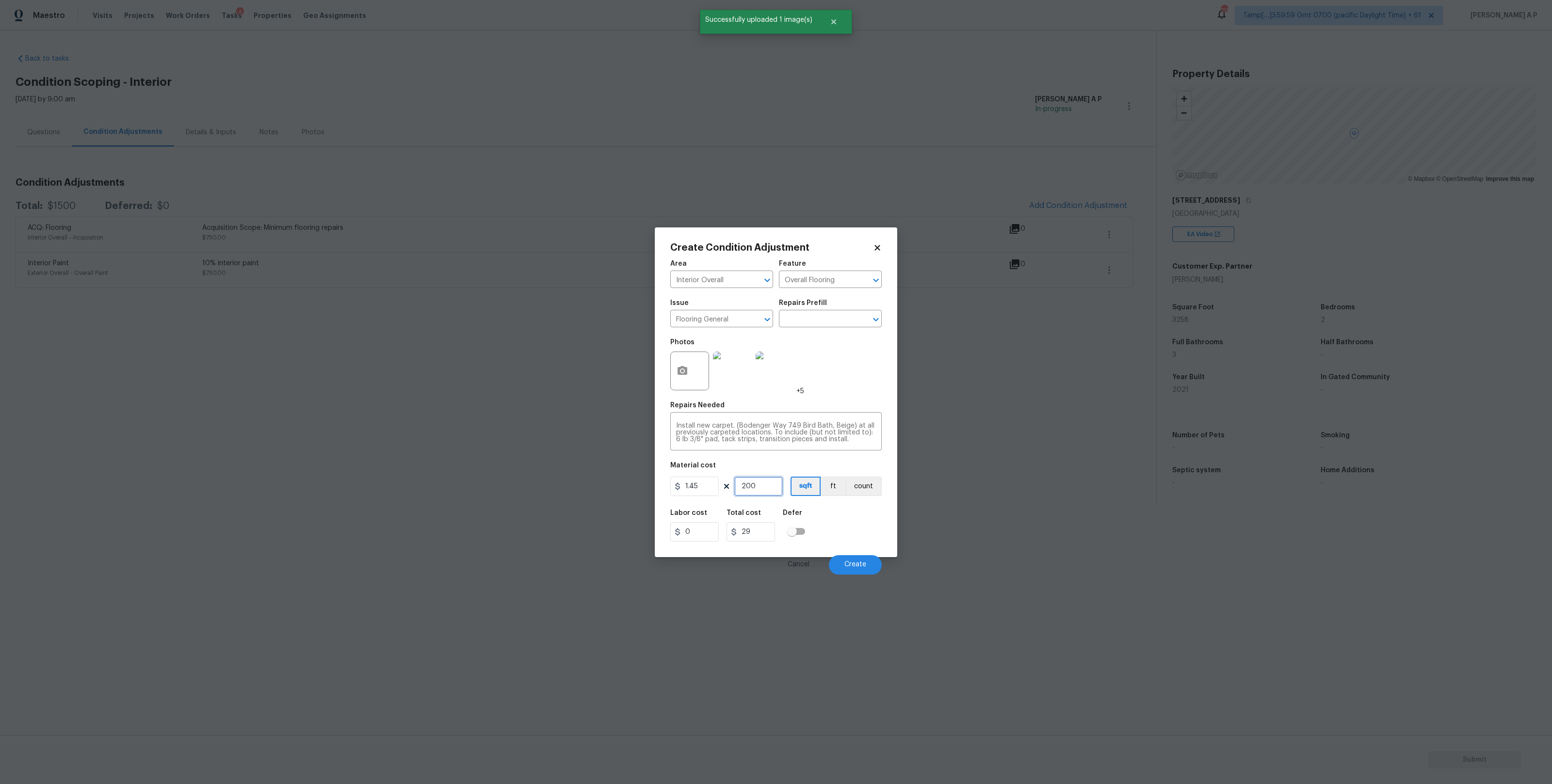
type input "290"
type input "2000"
type input "2900"
type input "2000"
click at [862, 567] on span "Create" at bounding box center [856, 564] width 22 height 7
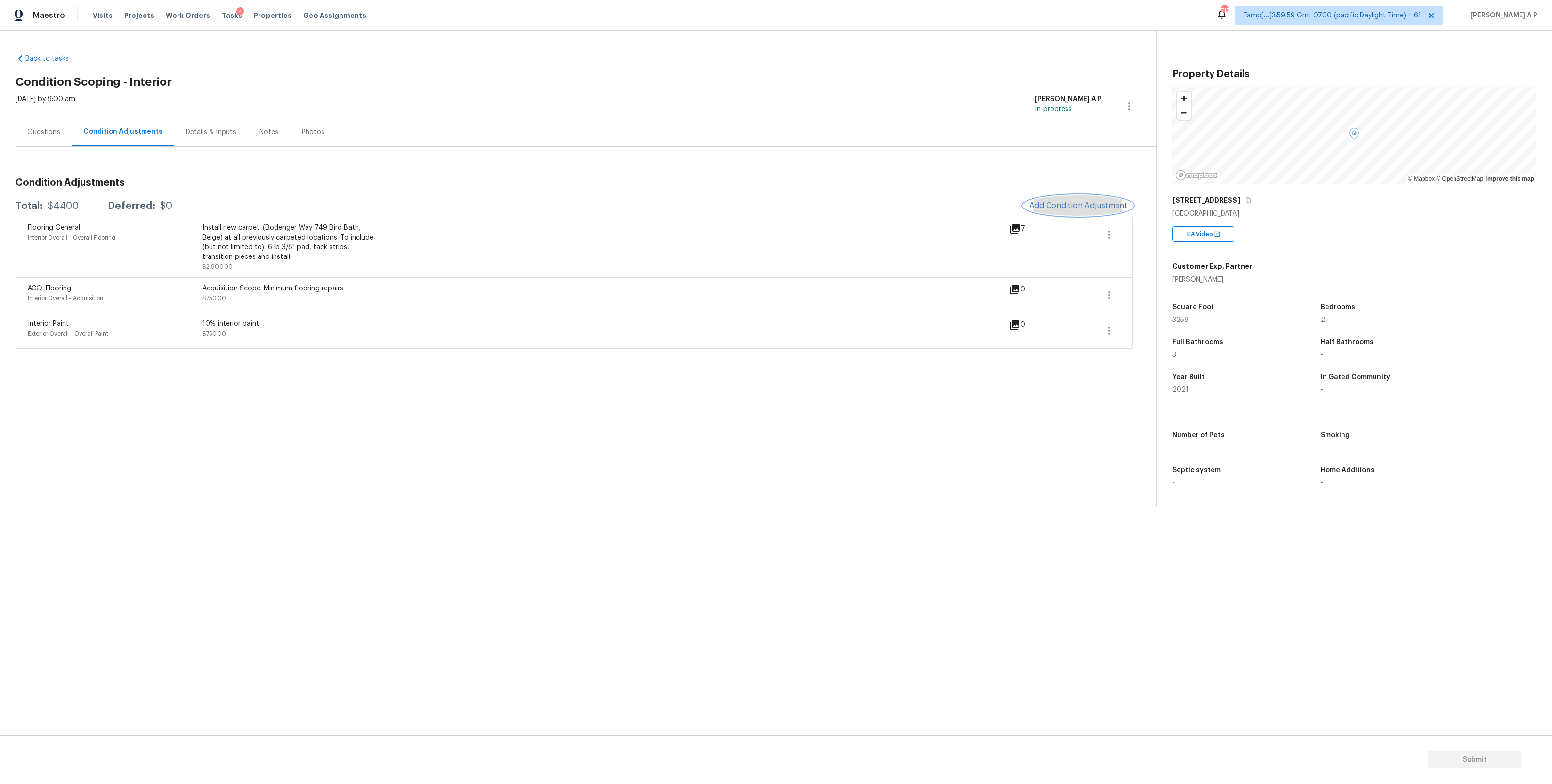
click at [1098, 210] on button "Add Condition Adjustment" at bounding box center [1078, 205] width 110 height 20
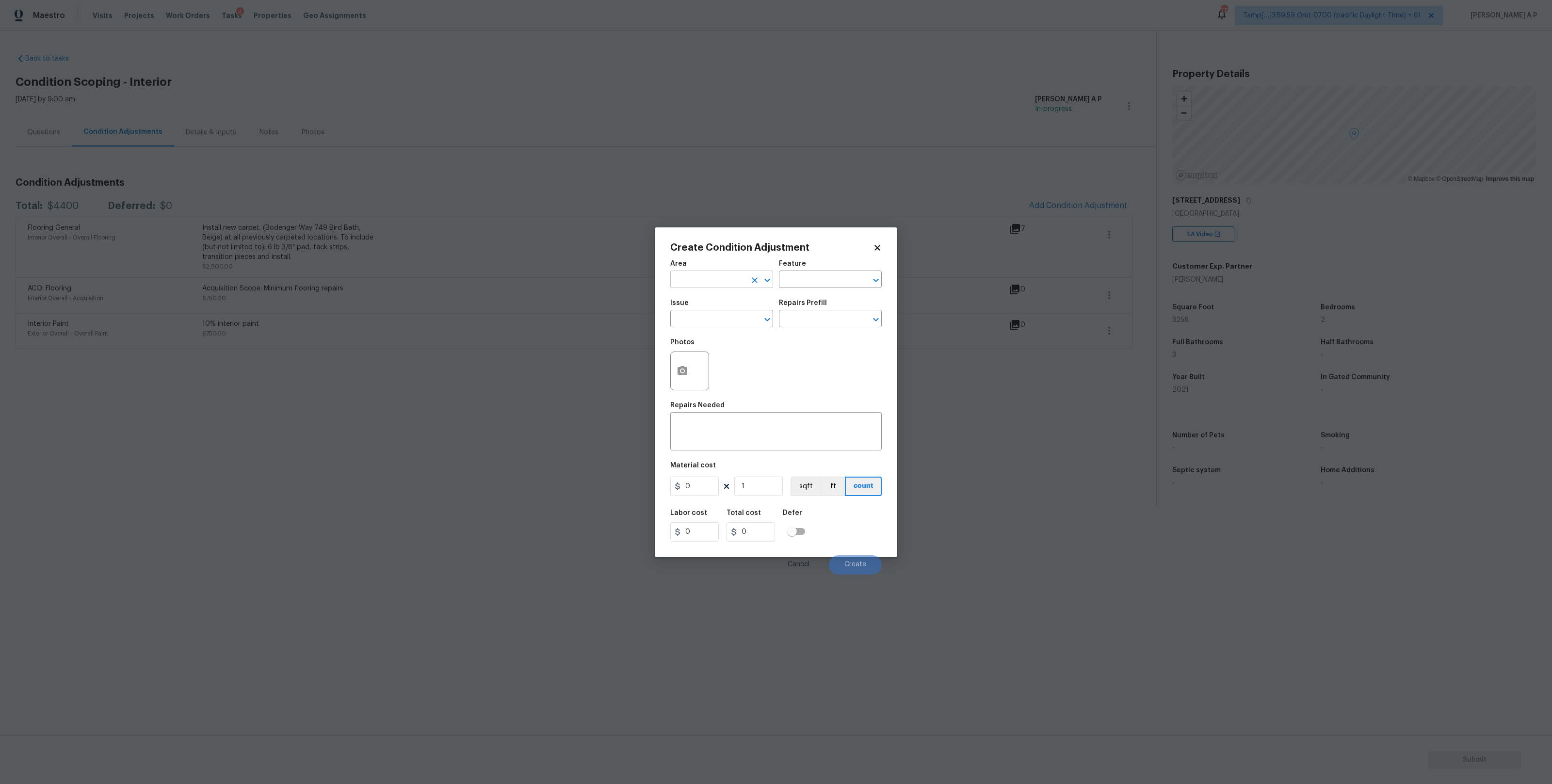
click at [696, 273] on input "text" at bounding box center [709, 280] width 76 height 15
type input "f"
click at [707, 324] on li "Interior Overall" at bounding box center [722, 317] width 103 height 16
type input "Interior Overall"
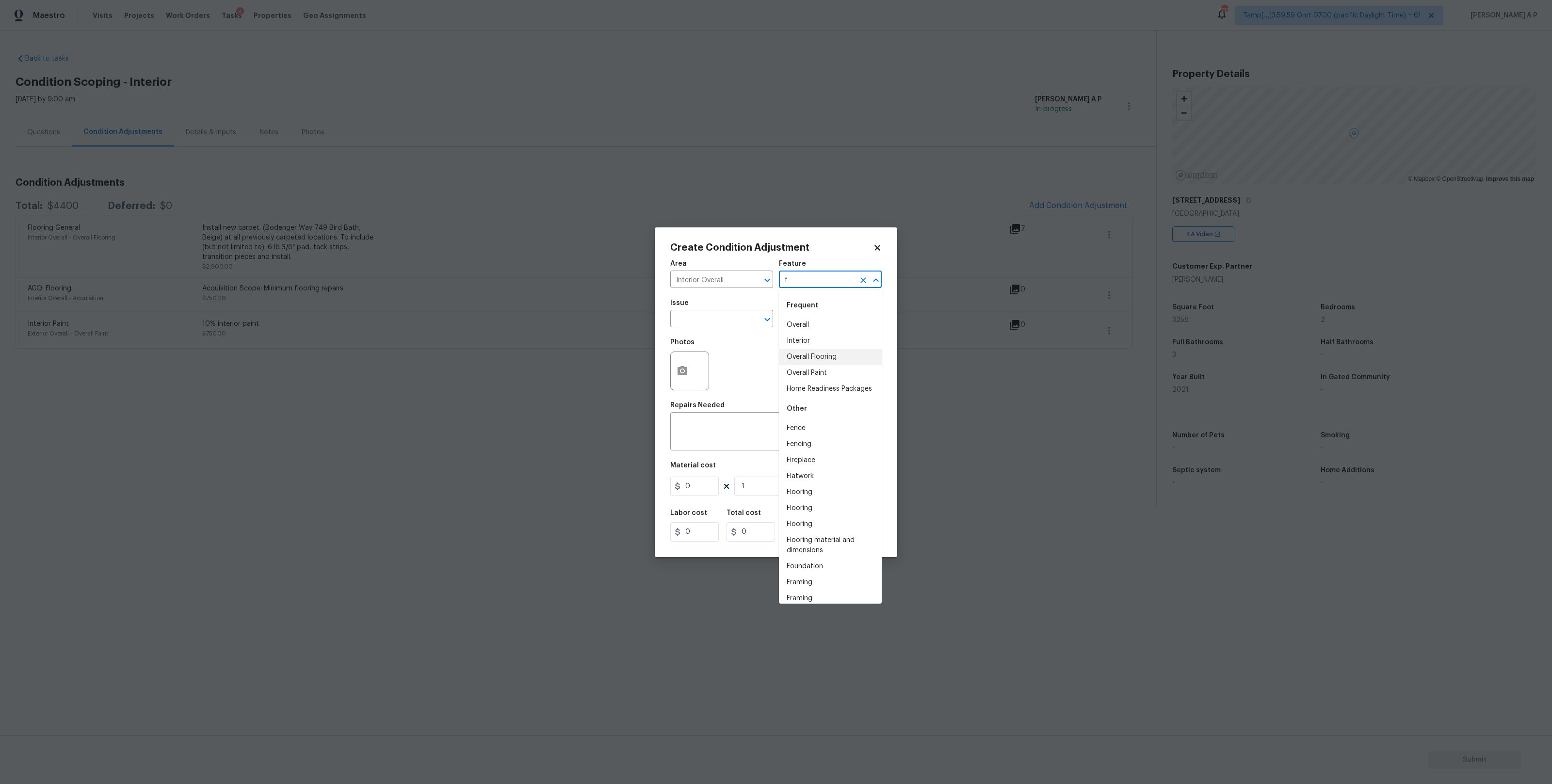
click at [812, 356] on li "Overall Flooring" at bounding box center [830, 357] width 103 height 16
type input "Overall Flooring"
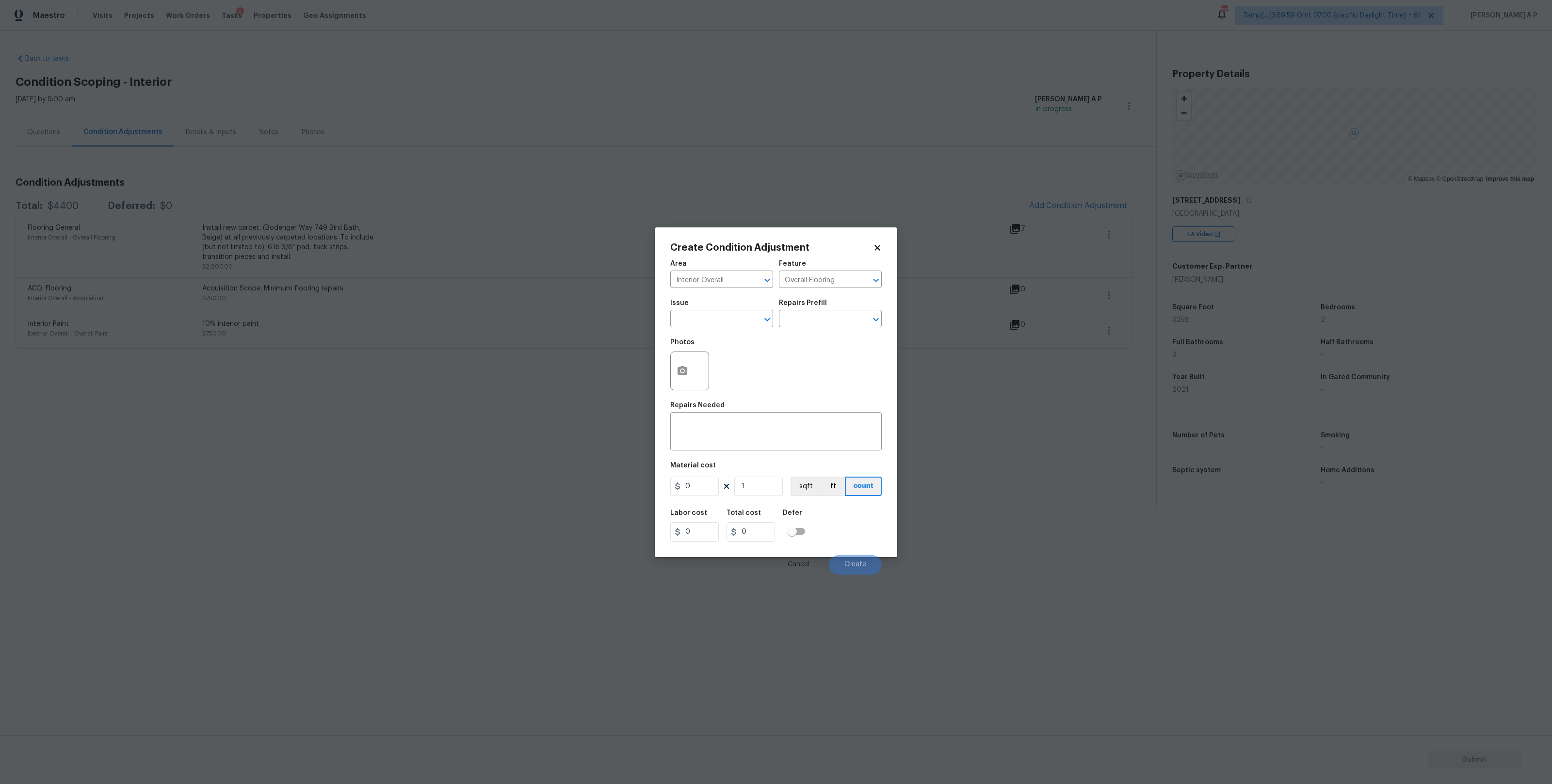
click at [704, 309] on div "Issue" at bounding box center [722, 305] width 103 height 13
click at [702, 311] on div "Issue" at bounding box center [722, 305] width 103 height 13
click at [700, 317] on input "text" at bounding box center [709, 319] width 76 height 15
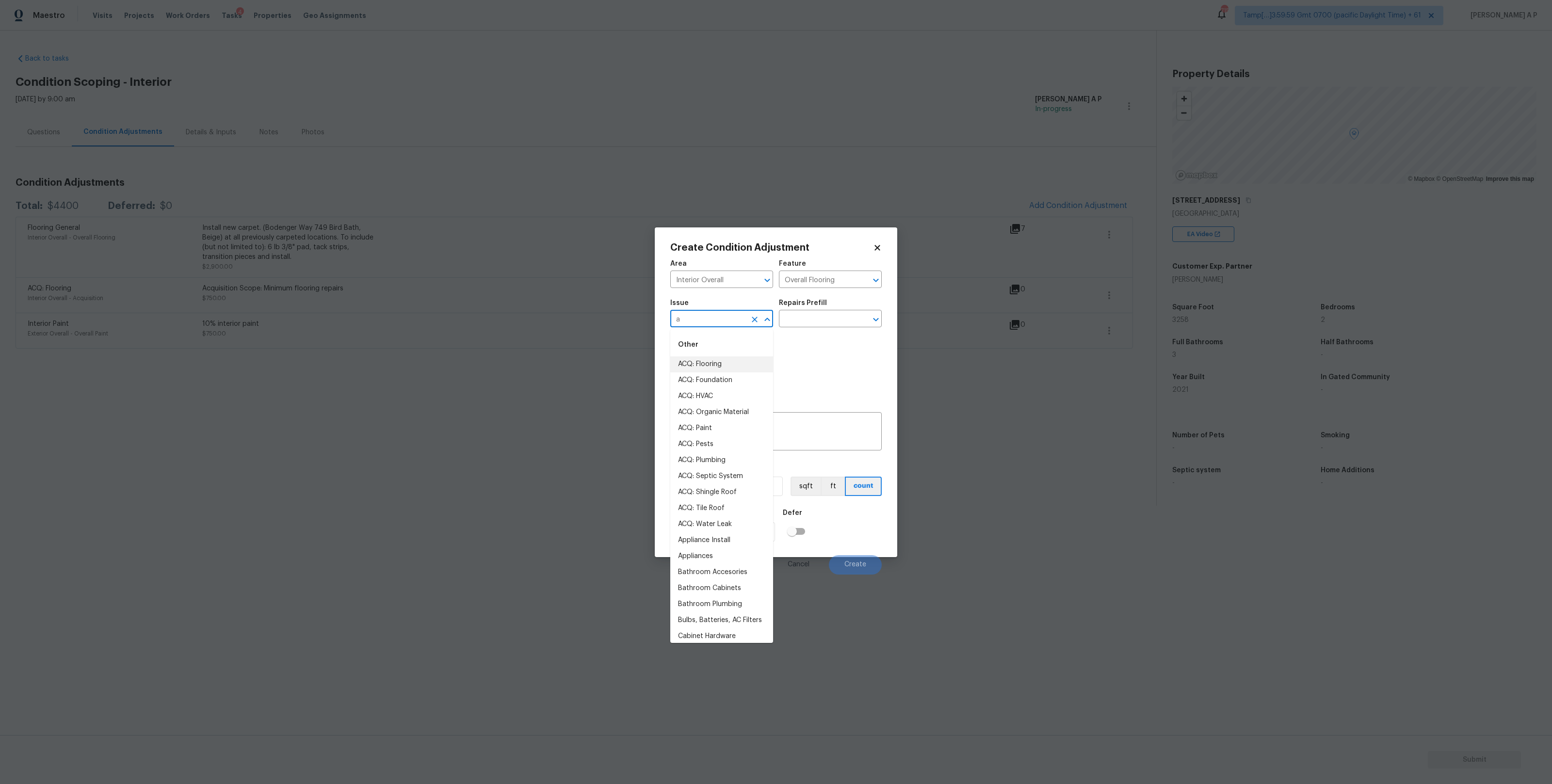
click at [698, 360] on li "ACQ: Flooring" at bounding box center [722, 364] width 103 height 16
type input "A"
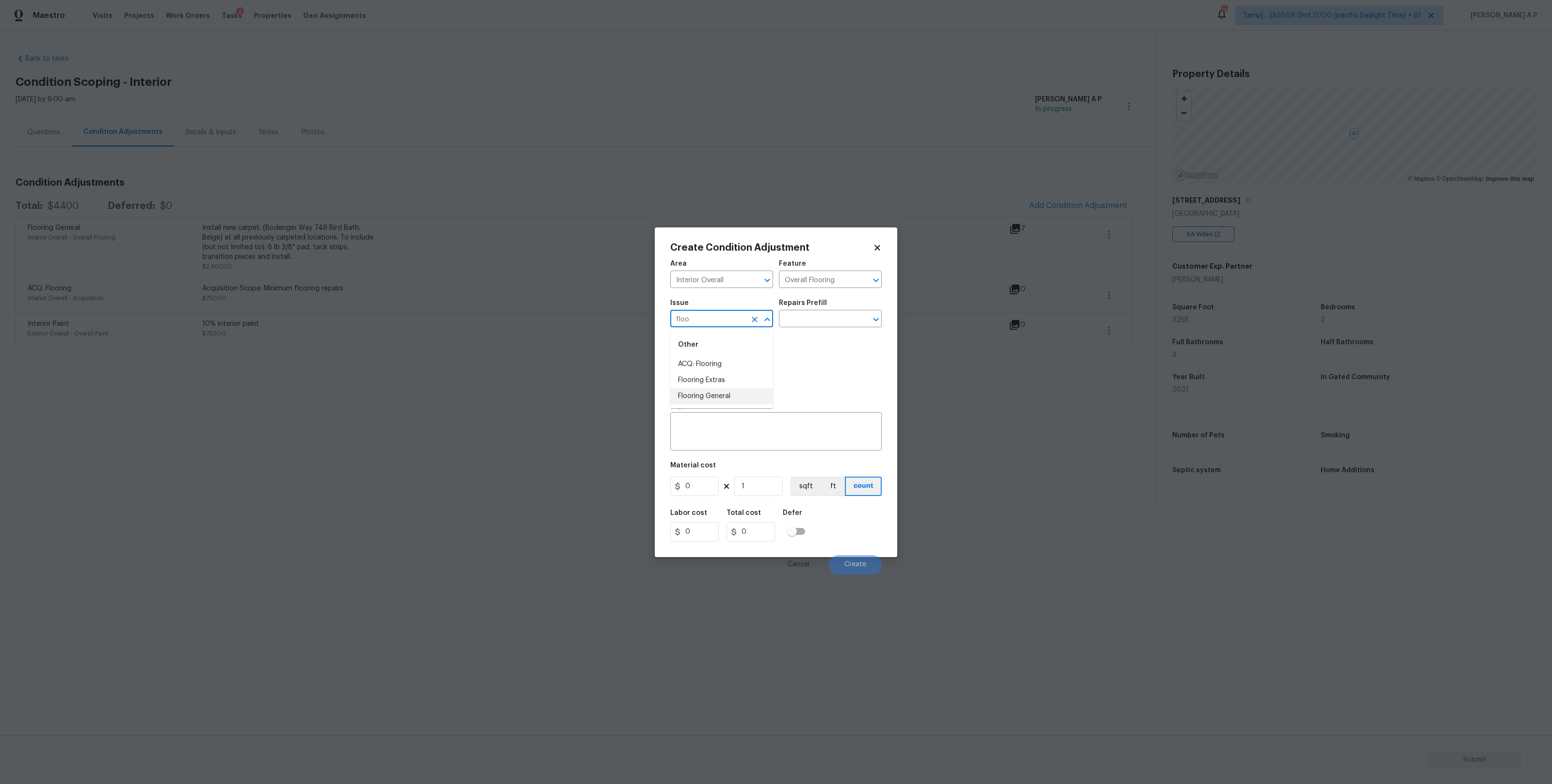
click at [733, 391] on li "Flooring General" at bounding box center [722, 396] width 103 height 16
type input "Flooring General"
click at [810, 323] on input "text" at bounding box center [817, 319] width 76 height 15
type input "h"
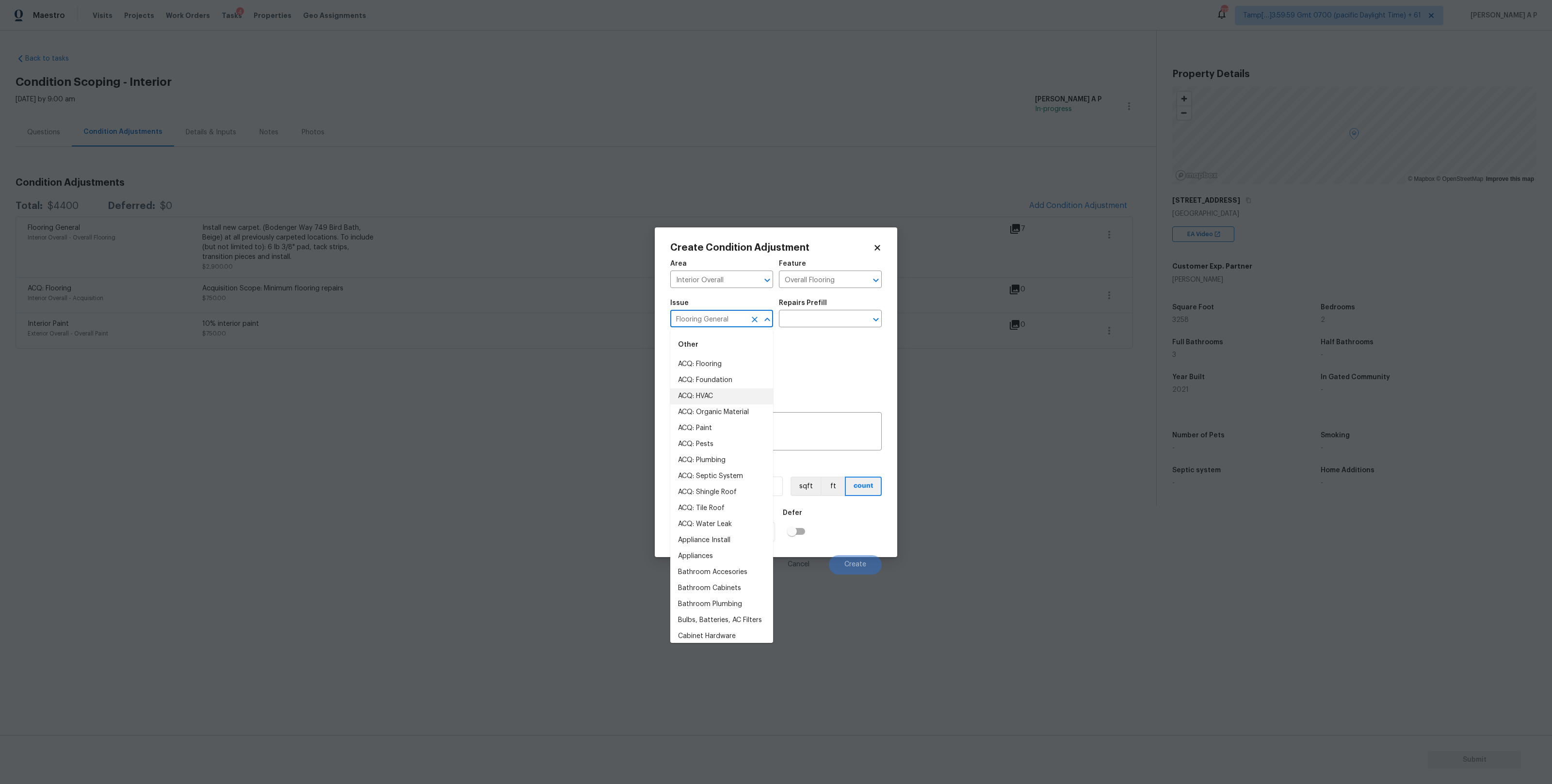
click at [728, 322] on input "Flooring General" at bounding box center [709, 319] width 76 height 15
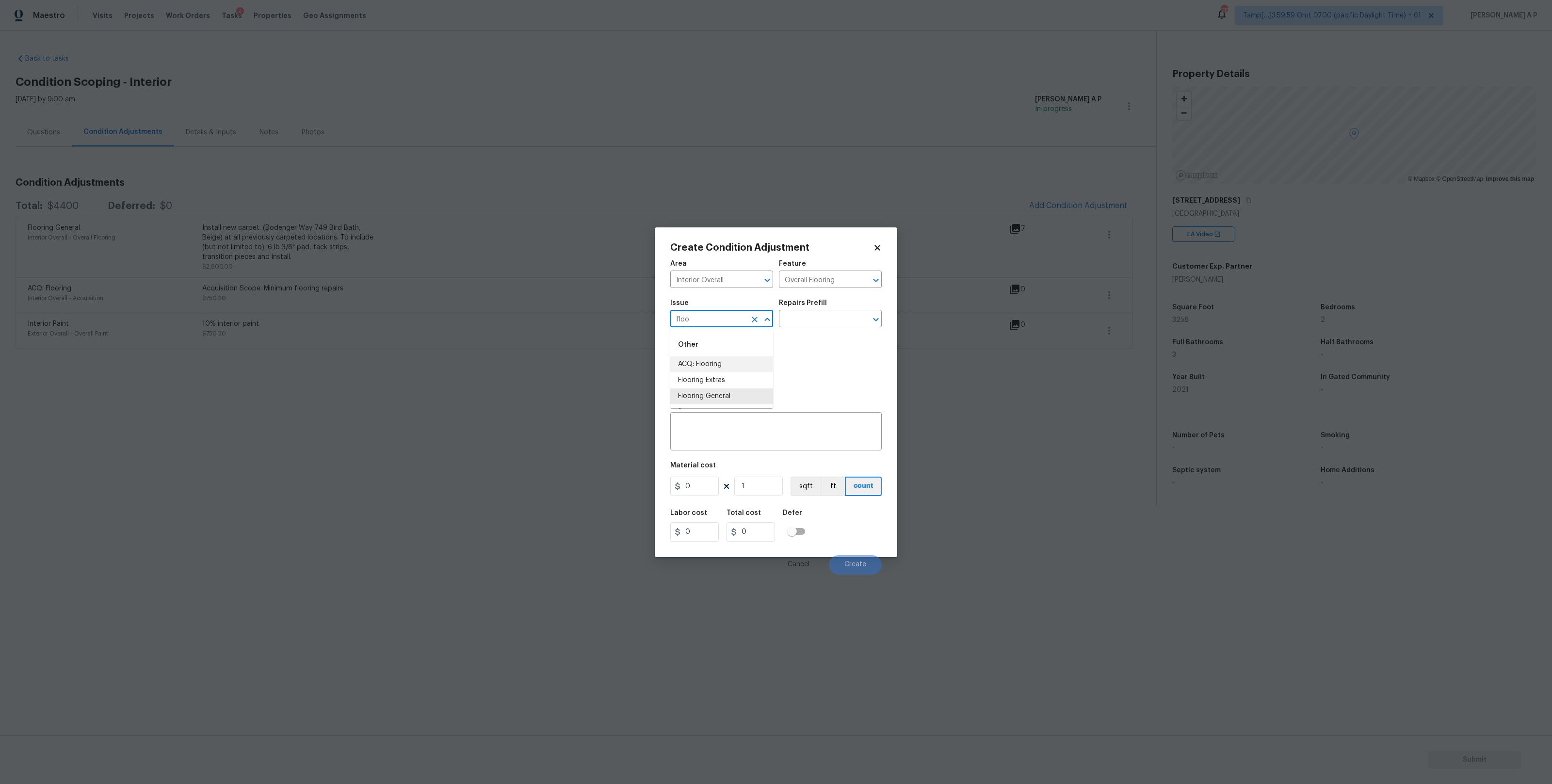
click at [709, 358] on li "ACQ: Flooring" at bounding box center [722, 364] width 103 height 16
type input "ACQ: Flooring"
click at [854, 317] on input "text" at bounding box center [817, 319] width 76 height 15
click at [754, 322] on icon "Clear" at bounding box center [755, 319] width 10 height 10
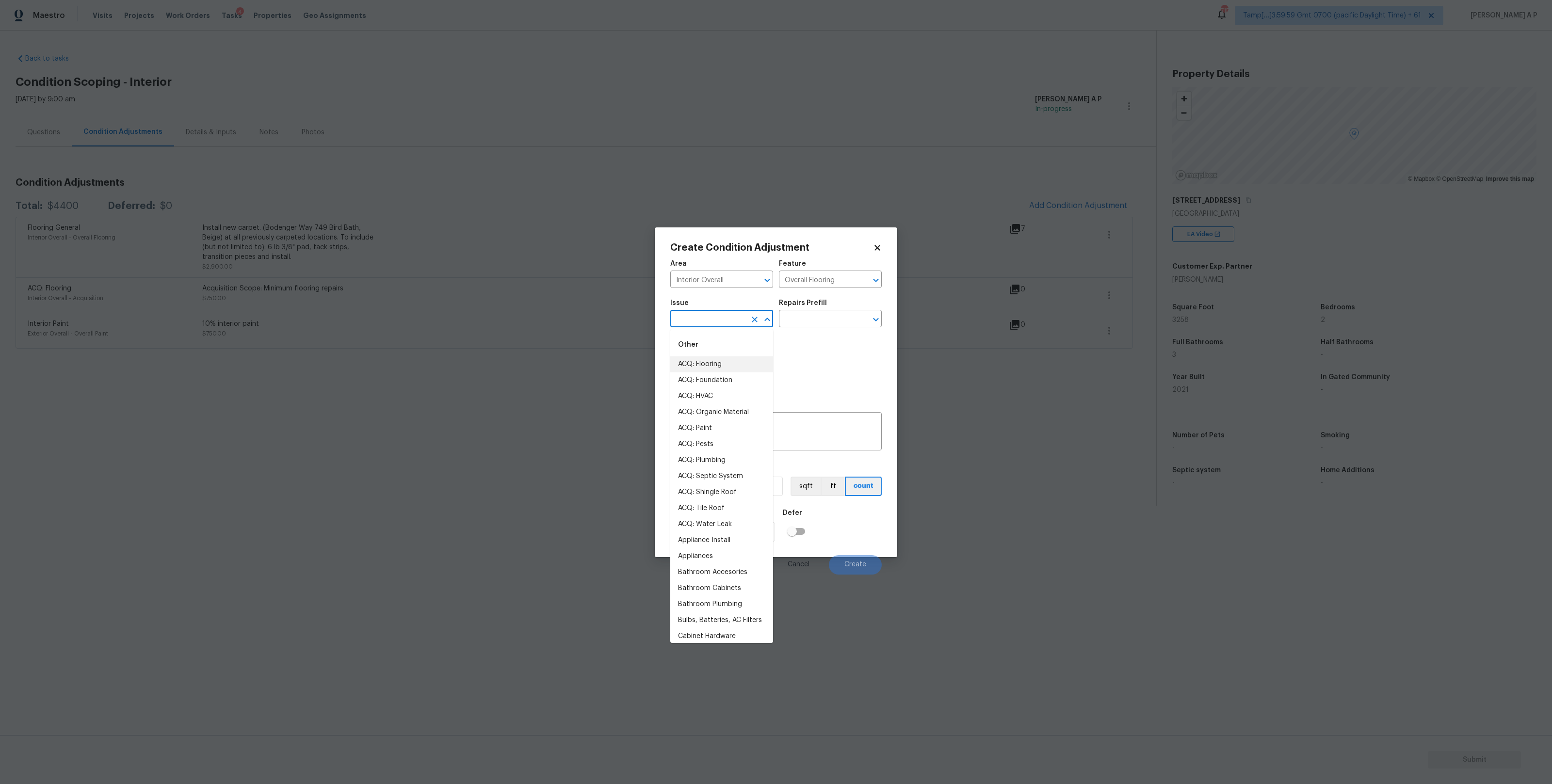
click at [725, 317] on input "text" at bounding box center [709, 319] width 76 height 15
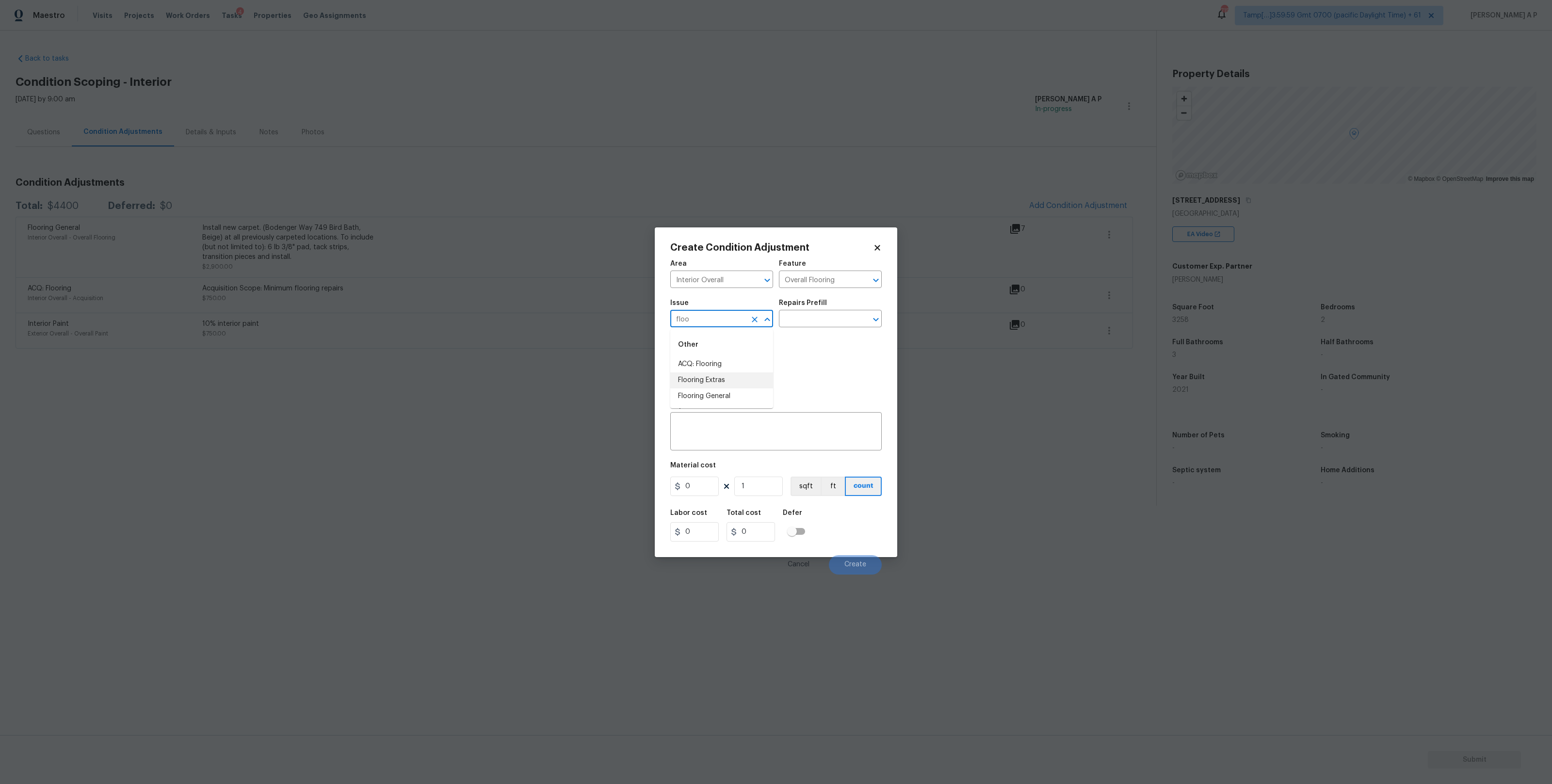
click at [730, 379] on li "Flooring Extras" at bounding box center [722, 380] width 103 height 16
type input "Flooring Extras"
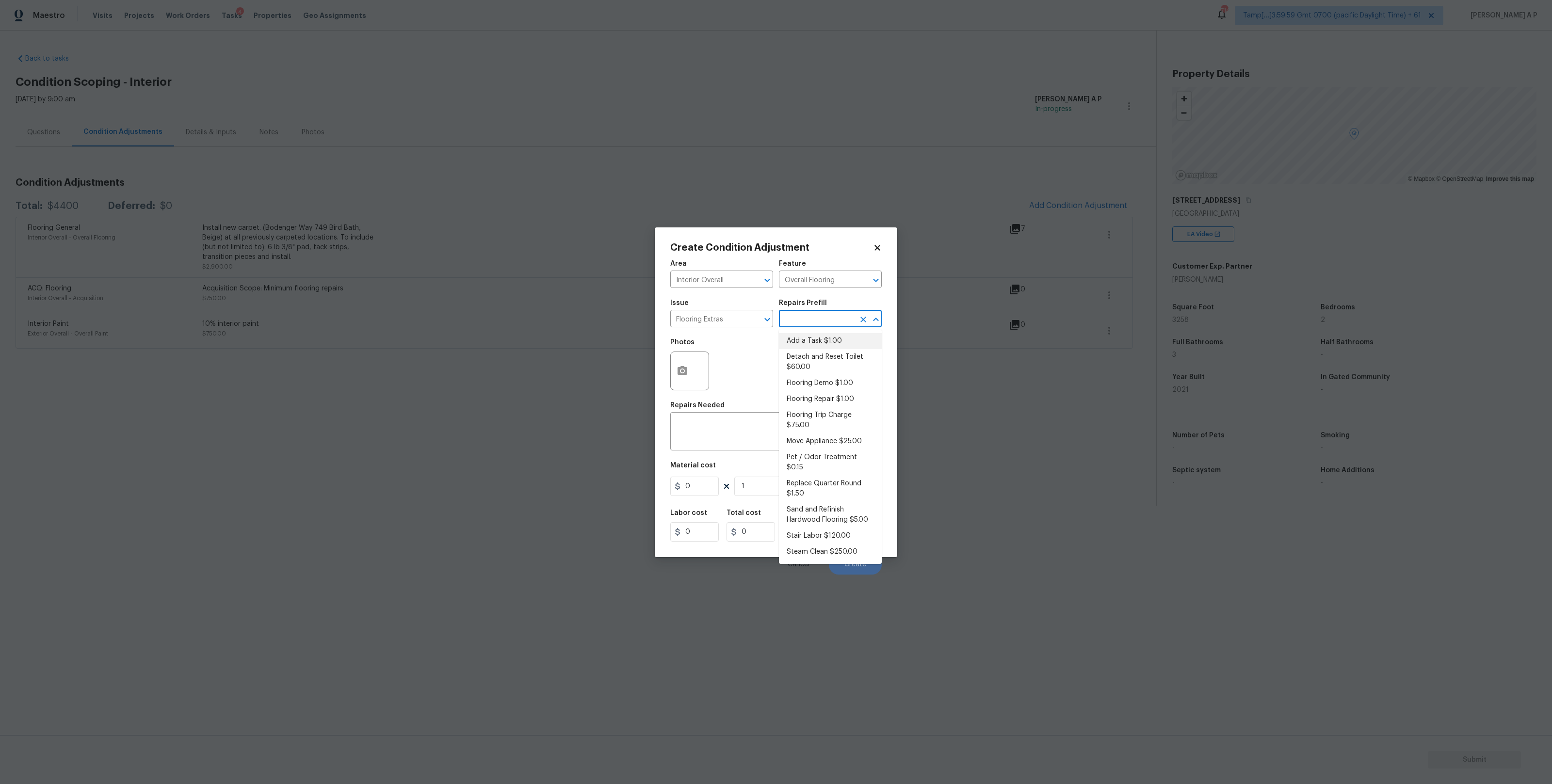
click at [797, 319] on input "text" at bounding box center [817, 319] width 76 height 15
click at [830, 502] on li "Sand and Refinish Hardwood Flooring $5.00" at bounding box center [830, 514] width 103 height 26
type textarea "Sand and refinish the existing hardwood floors. PM to confirm color/sheen."
type input "5"
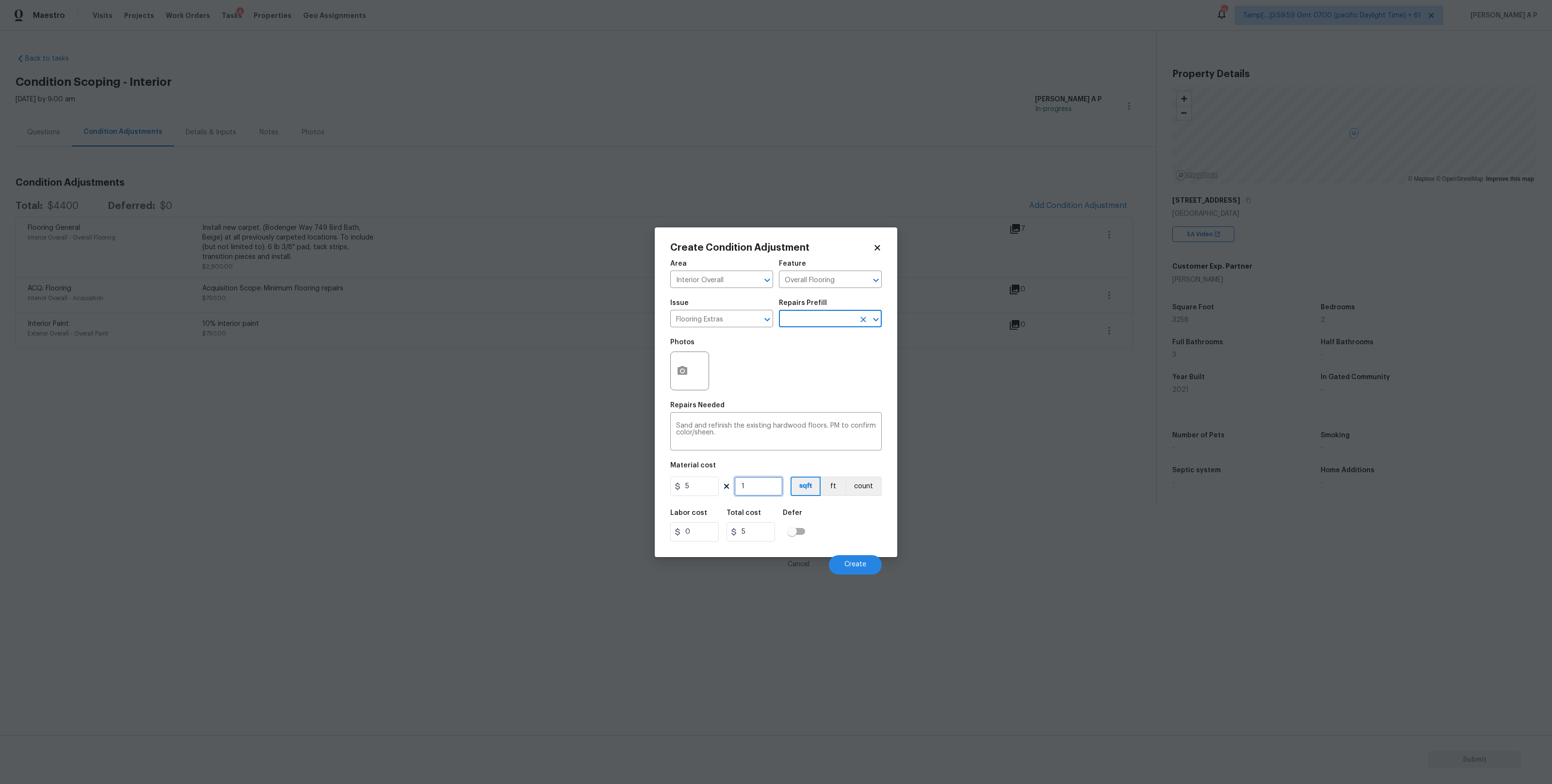
click at [745, 485] on input "1" at bounding box center [759, 486] width 48 height 19
click at [827, 310] on div "Repairs Prefill" at bounding box center [830, 305] width 103 height 13
click at [812, 324] on input "text" at bounding box center [817, 319] width 76 height 15
click at [760, 382] on div "Photos" at bounding box center [776, 364] width 211 height 63
click at [698, 485] on input "5" at bounding box center [695, 486] width 48 height 19
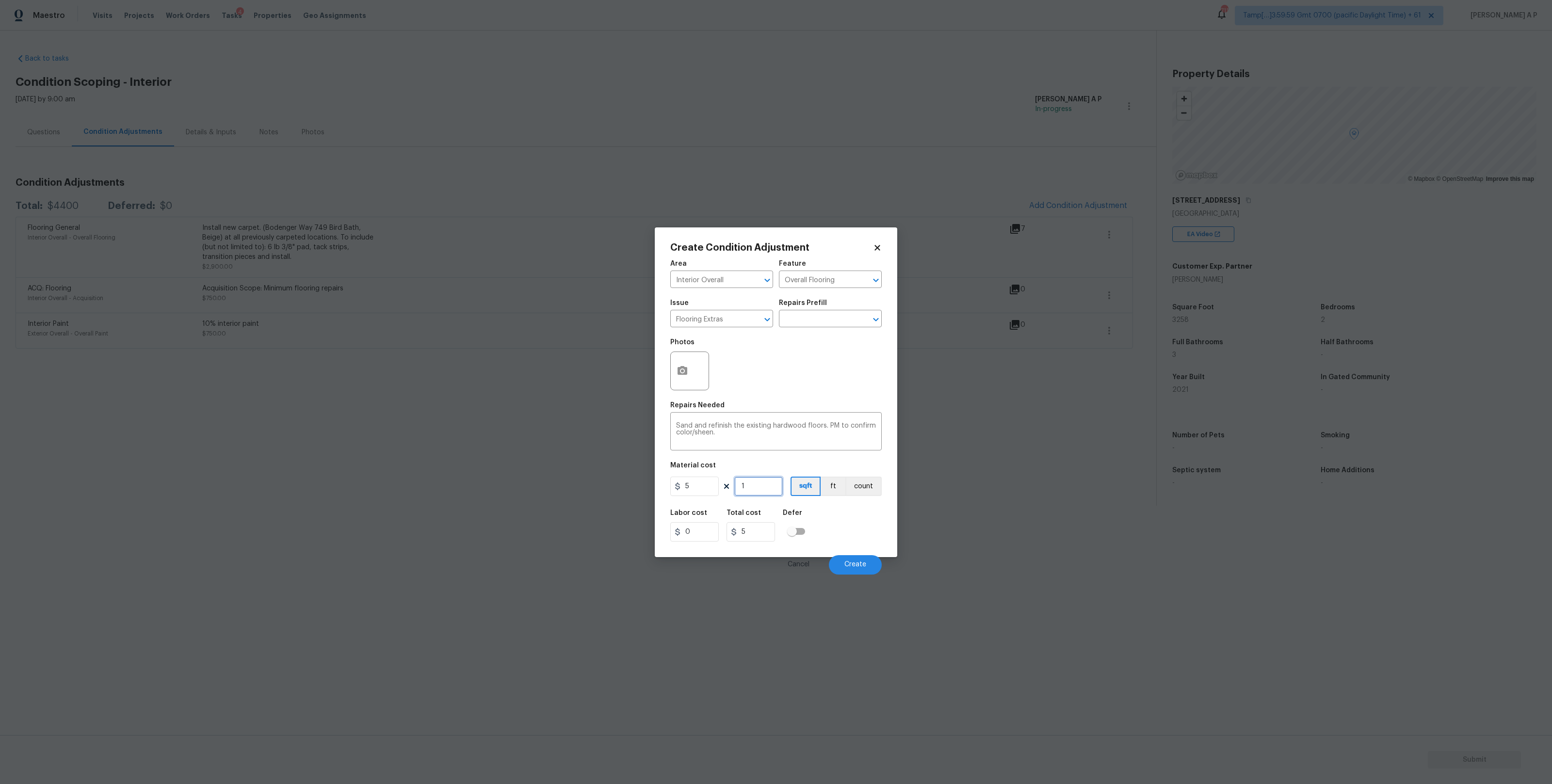
click at [767, 484] on input "1" at bounding box center [759, 486] width 48 height 19
type input "0"
type input "1"
type input "5"
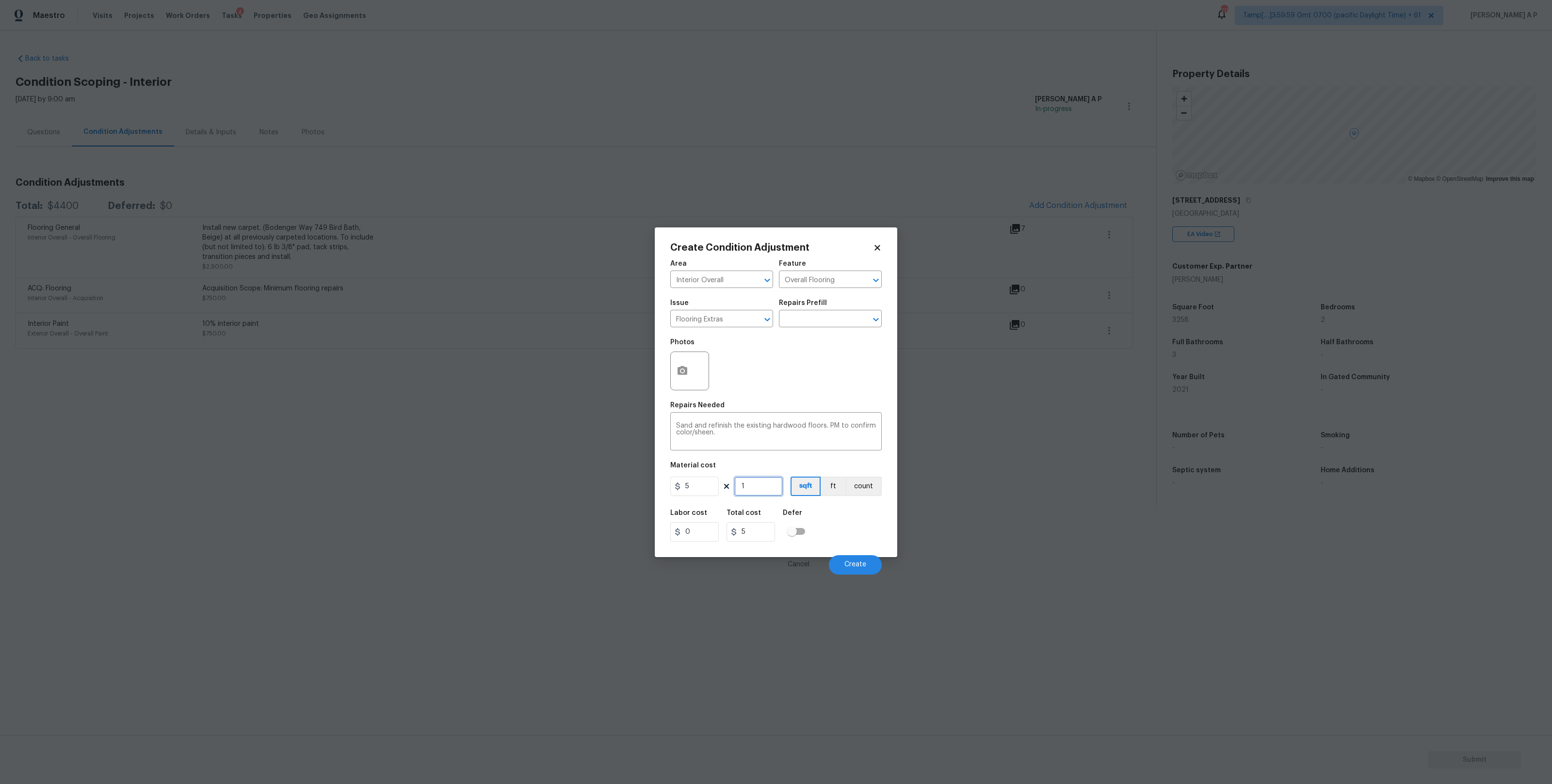
type input "12"
type input "60"
type input "125"
type input "625"
type input "1258"
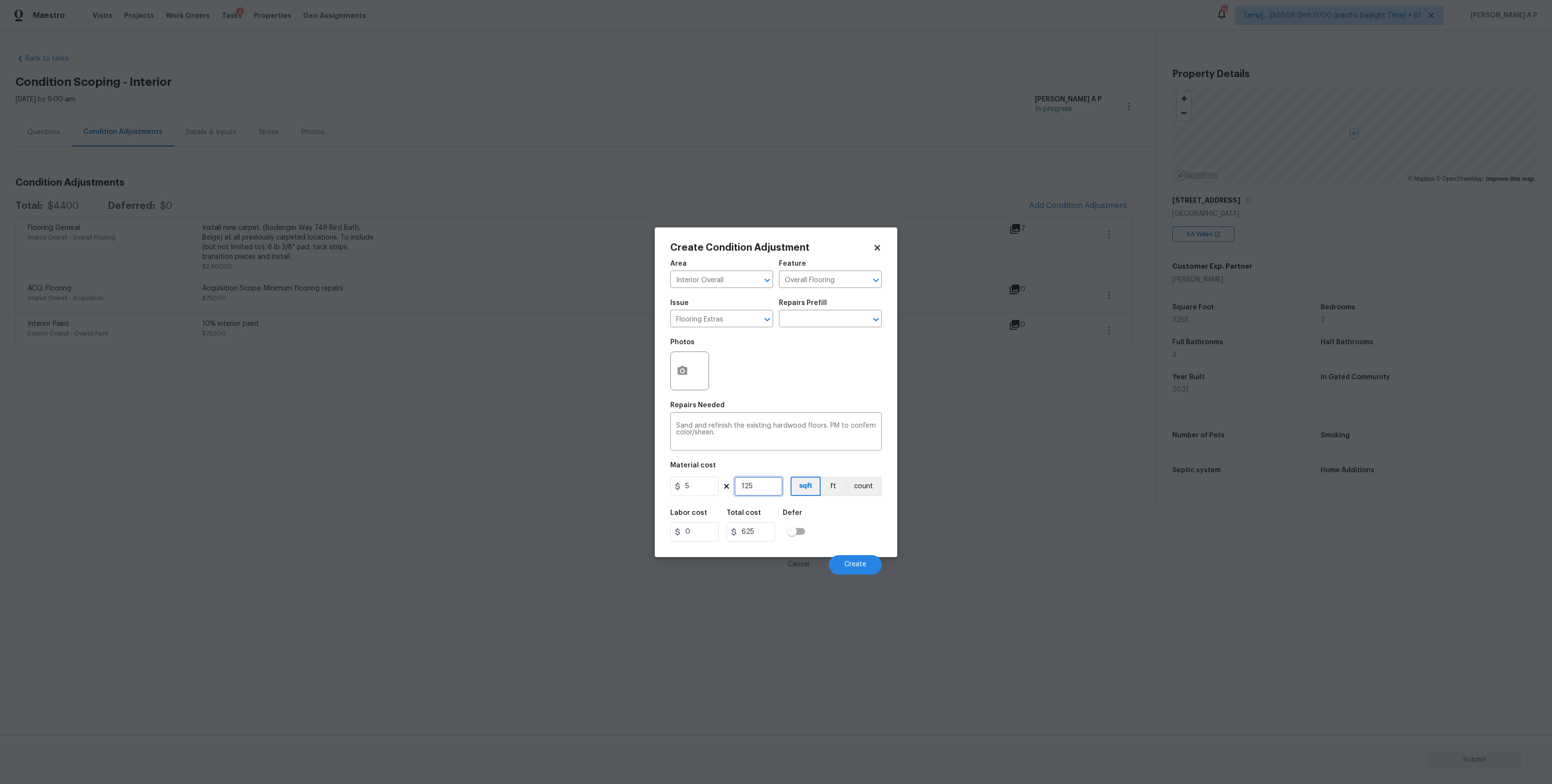
type input "6290"
type input "1258"
click at [682, 376] on icon "button" at bounding box center [682, 370] width 11 height 11
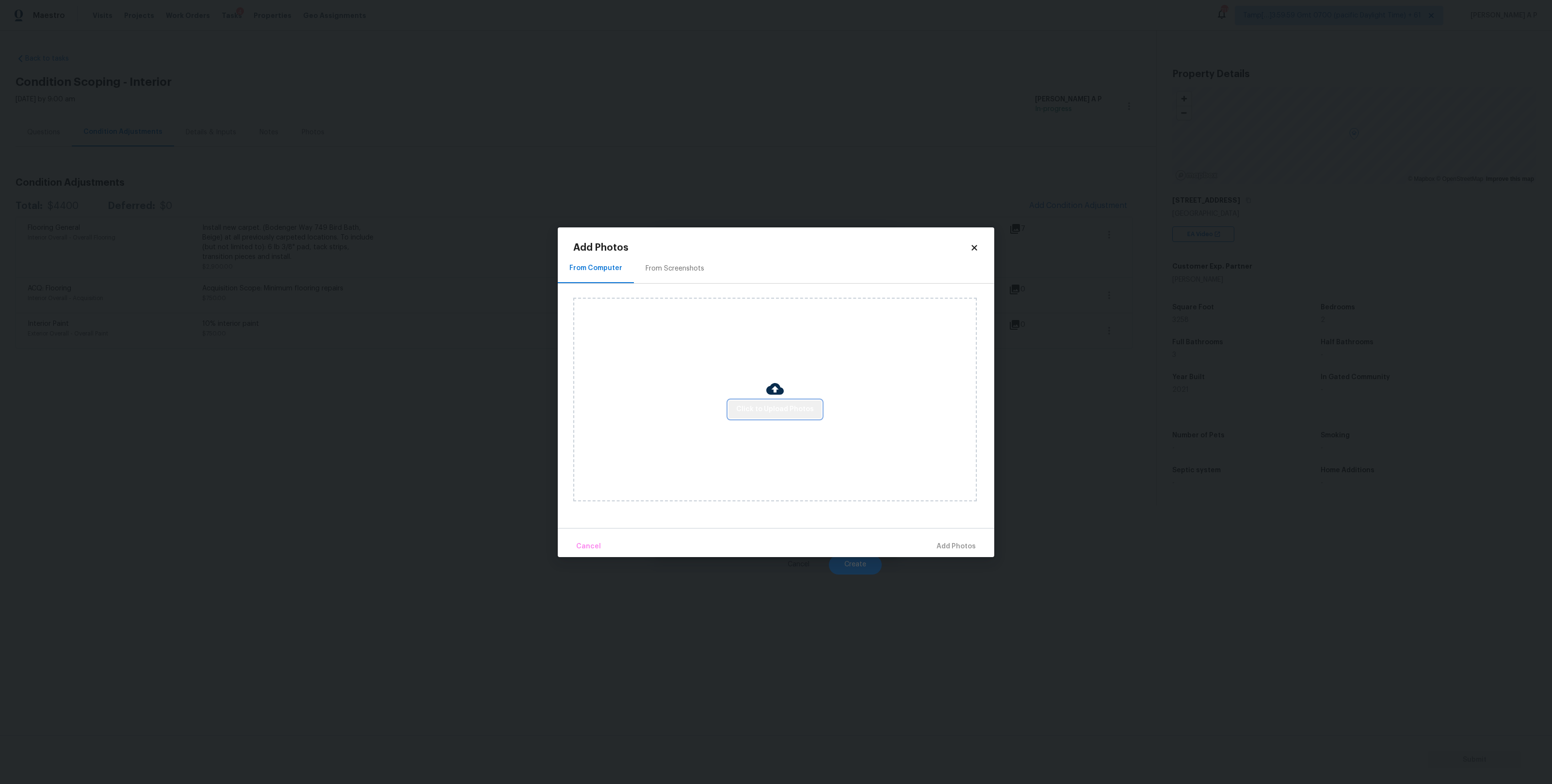
click at [806, 409] on span "Click to Upload Photos" at bounding box center [775, 409] width 78 height 12
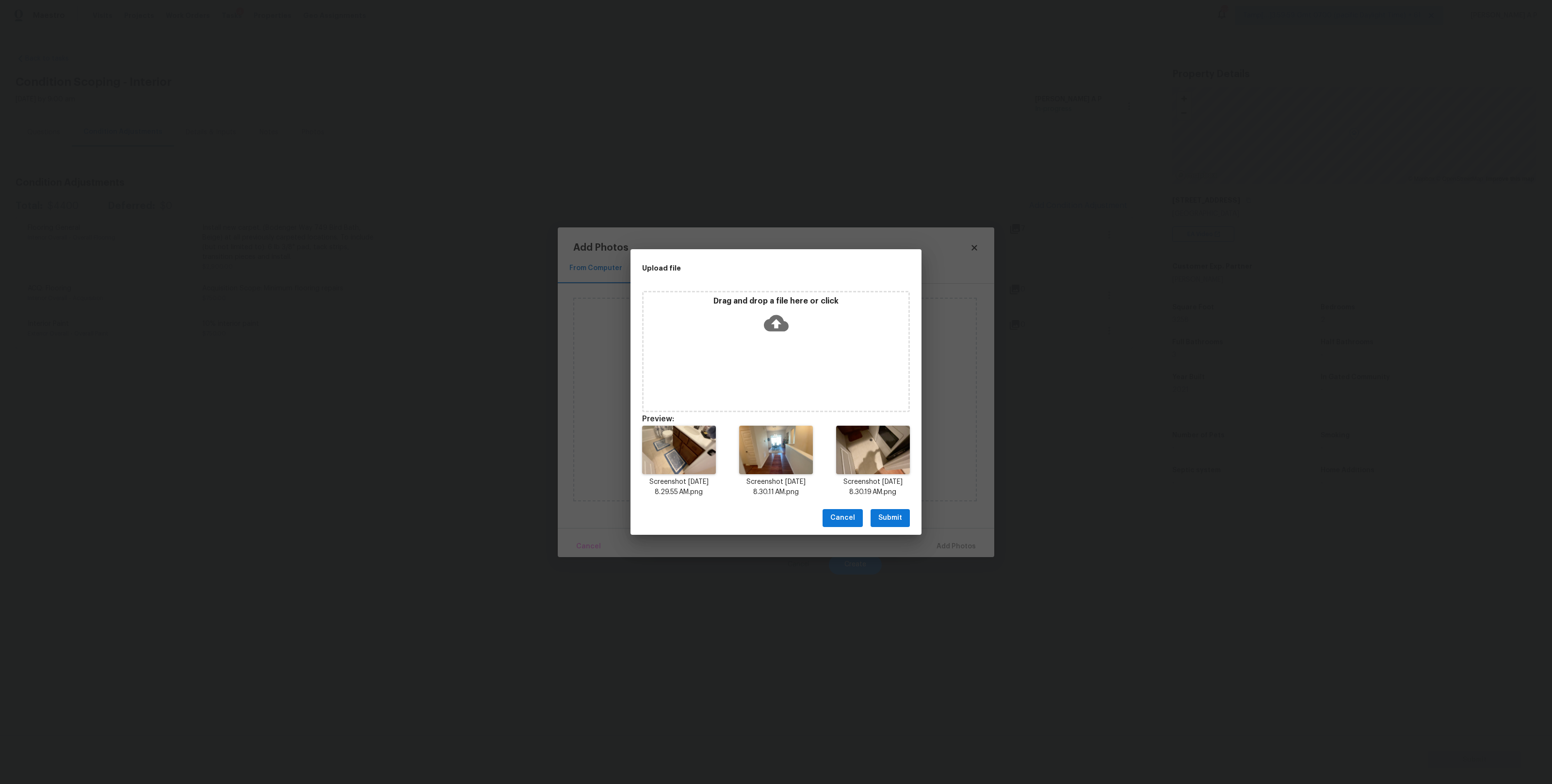
click at [898, 516] on span "Submit" at bounding box center [890, 518] width 23 height 12
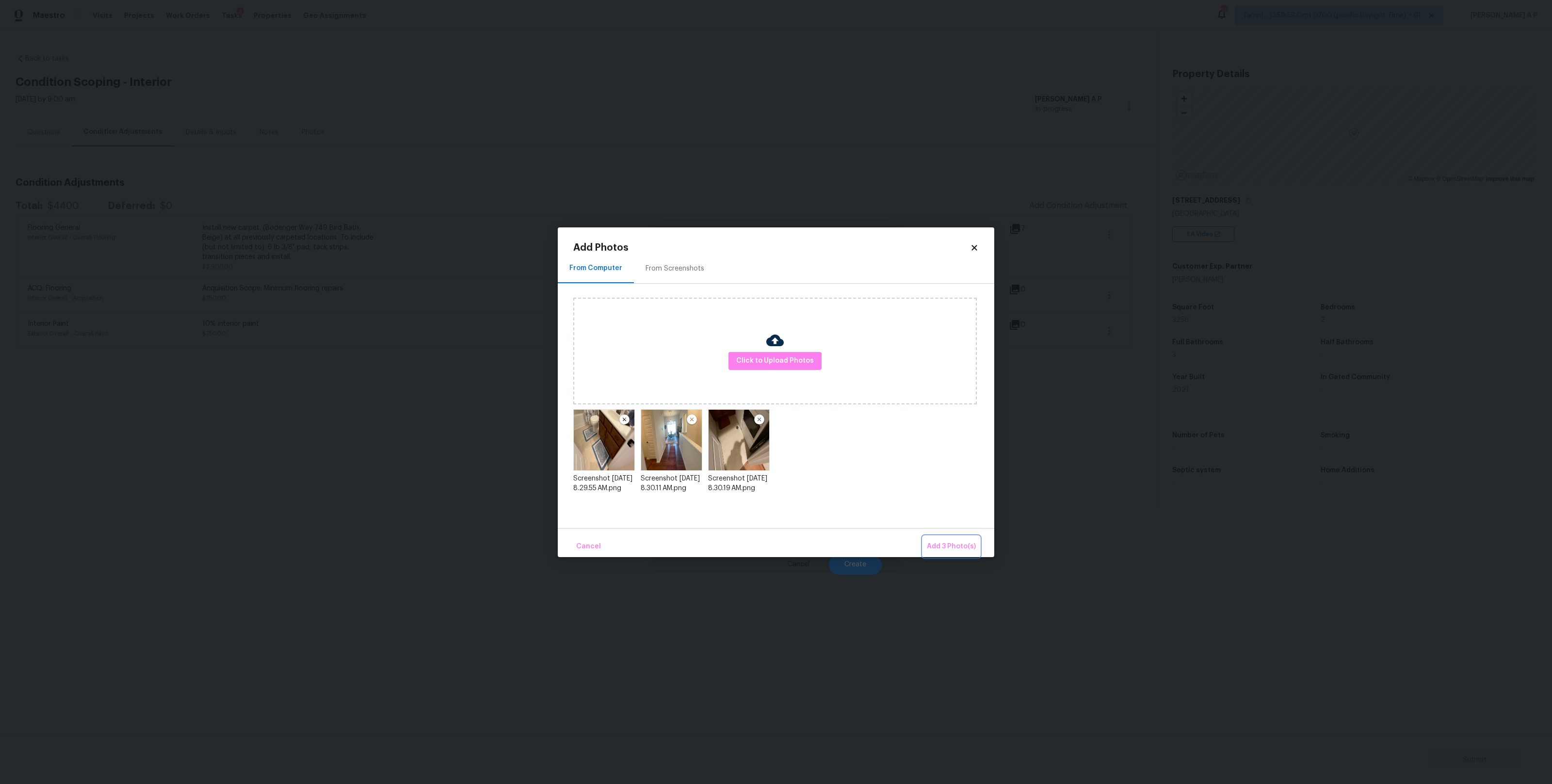
click at [968, 550] on span "Add 3 Photo(s)" at bounding box center [951, 547] width 49 height 12
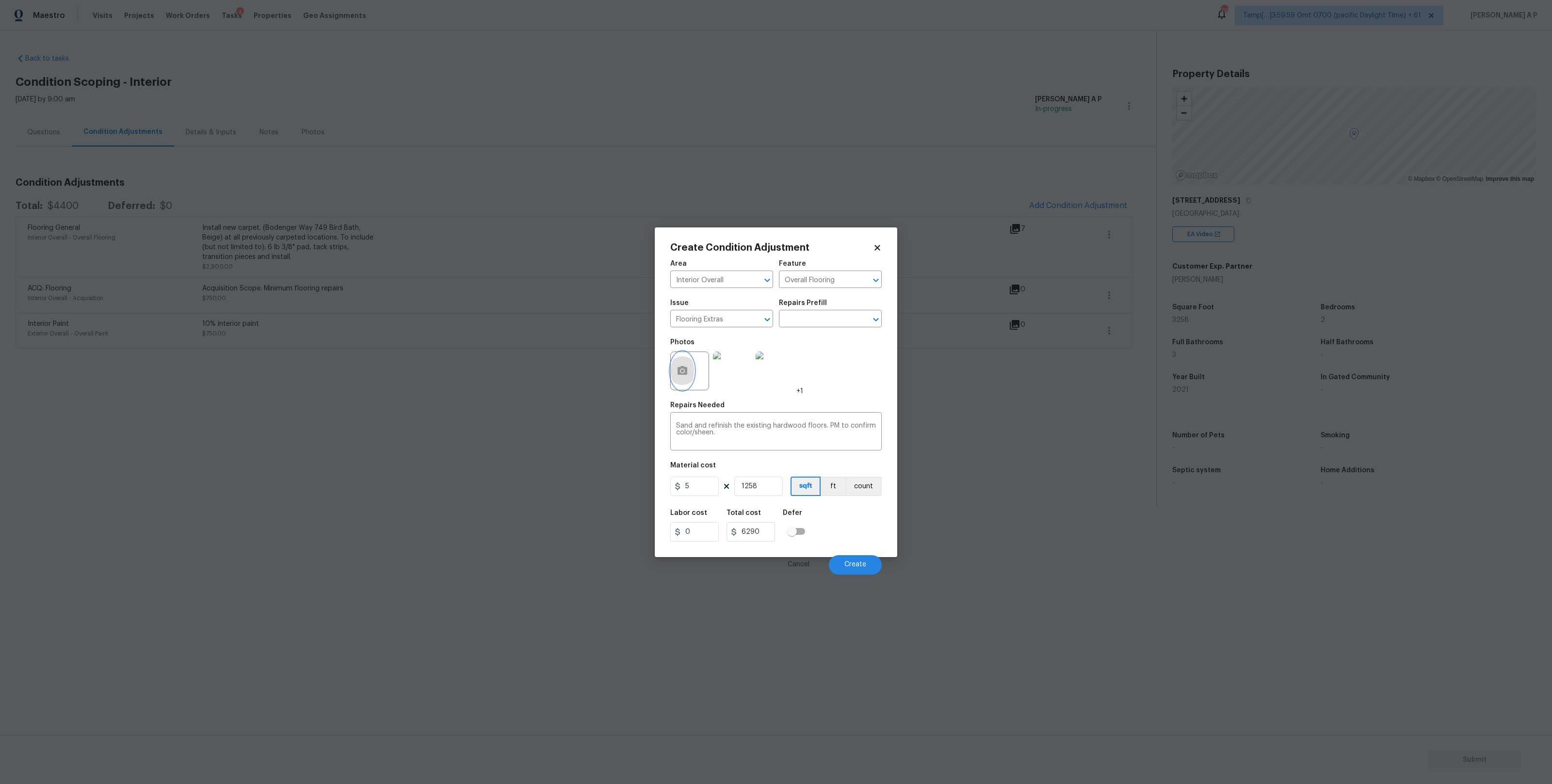
click at [686, 370] on icon "button" at bounding box center [683, 370] width 10 height 8
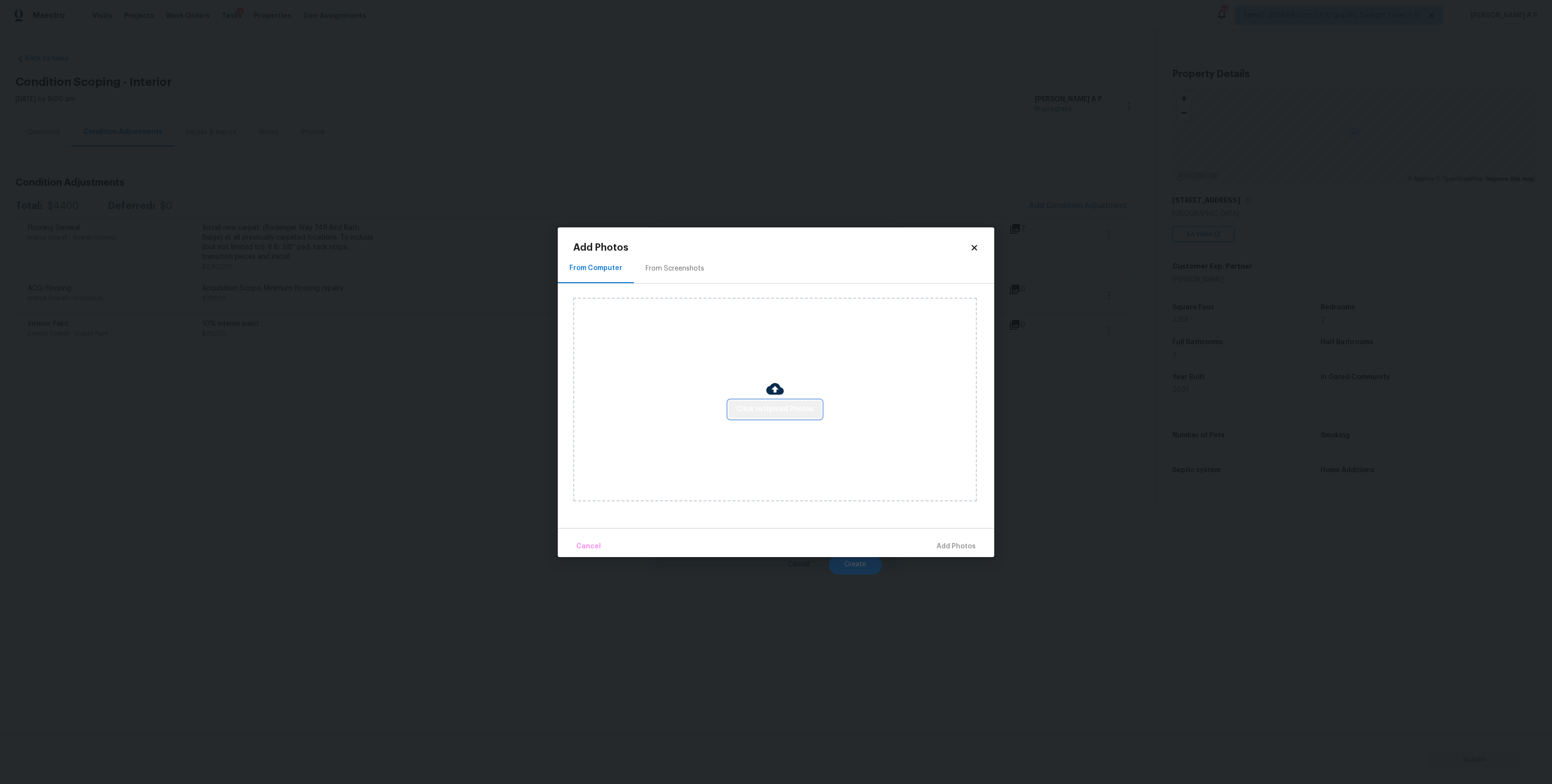
click at [802, 413] on span "Click to Upload Photos" at bounding box center [775, 409] width 78 height 12
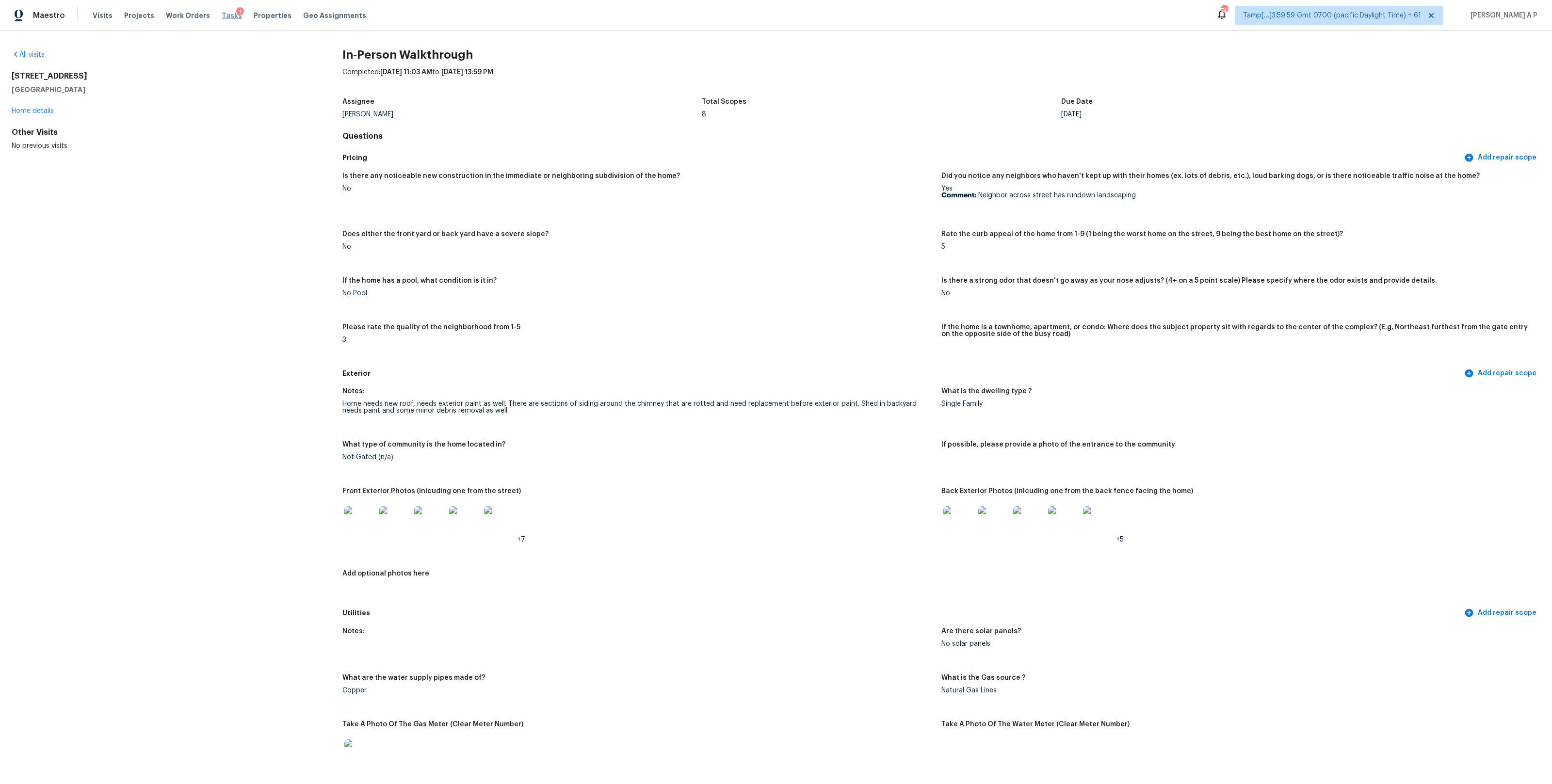
click at [222, 16] on span "Tasks" at bounding box center [232, 15] width 20 height 7
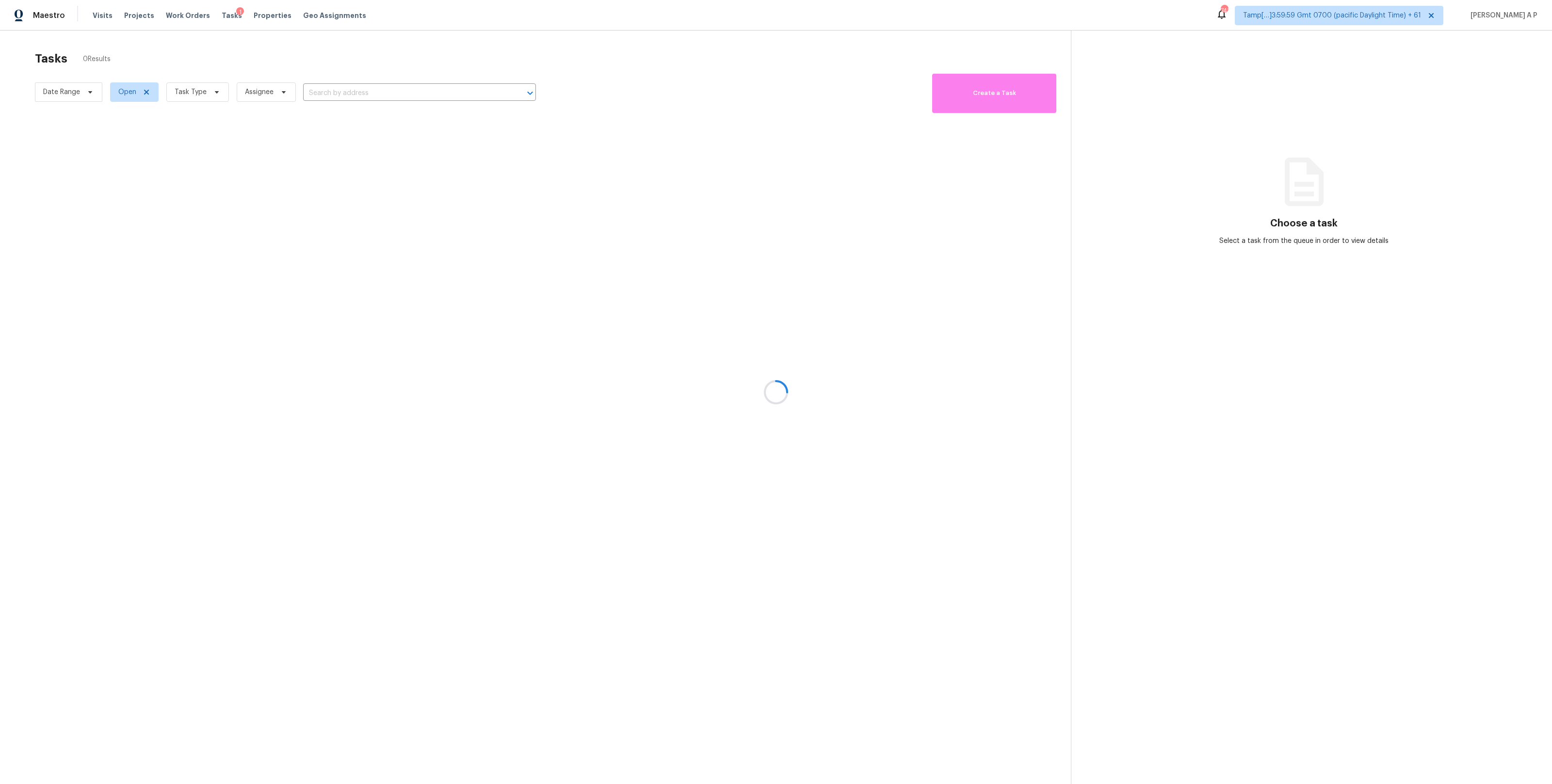
click at [355, 90] on div at bounding box center [776, 392] width 1552 height 784
click at [355, 91] on div at bounding box center [776, 392] width 1552 height 784
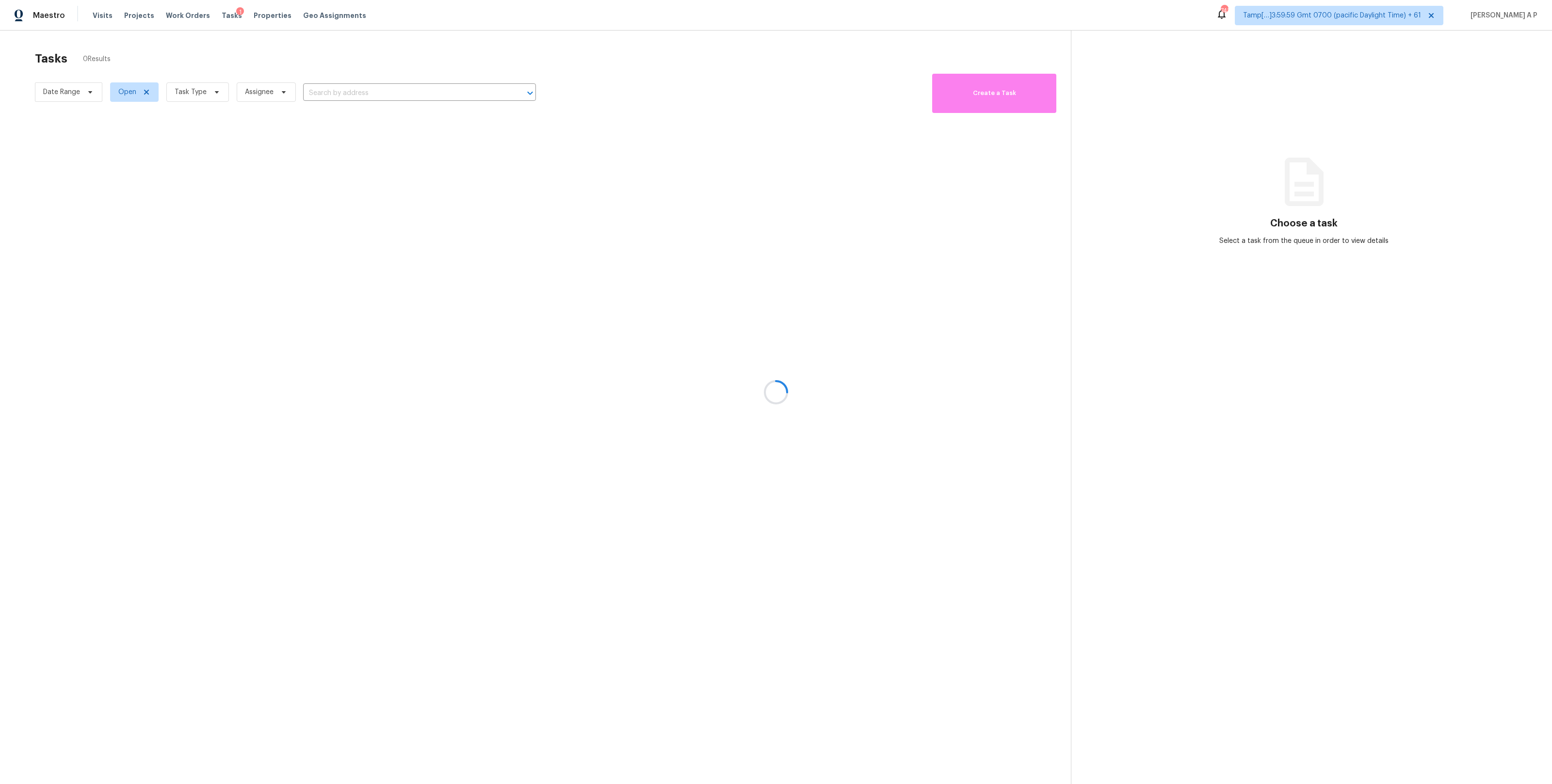
click at [355, 91] on div at bounding box center [776, 392] width 1552 height 784
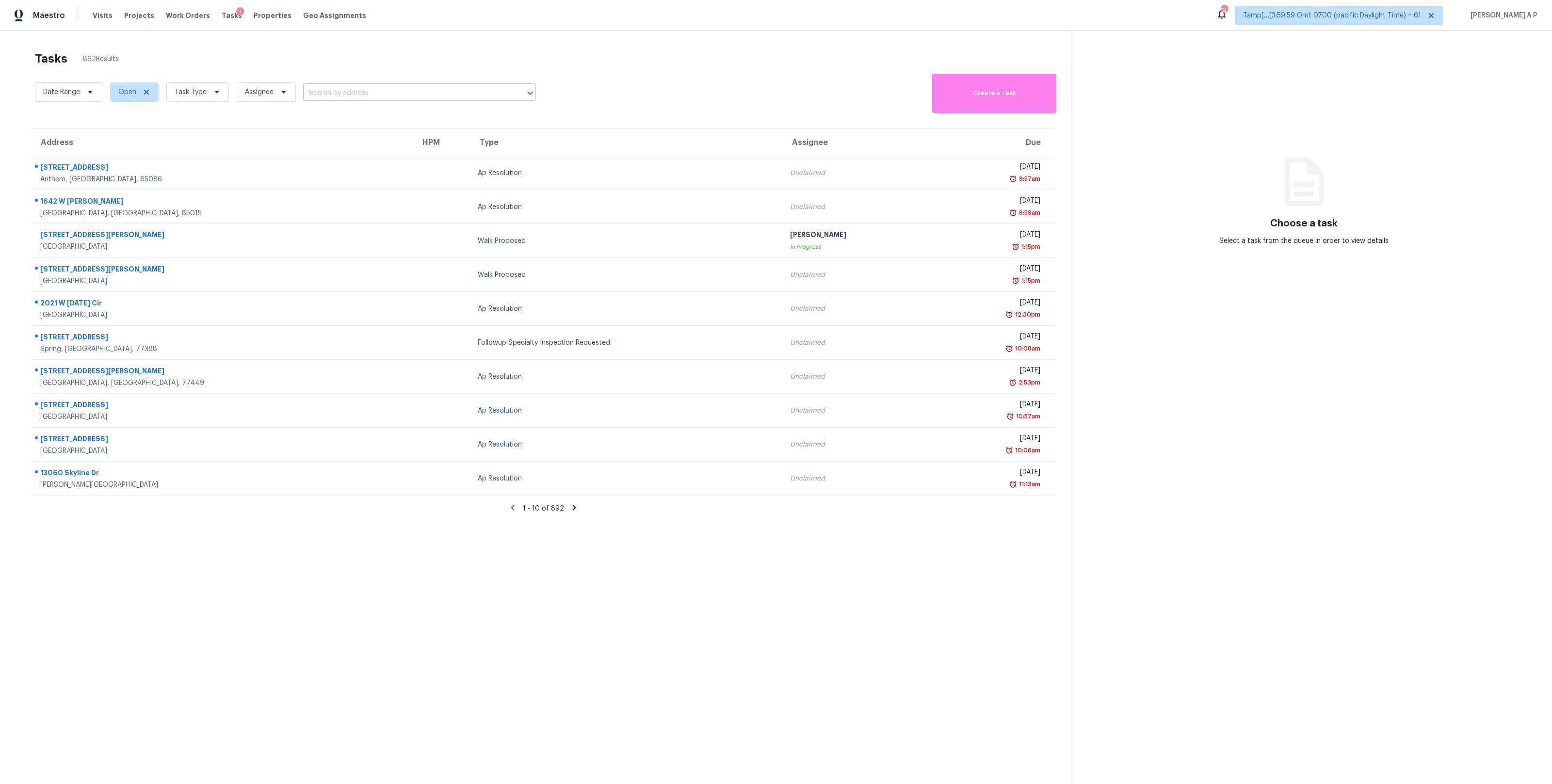
click at [377, 95] on input "text" at bounding box center [405, 93] width 205 height 15
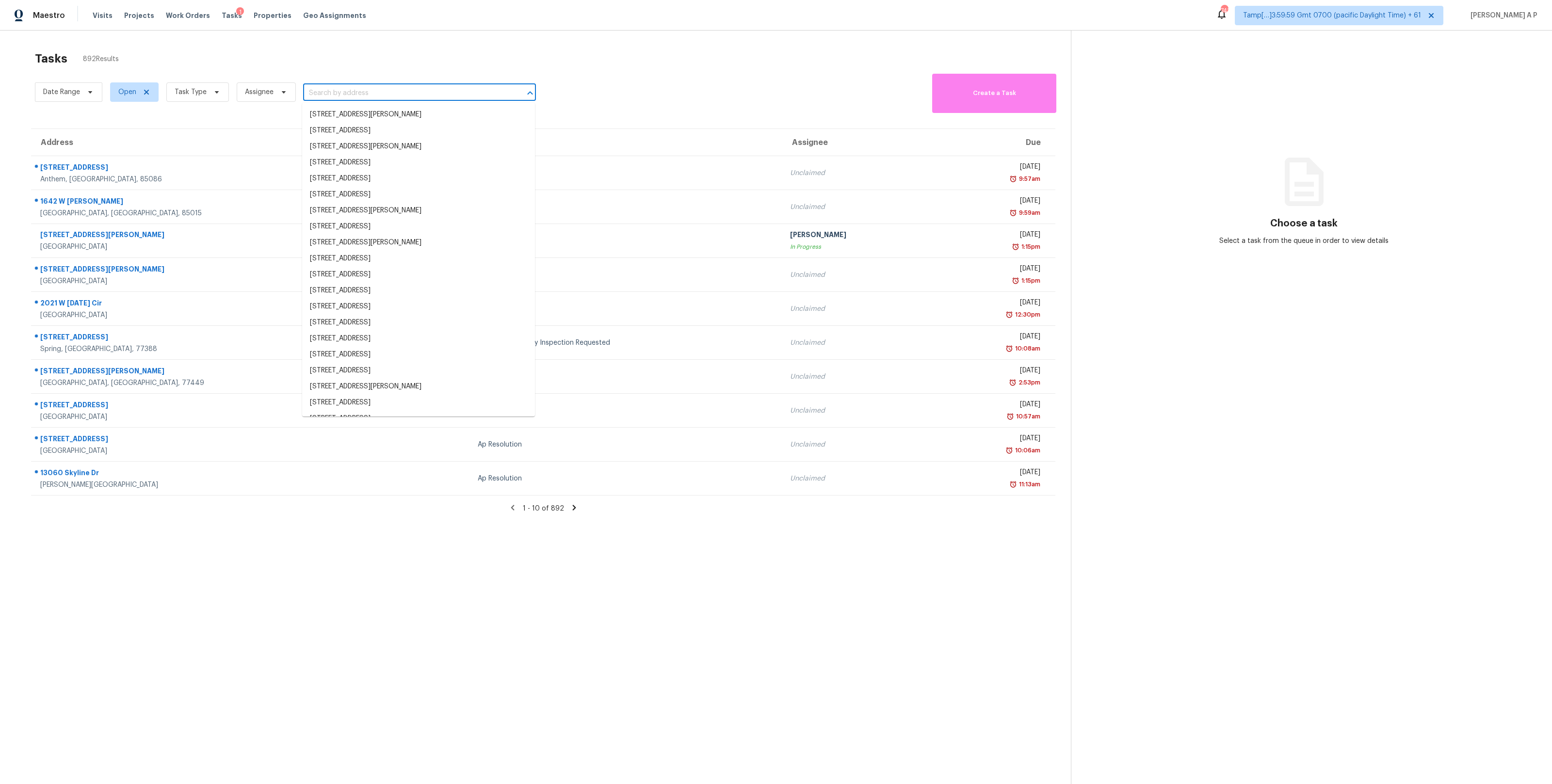
paste input "[STREET_ADDRESS][PERSON_NAME]"
type input "[STREET_ADDRESS][PERSON_NAME]"
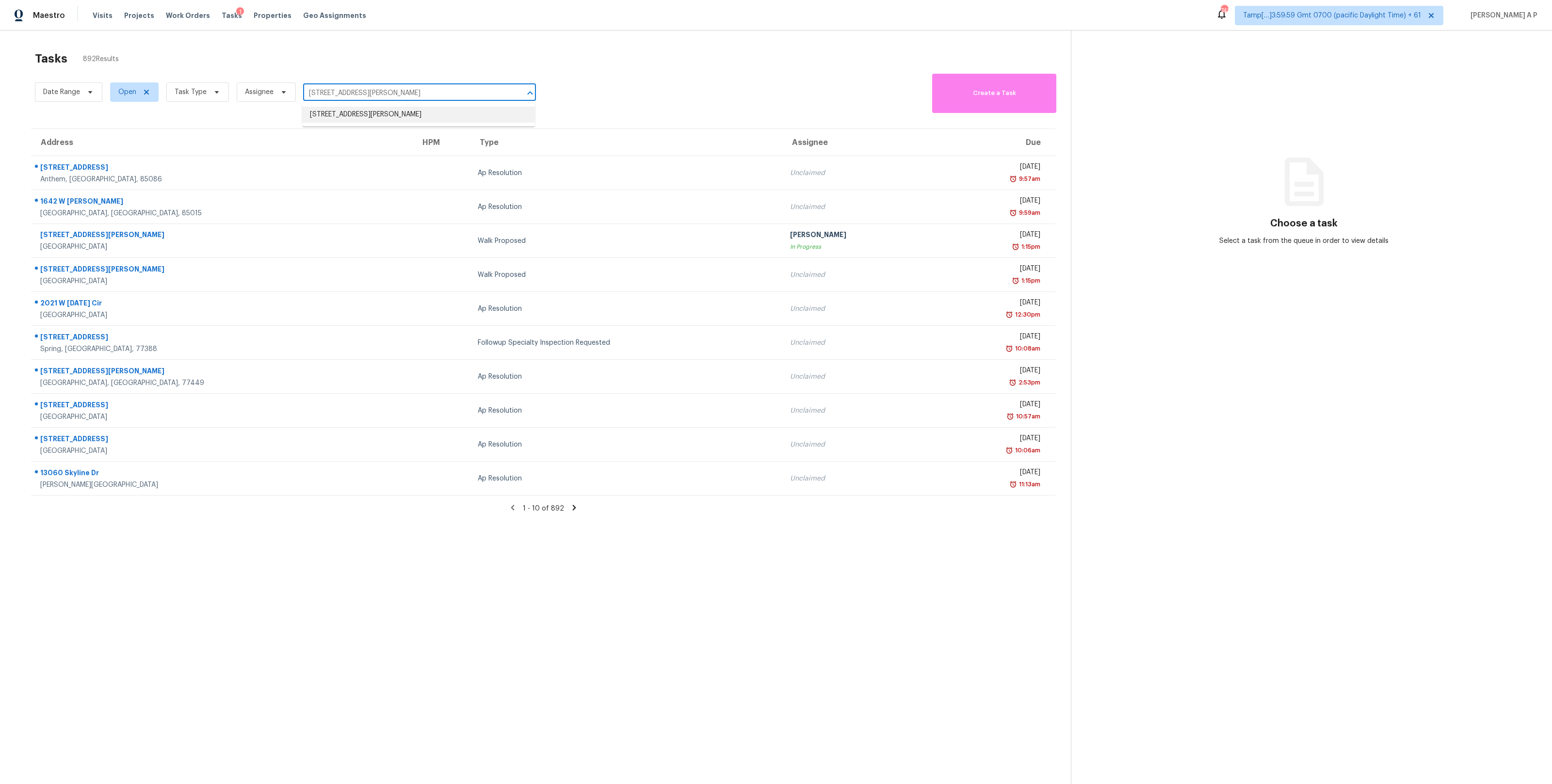
click at [380, 114] on li "[STREET_ADDRESS][PERSON_NAME]" at bounding box center [419, 114] width 233 height 16
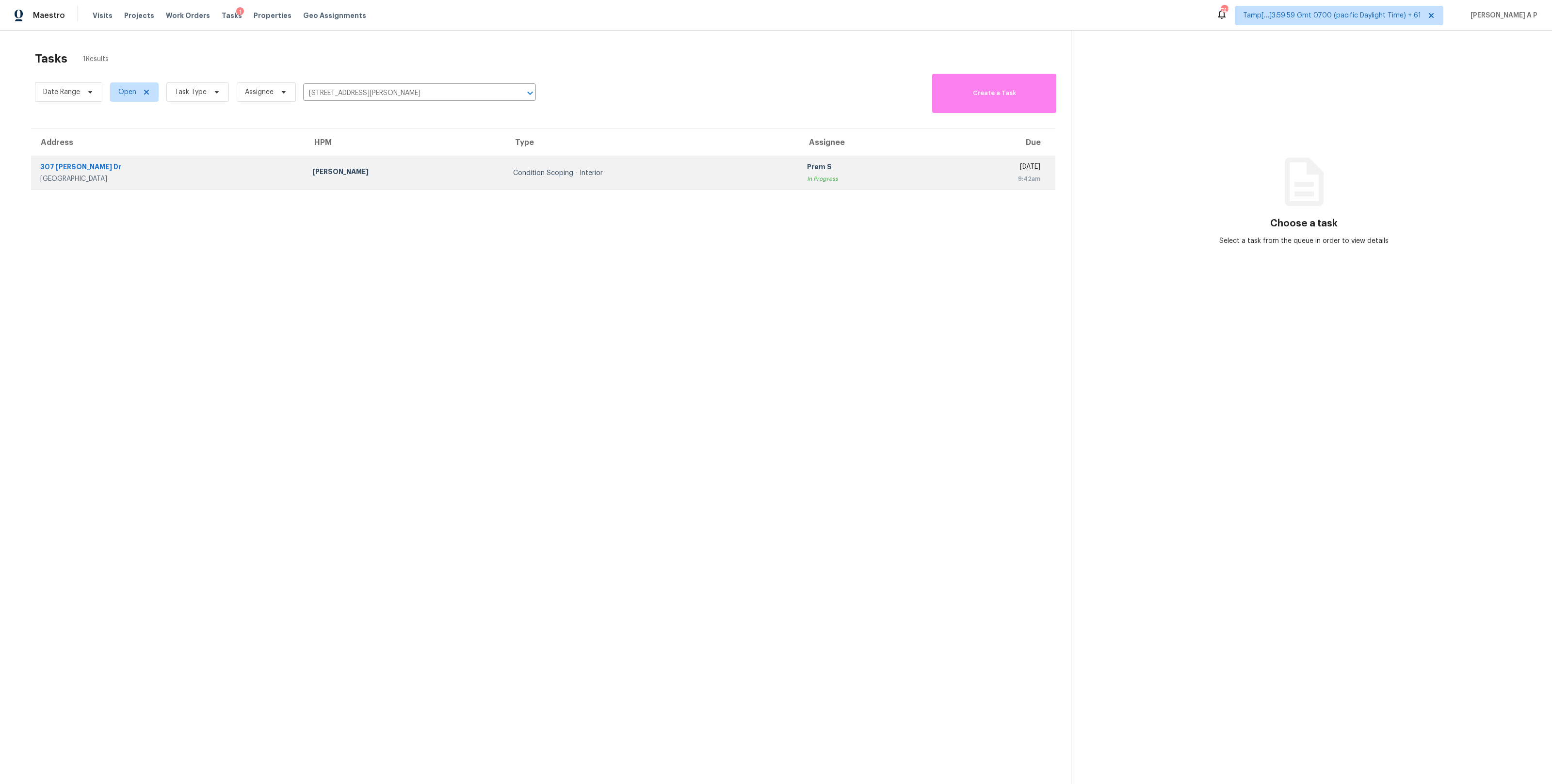
click at [929, 166] on td "[DATE] 9:42am" at bounding box center [992, 173] width 126 height 34
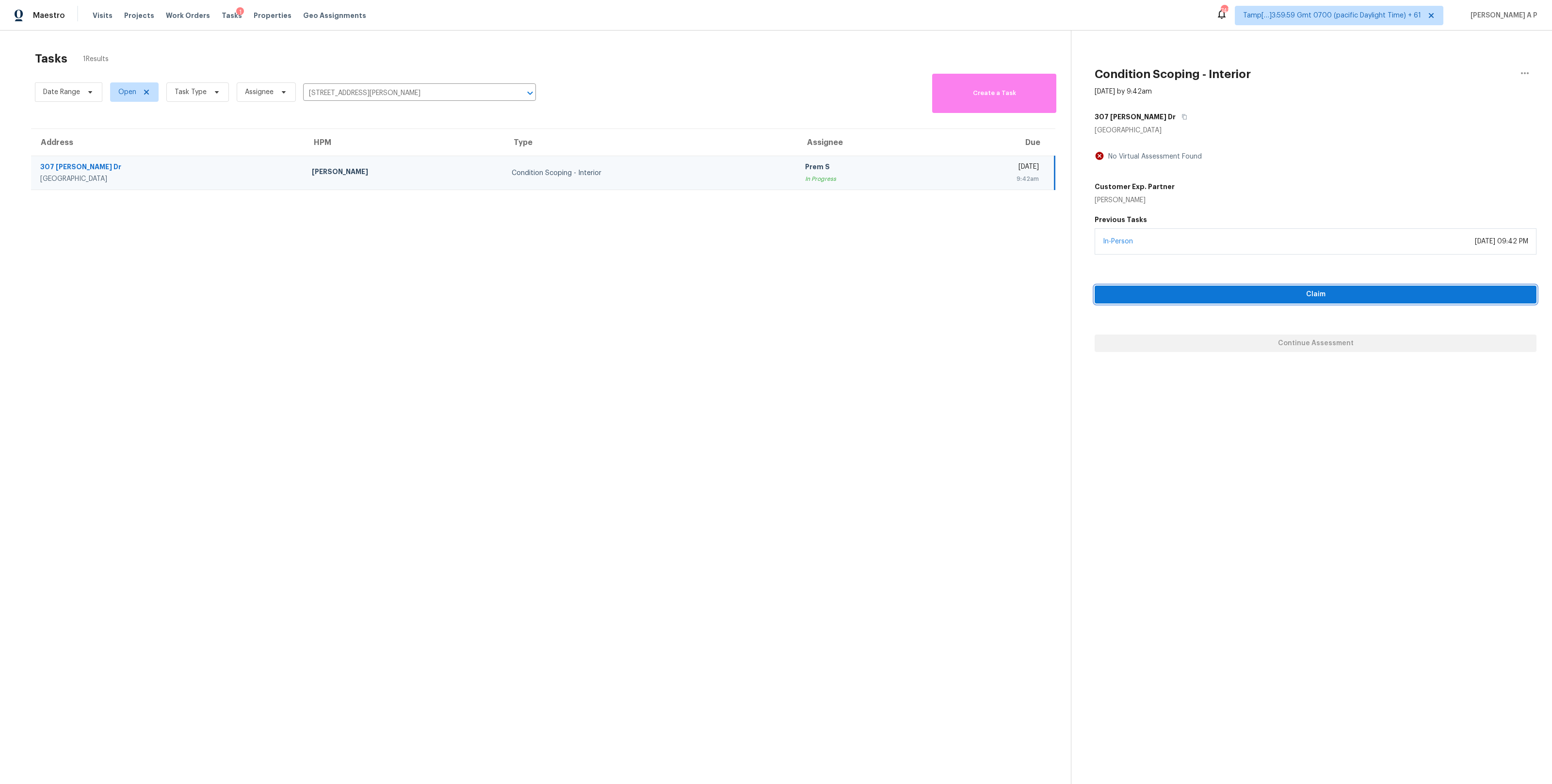
click at [1209, 294] on span "Claim" at bounding box center [1316, 294] width 427 height 12
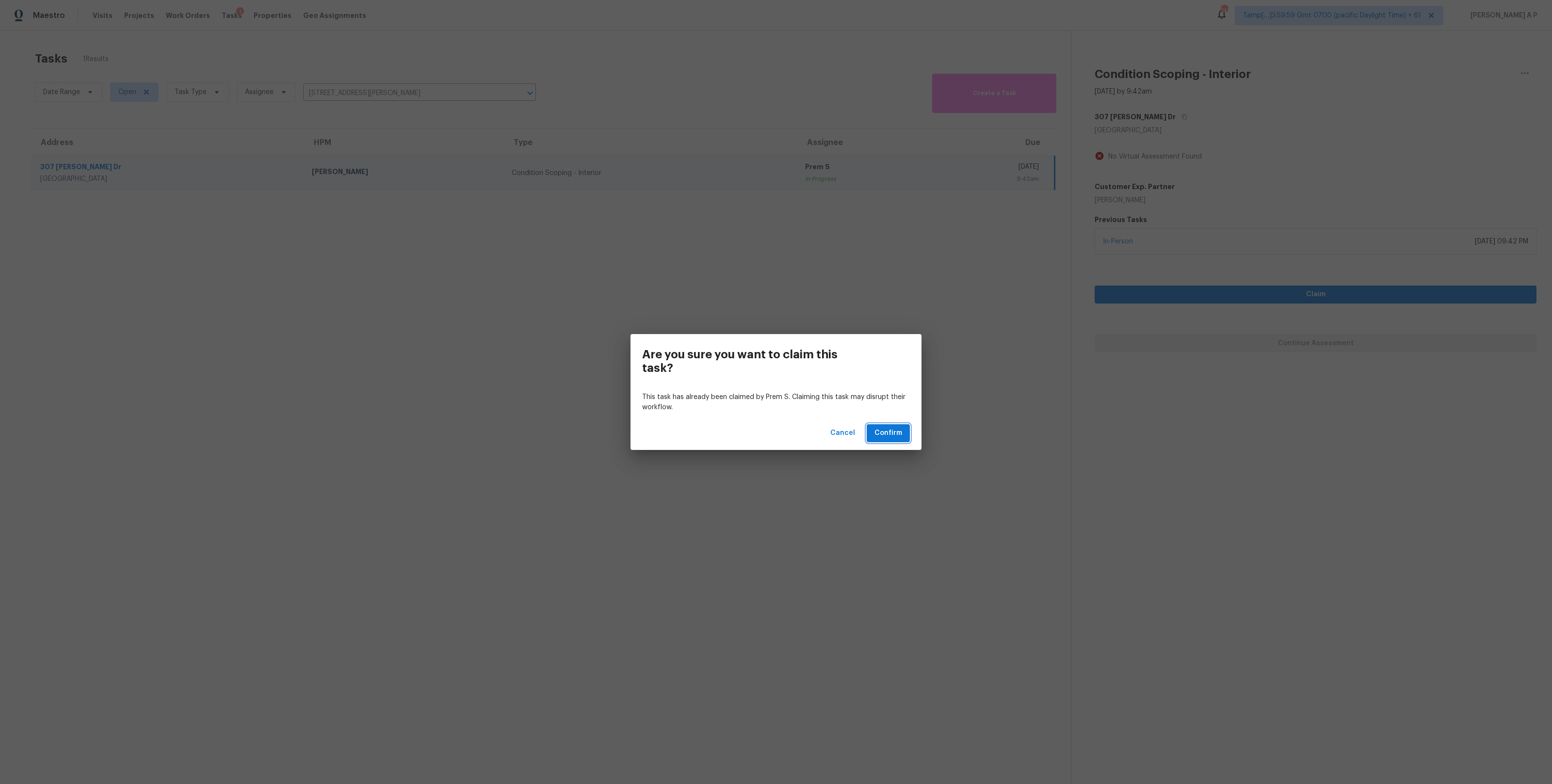
click at [890, 429] on span "Confirm" at bounding box center [888, 433] width 28 height 12
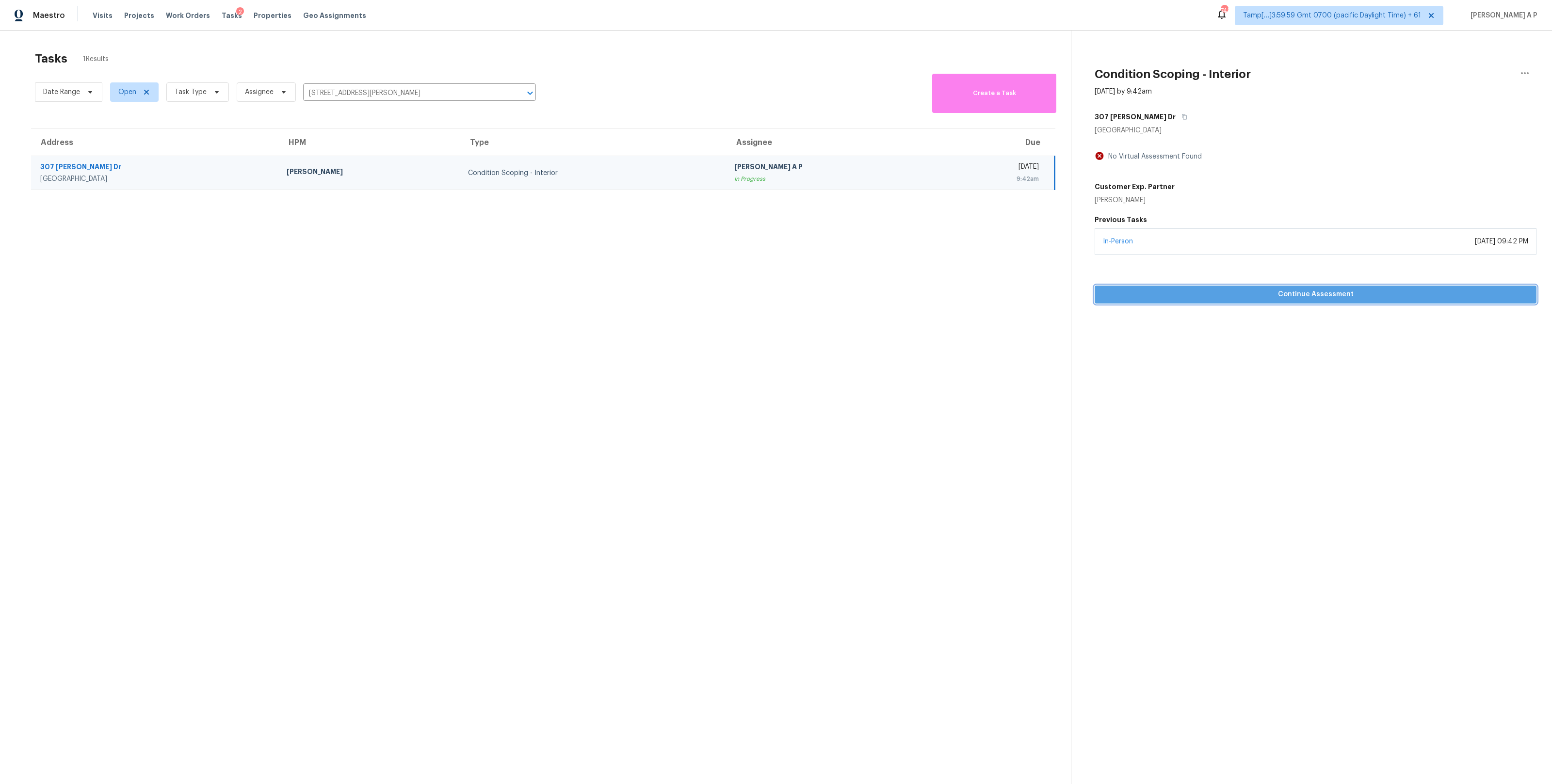
click at [1206, 294] on span "Continue Assessment" at bounding box center [1316, 294] width 427 height 12
